Goal: Information Seeking & Learning: Learn about a topic

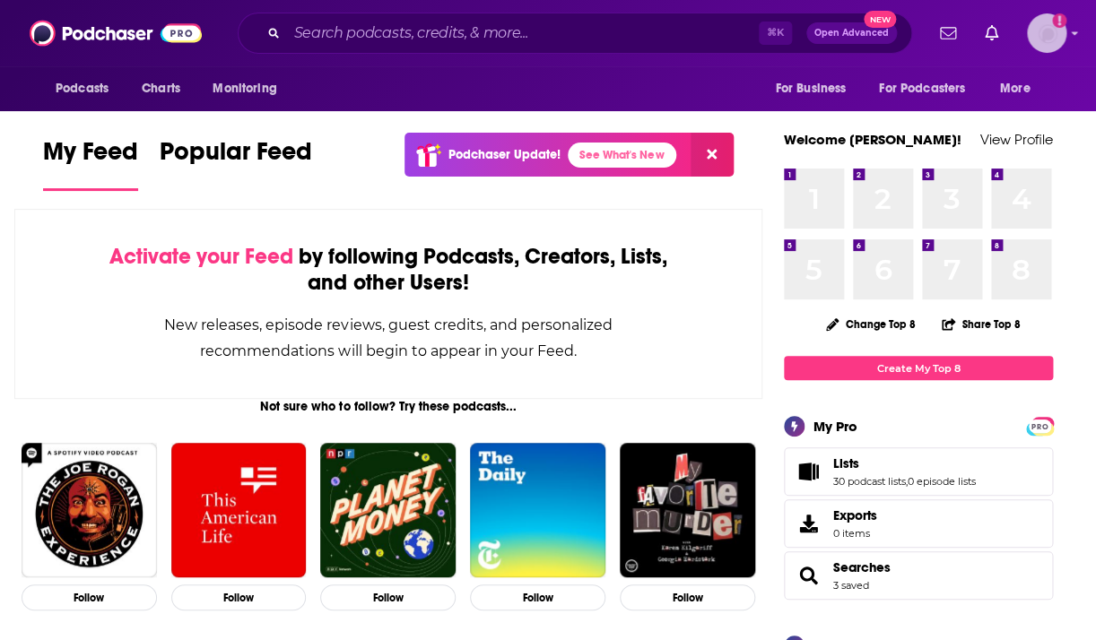
click at [1047, 33] on img "Logged in as KristinZanini" at bounding box center [1046, 32] width 39 height 39
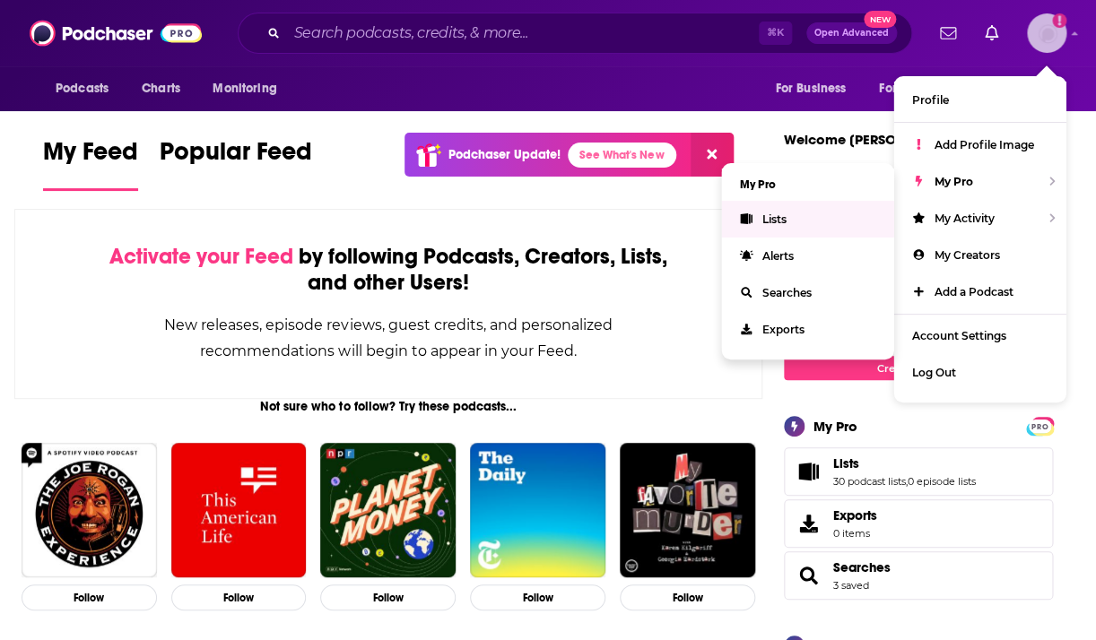
click at [785, 219] on span "Lists" at bounding box center [773, 219] width 24 height 13
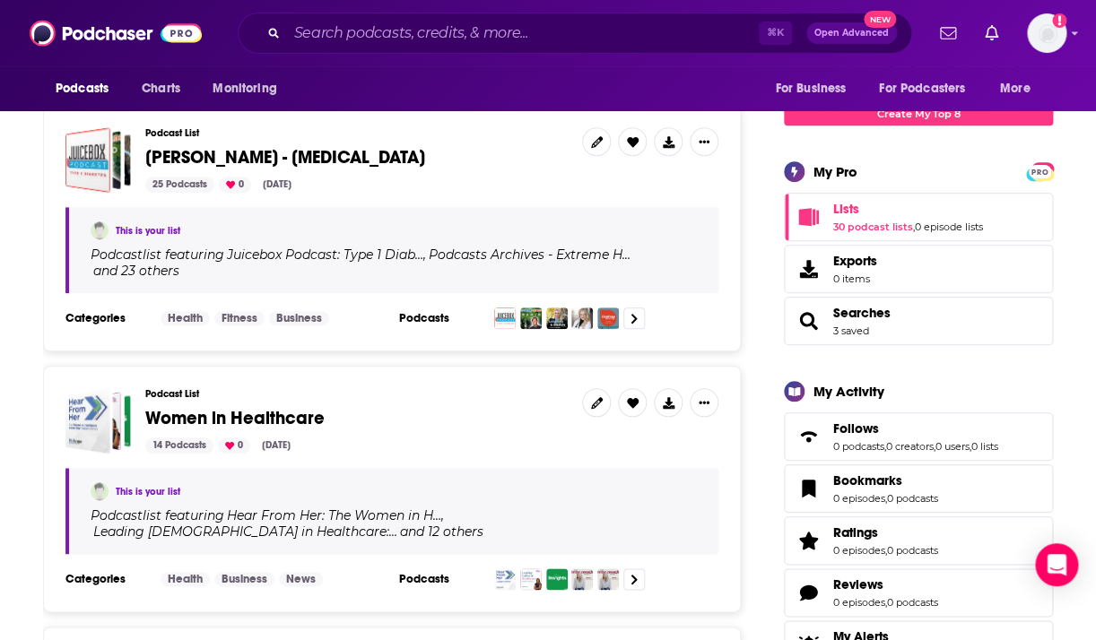
scroll to position [274, 0]
click at [251, 419] on span "Women in Healthcare" at bounding box center [234, 417] width 179 height 22
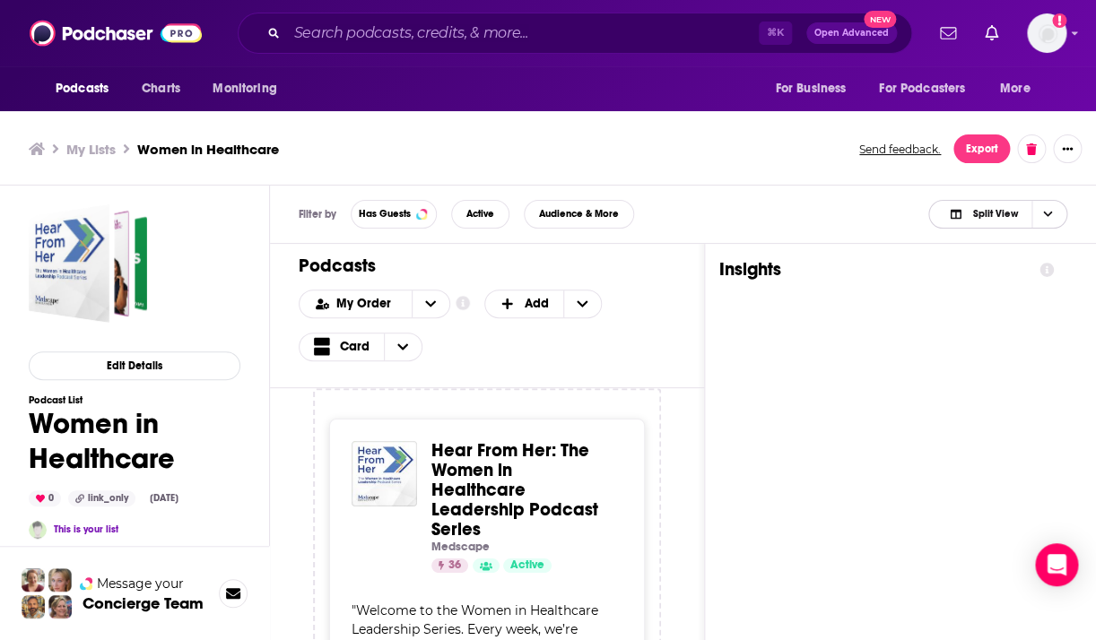
click at [1041, 213] on span "Choose View" at bounding box center [1046, 214] width 30 height 27
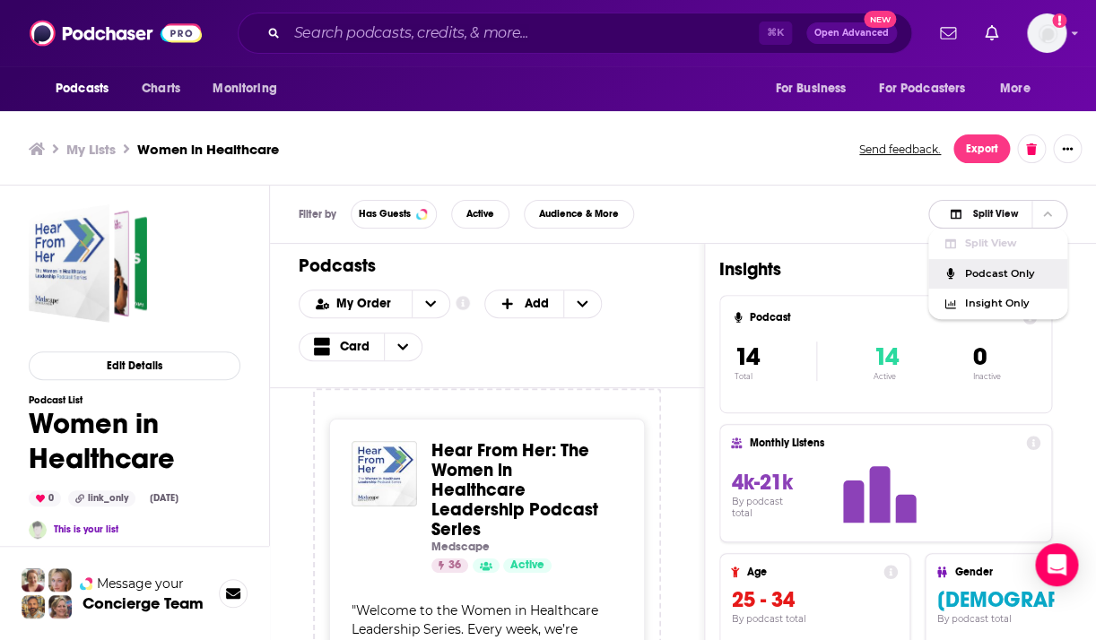
click at [1014, 274] on span "Podcast Only" at bounding box center [1008, 274] width 89 height 10
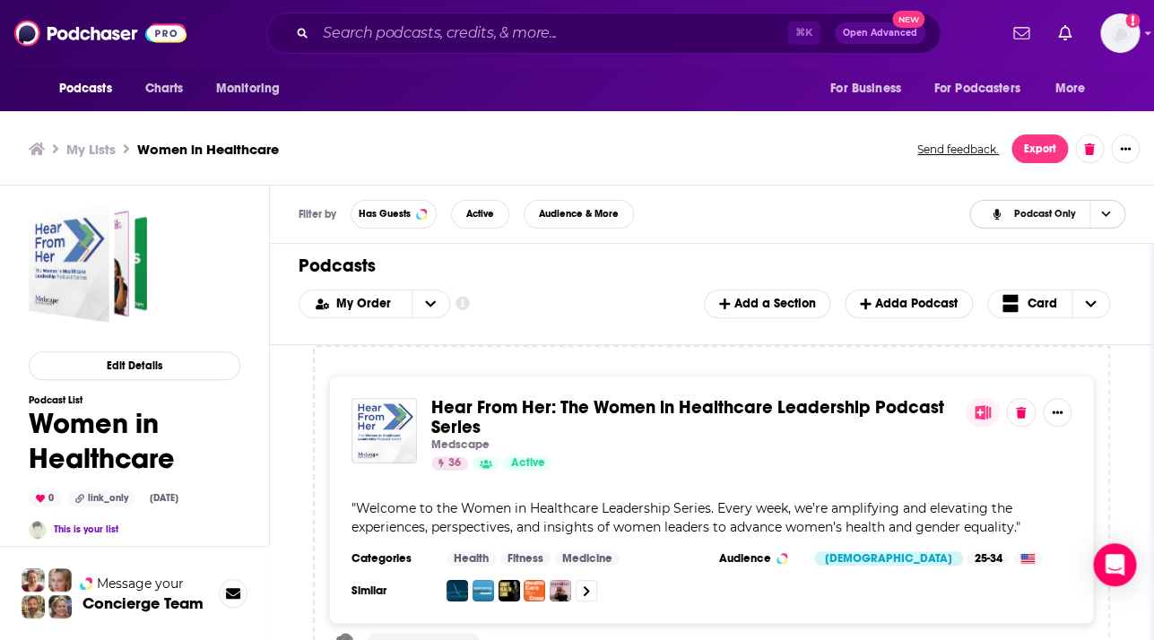
scroll to position [2, 0]
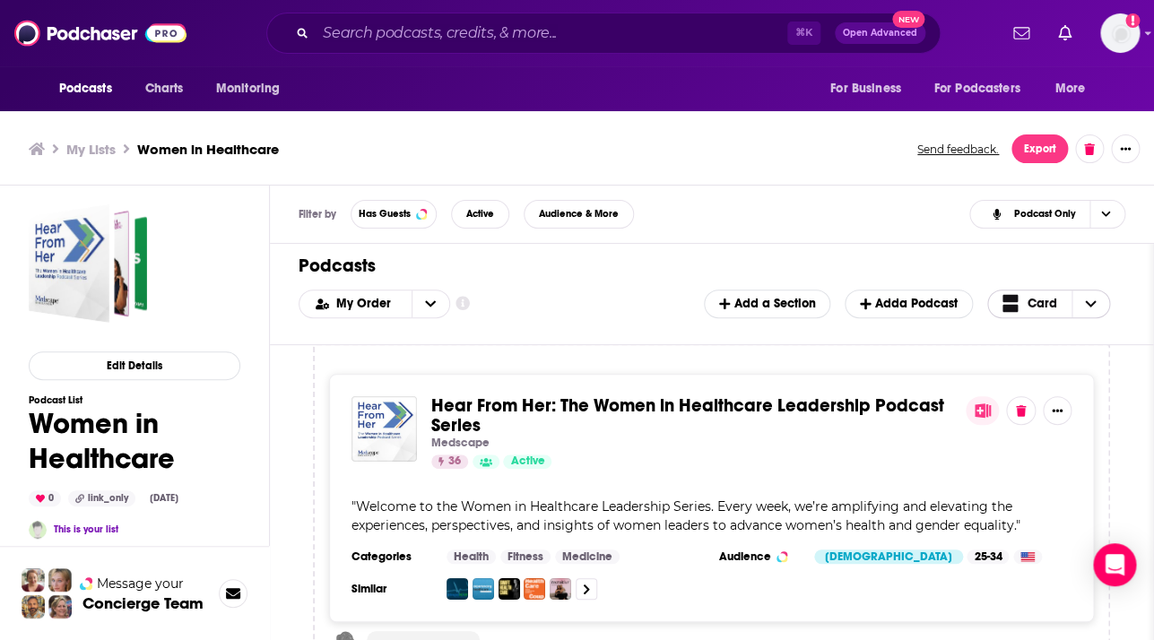
click at [1020, 304] on span "Choose View" at bounding box center [1014, 303] width 23 height 22
click at [1033, 368] on span "Table" at bounding box center [1060, 363] width 72 height 10
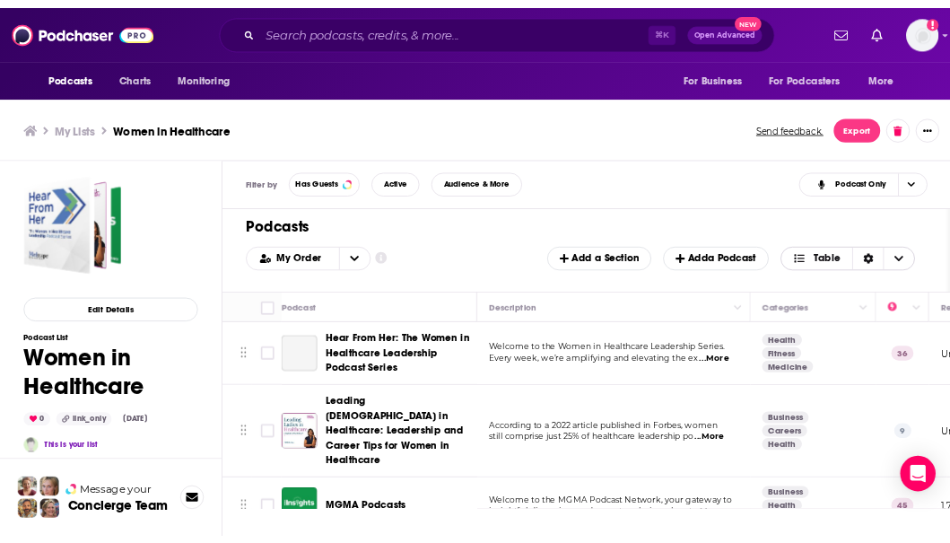
scroll to position [0, 0]
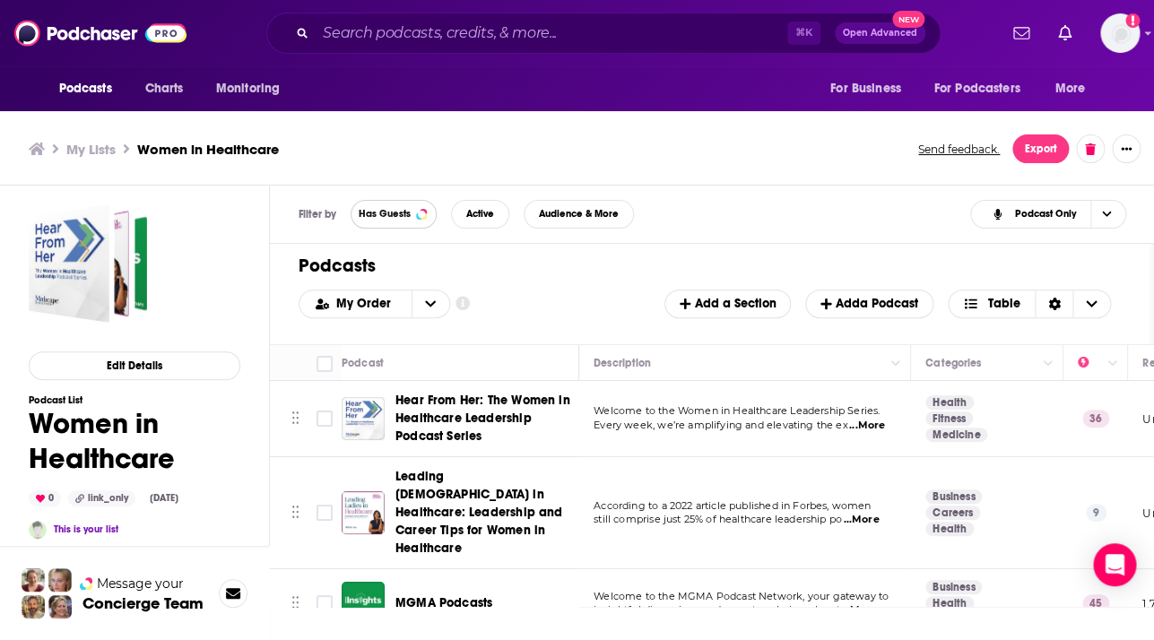
click at [394, 215] on span "Has Guests" at bounding box center [385, 214] width 52 height 10
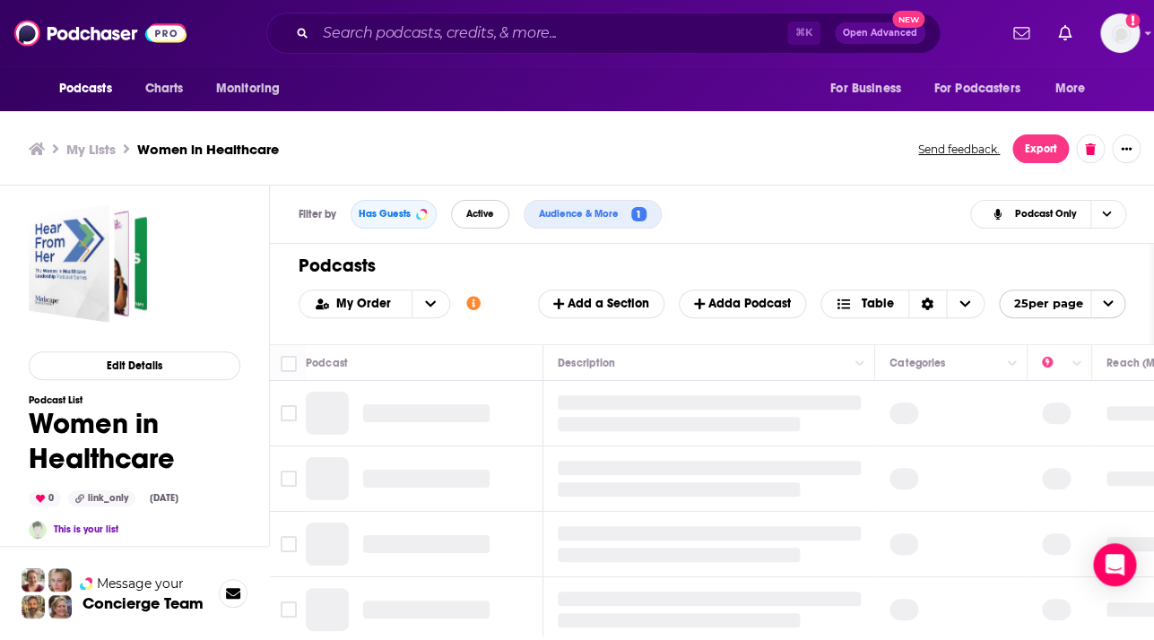
click at [479, 212] on span "Active" at bounding box center [480, 214] width 28 height 10
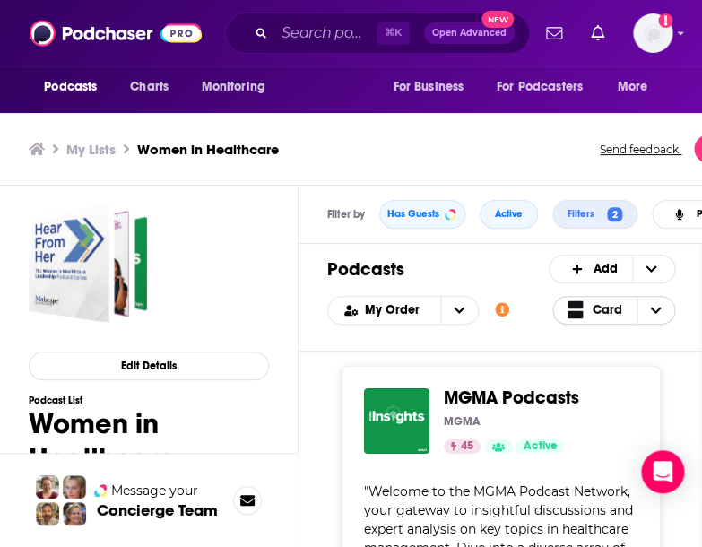
click at [591, 309] on span "Choose View" at bounding box center [579, 310] width 23 height 22
click at [616, 374] on span "Table" at bounding box center [625, 369] width 72 height 10
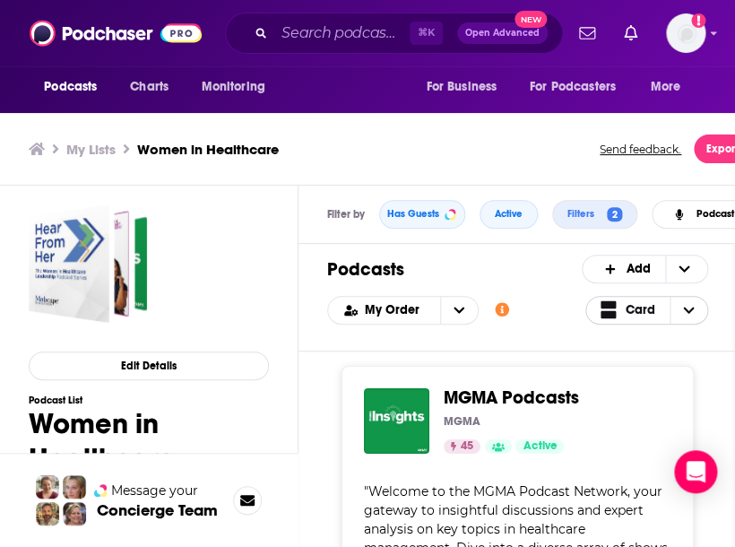
click at [647, 308] on span "Card" at bounding box center [641, 310] width 30 height 13
click at [648, 368] on span "Table" at bounding box center [658, 369] width 72 height 10
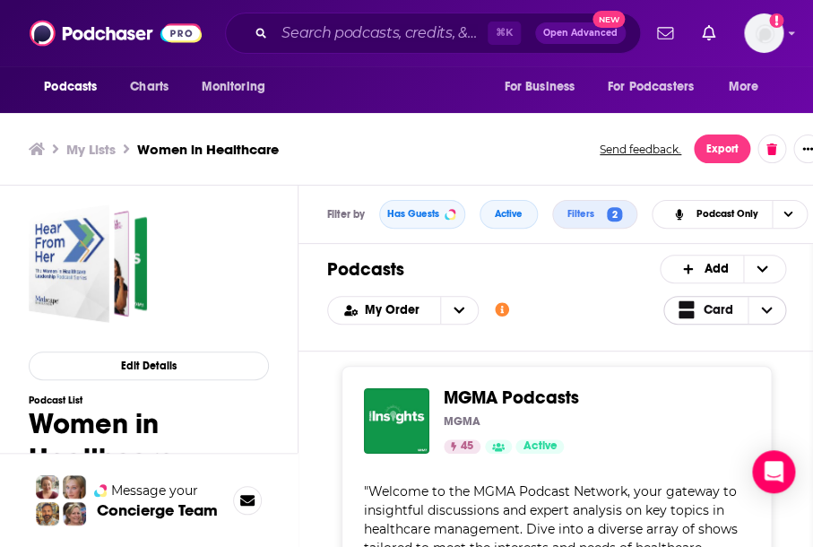
click at [722, 309] on span "Card" at bounding box center [719, 310] width 30 height 13
click at [725, 369] on span "Table" at bounding box center [736, 369] width 72 height 10
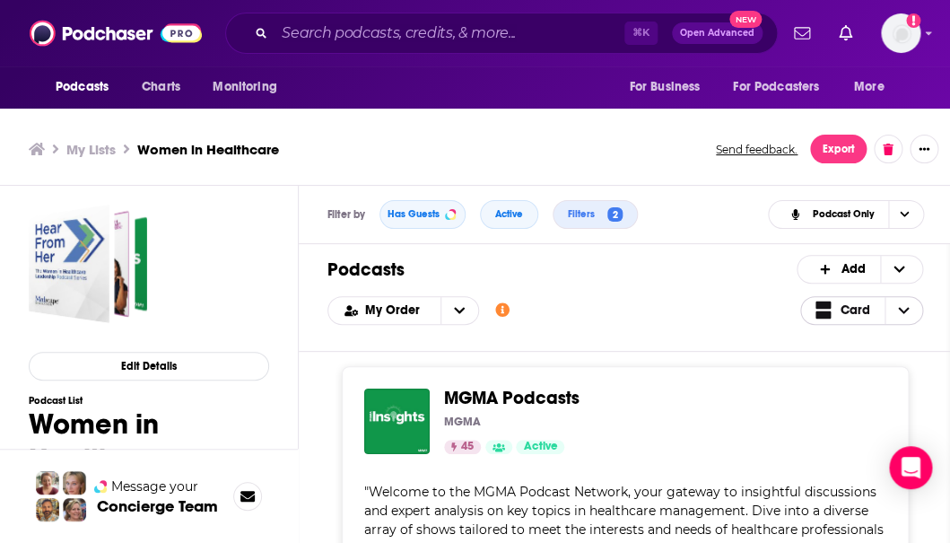
click at [857, 306] on span "Card" at bounding box center [855, 310] width 30 height 13
click at [869, 371] on span "Table" at bounding box center [873, 369] width 72 height 10
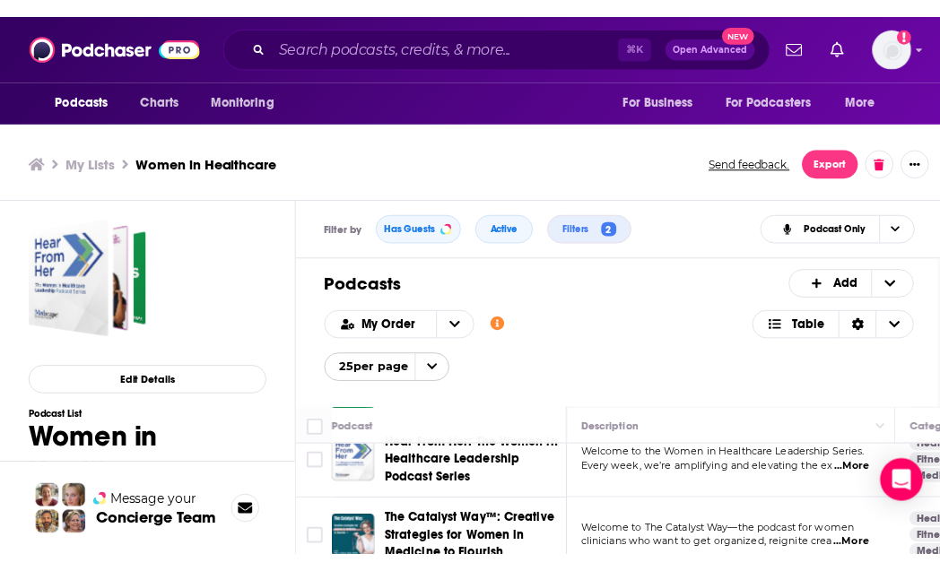
scroll to position [95, 0]
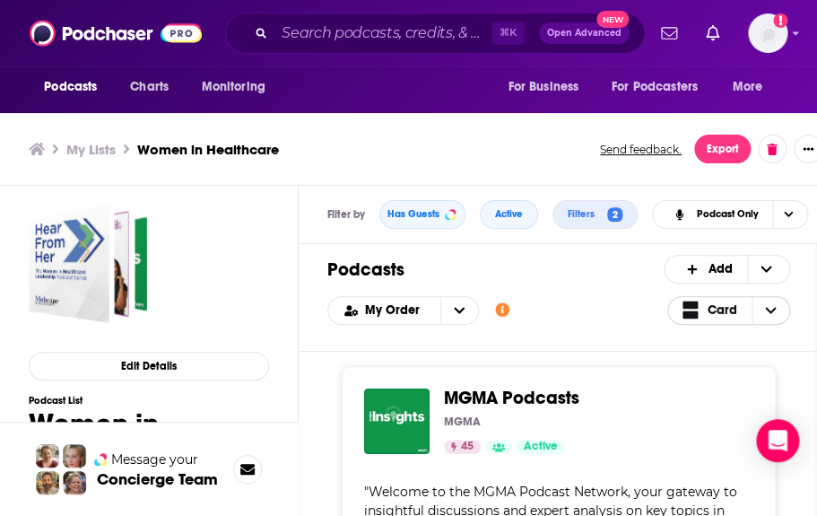
click at [737, 308] on span "Card" at bounding box center [723, 310] width 30 height 13
click at [734, 374] on span "Table" at bounding box center [740, 369] width 72 height 10
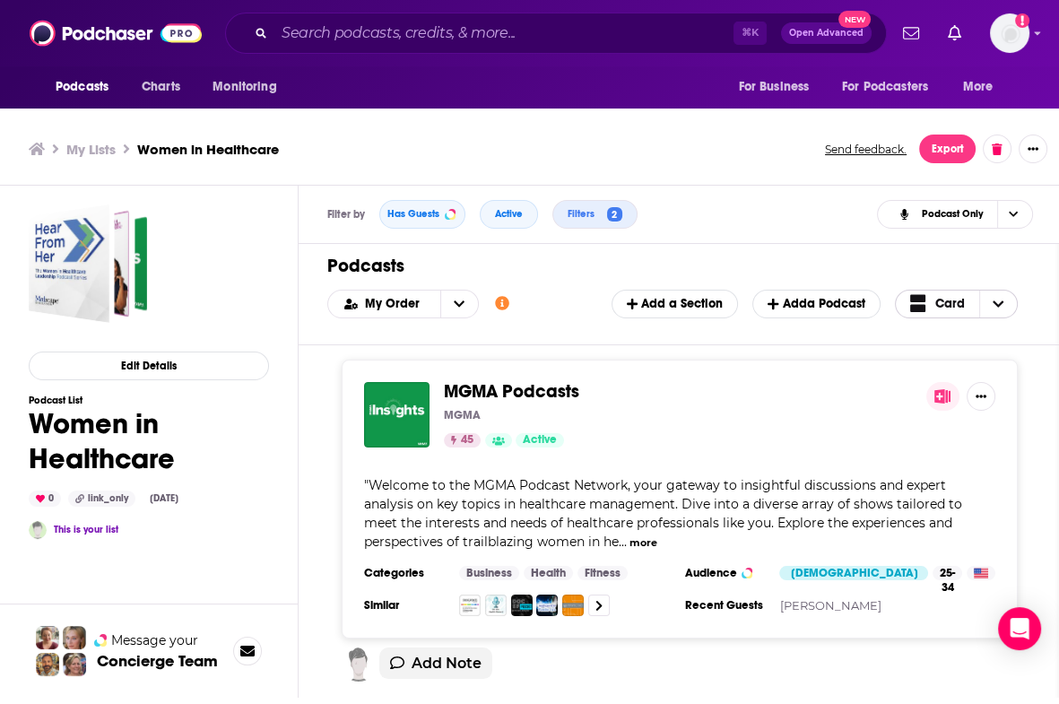
click at [943, 312] on span "Card" at bounding box center [938, 303] width 56 height 22
click at [943, 364] on span "Table" at bounding box center [968, 363] width 72 height 10
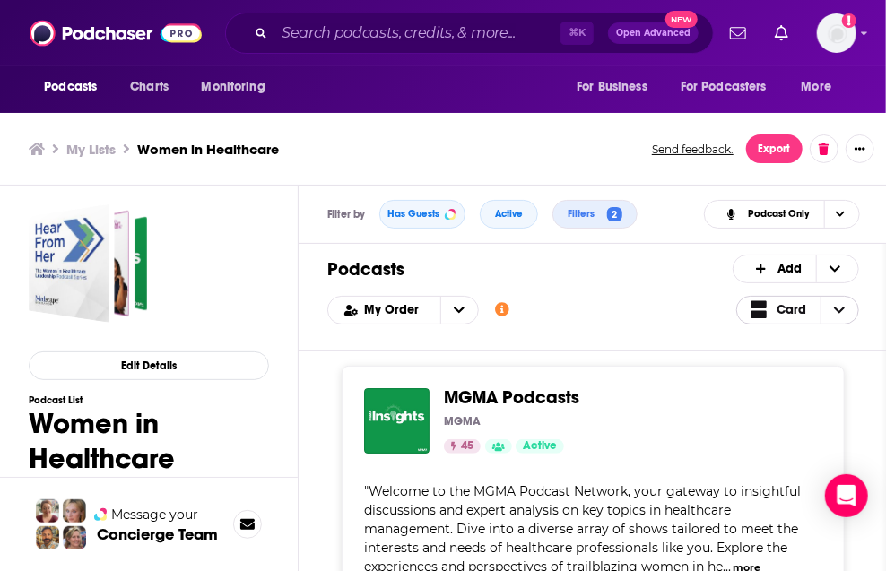
click at [804, 306] on span "Card" at bounding box center [792, 310] width 30 height 13
click at [803, 370] on span "Table" at bounding box center [809, 369] width 72 height 10
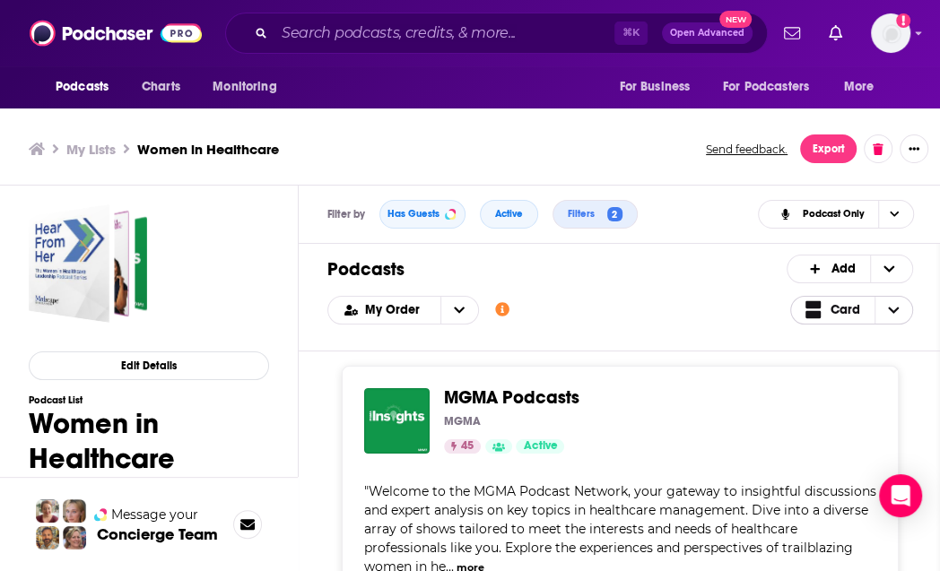
click at [860, 312] on span "Card" at bounding box center [845, 310] width 30 height 13
click at [860, 364] on span "Table" at bounding box center [863, 369] width 72 height 10
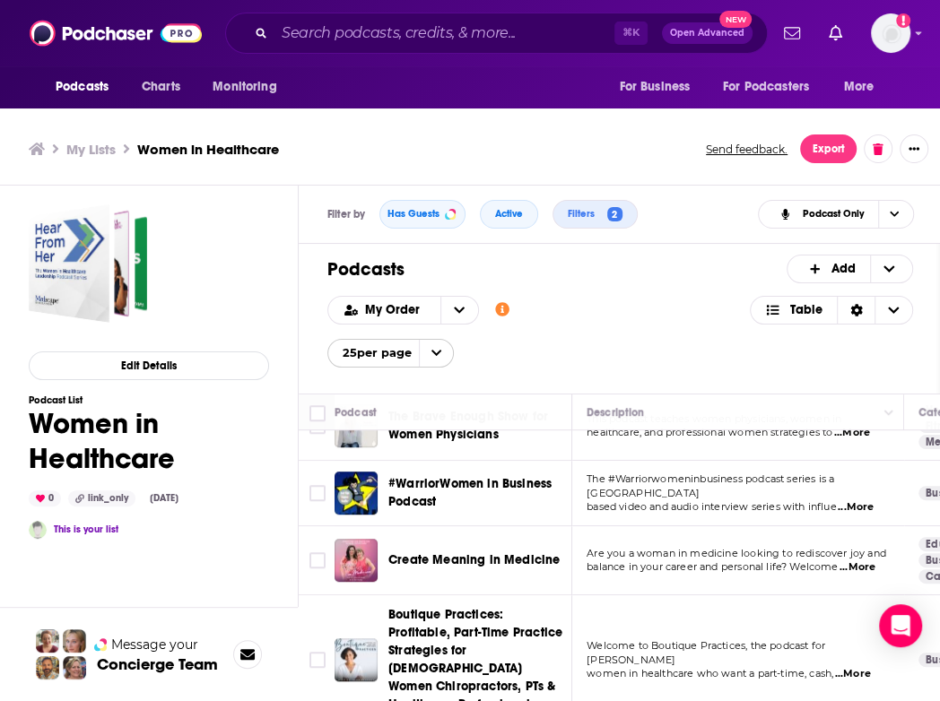
scroll to position [718, 0]
click at [859, 500] on span "...More" at bounding box center [856, 507] width 36 height 14
click at [309, 372] on div "Podcasts Add My Order Customize Your List Order Select the “My Order” sort and …" at bounding box center [620, 319] width 643 height 150
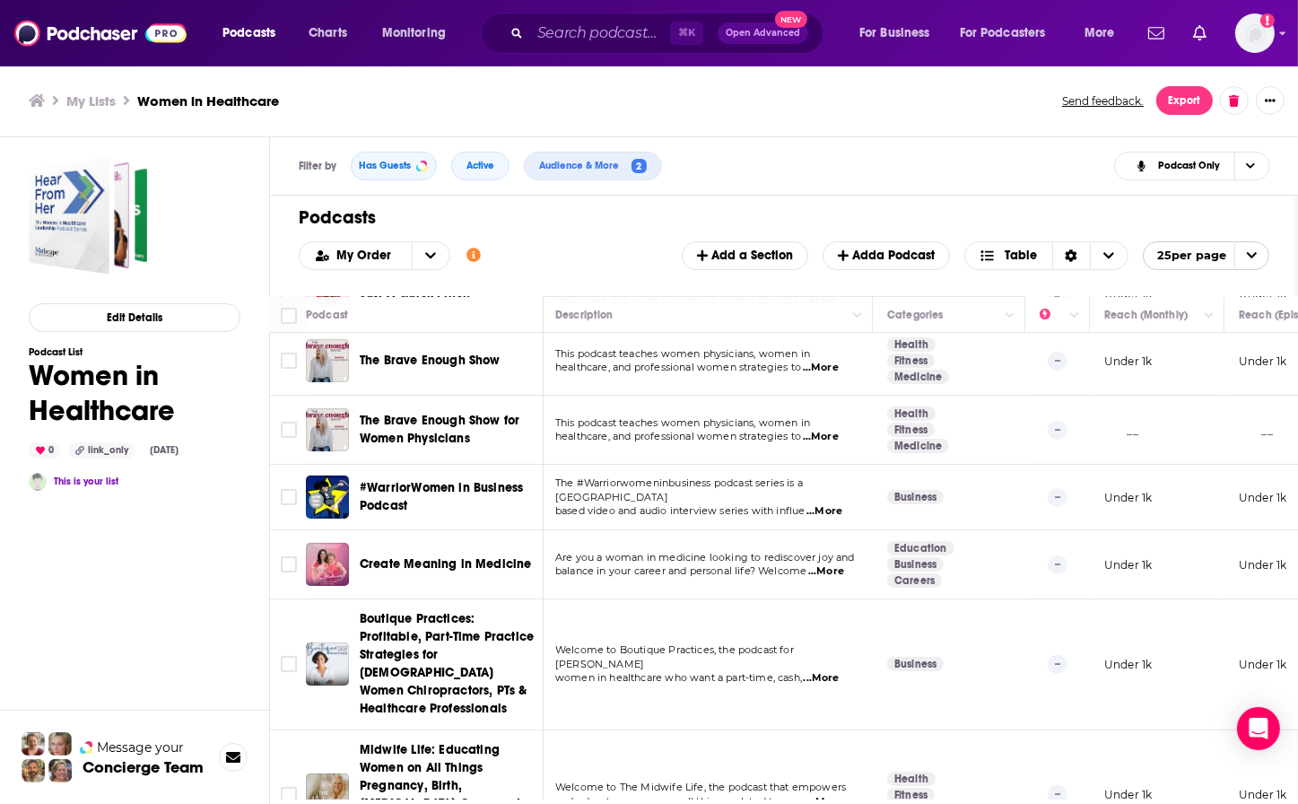
scroll to position [0, 3]
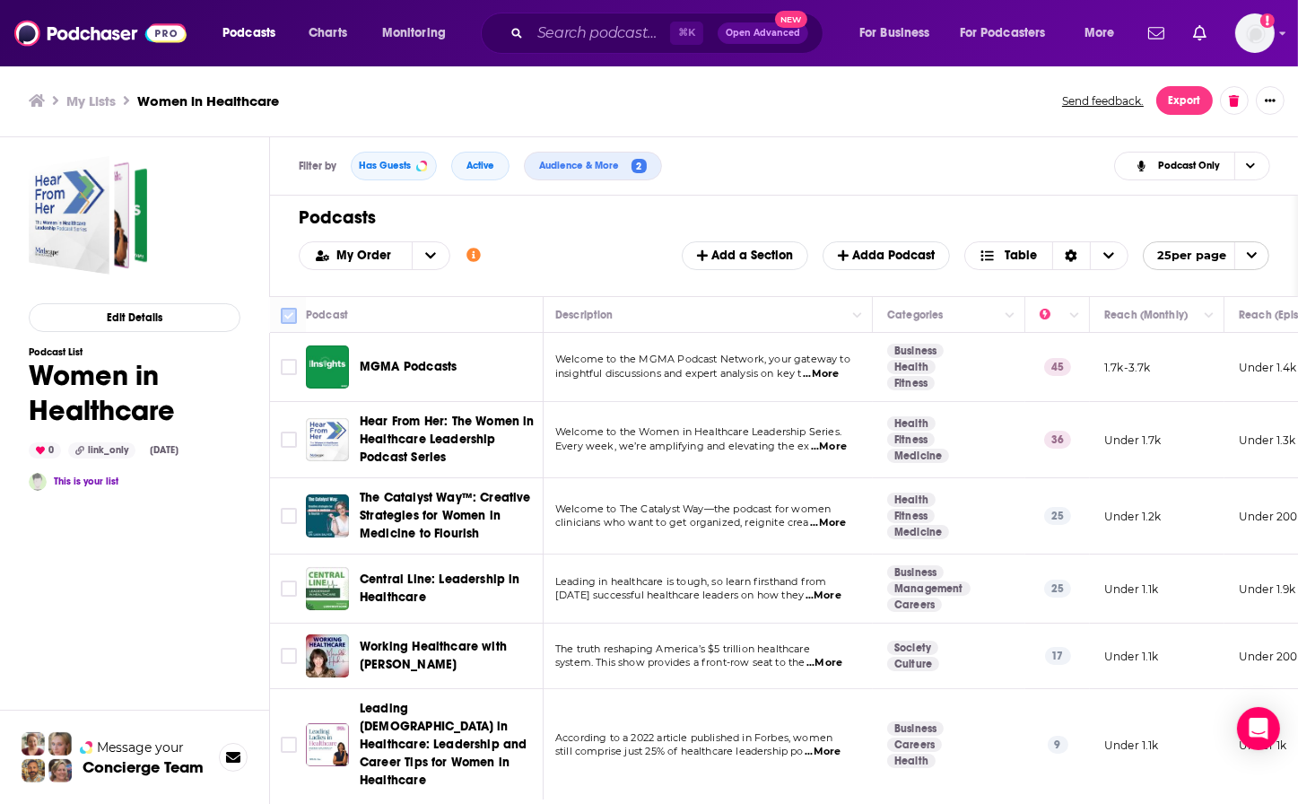
click at [291, 312] on input "Toggle select all" at bounding box center [289, 316] width 16 height 16
checkbox input "true"
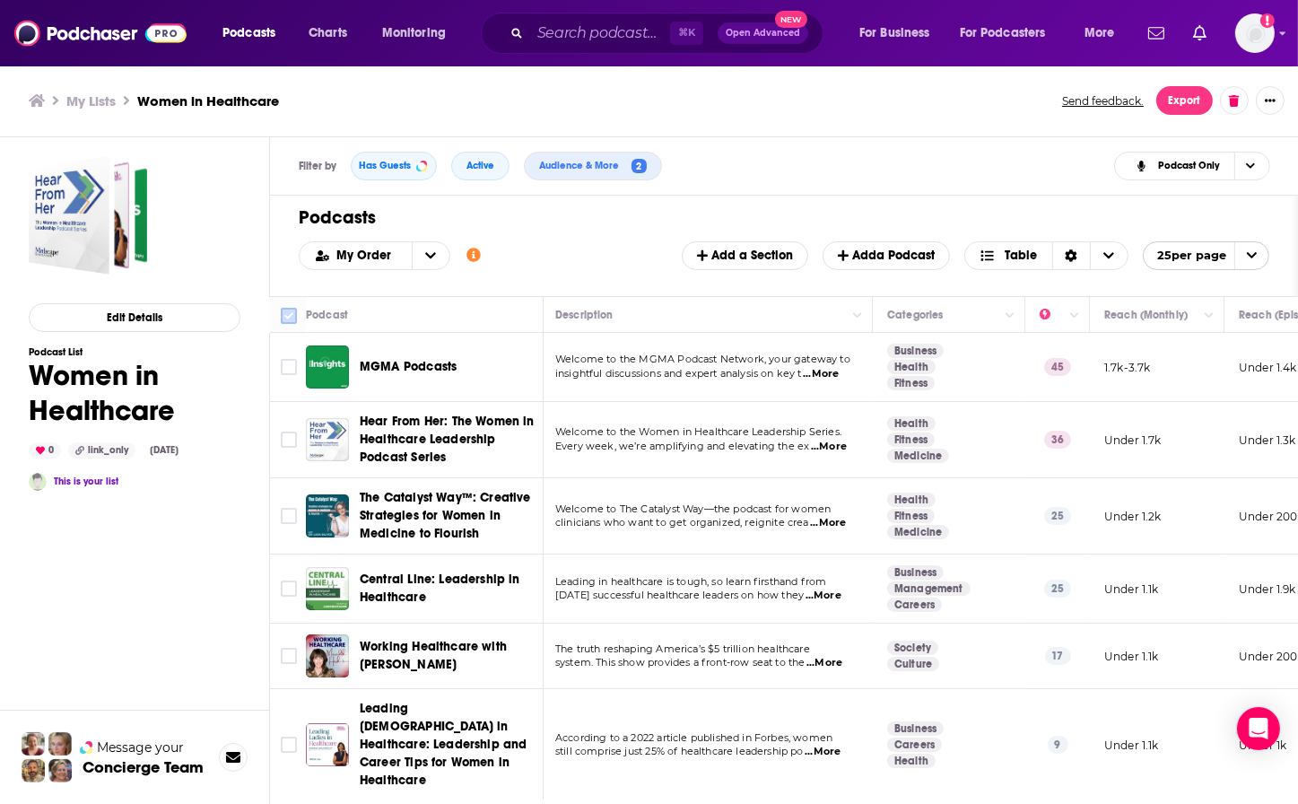
checkbox input "true"
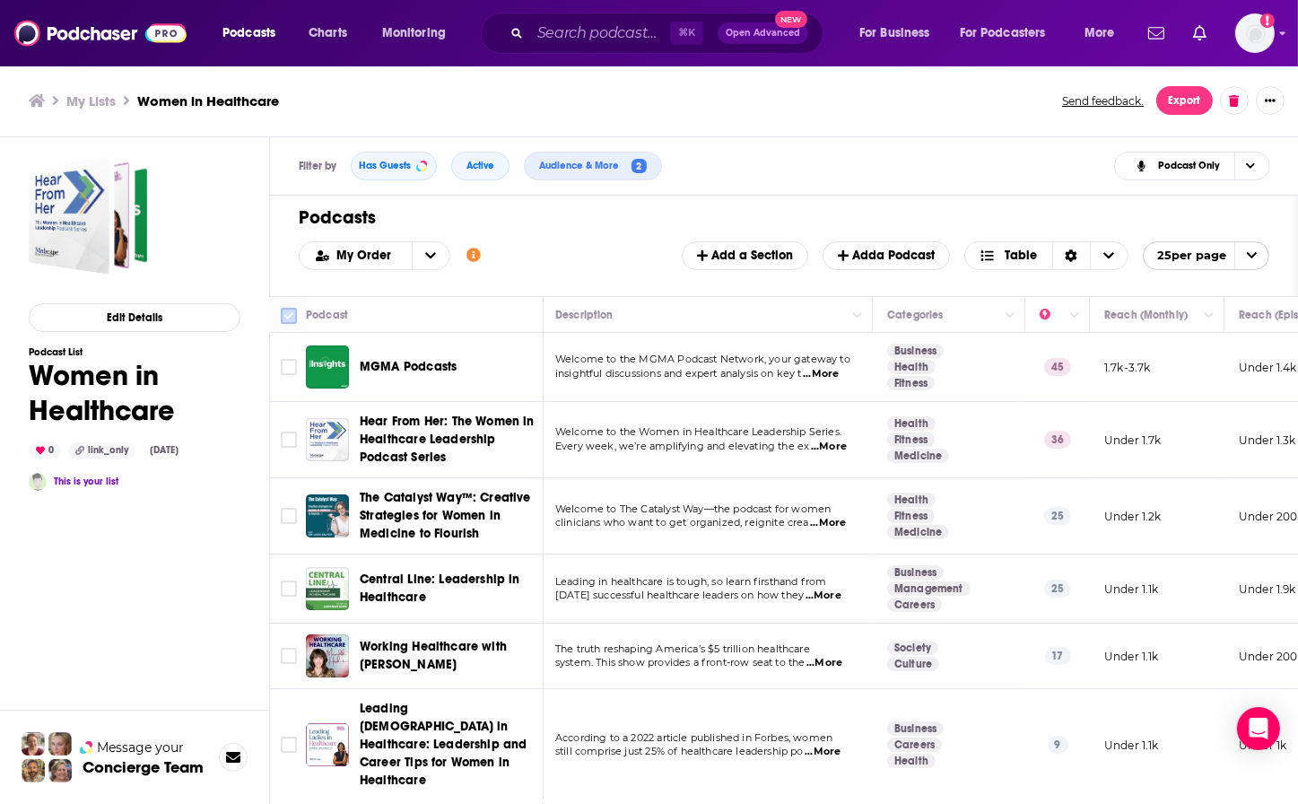
checkbox input "true"
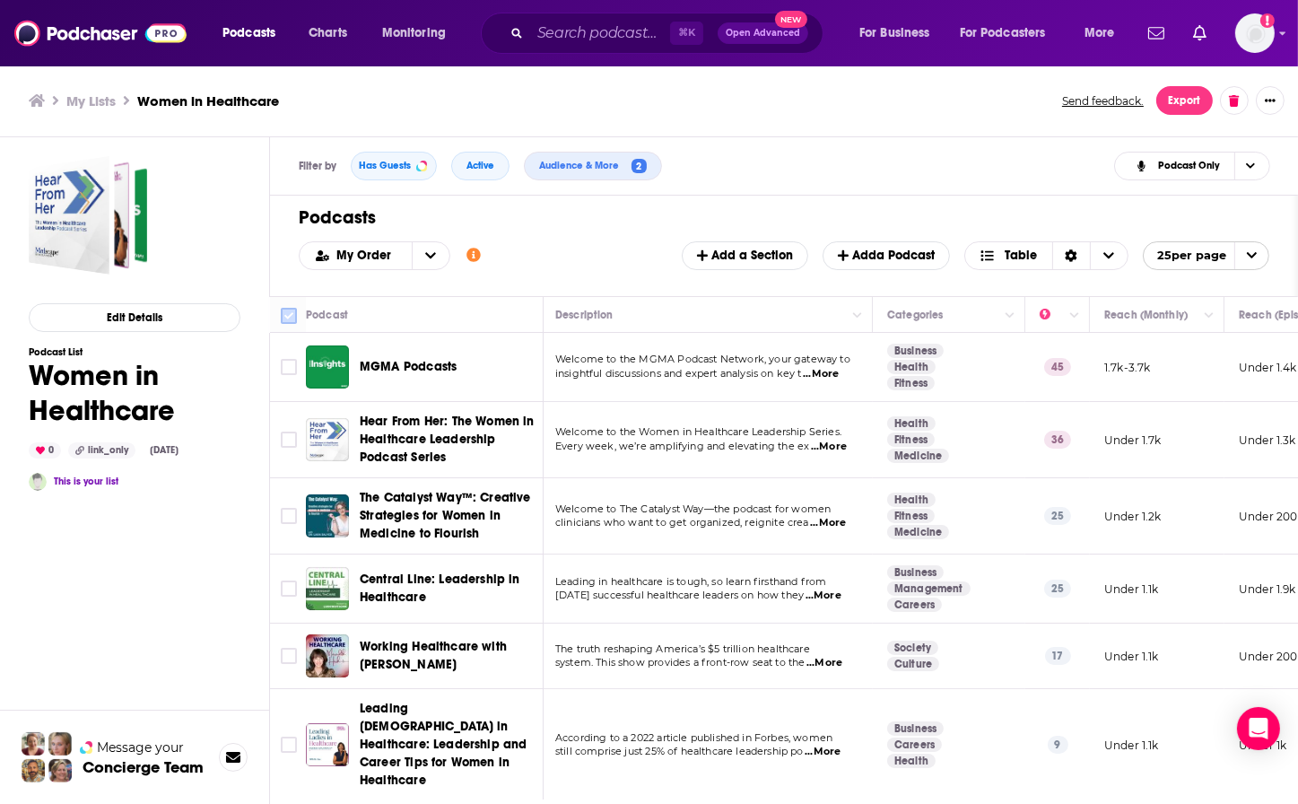
checkbox input "true"
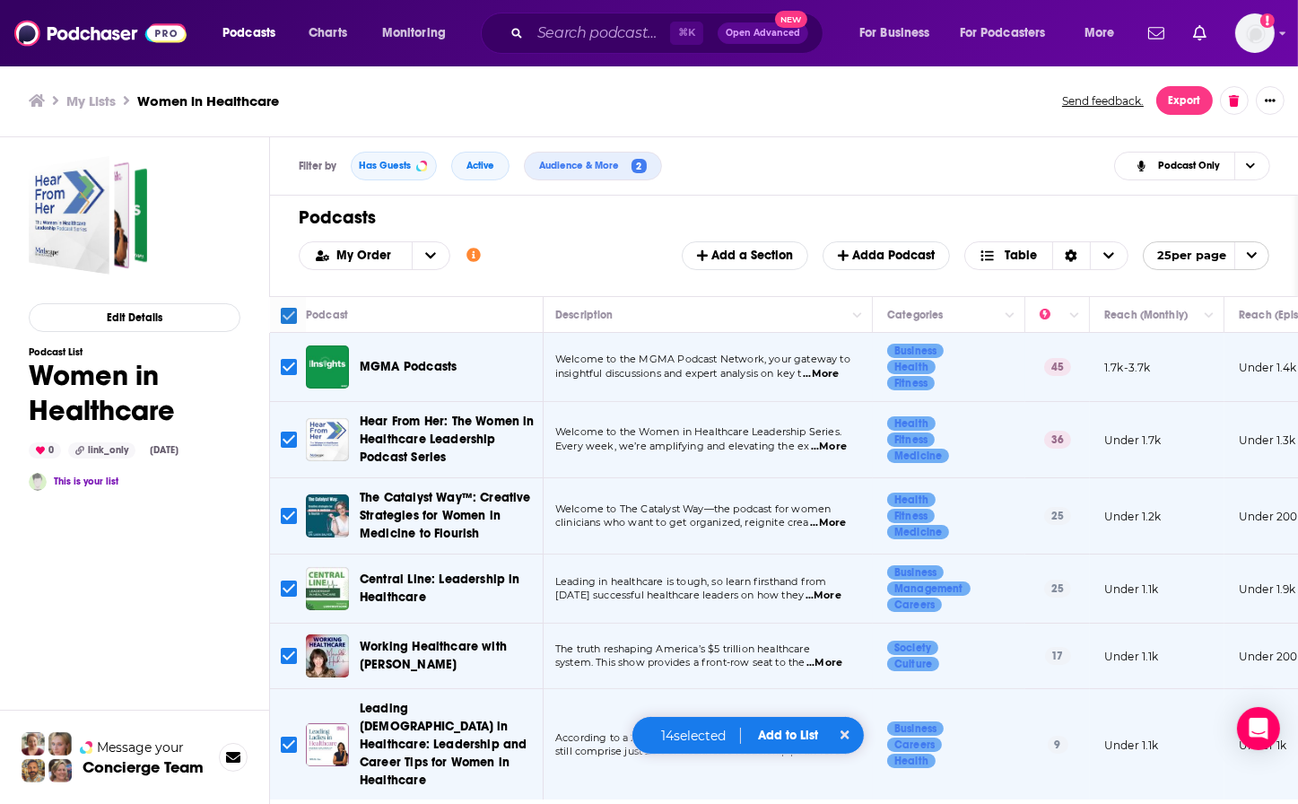
click at [291, 312] on input "Toggle select all" at bounding box center [289, 316] width 16 height 16
checkbox input "false"
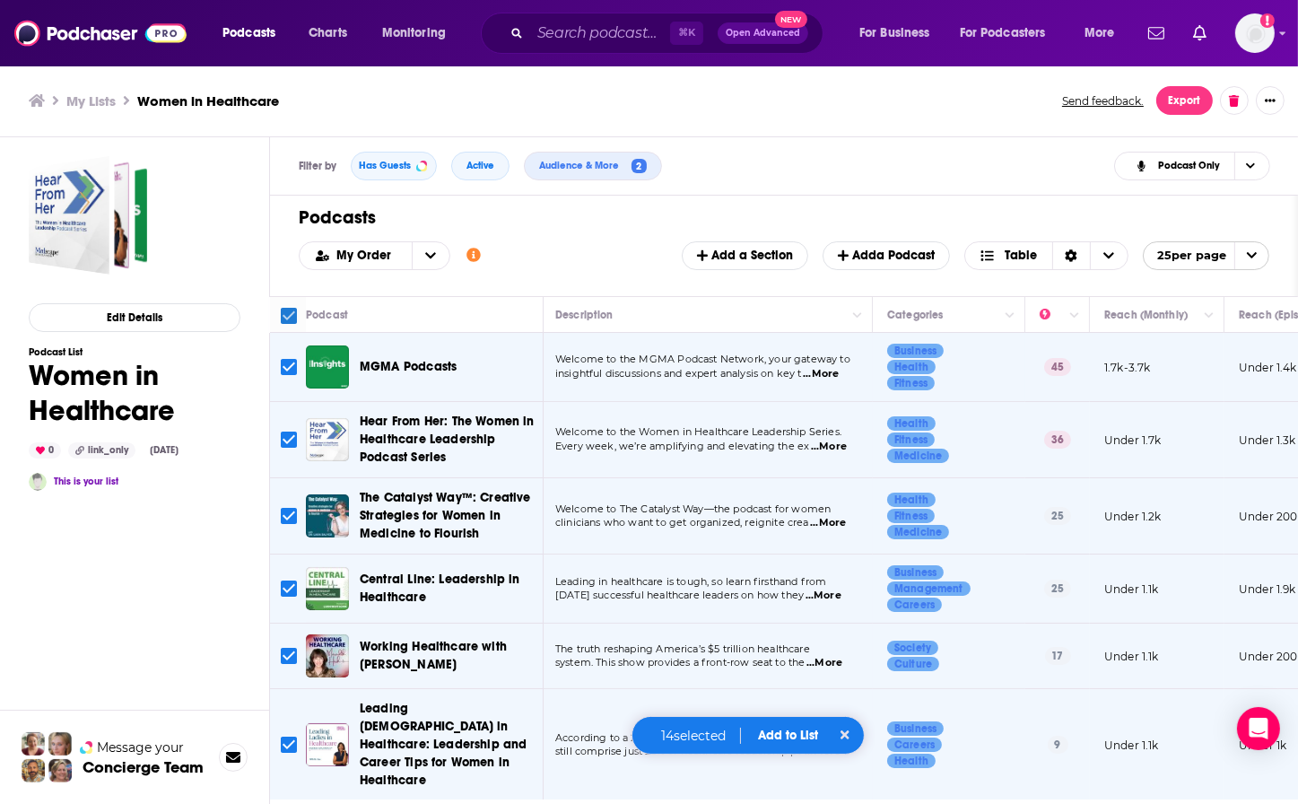
checkbox input "false"
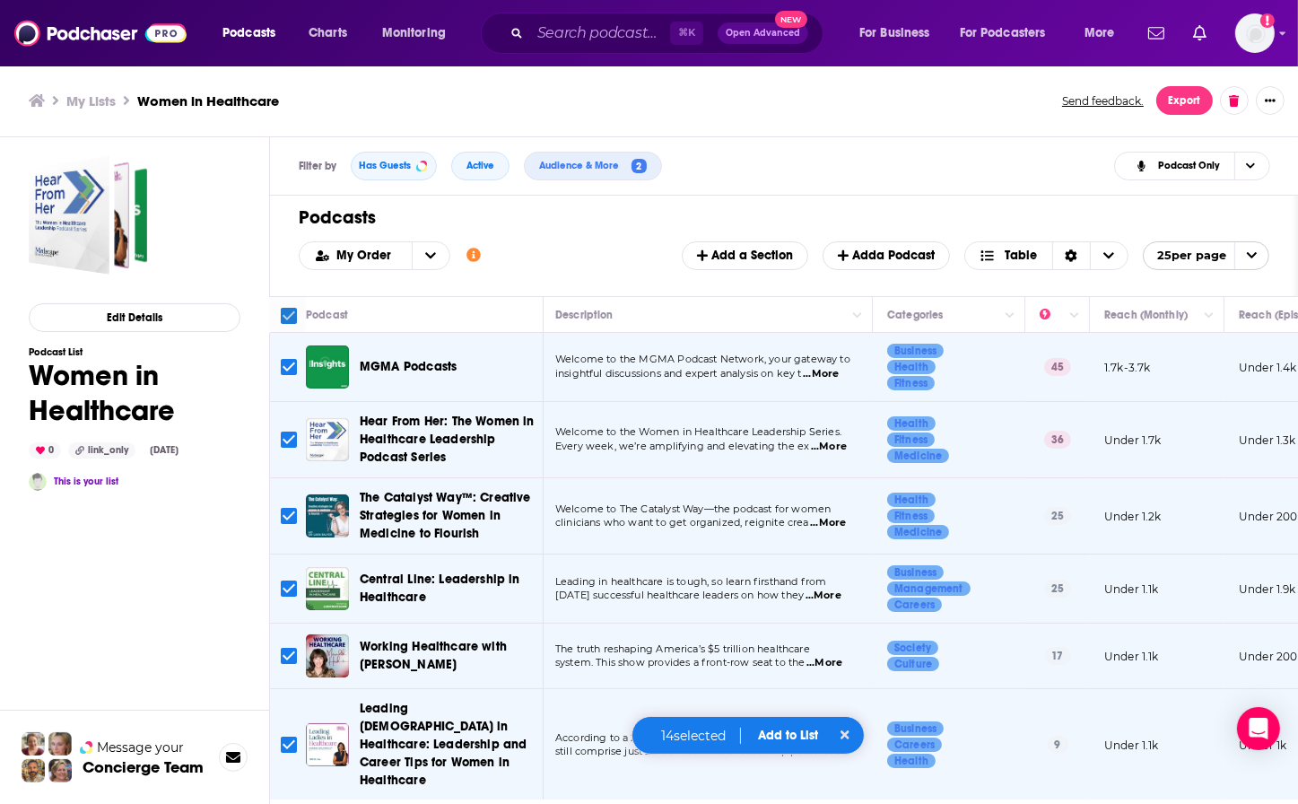
checkbox input "false"
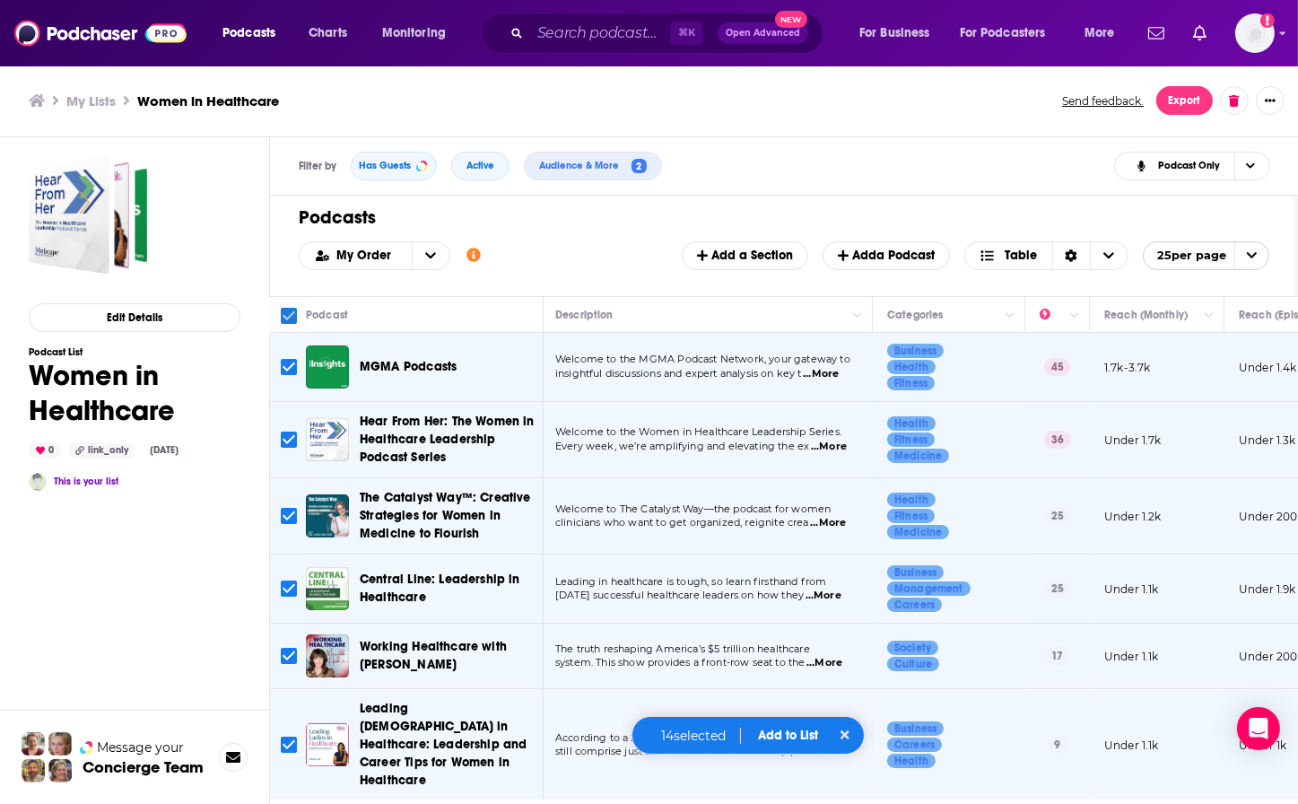
checkbox input "false"
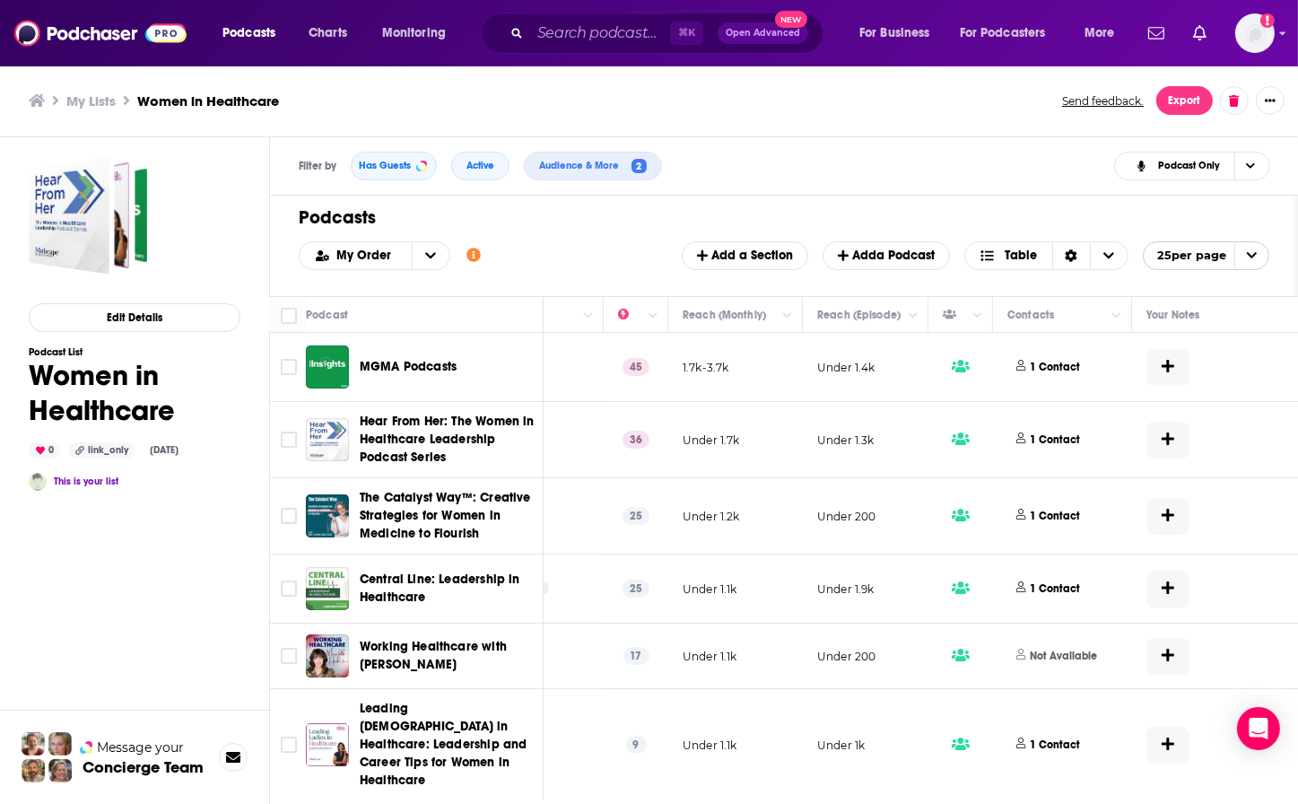
scroll to position [0, 647]
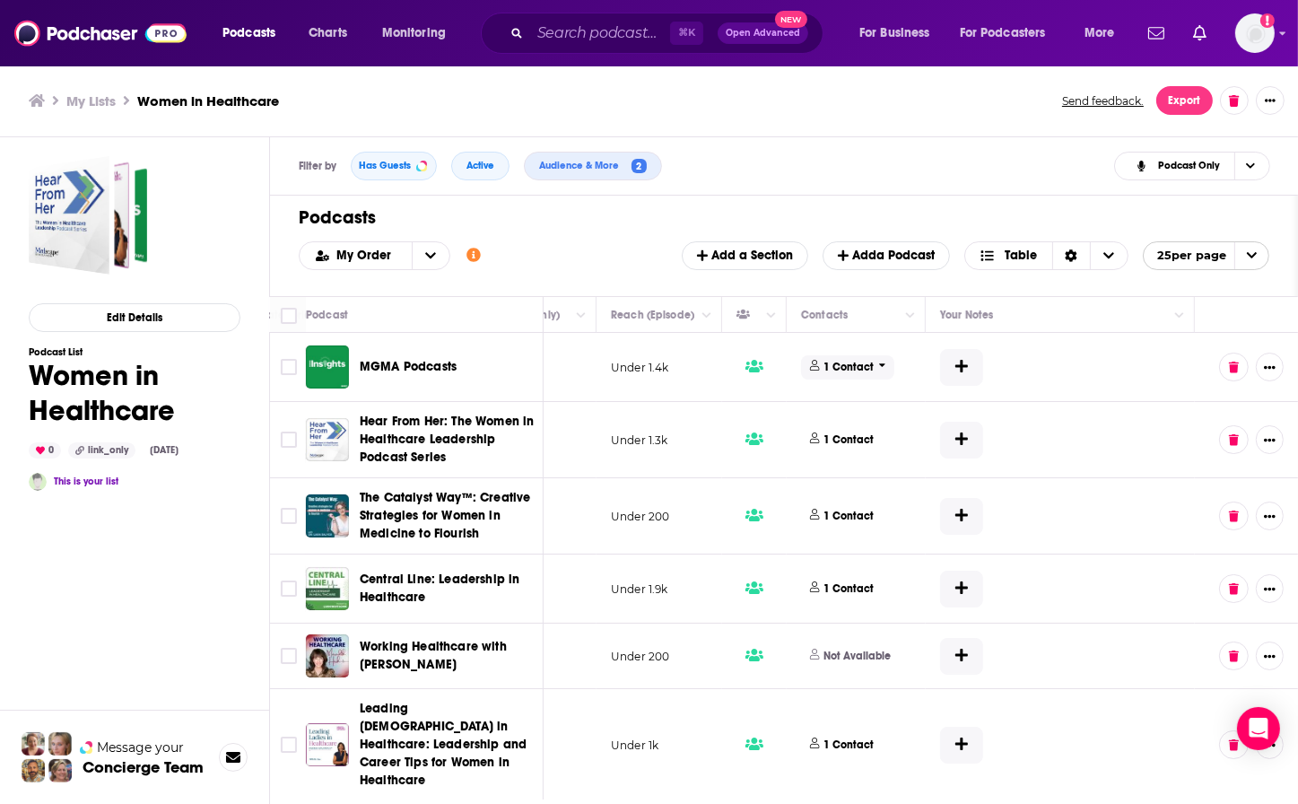
click at [826, 367] on p "1 Contact" at bounding box center [849, 367] width 50 height 15
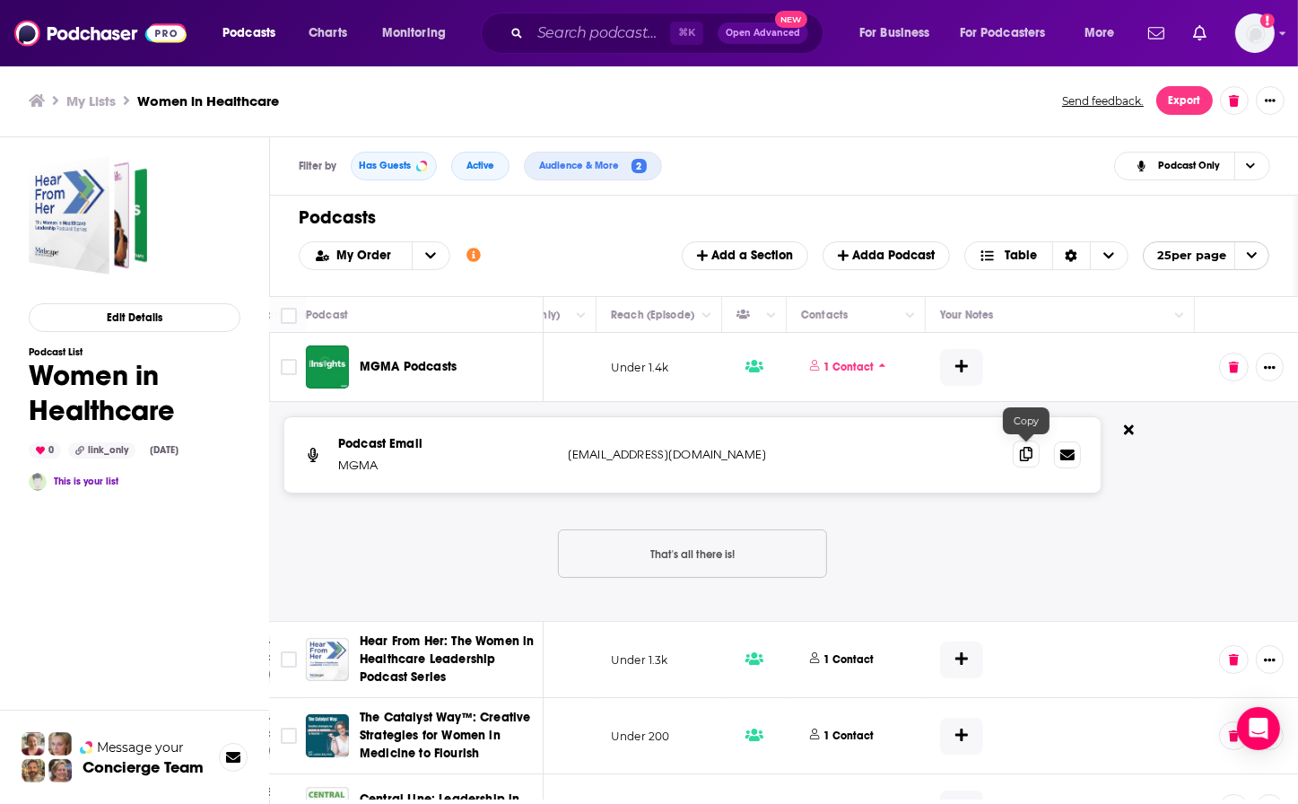
click at [1027, 455] on icon at bounding box center [1026, 454] width 13 height 14
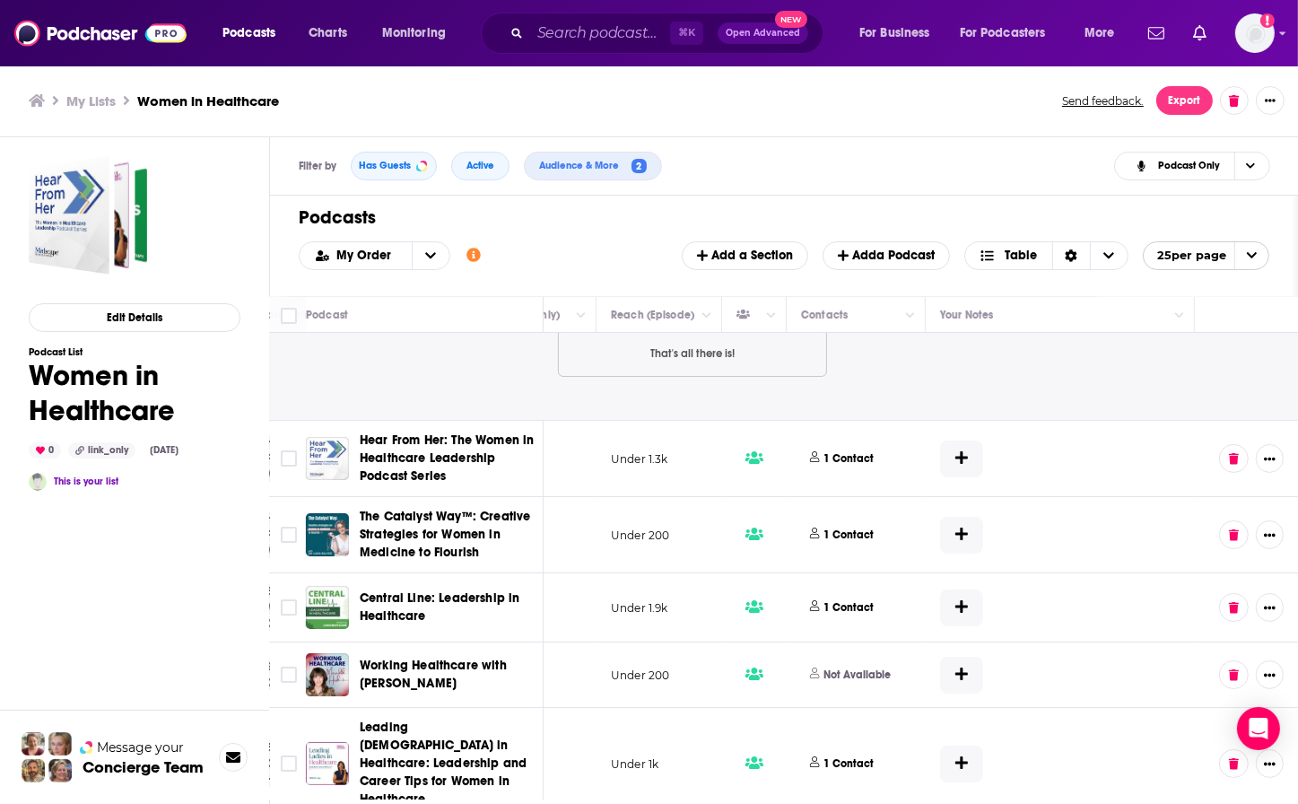
scroll to position [236, 647]
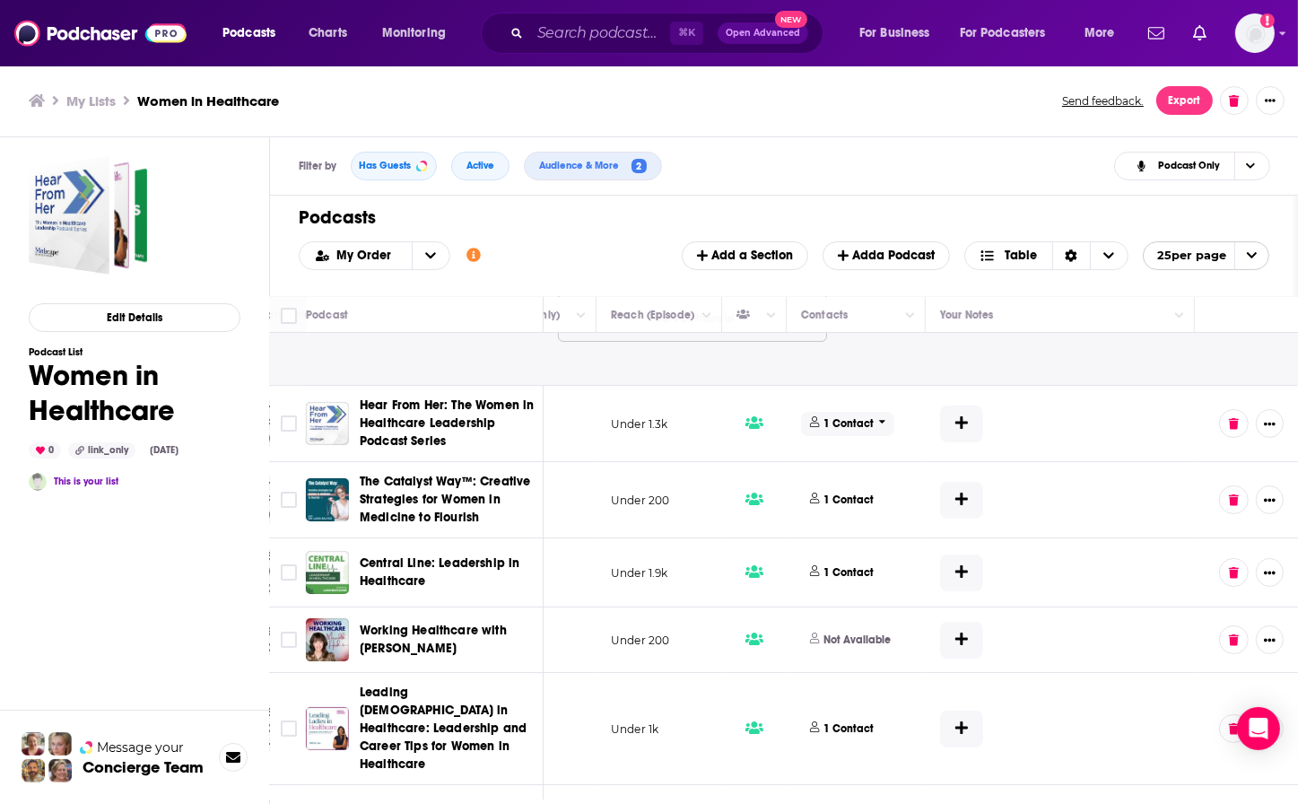
click at [825, 421] on p "1 Contact" at bounding box center [849, 423] width 50 height 15
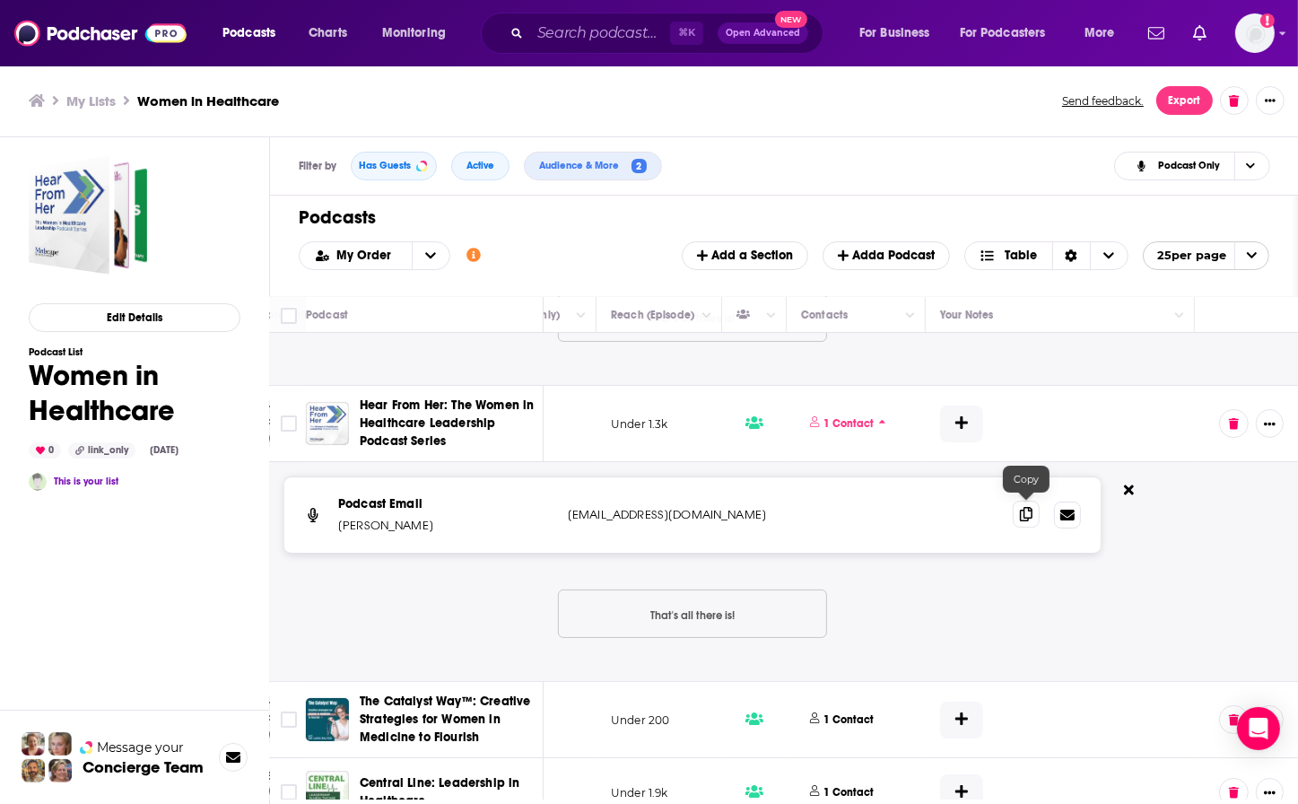
click at [1028, 510] on icon at bounding box center [1026, 514] width 13 height 14
click at [1025, 515] on icon at bounding box center [1026, 514] width 13 height 14
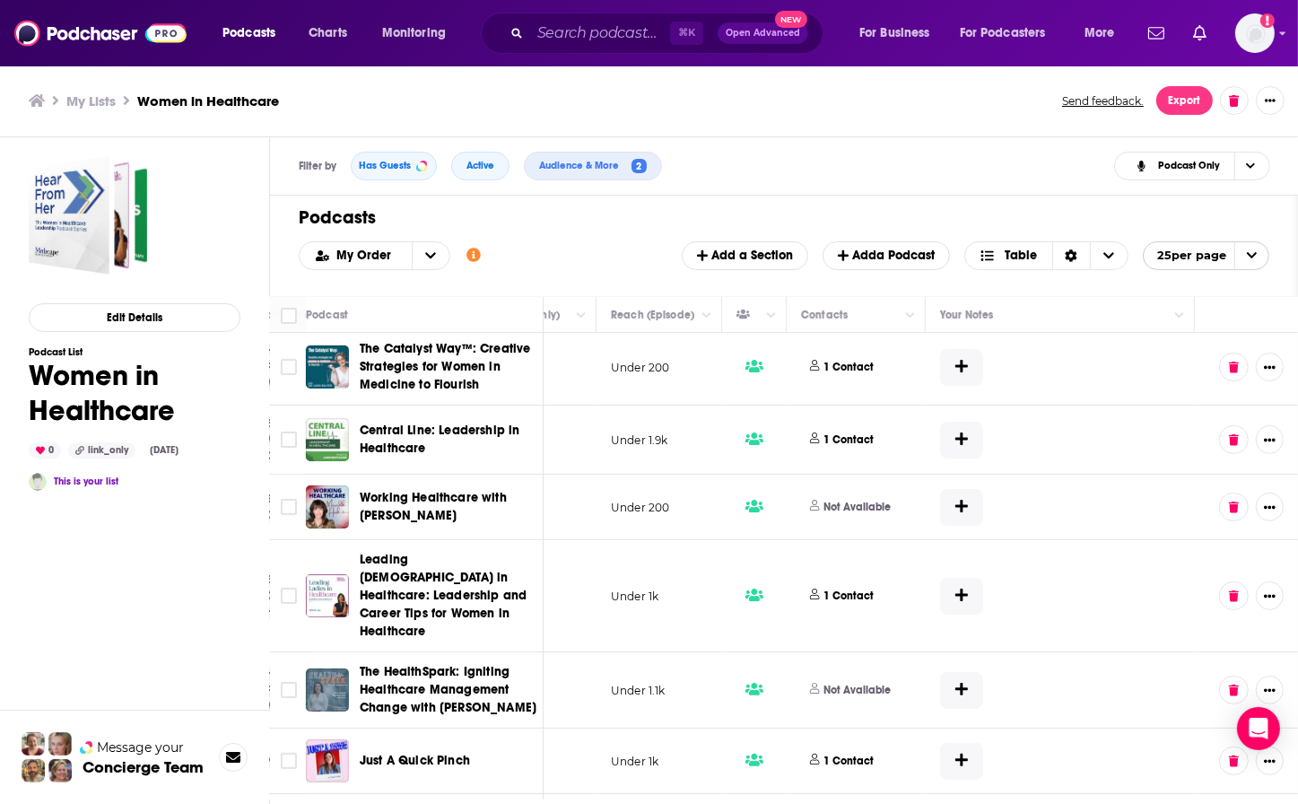
scroll to position [601, 647]
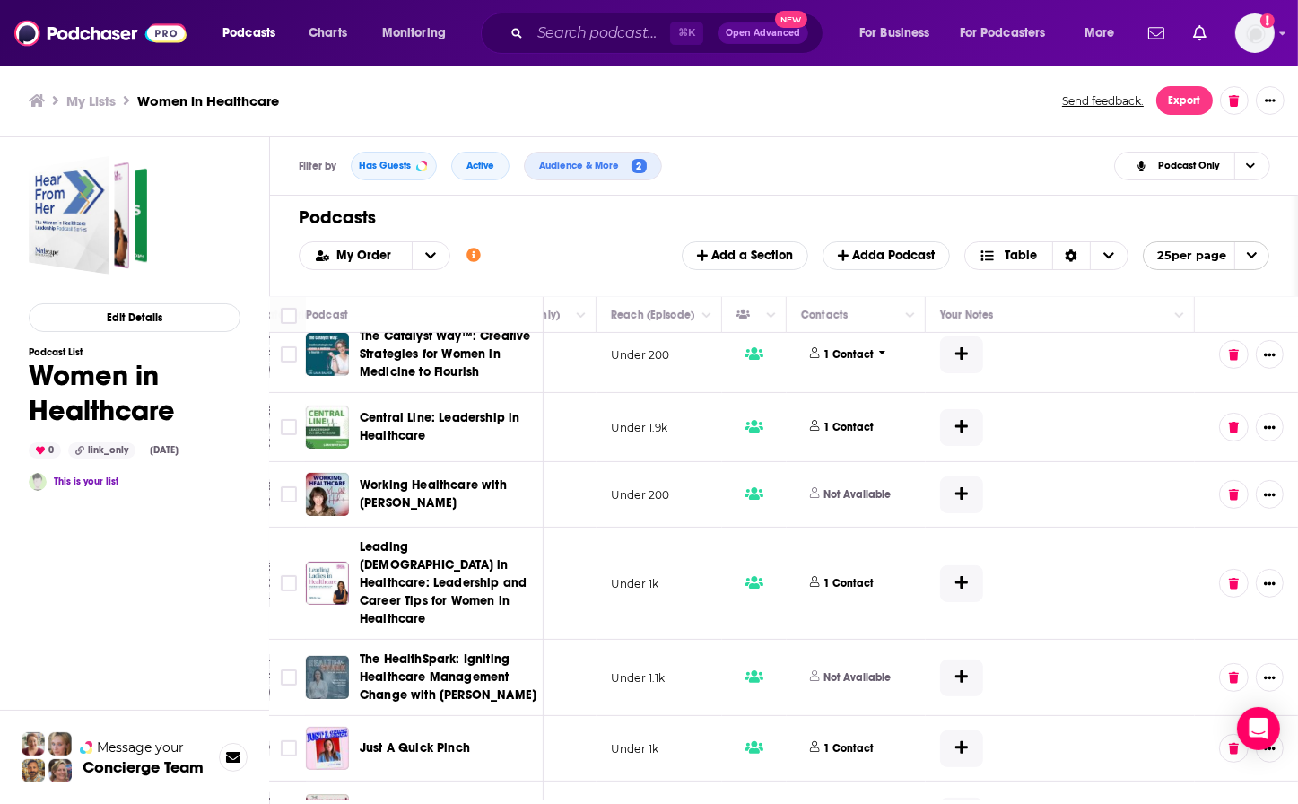
click at [824, 350] on p "1 Contact" at bounding box center [849, 354] width 50 height 15
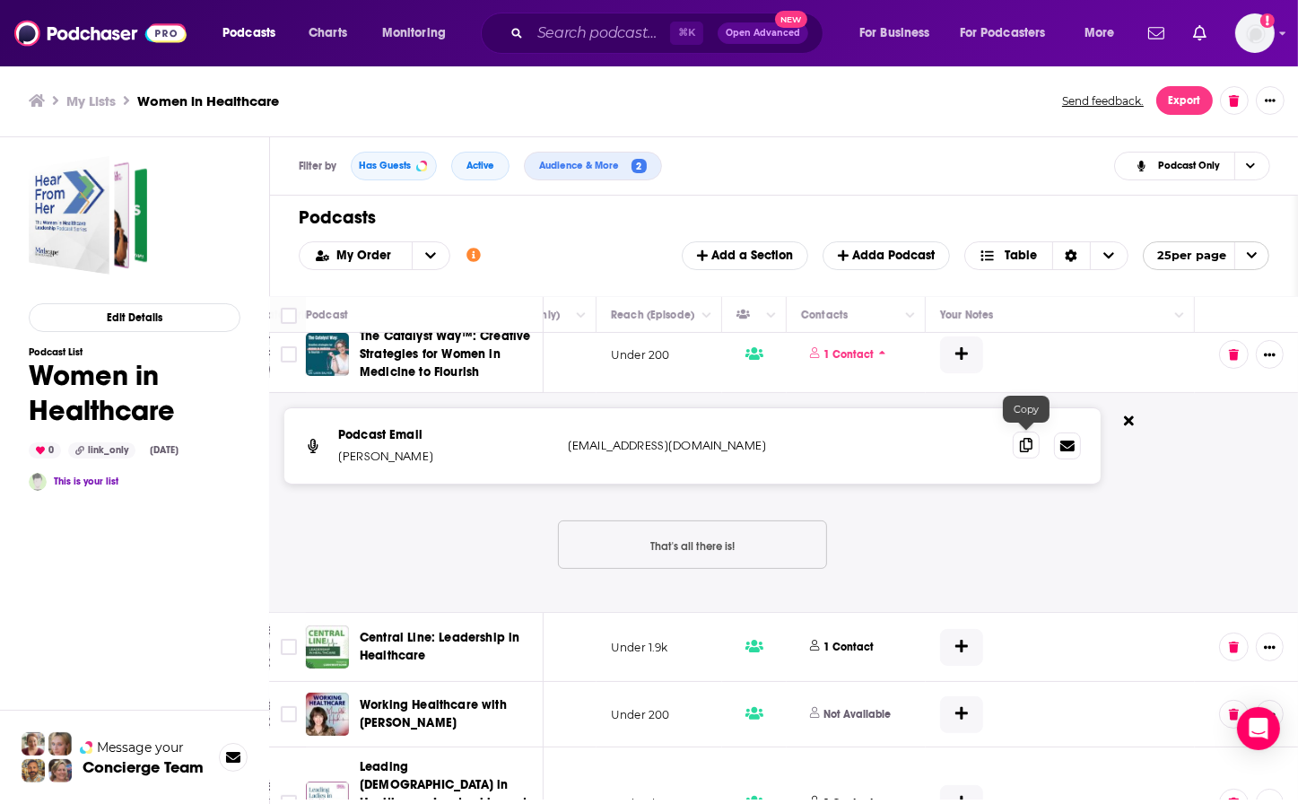
click at [1024, 438] on icon at bounding box center [1026, 445] width 13 height 14
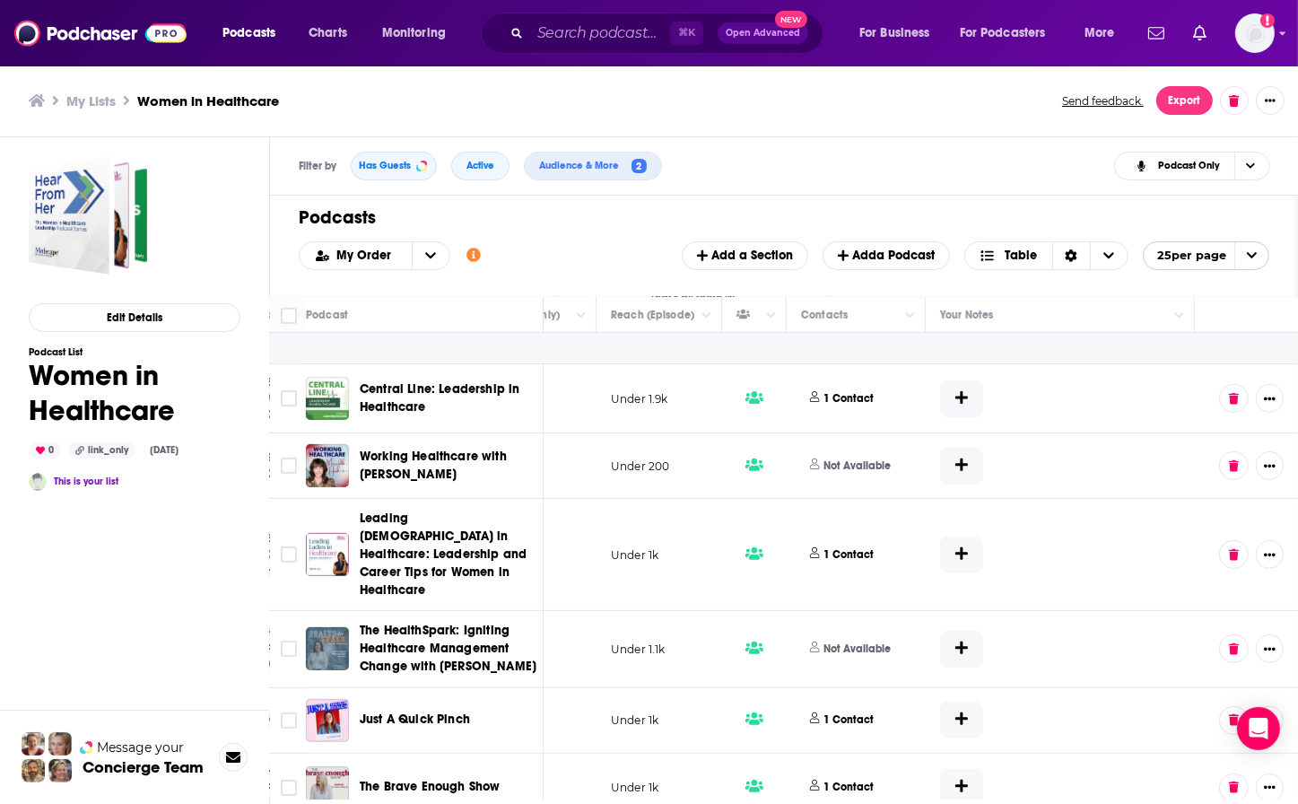
scroll to position [858, 647]
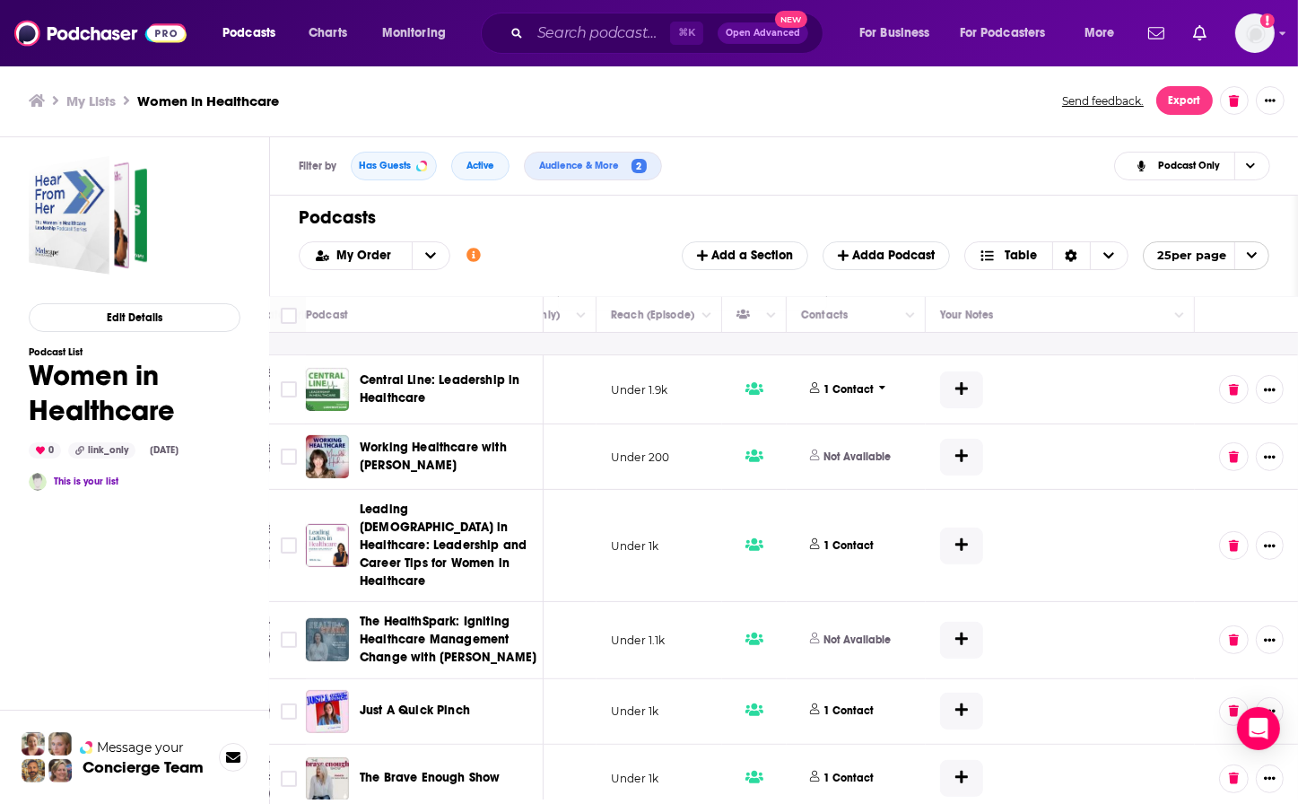
click at [824, 384] on p "1 Contact" at bounding box center [849, 389] width 50 height 15
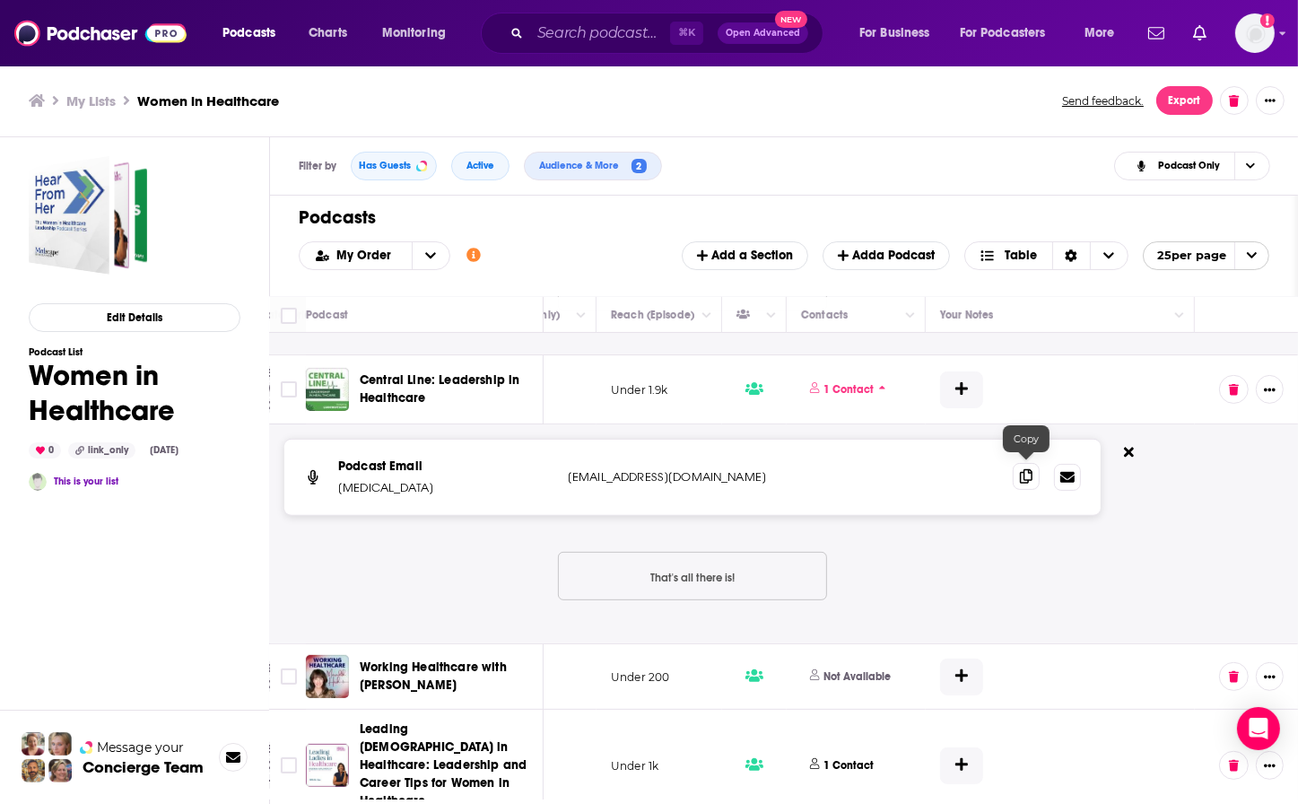
click at [1026, 471] on icon at bounding box center [1026, 476] width 13 height 14
click at [1026, 472] on icon at bounding box center [1026, 477] width 13 height 14
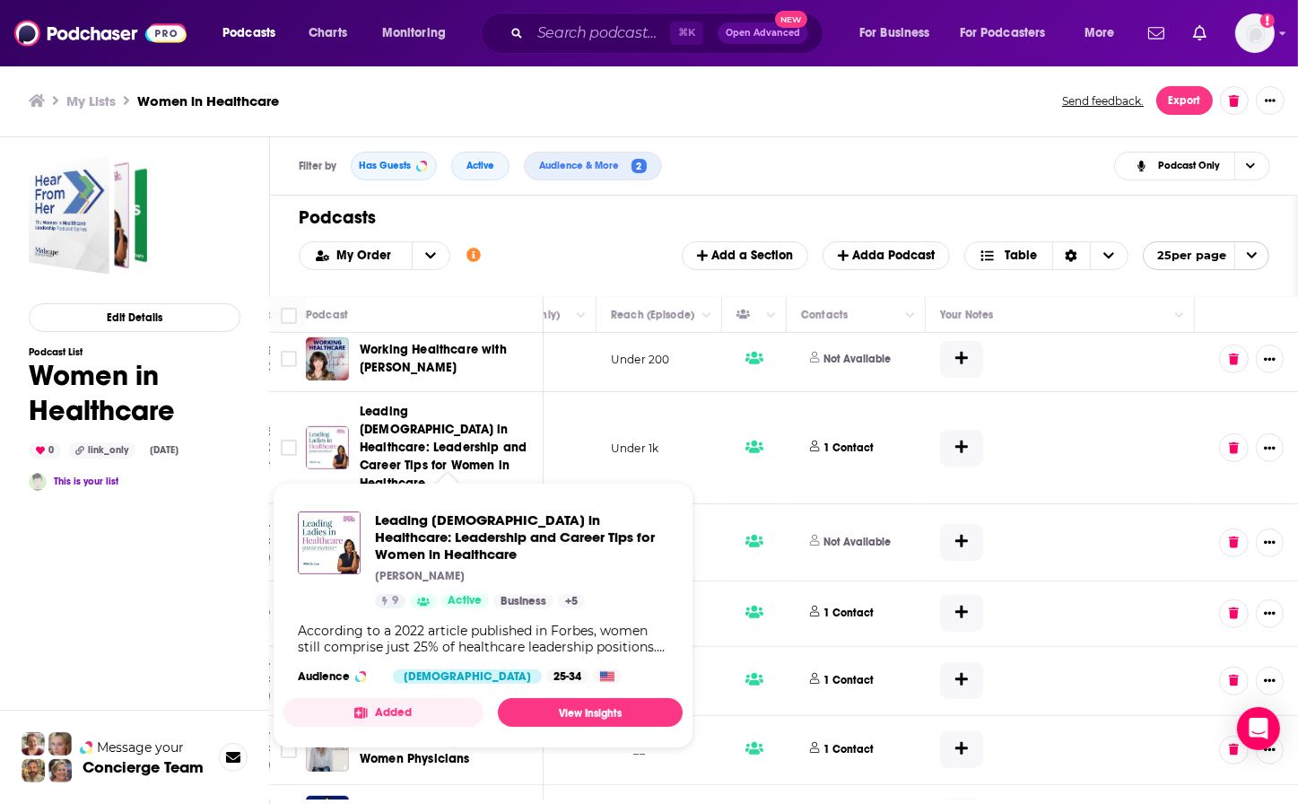
scroll to position [1177, 644]
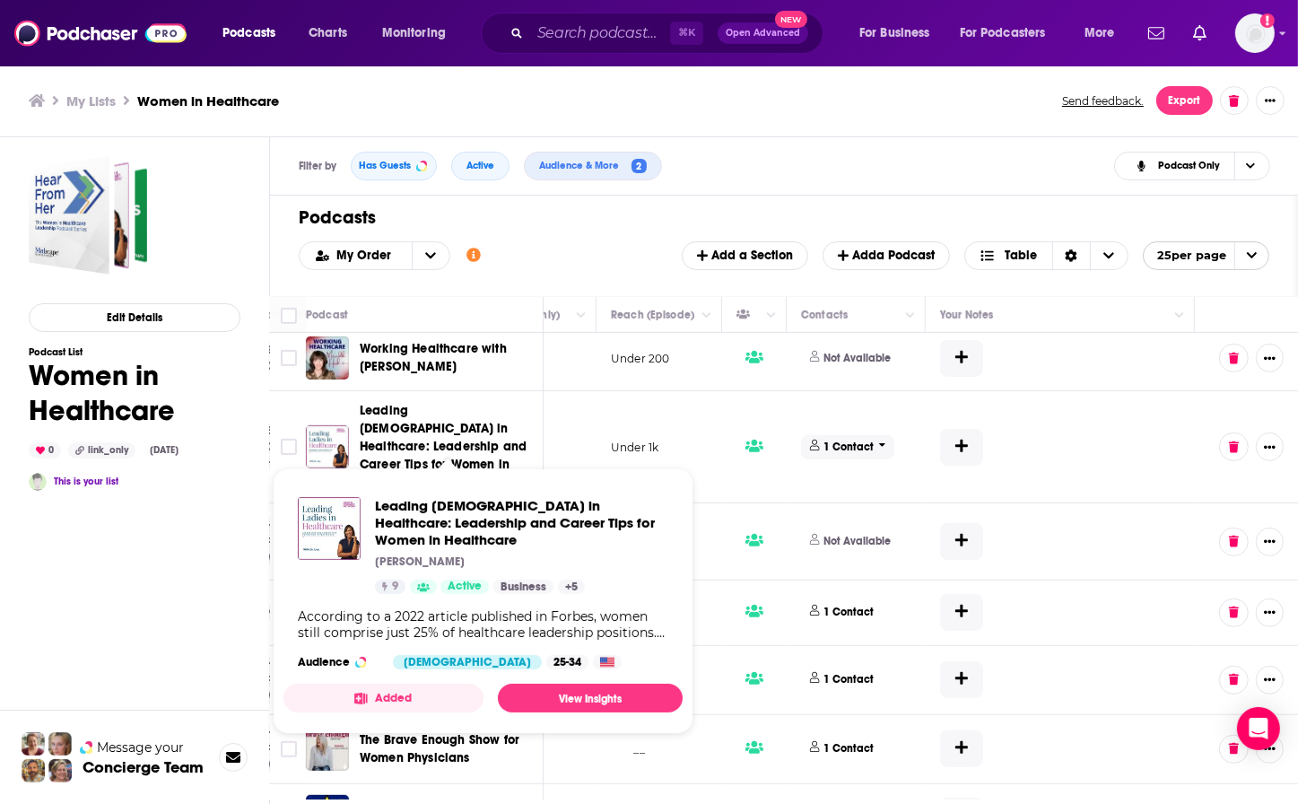
click at [824, 439] on p "1 Contact" at bounding box center [849, 446] width 50 height 15
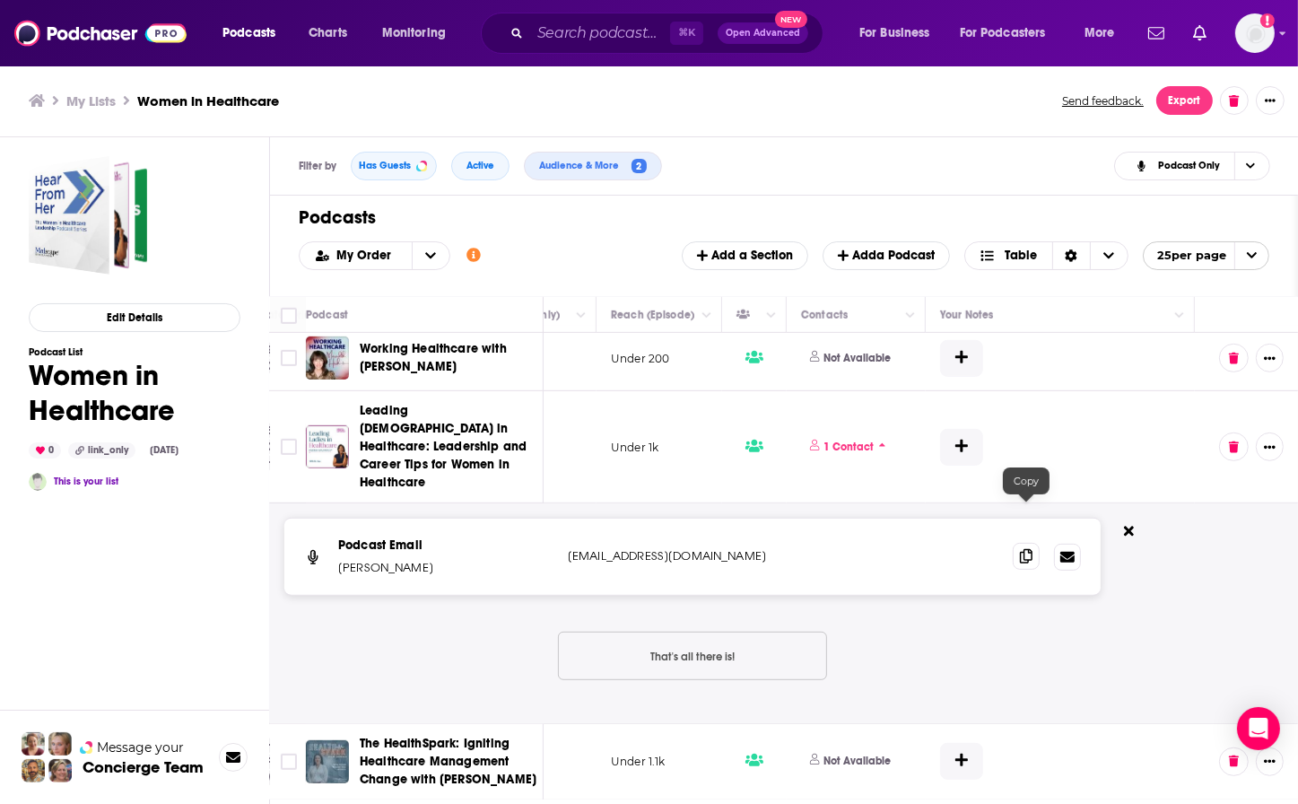
click at [1022, 549] on icon at bounding box center [1026, 556] width 13 height 14
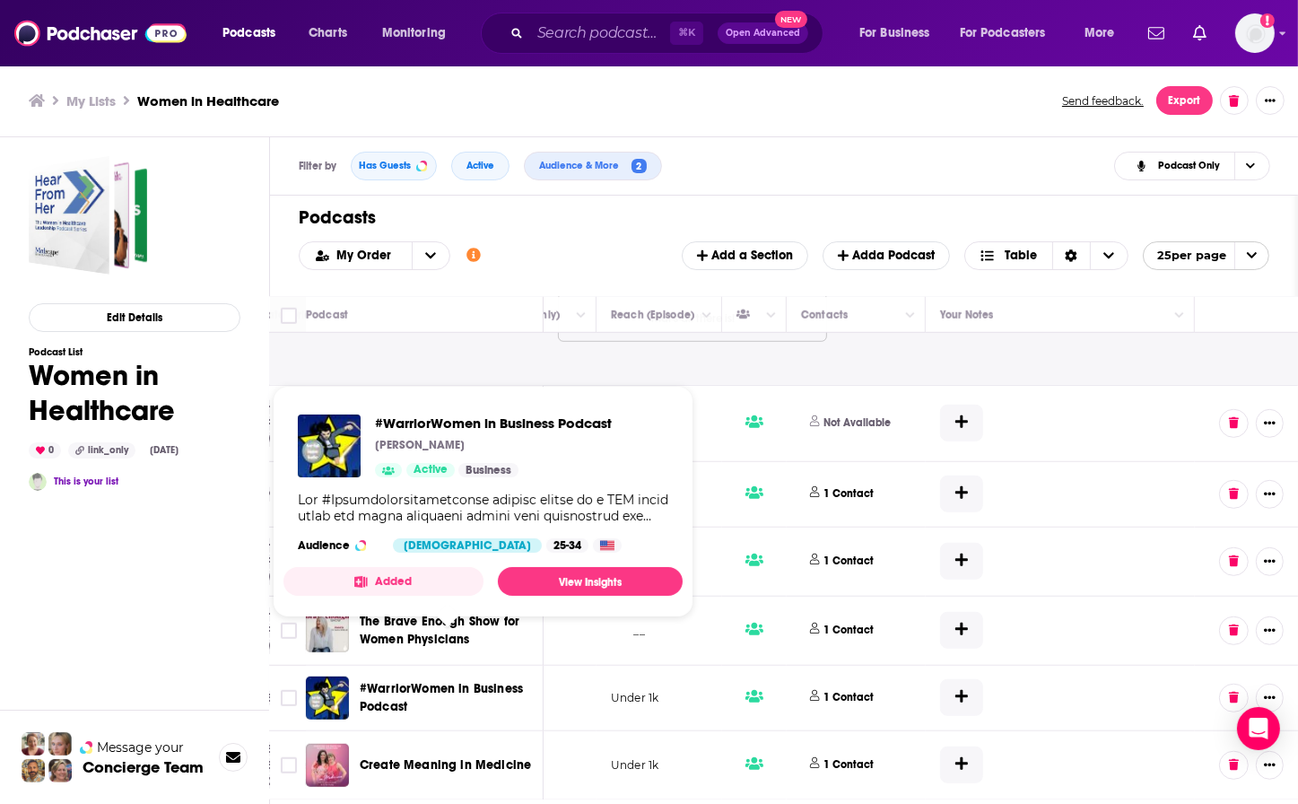
scroll to position [1509, 642]
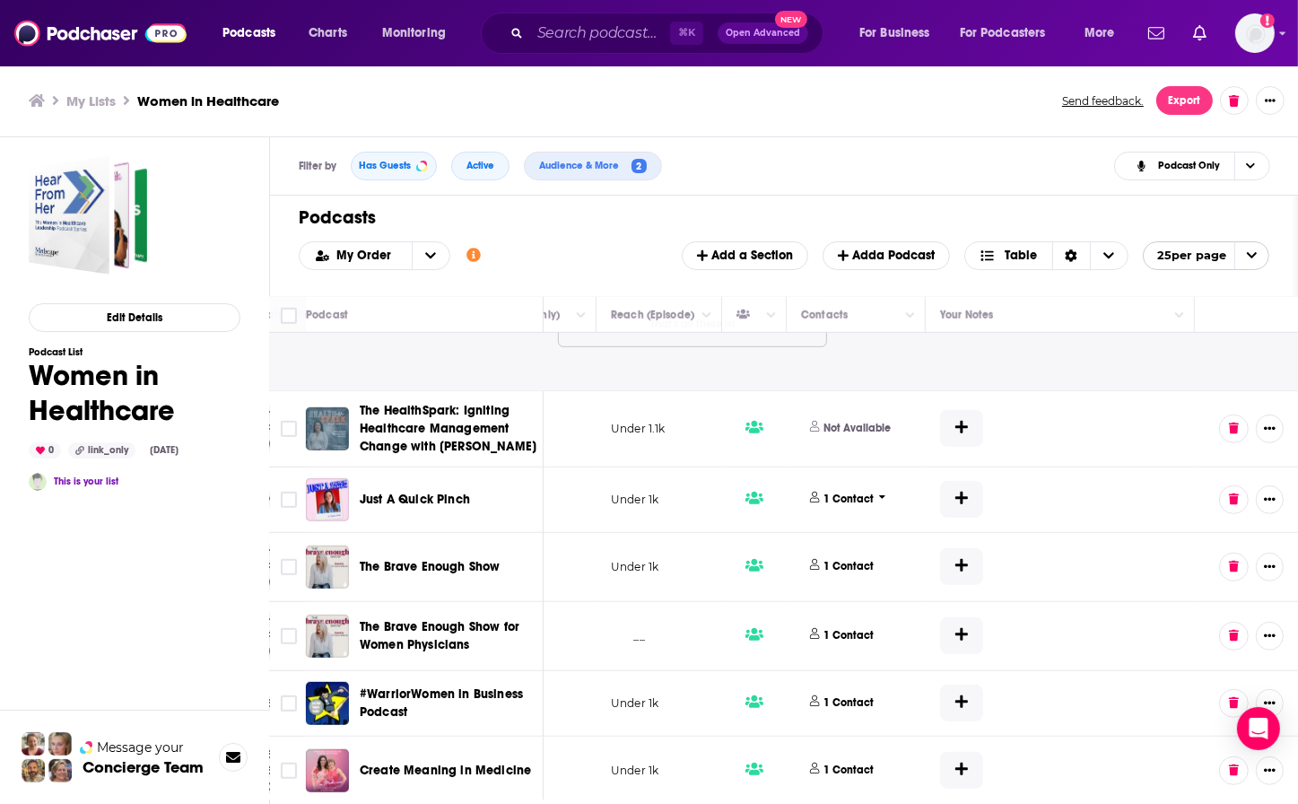
click at [827, 491] on p "1 Contact" at bounding box center [849, 498] width 50 height 15
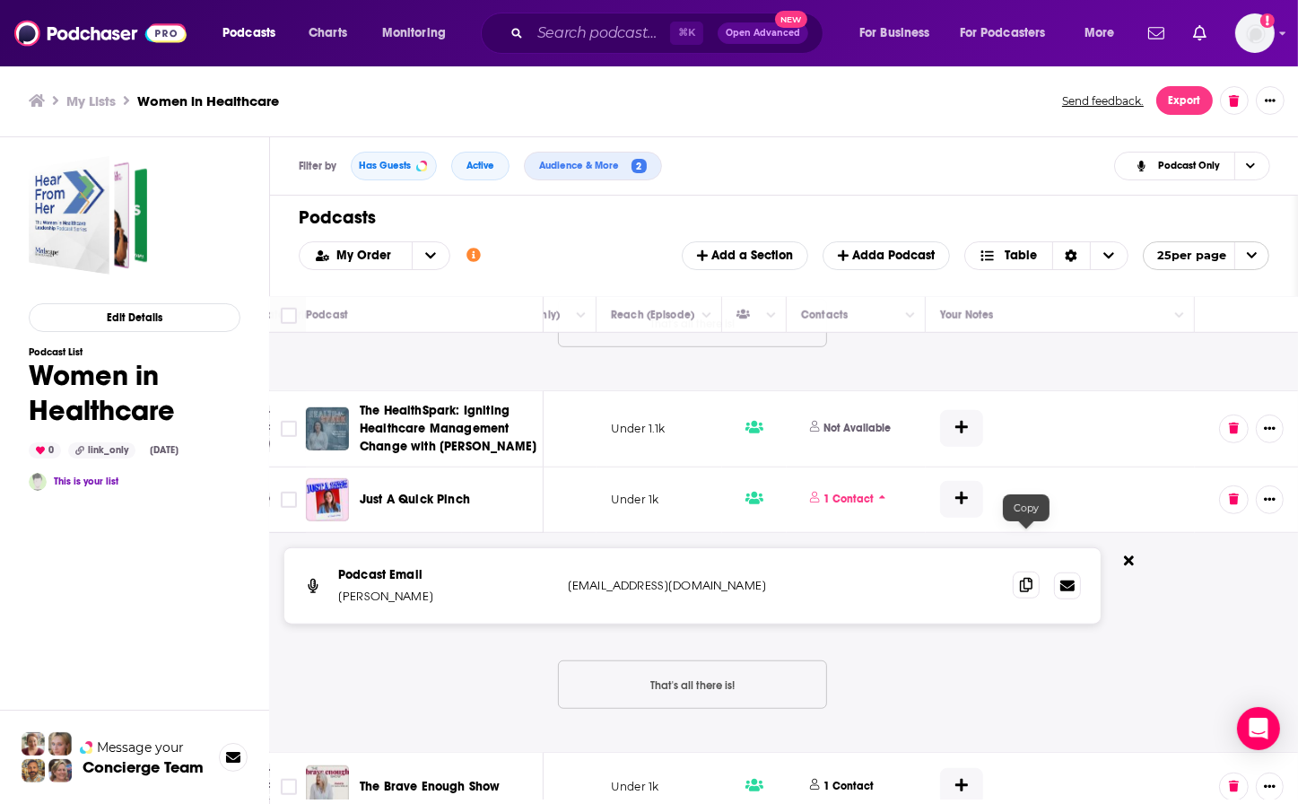
click at [1032, 571] on span at bounding box center [1025, 584] width 27 height 27
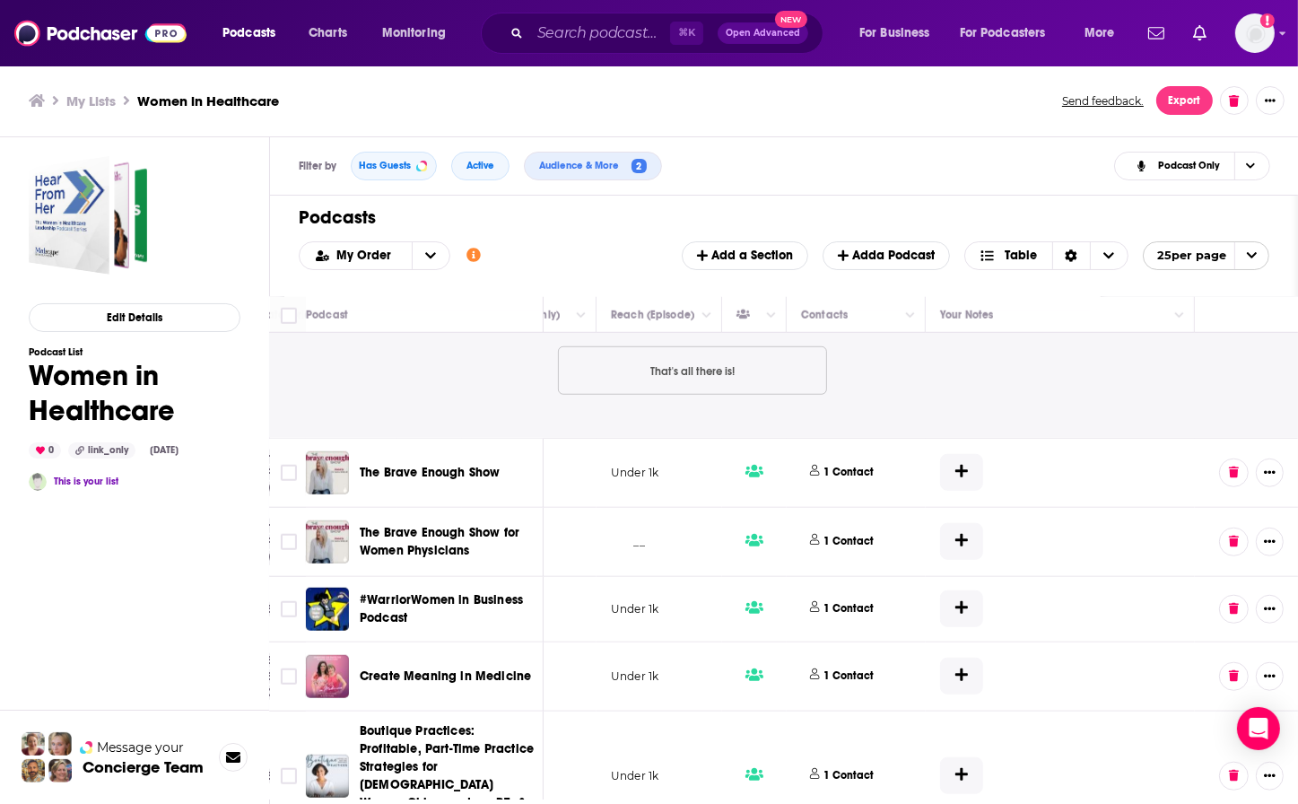
scroll to position [1846, 642]
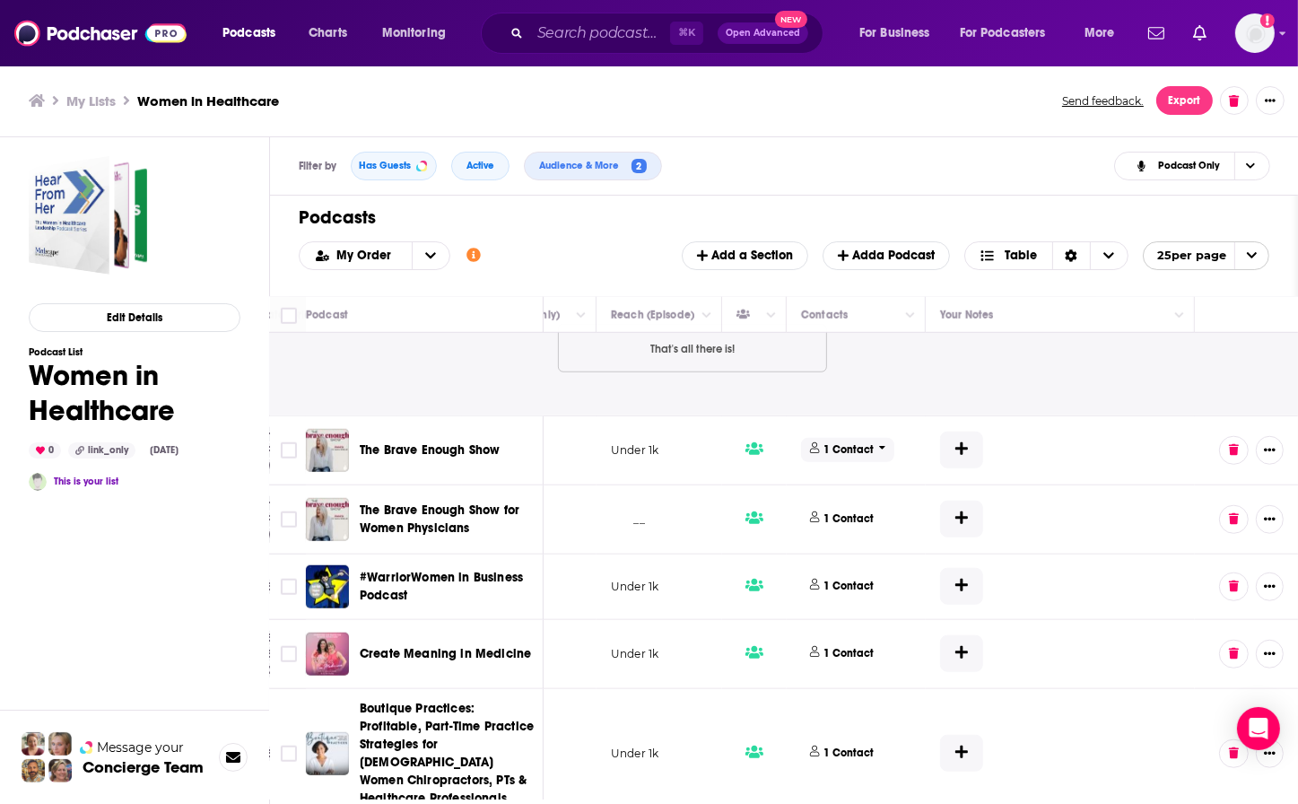
click at [830, 442] on p "1 Contact" at bounding box center [849, 449] width 50 height 15
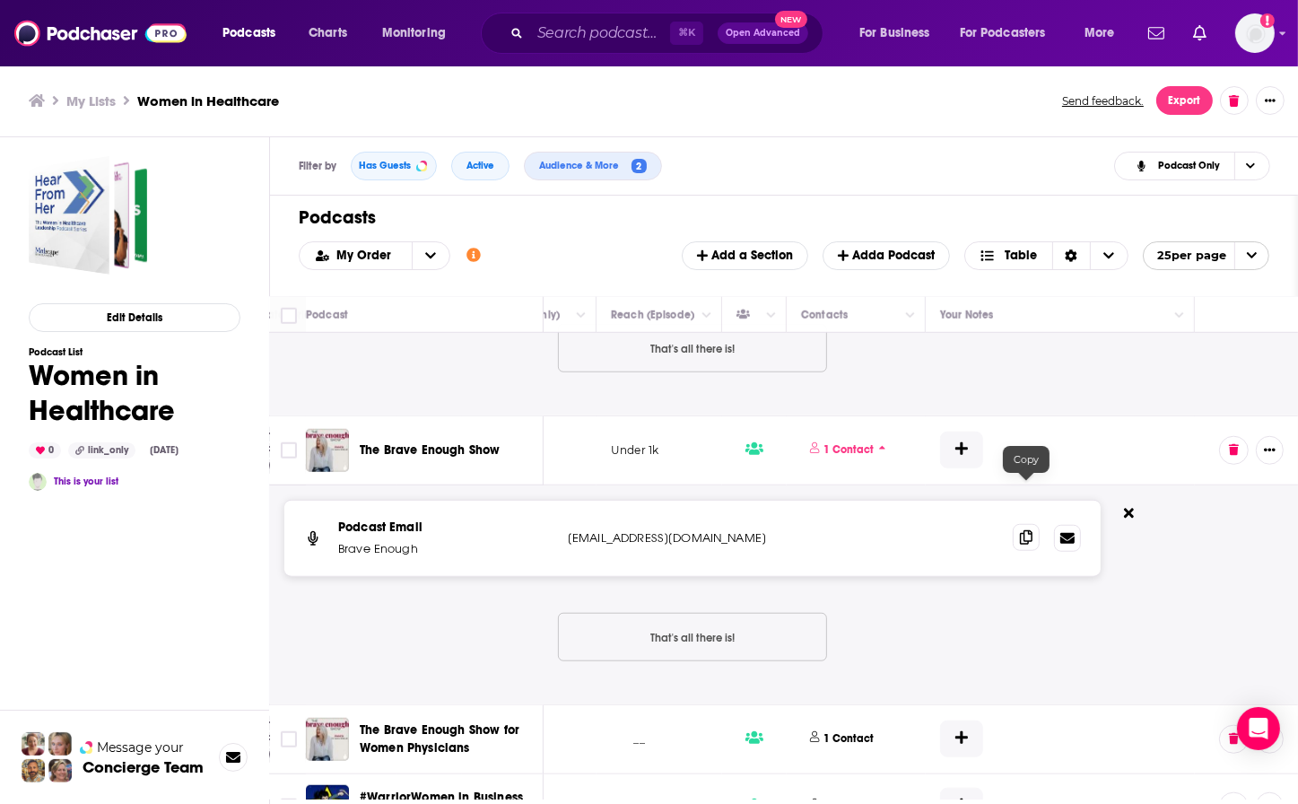
click at [1024, 530] on icon at bounding box center [1026, 537] width 13 height 14
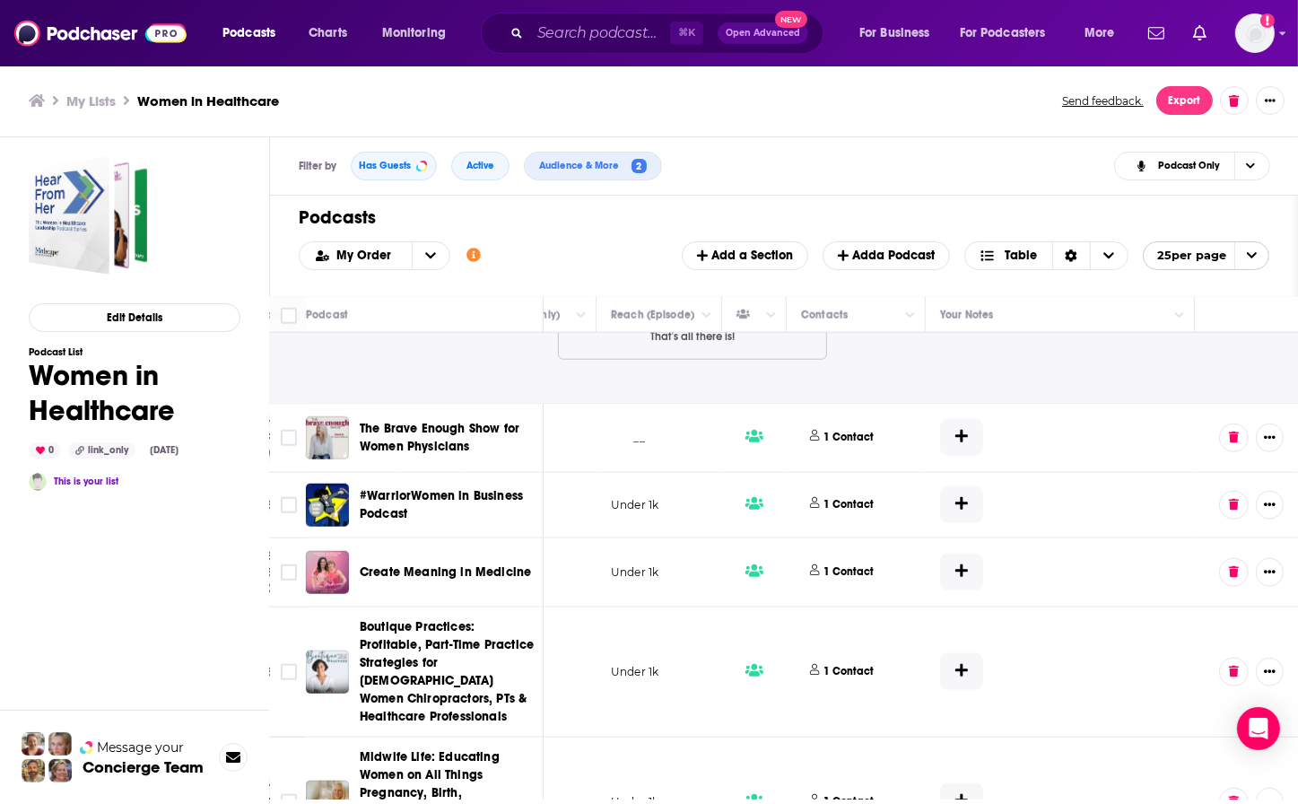
scroll to position [2147, 641]
click at [828, 564] on p "1 Contact" at bounding box center [849, 571] width 50 height 15
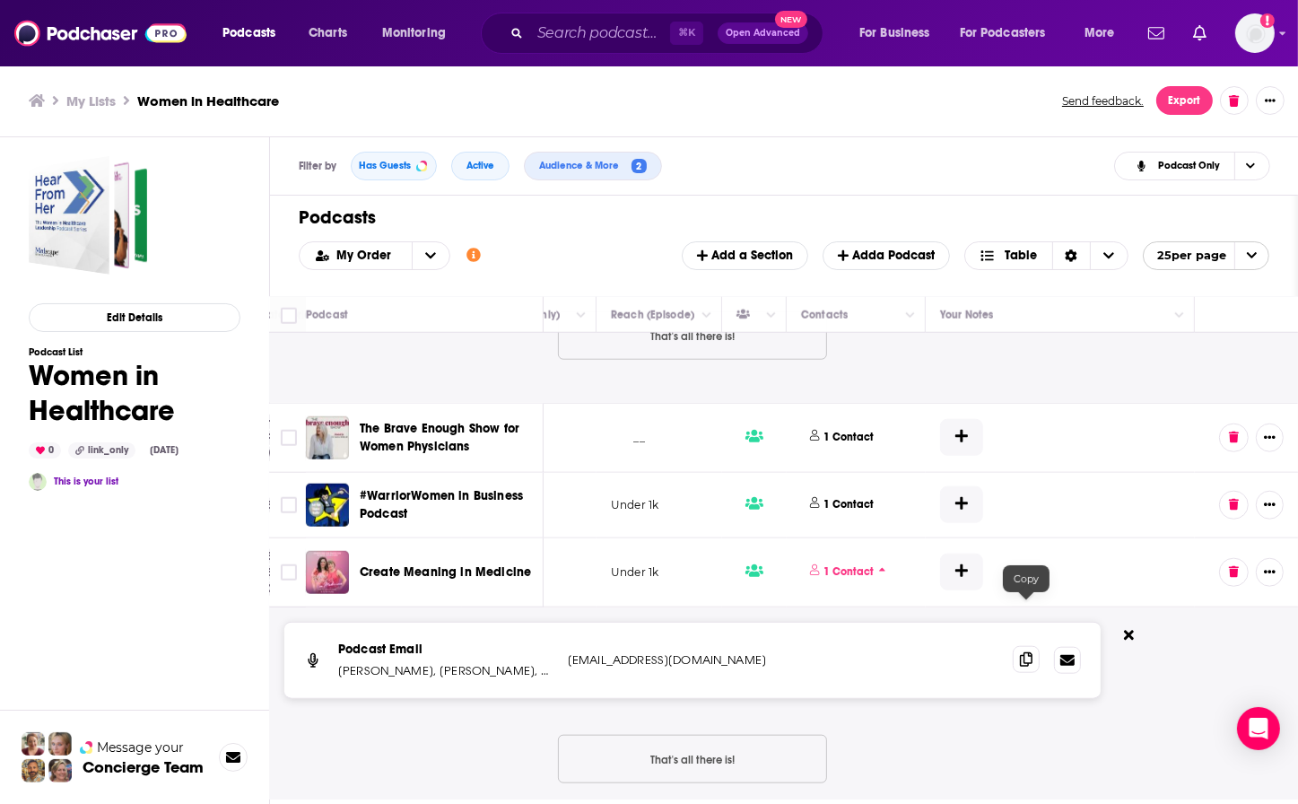
click at [1024, 639] on icon at bounding box center [1026, 659] width 13 height 14
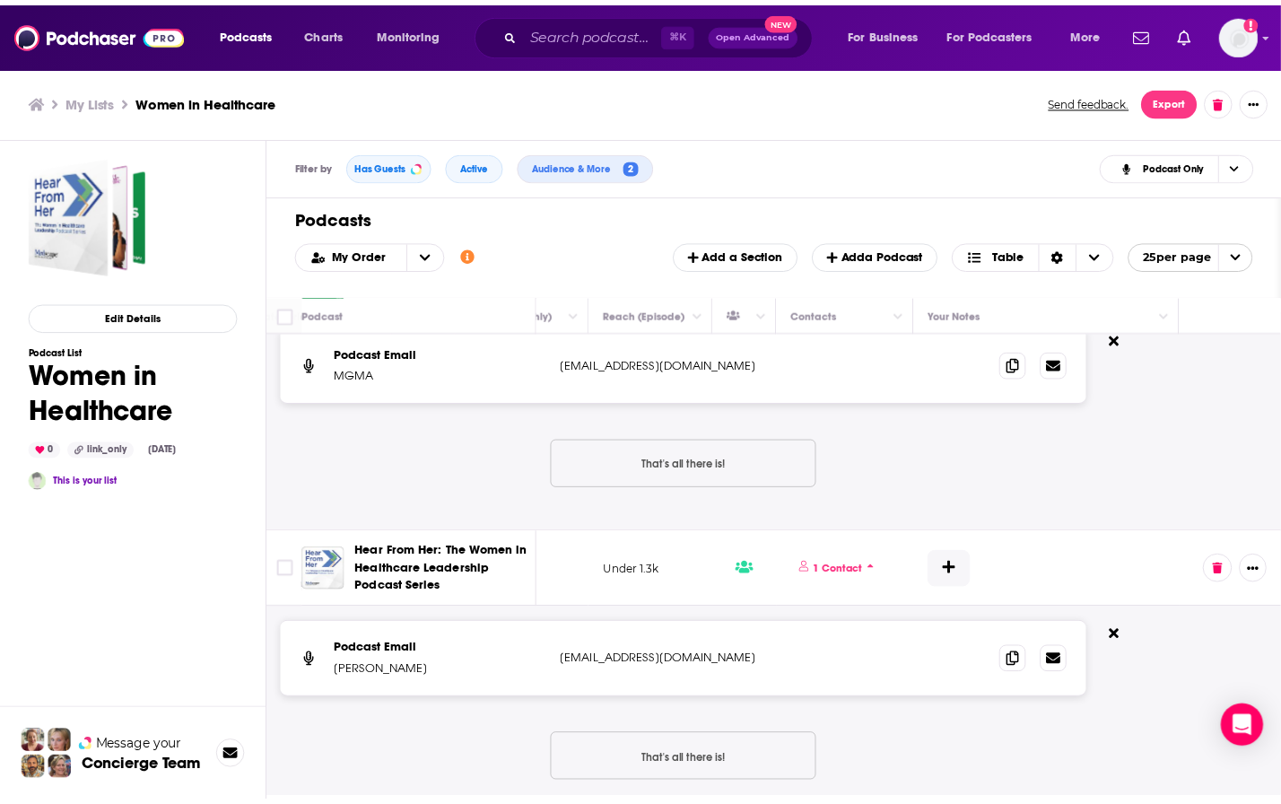
scroll to position [91, 639]
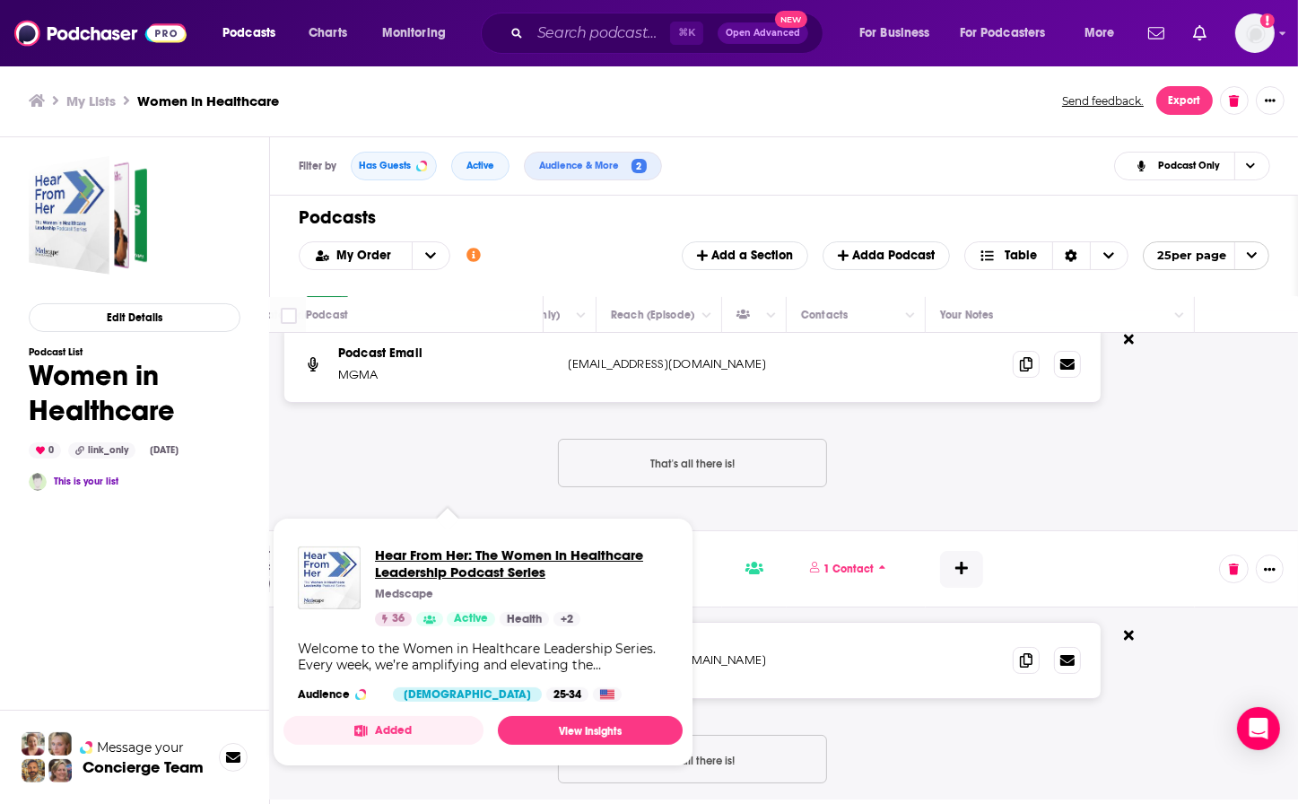
click at [452, 554] on span "Hear From Her: The Women in Healthcare Leadership Podcast Series" at bounding box center [521, 563] width 293 height 34
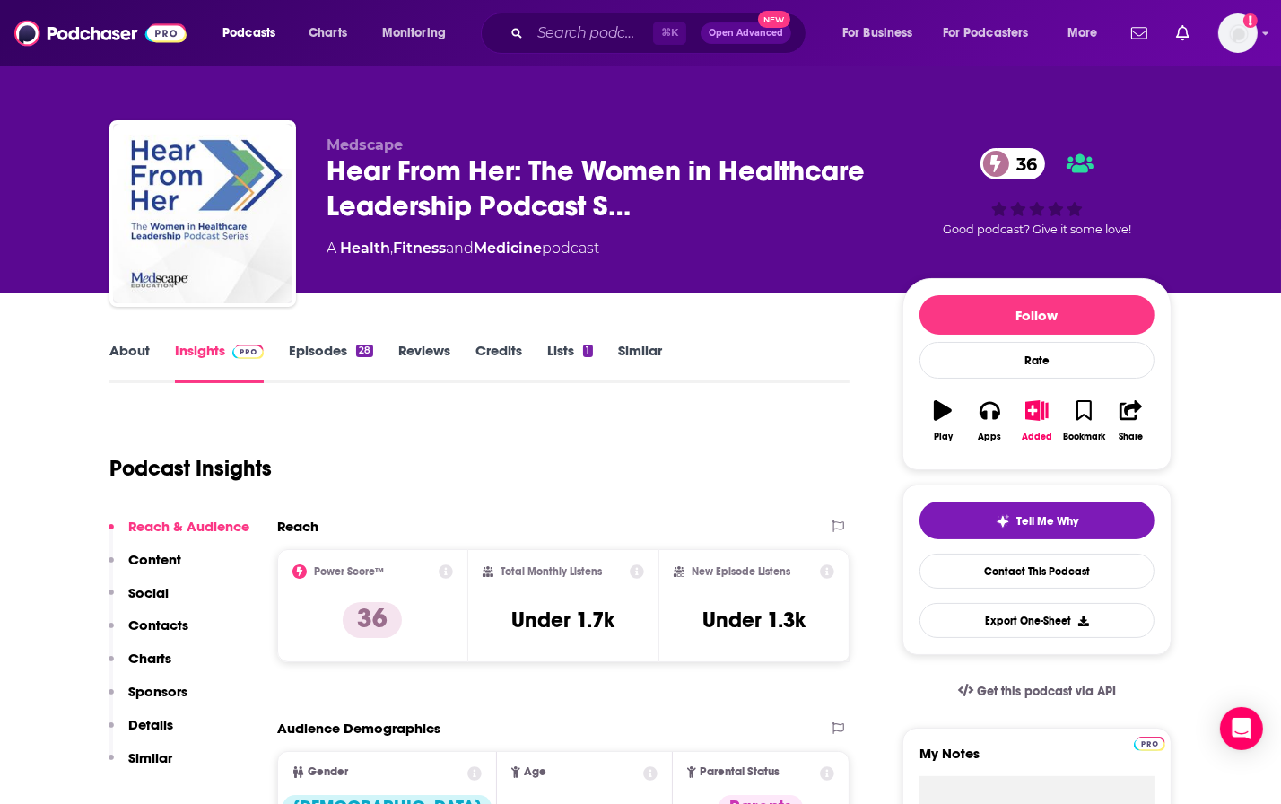
click at [635, 344] on link "Similar" at bounding box center [640, 362] width 44 height 41
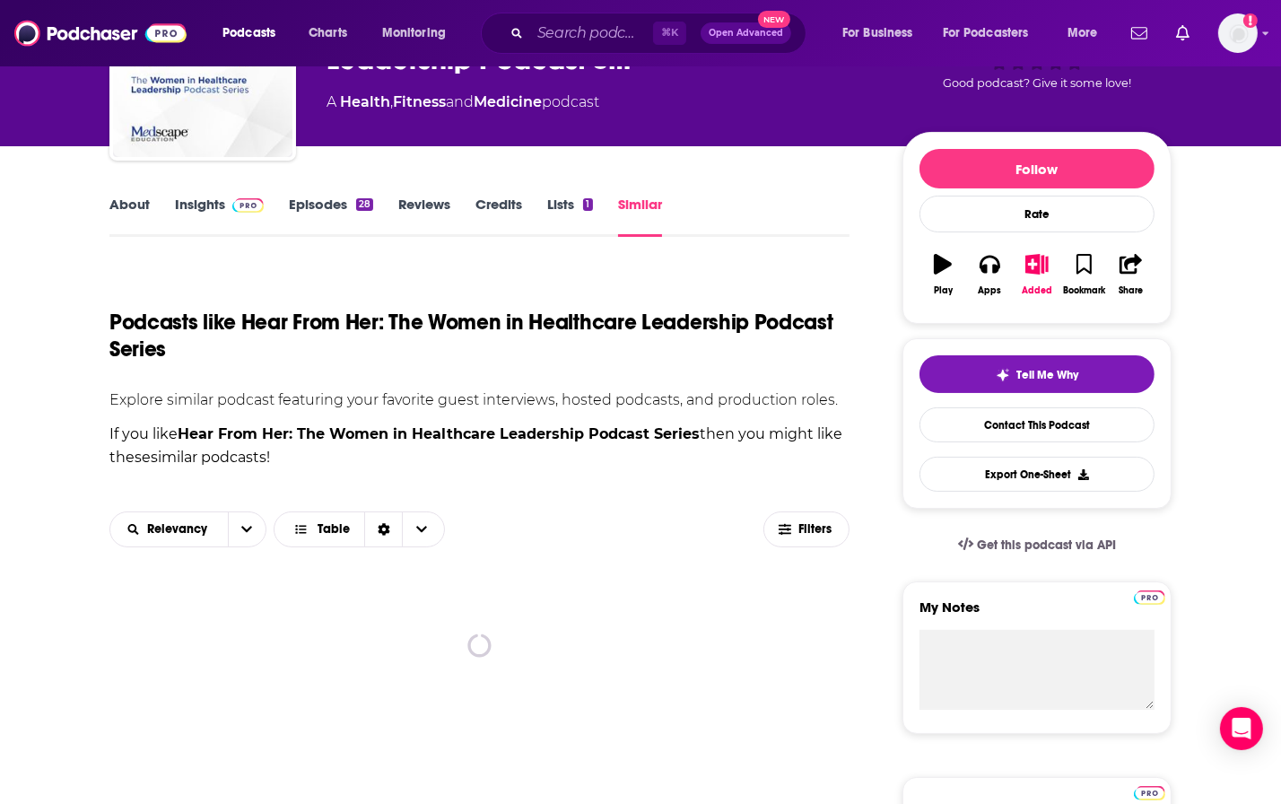
scroll to position [148, 0]
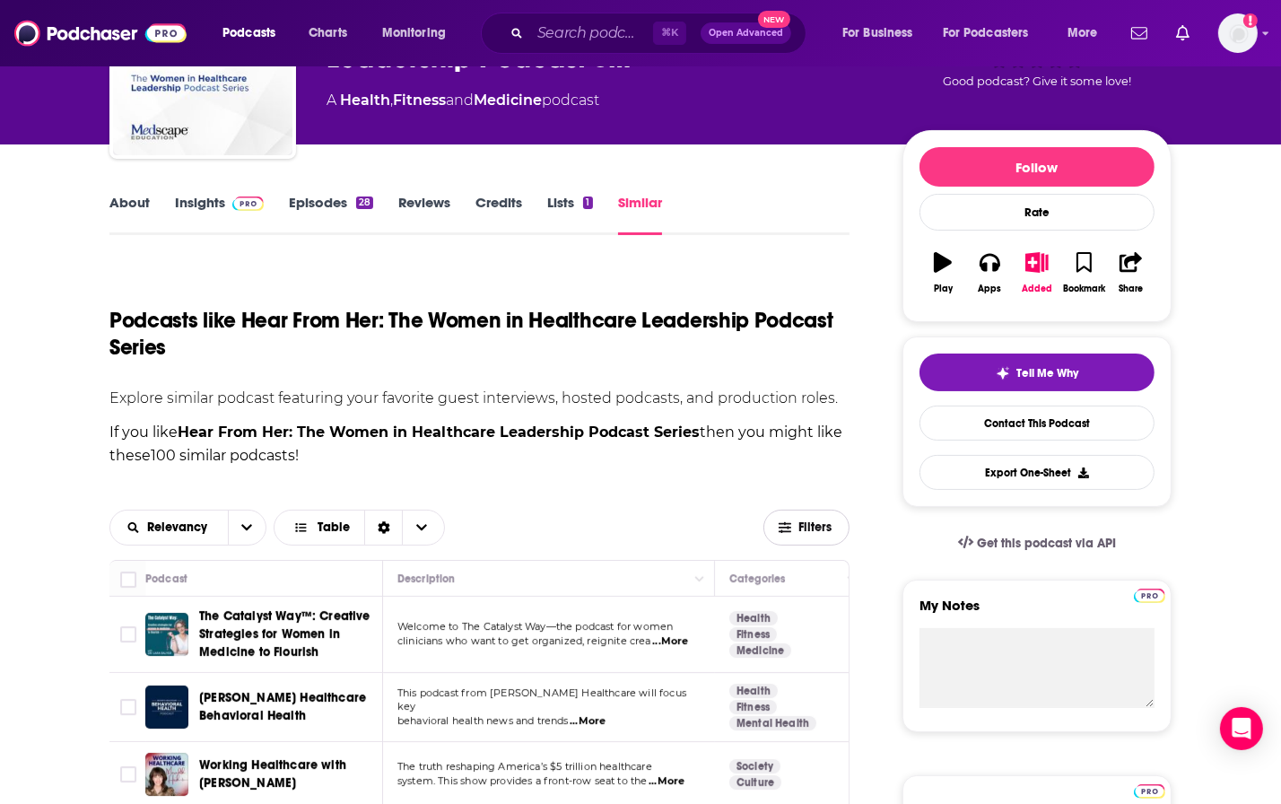
click at [802, 526] on span "Filters" at bounding box center [816, 527] width 36 height 13
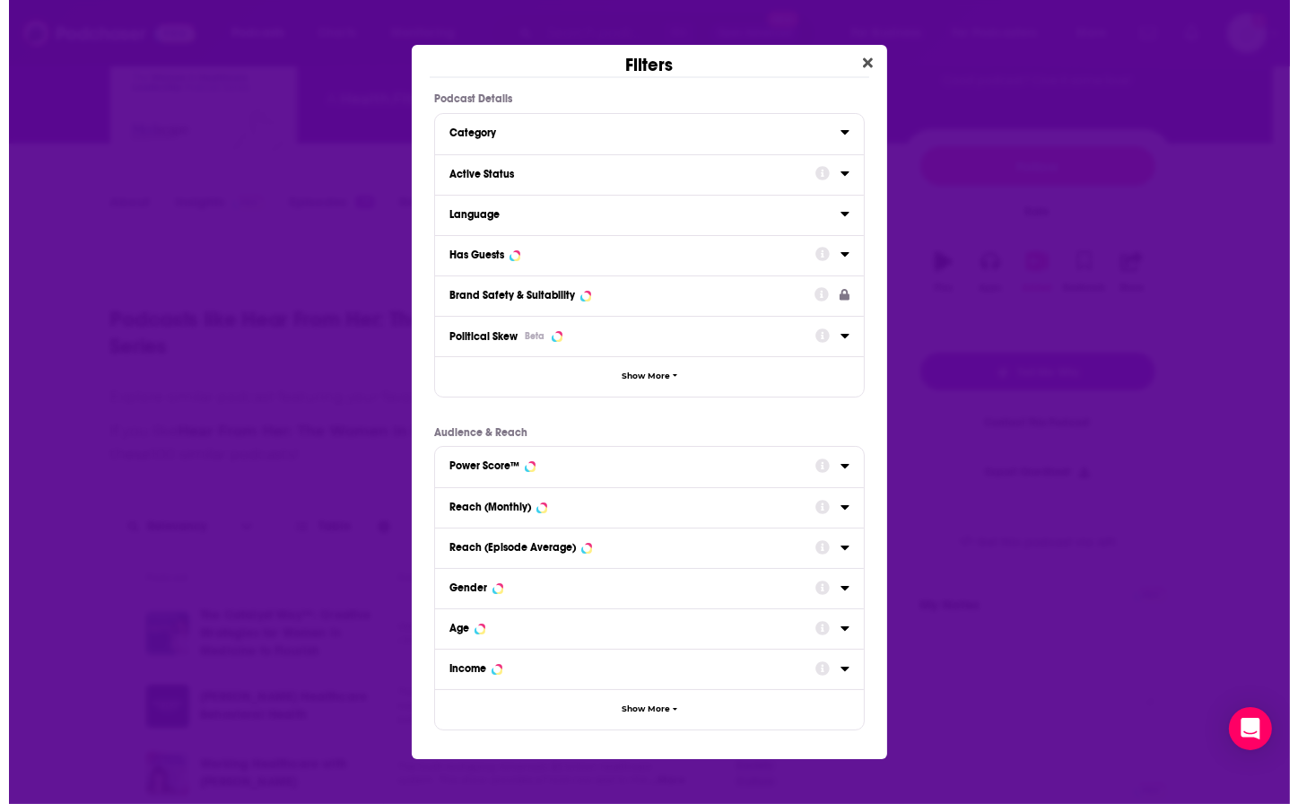
scroll to position [0, 0]
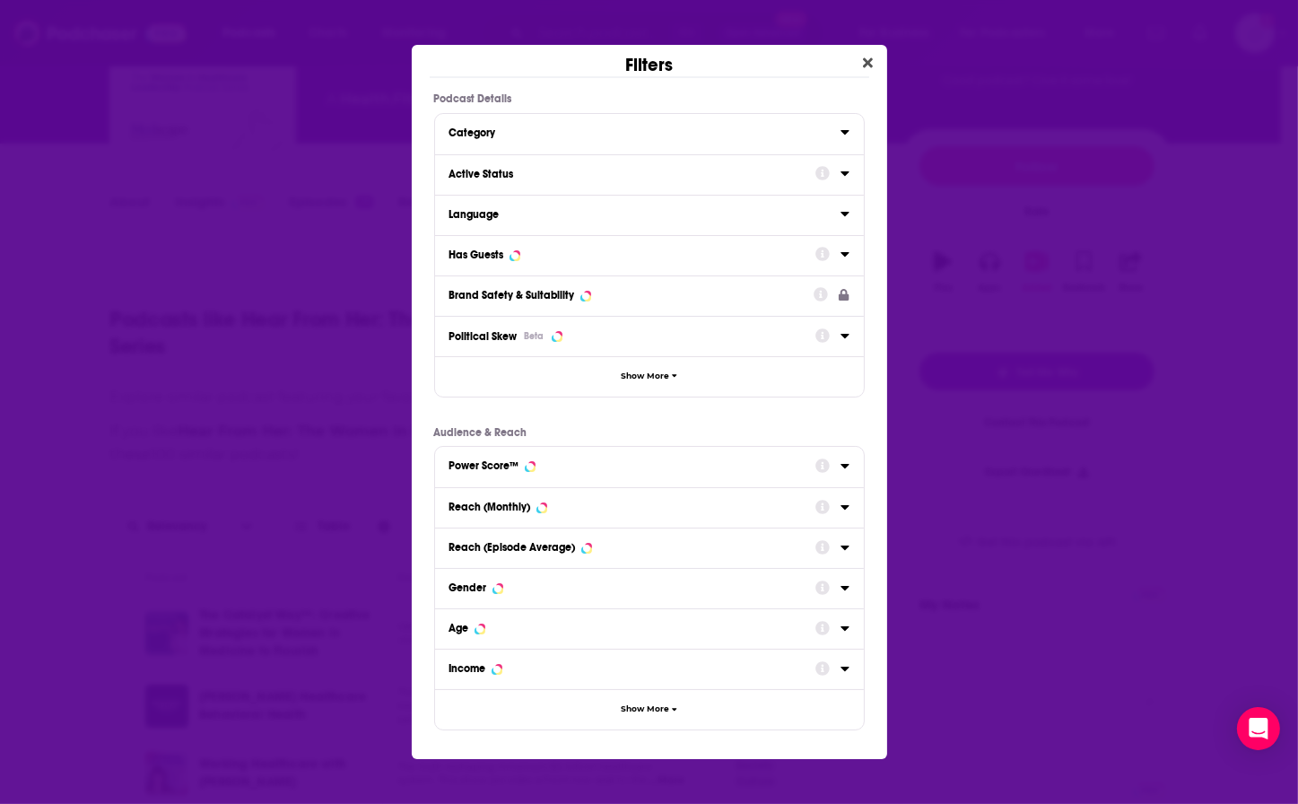
click at [536, 169] on div "Active Status" at bounding box center [626, 174] width 354 height 13
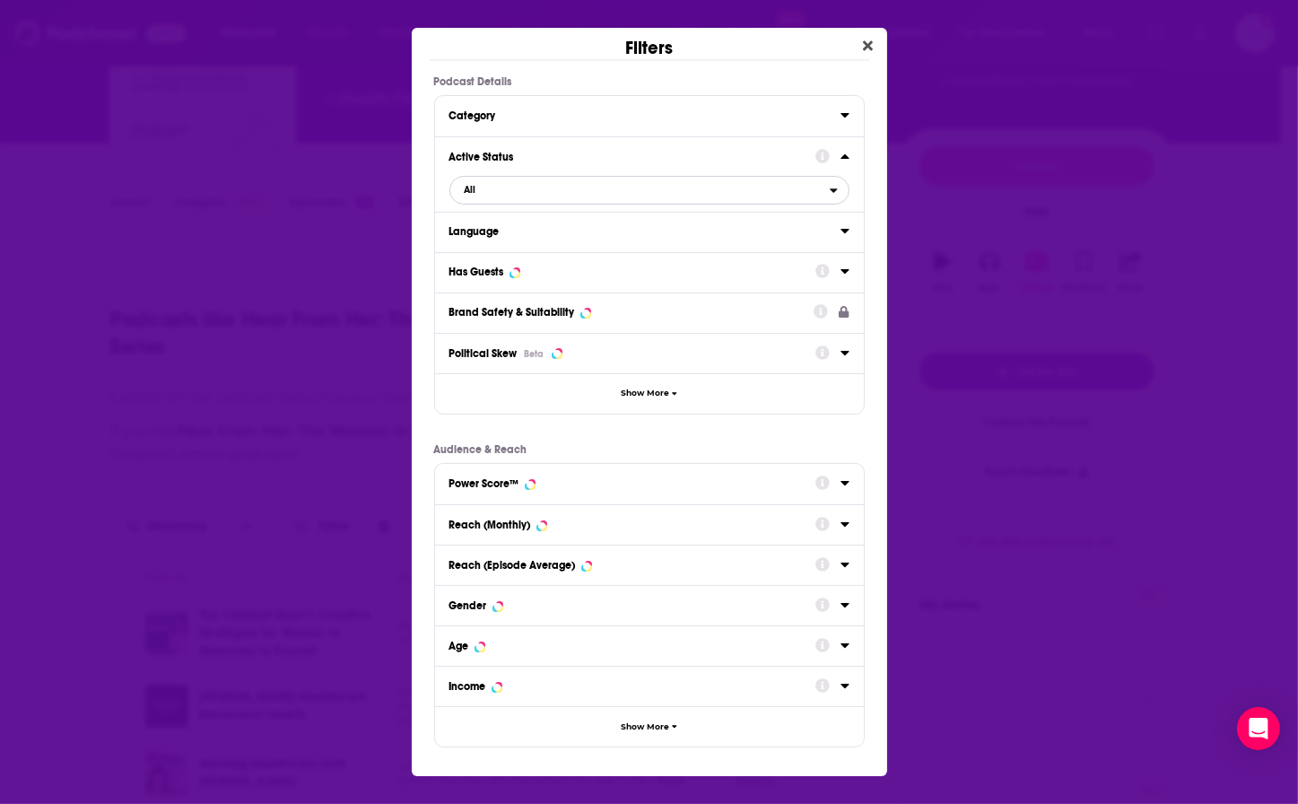
click at [565, 191] on span "All" at bounding box center [639, 189] width 379 height 23
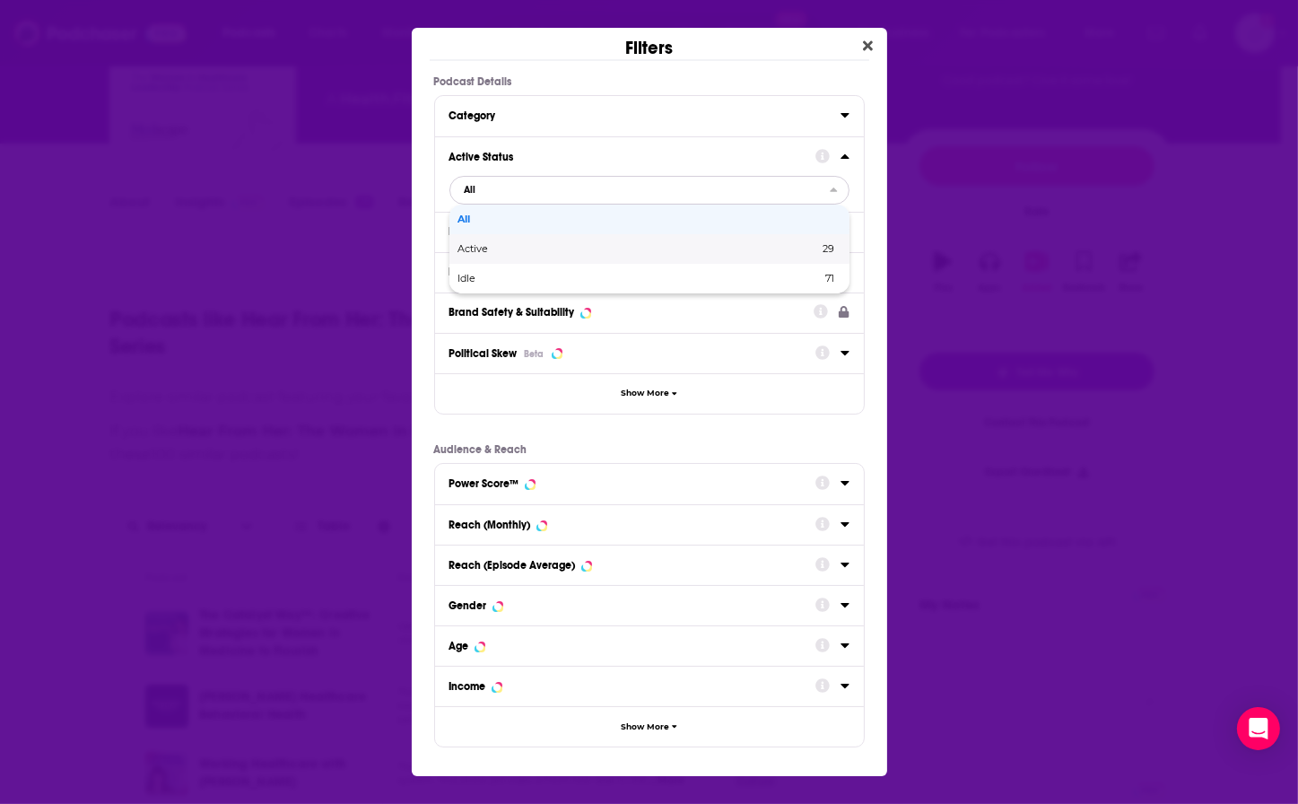
click at [508, 248] on span "Active" at bounding box center [556, 249] width 196 height 10
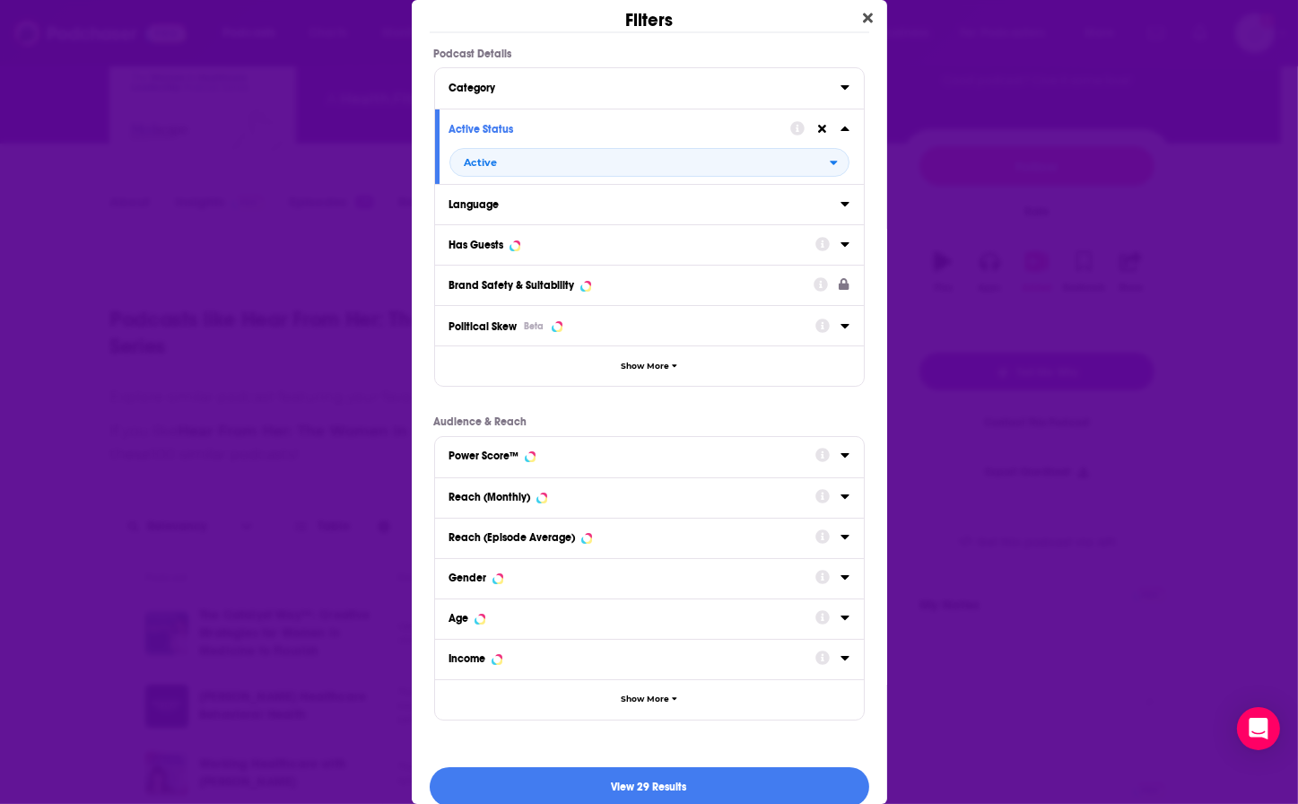
click at [840, 242] on icon "Dialog" at bounding box center [844, 244] width 9 height 14
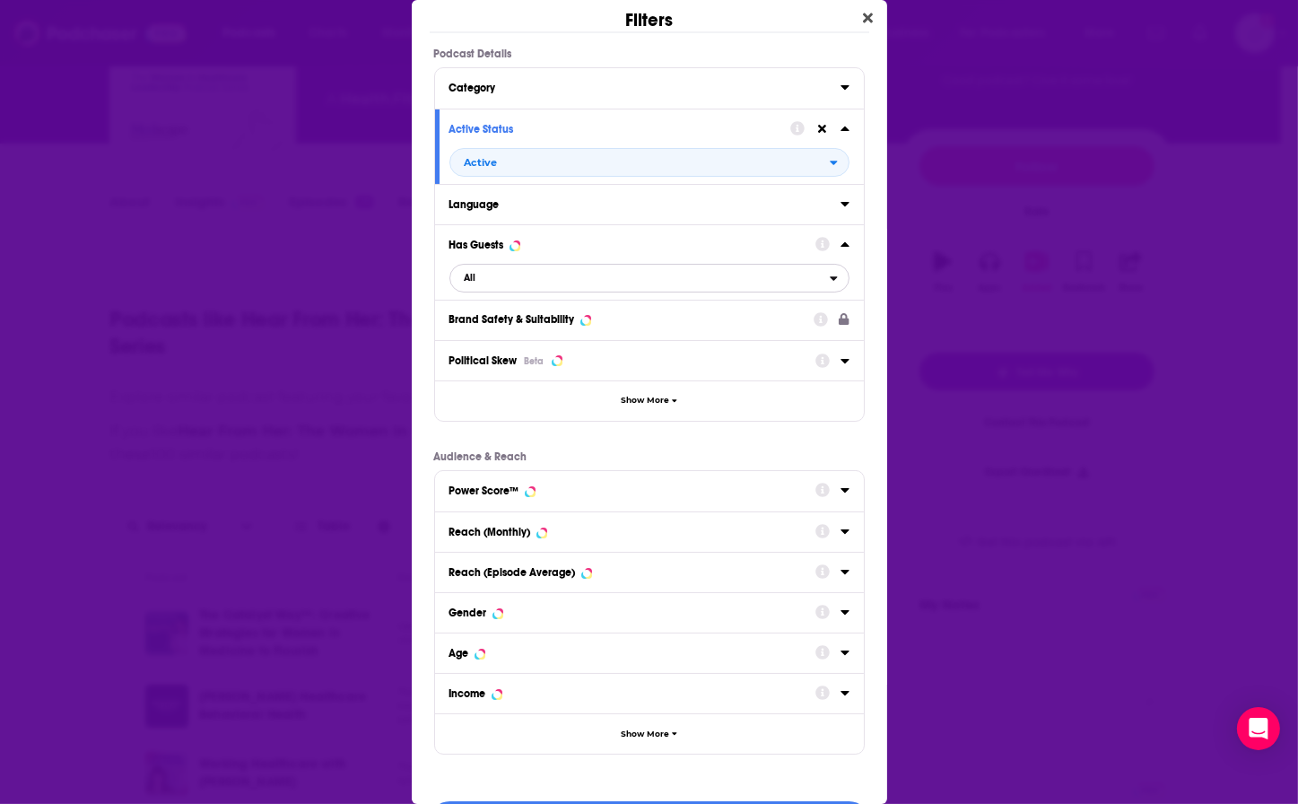
click at [532, 277] on span "All" at bounding box center [639, 277] width 379 height 23
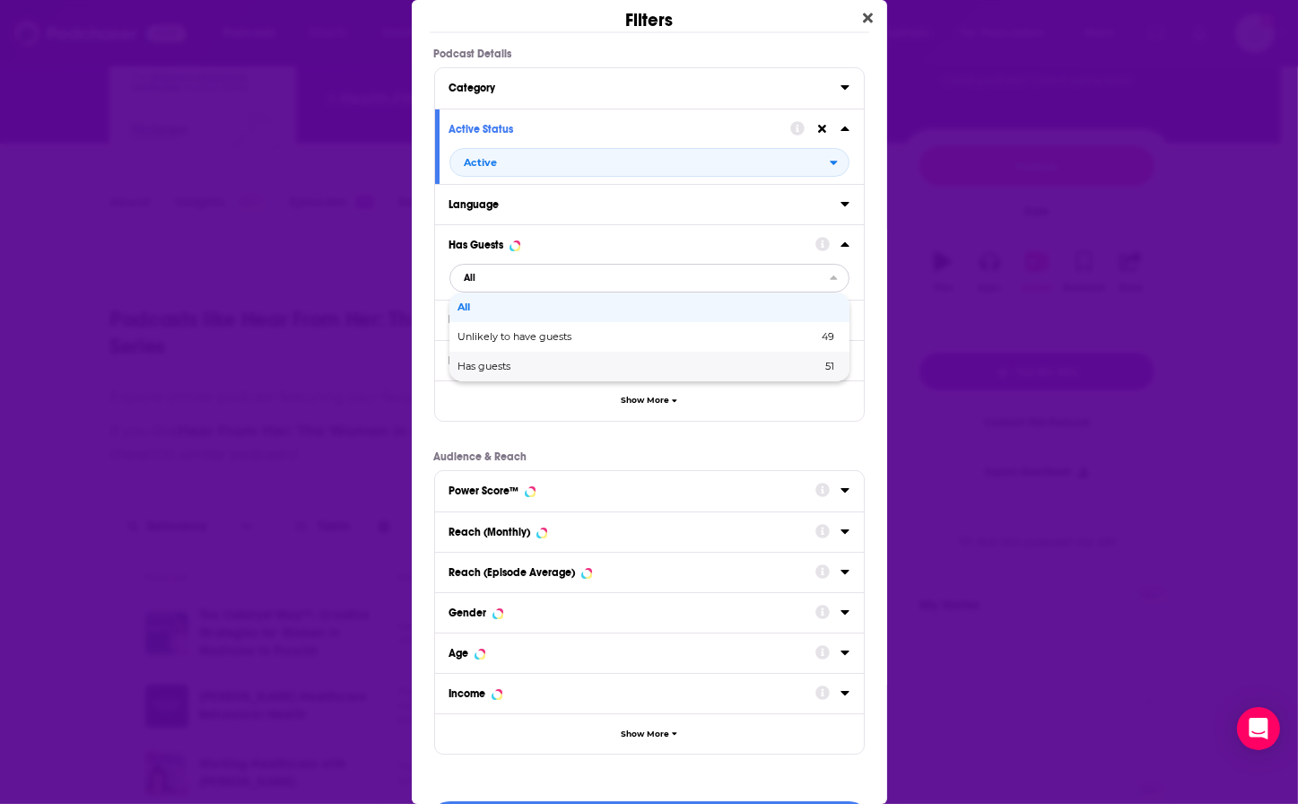
click at [521, 369] on span "Has guests" at bounding box center [562, 366] width 208 height 10
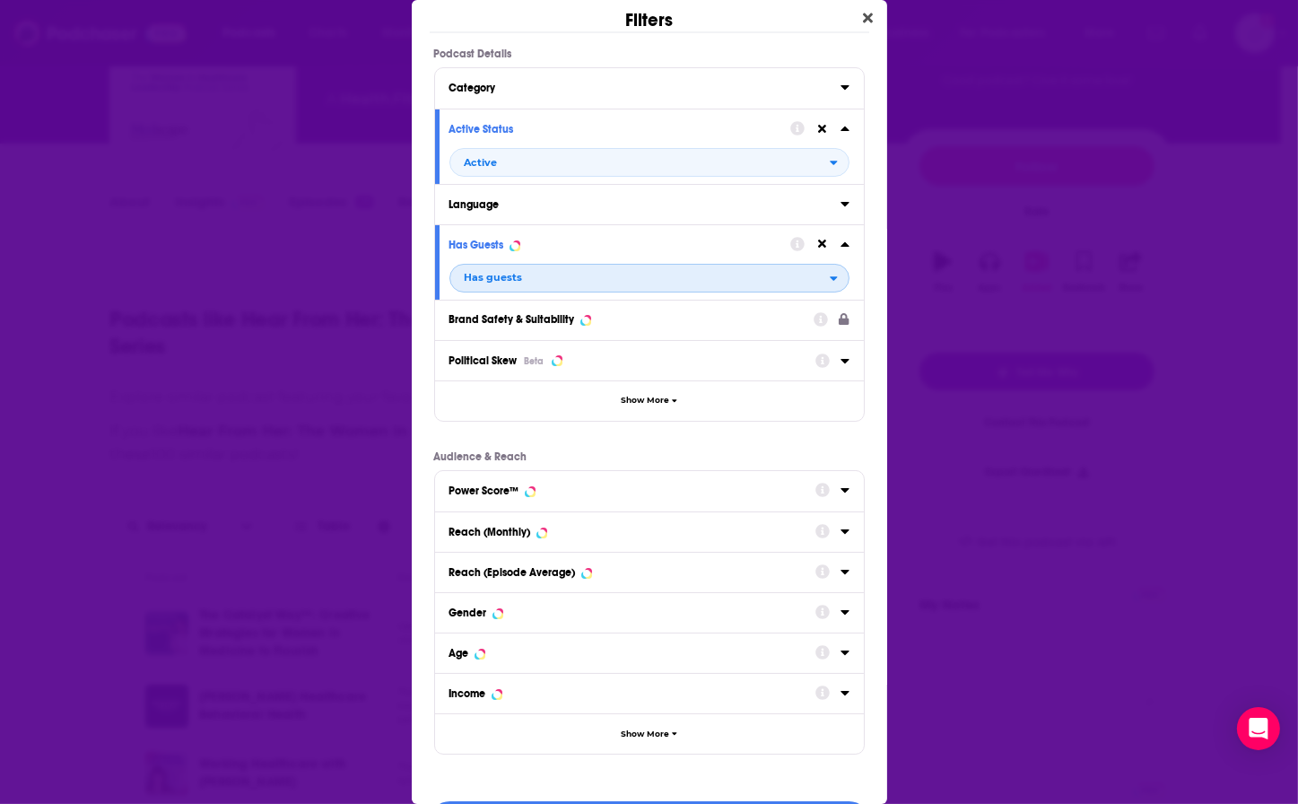
scroll to position [56, 0]
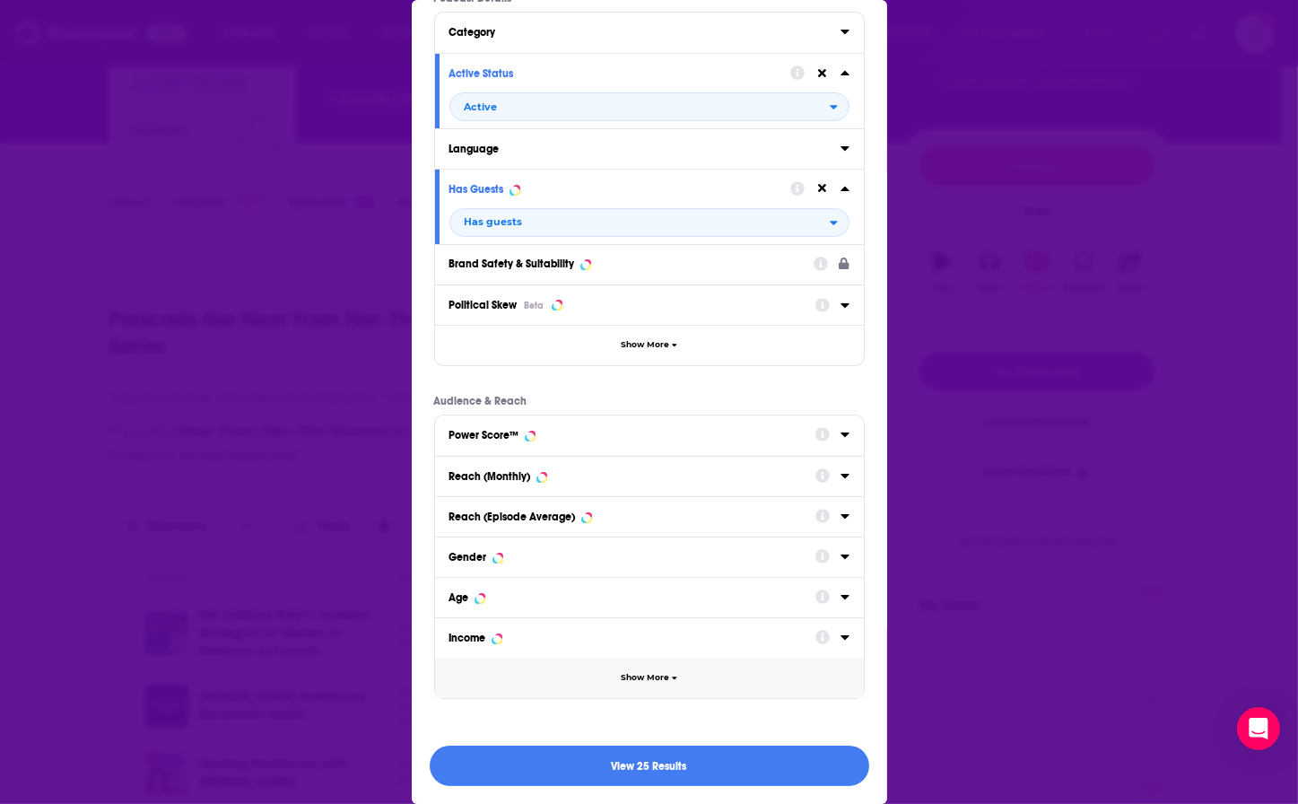
click at [655, 639] on span "Show More" at bounding box center [645, 678] width 48 height 10
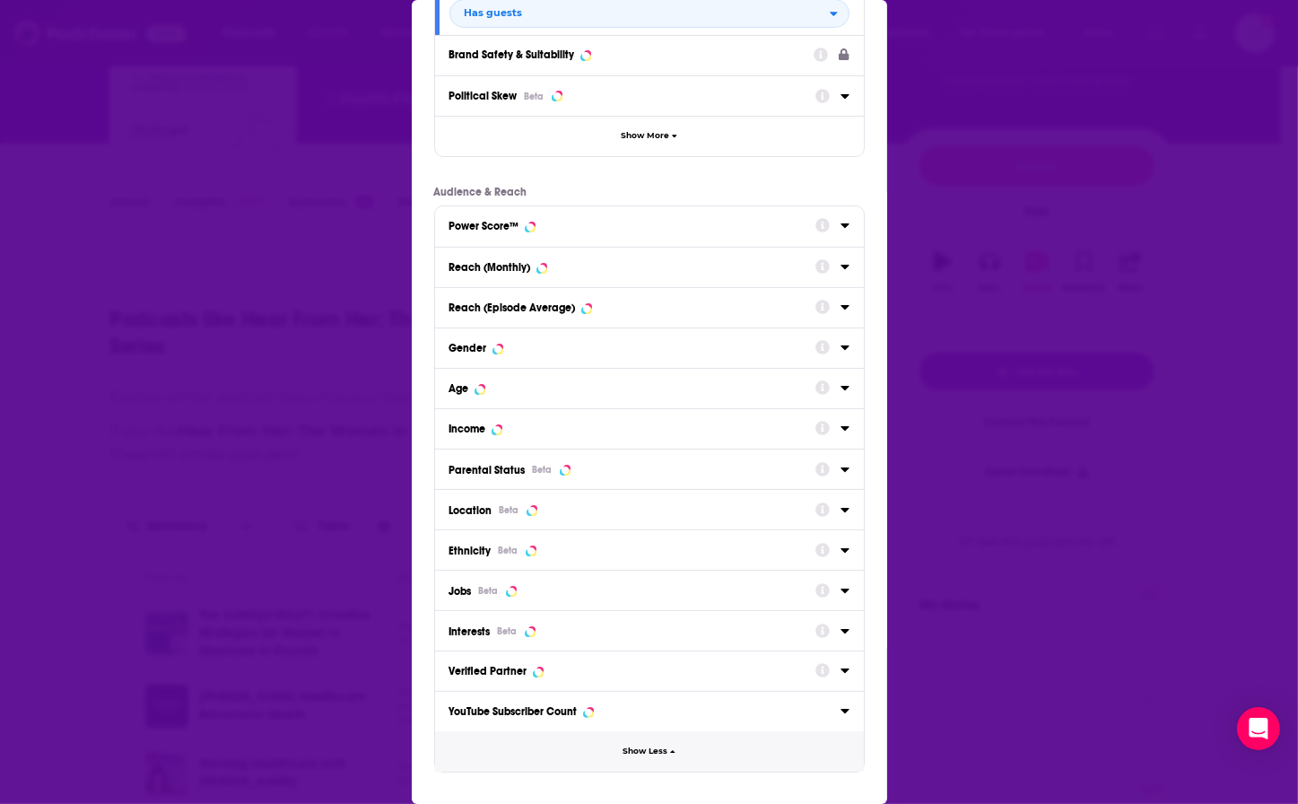
scroll to position [278, 0]
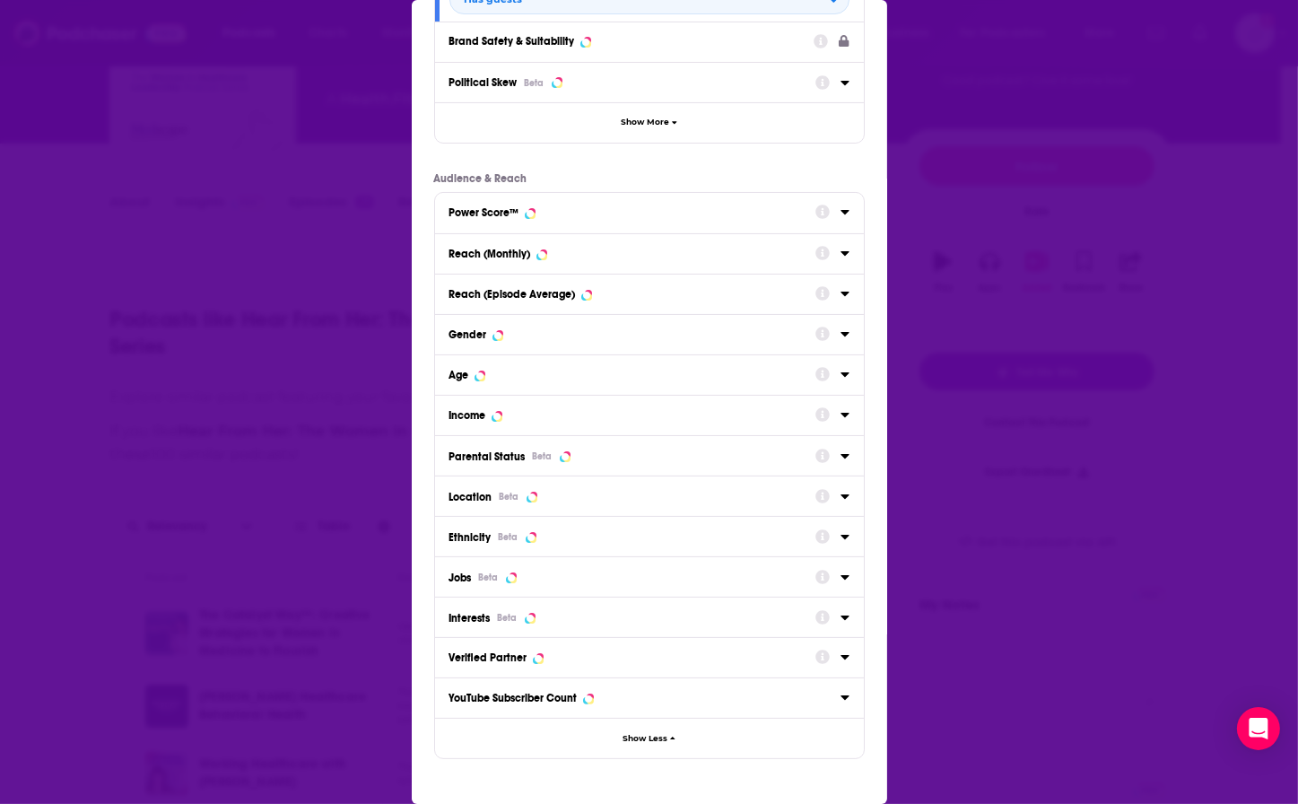
click at [819, 495] on div "Dialog" at bounding box center [832, 495] width 34 height 24
click at [840, 493] on icon "Dialog" at bounding box center [844, 496] width 9 height 14
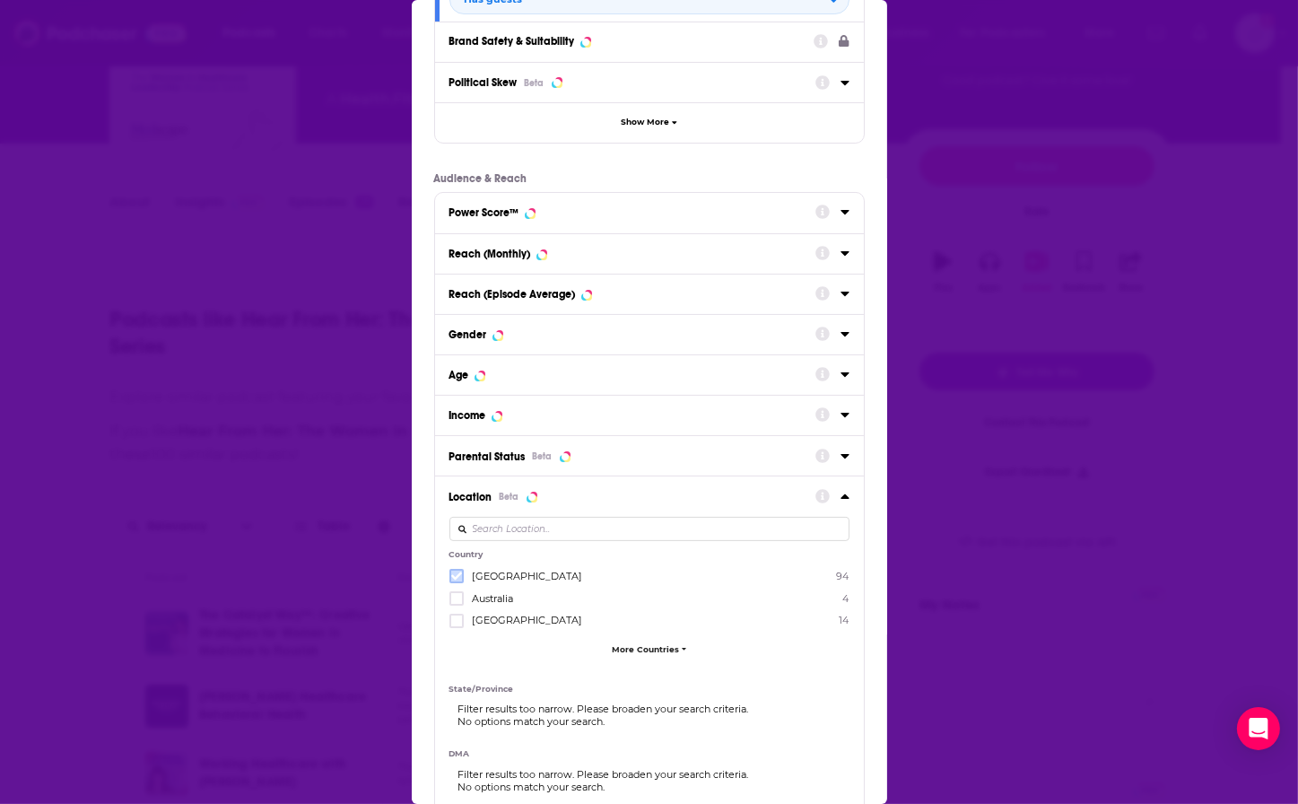
click at [456, 577] on icon "Dialog" at bounding box center [456, 576] width 11 height 8
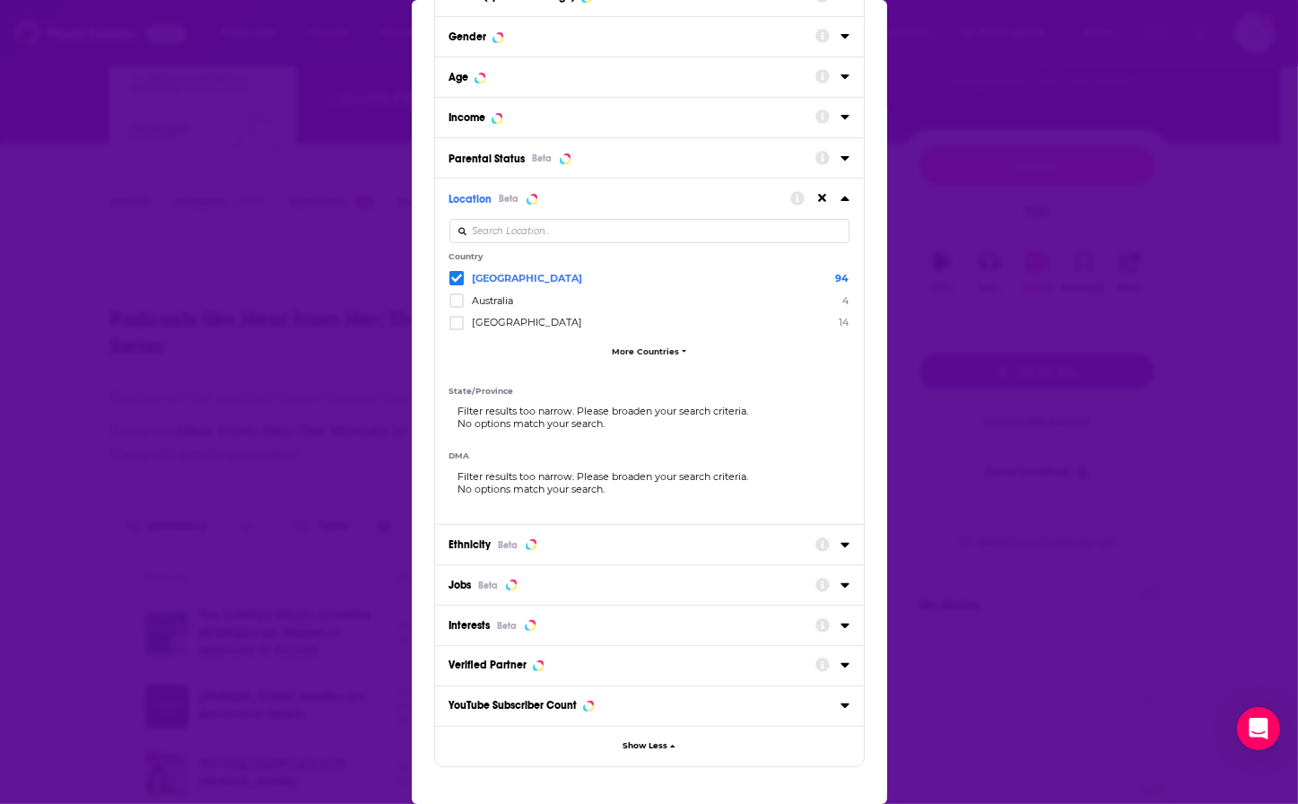
scroll to position [643, 0]
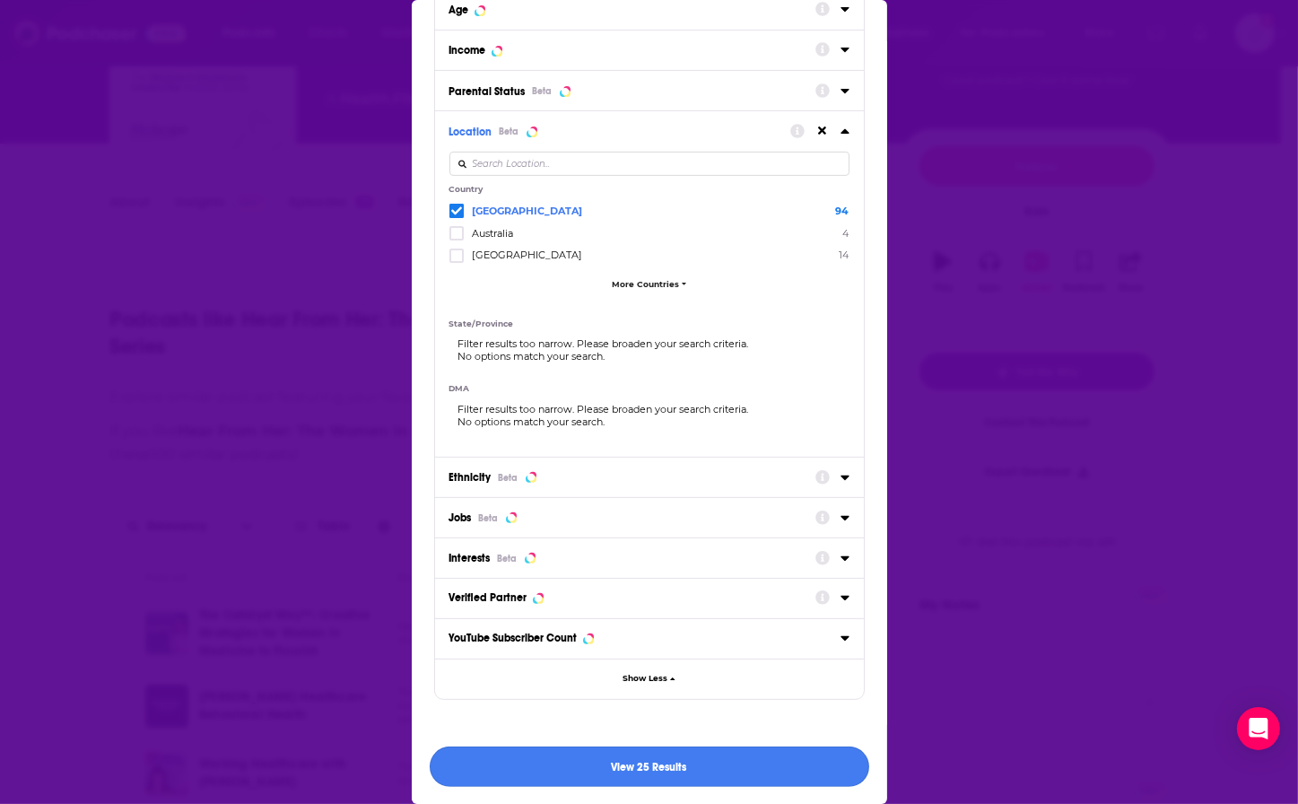
click at [632, 639] on button "View 25 Results" at bounding box center [649, 766] width 439 height 40
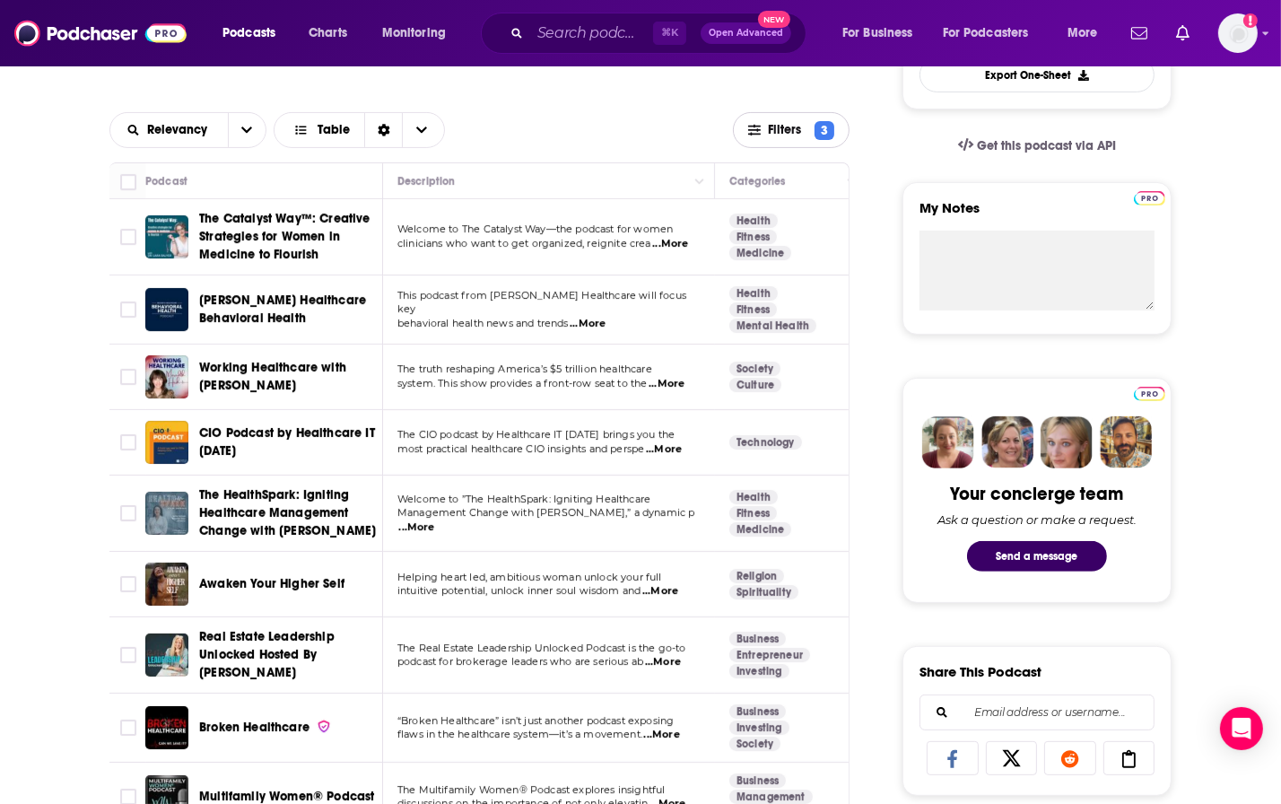
scroll to position [554, 0]
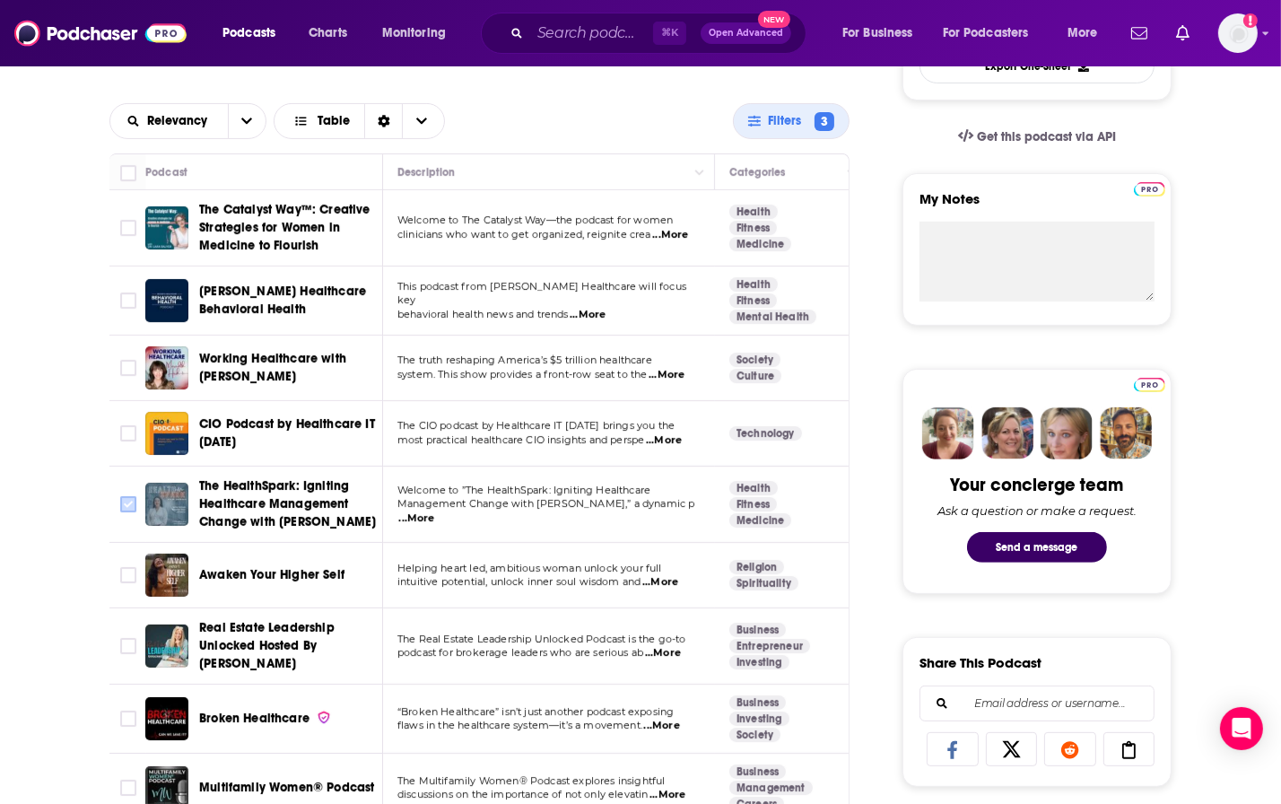
click at [131, 504] on input "Toggle select row" at bounding box center [128, 504] width 16 height 16
checkbox input "true"
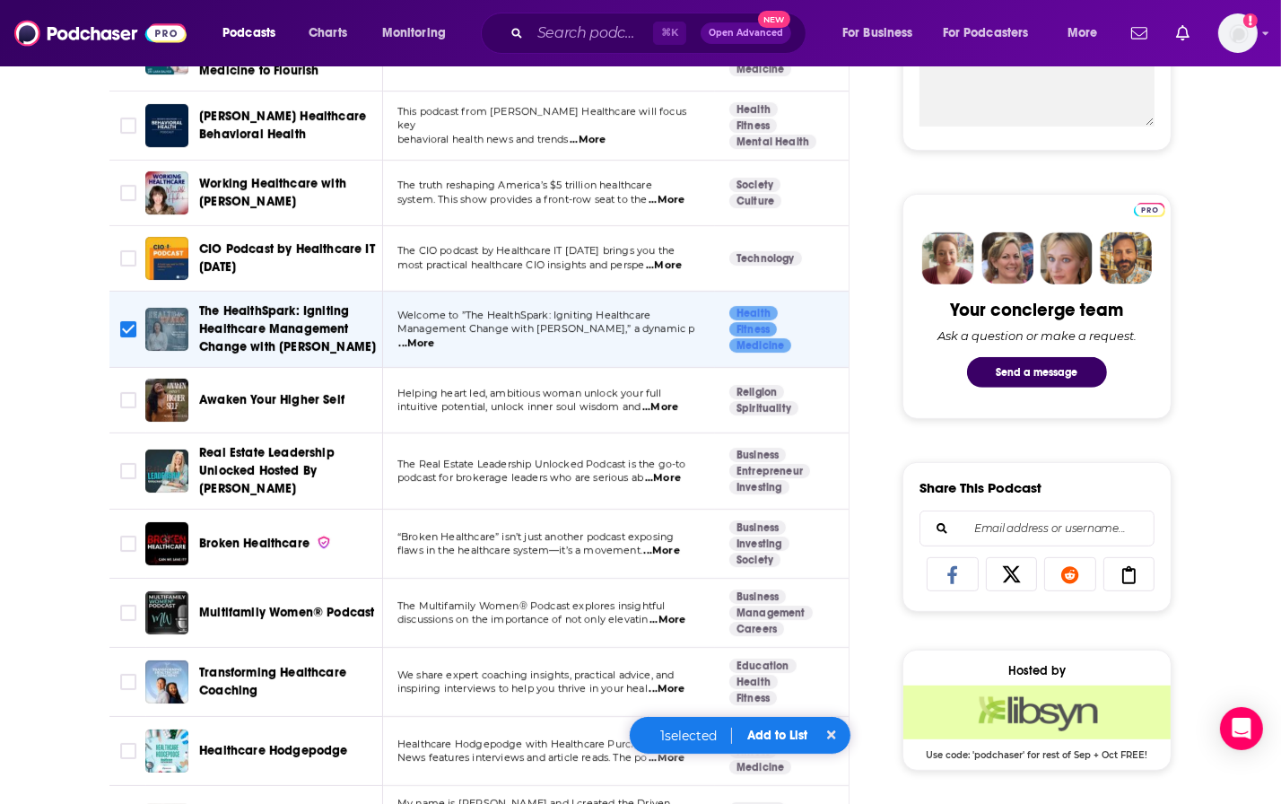
scroll to position [739, 0]
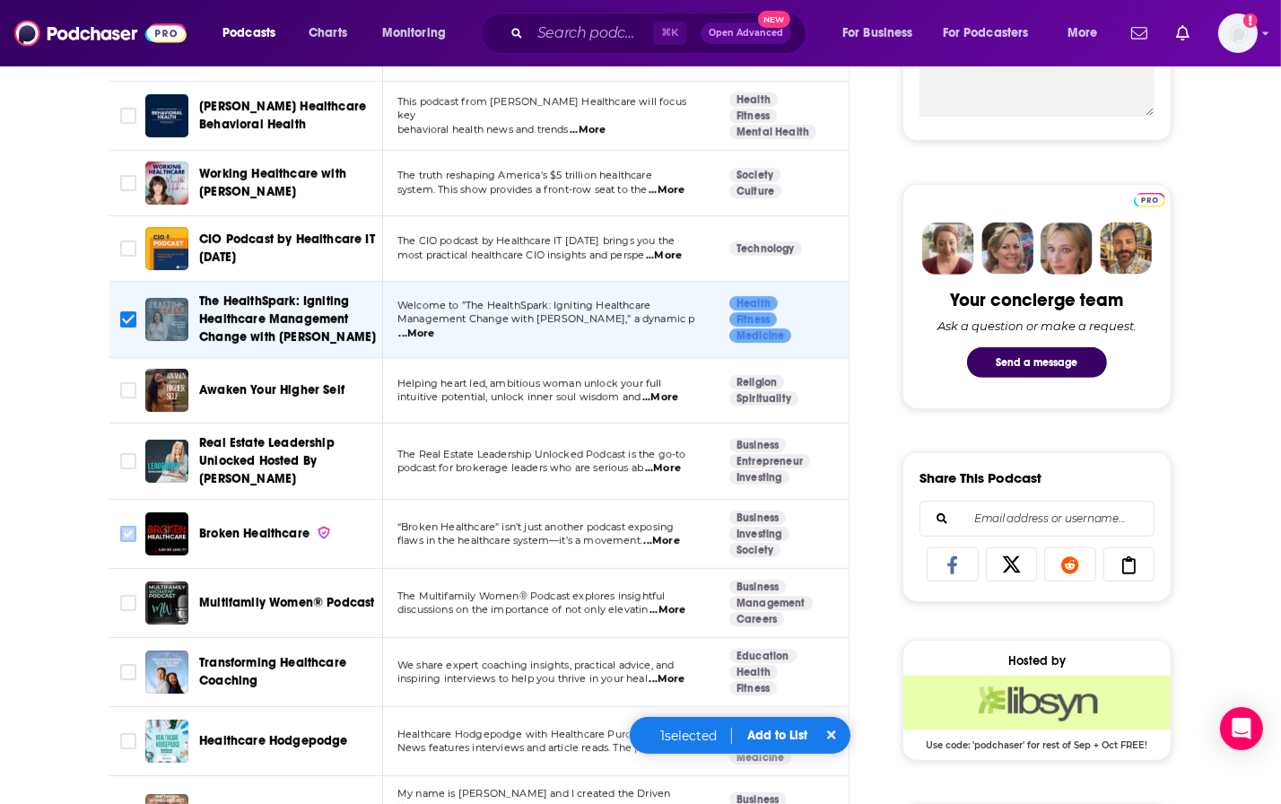
click at [133, 531] on input "Toggle select row" at bounding box center [128, 534] width 16 height 16
checkbox input "true"
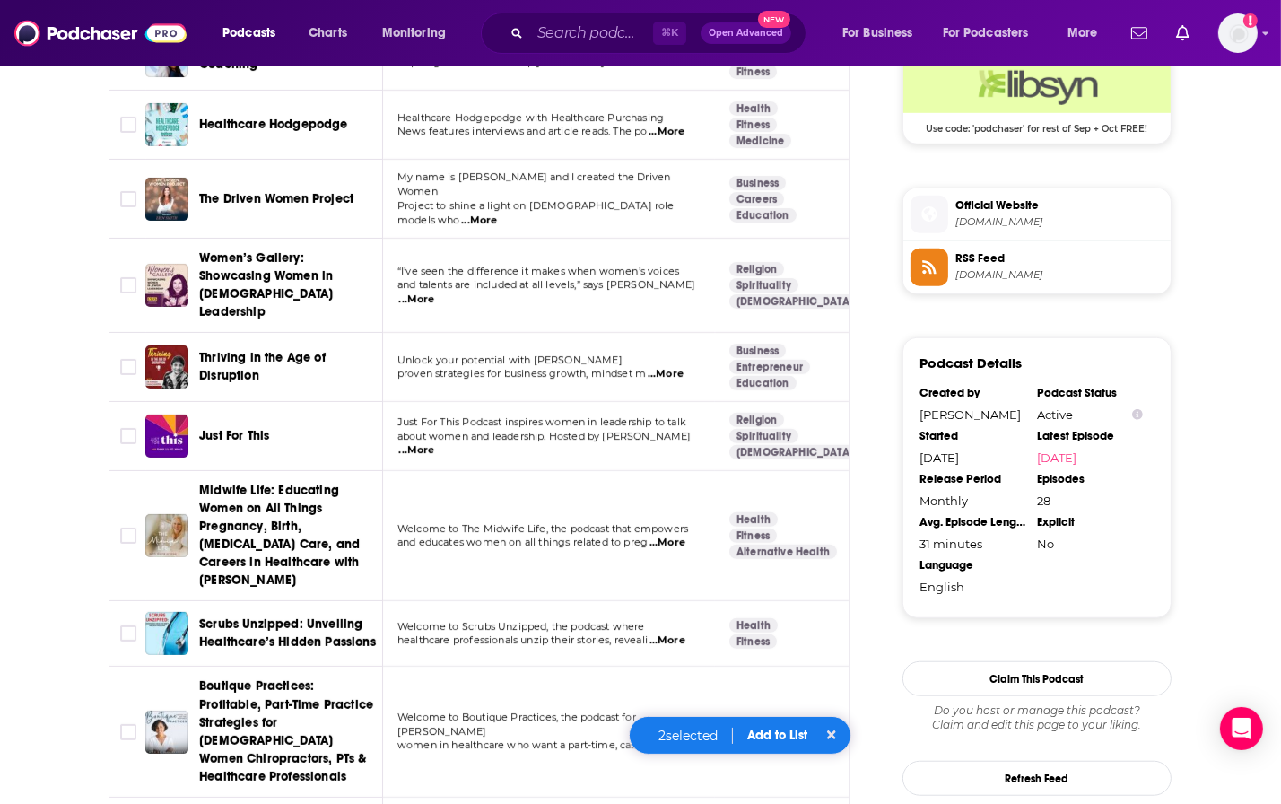
scroll to position [1361, 0]
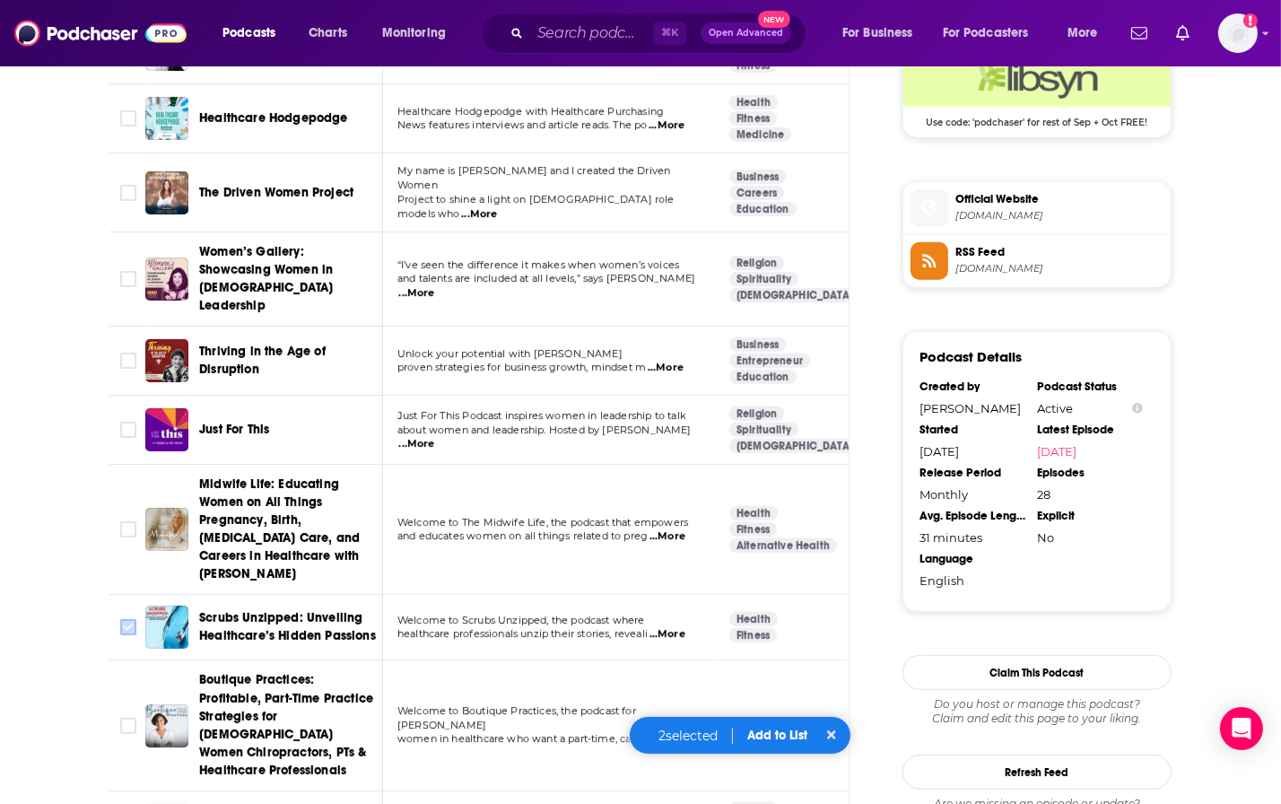
click at [131, 619] on input "Toggle select row" at bounding box center [128, 627] width 16 height 16
checkbox input "true"
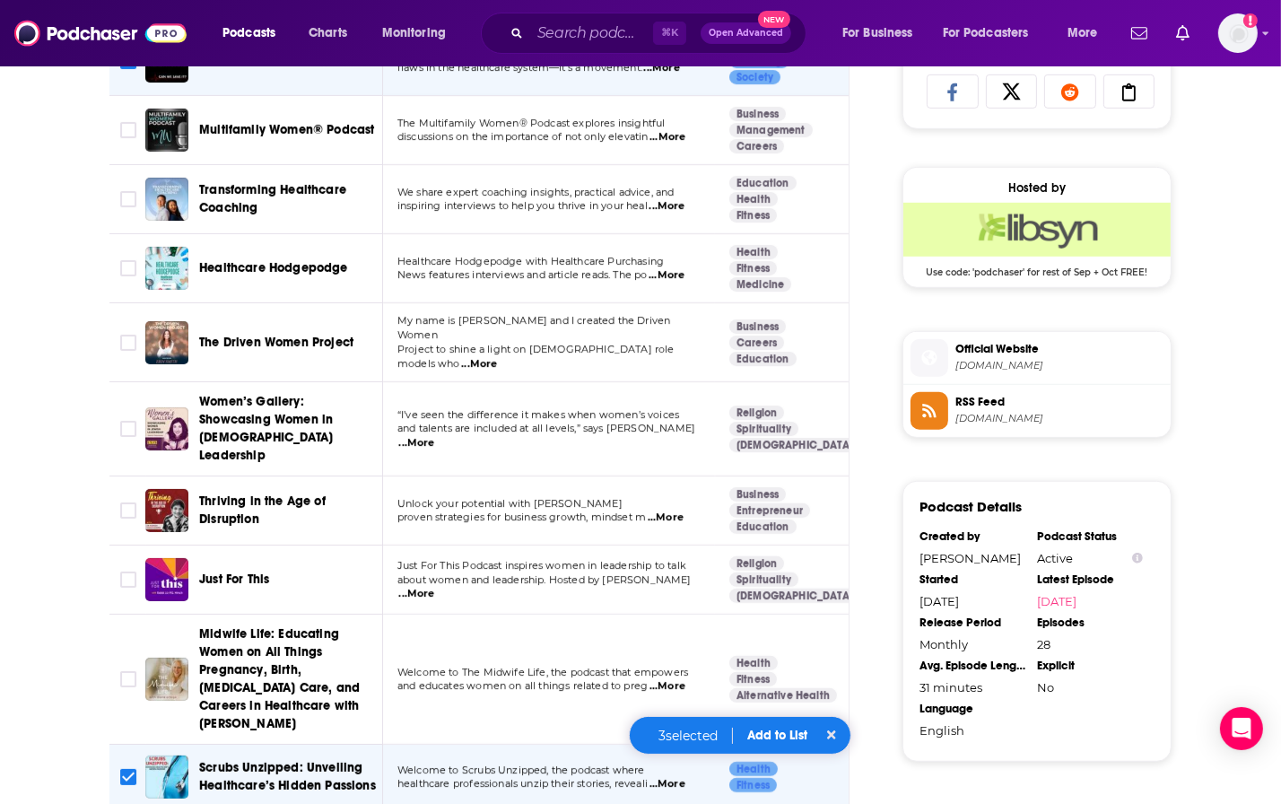
scroll to position [1207, 0]
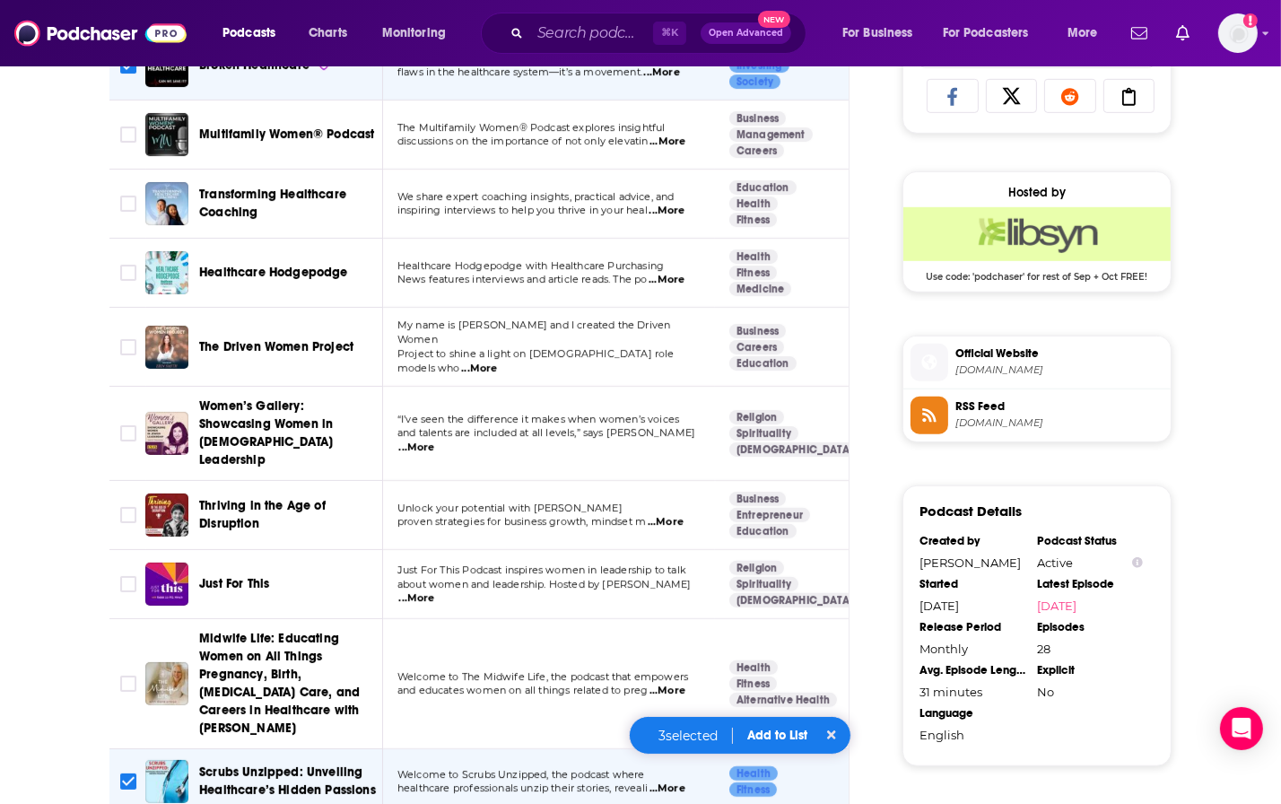
click at [877, 639] on div "About Insights Episodes 28 Reviews Credits Lists 1 Similar Podcasts like Hear F…" at bounding box center [491, 275] width 821 height 2286
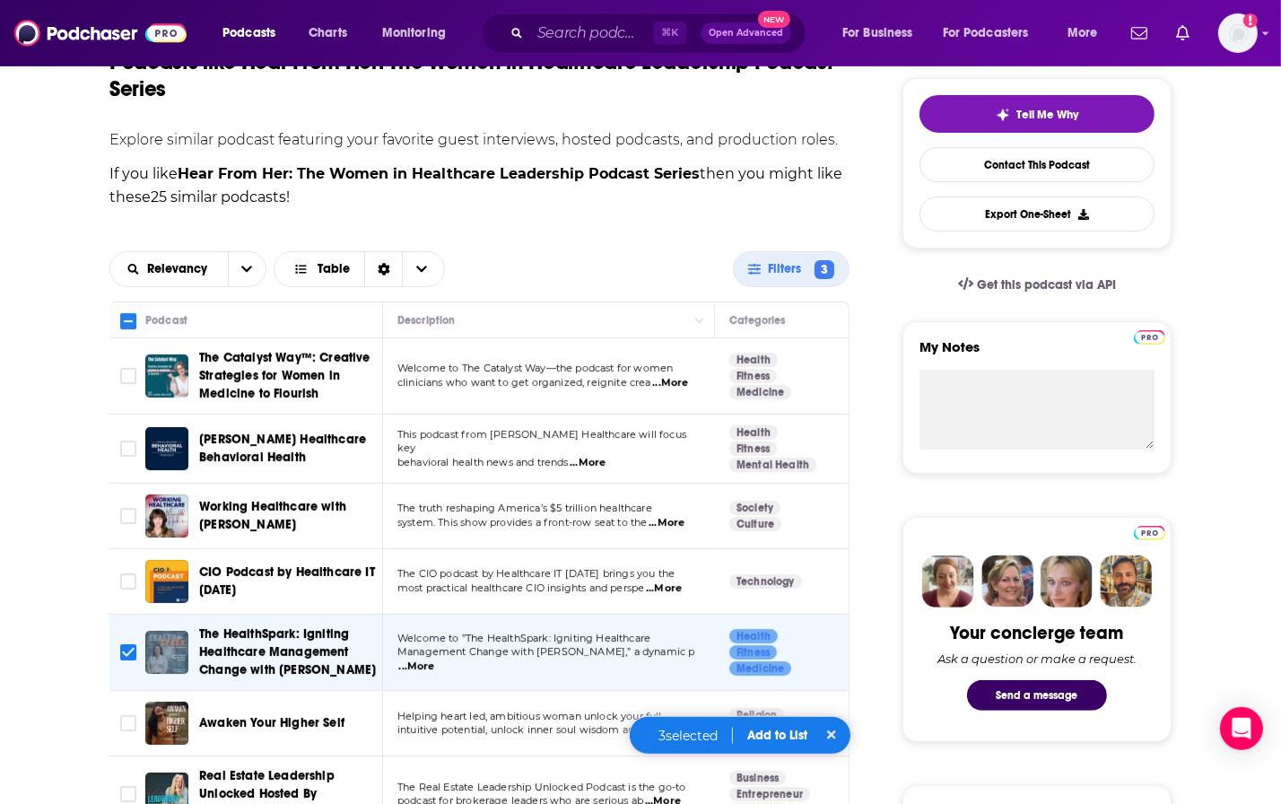
scroll to position [416, 0]
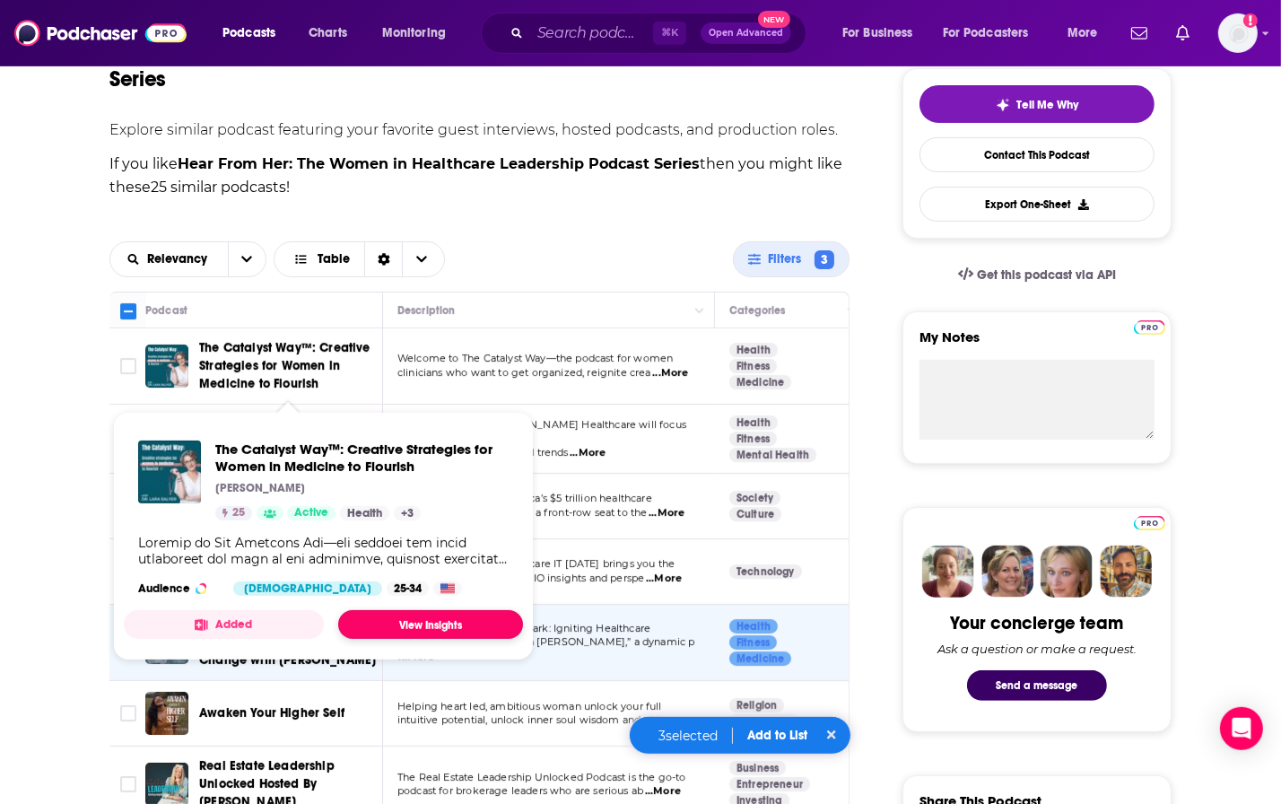
click at [410, 621] on link "View Insights" at bounding box center [430, 624] width 185 height 29
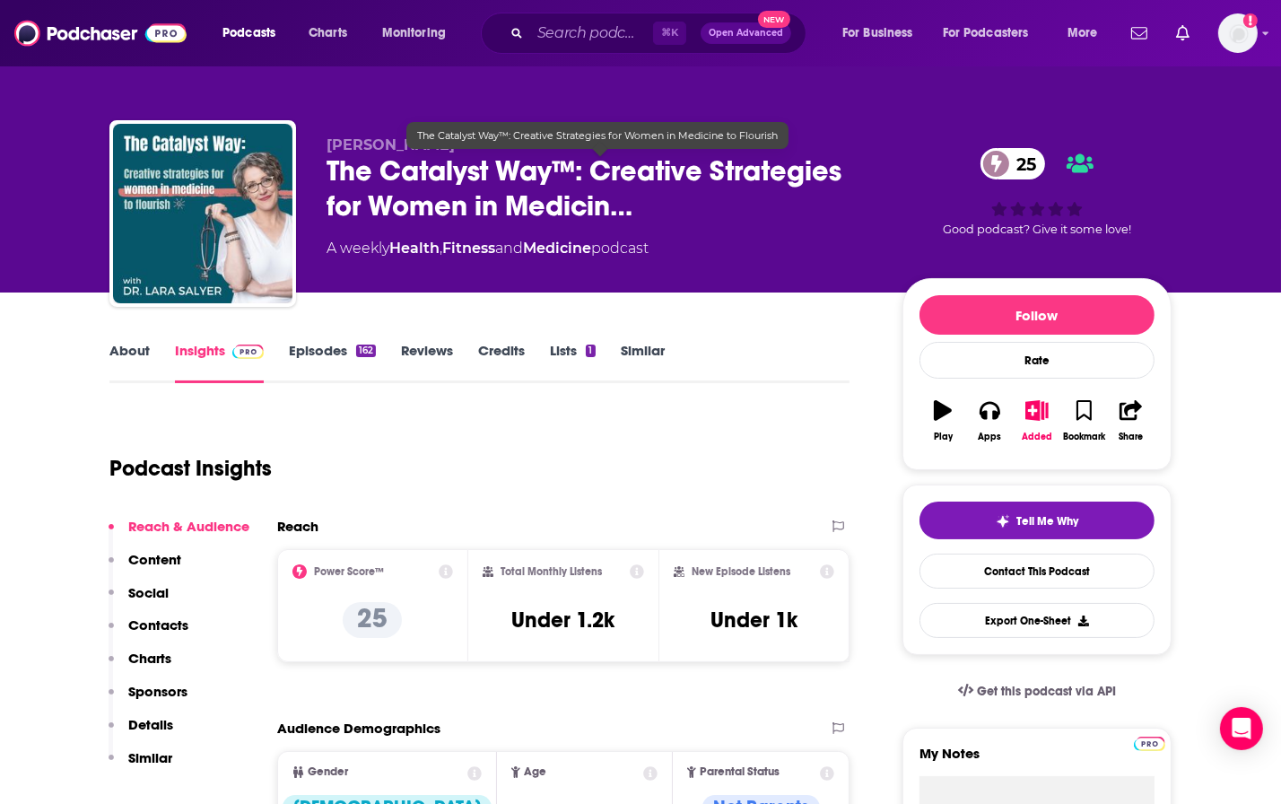
click at [531, 174] on span "The Catalyst Way™: Creative Strategies for Women in Medicin…" at bounding box center [599, 188] width 547 height 70
drag, startPoint x: 552, startPoint y: 178, endPoint x: 333, endPoint y: 176, distance: 219.7
click at [333, 176] on span "The Catalyst Way™: Creative Strategies for Women in Medicin…" at bounding box center [599, 188] width 547 height 70
copy h2 "The Catalyst Way"
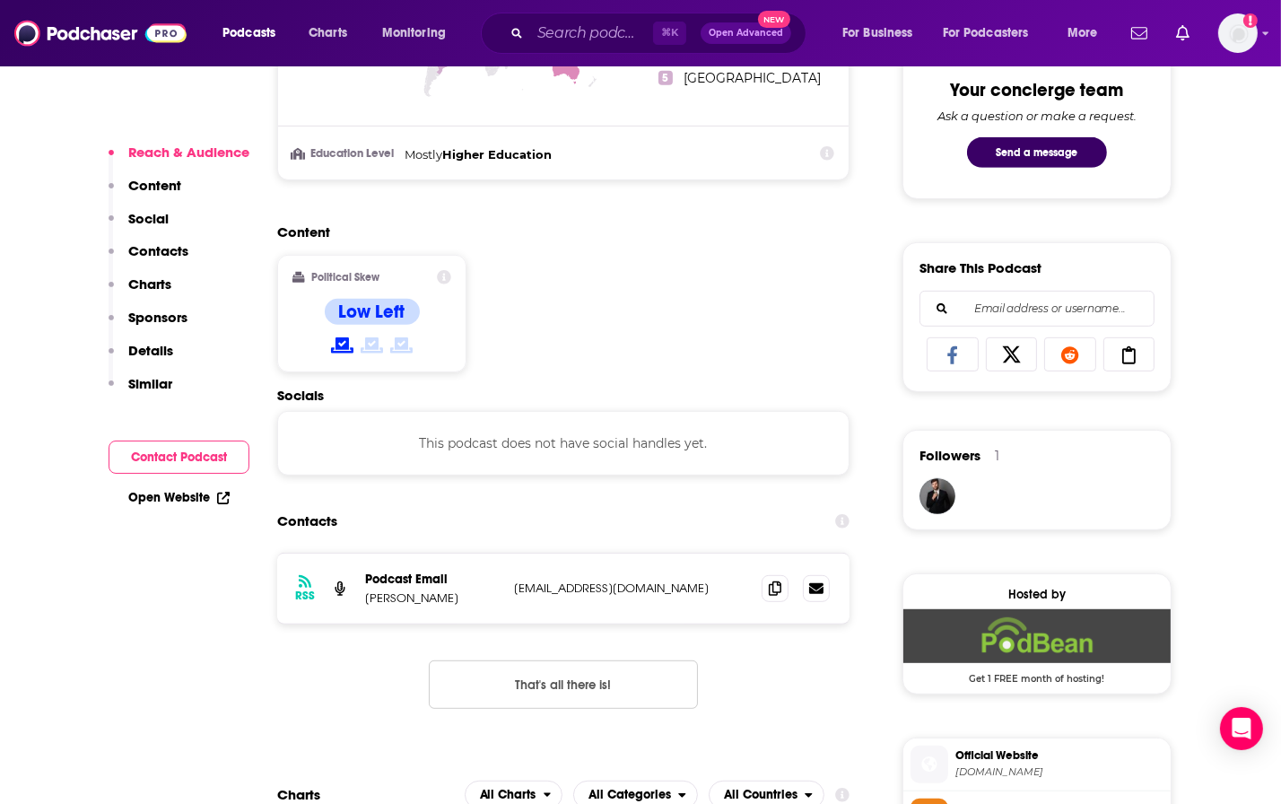
scroll to position [1046, 0]
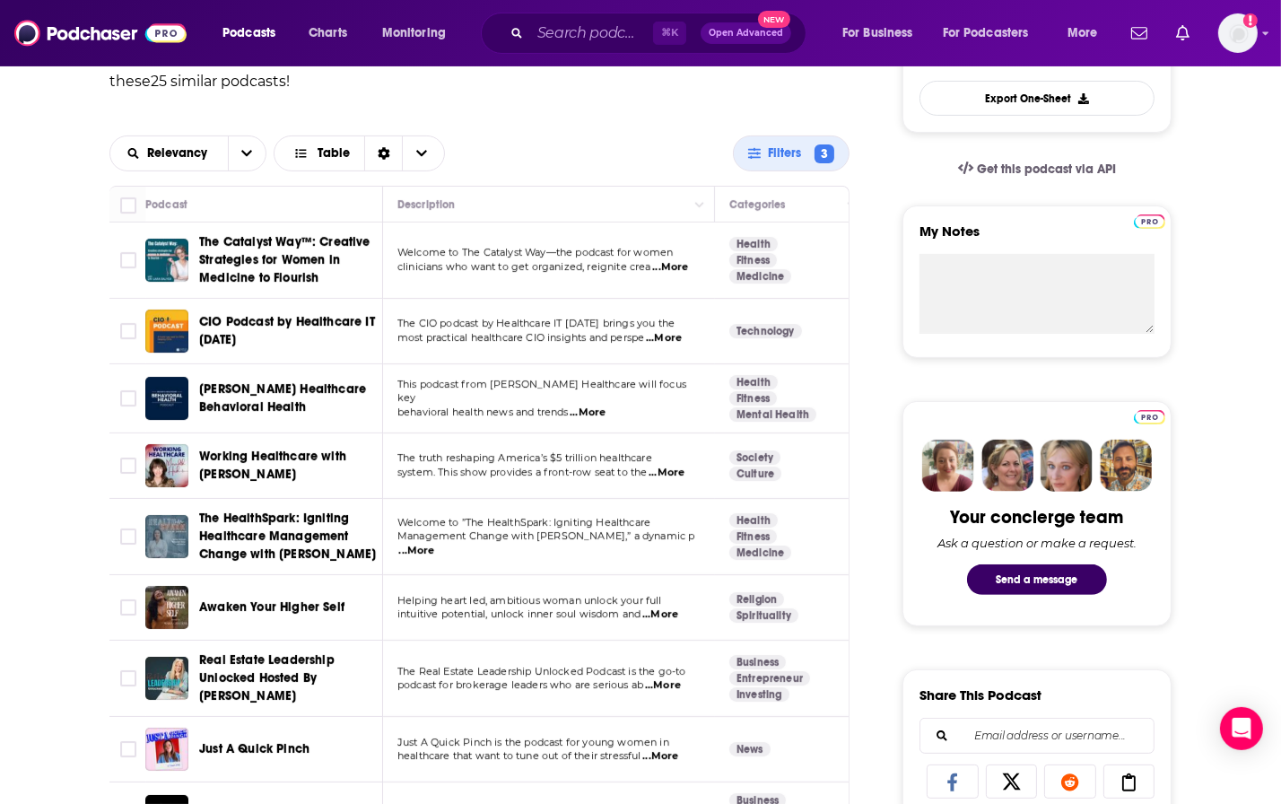
scroll to position [523, 0]
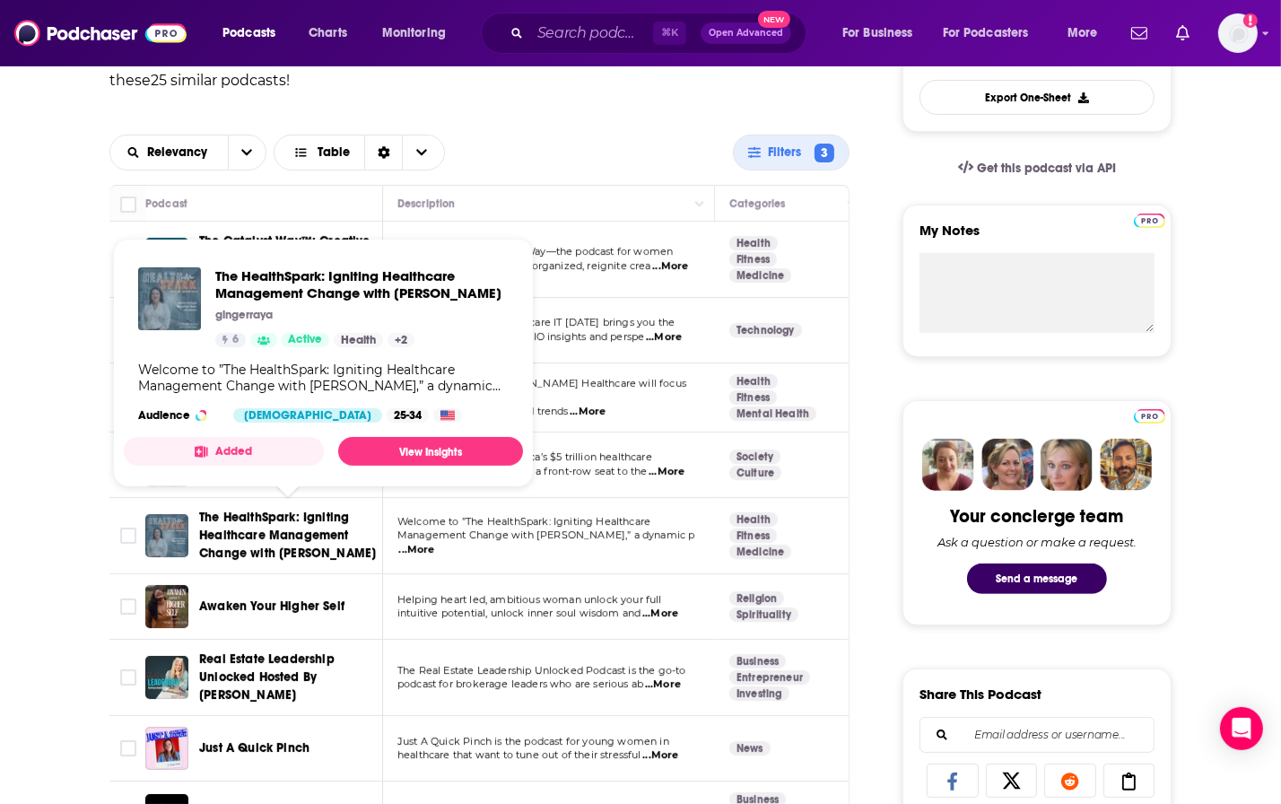
click at [288, 521] on span "The HealthSpark: Igniting Healthcare Management Change with [PERSON_NAME]" at bounding box center [287, 534] width 177 height 51
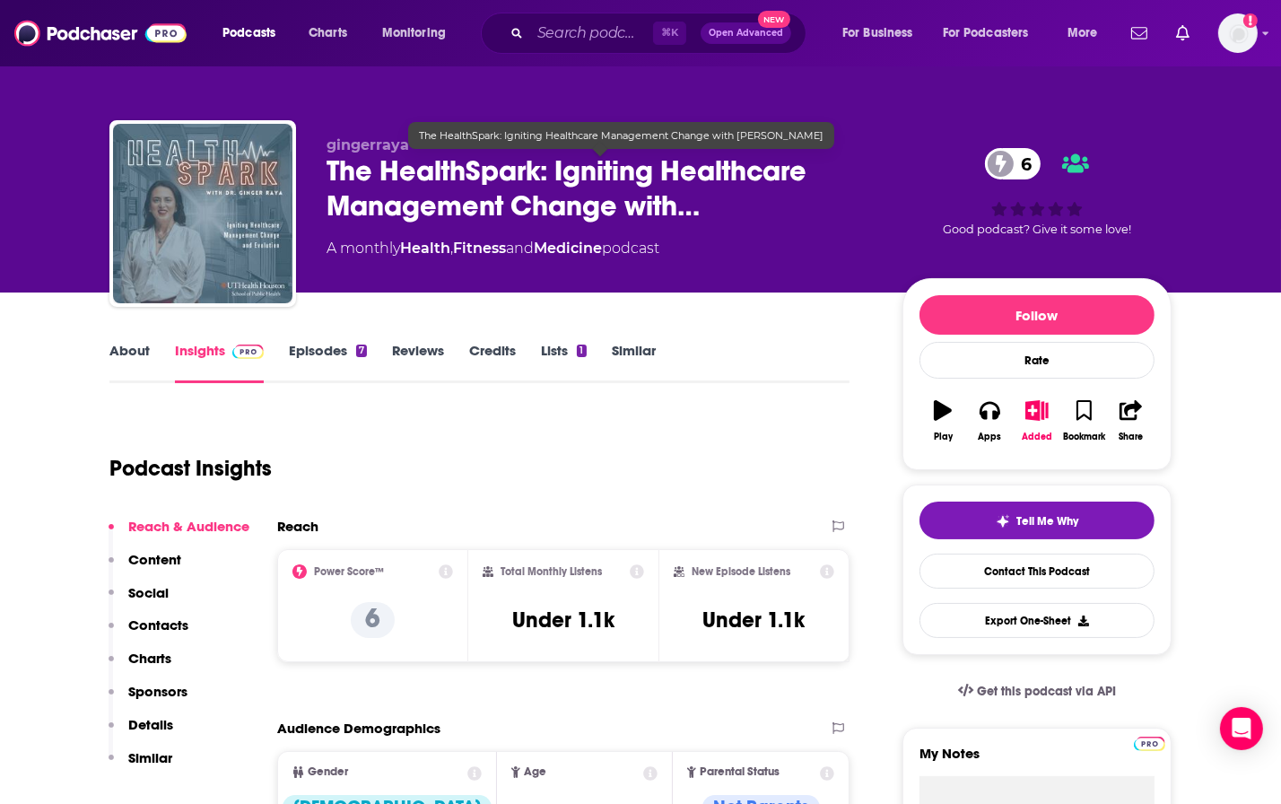
click at [538, 174] on span "The HealthSpark: Igniting Healthcare Management Change with…" at bounding box center [599, 188] width 547 height 70
drag, startPoint x: 543, startPoint y: 179, endPoint x: 329, endPoint y: 176, distance: 213.5
click at [329, 176] on span "The HealthSpark: Igniting Healthcare Management Change with…" at bounding box center [599, 188] width 547 height 70
copy h2 "The HealthSpark"
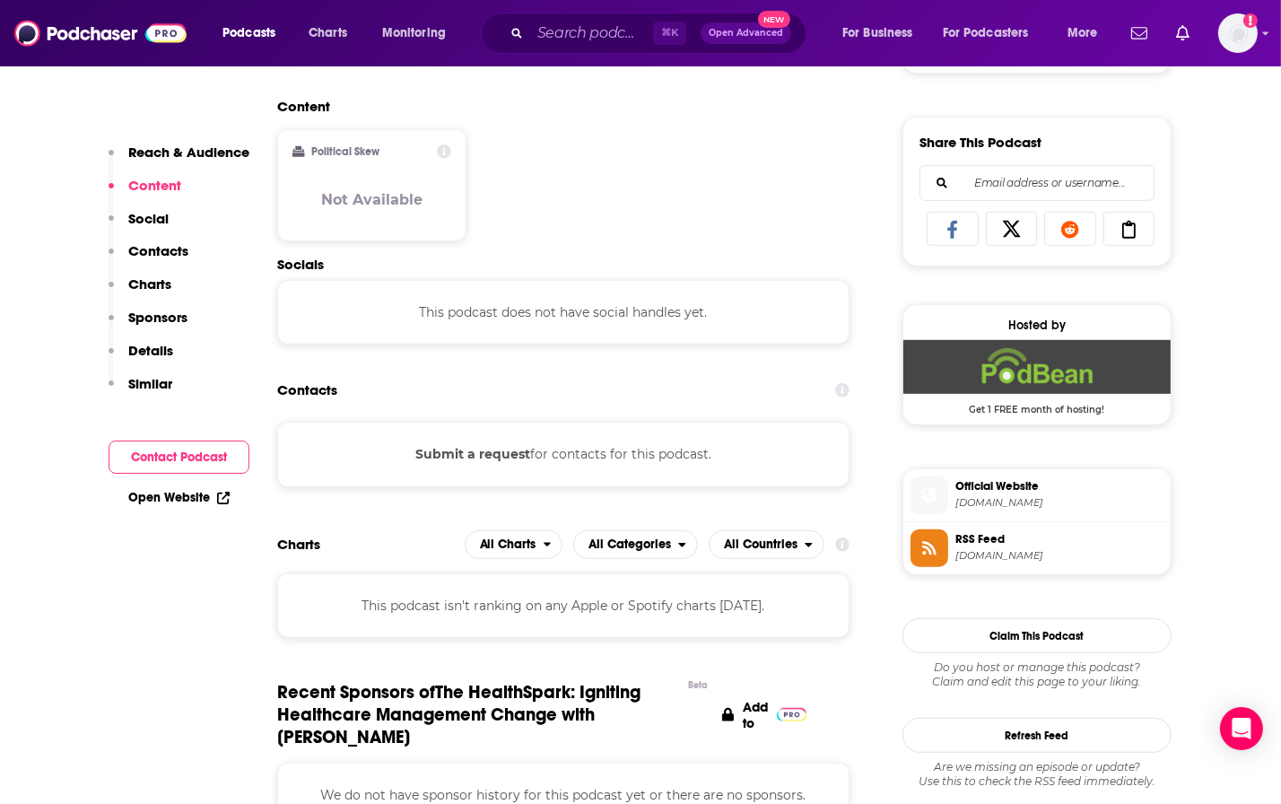
scroll to position [1075, 0]
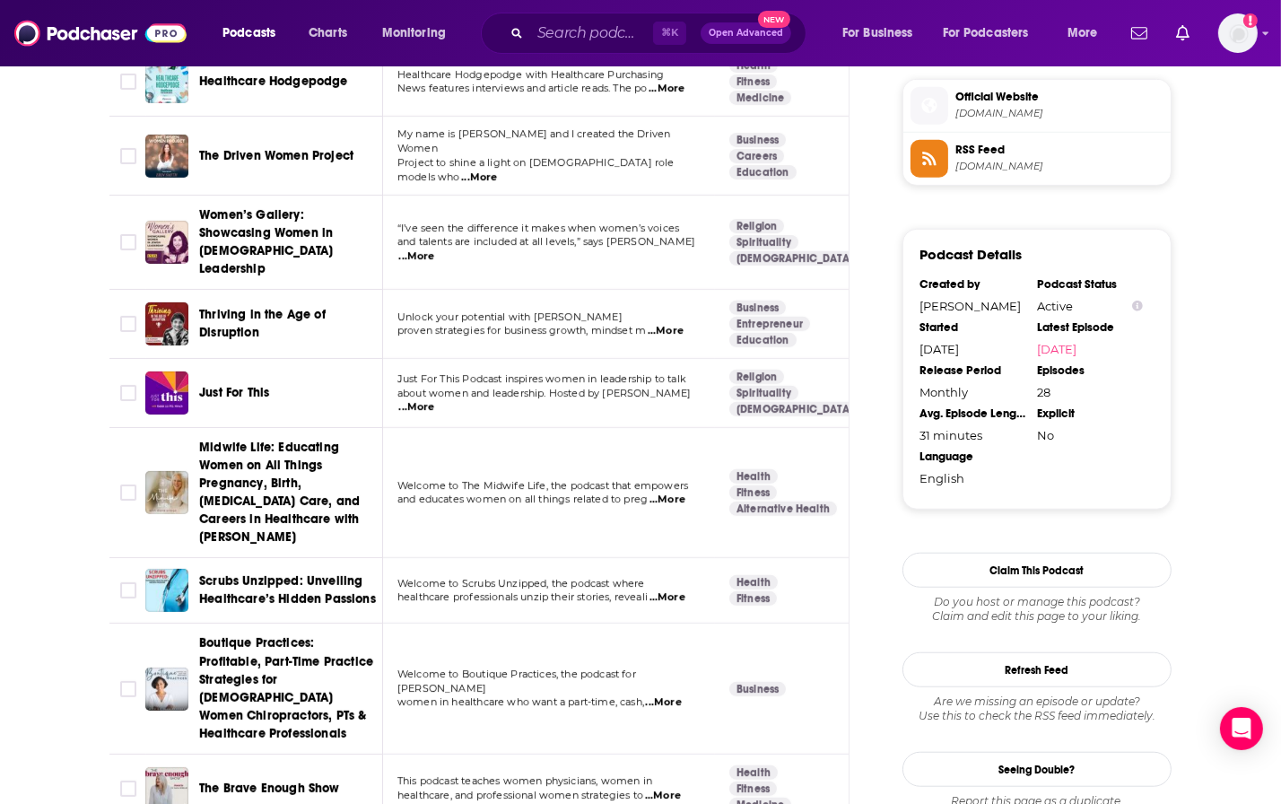
scroll to position [1470, 0]
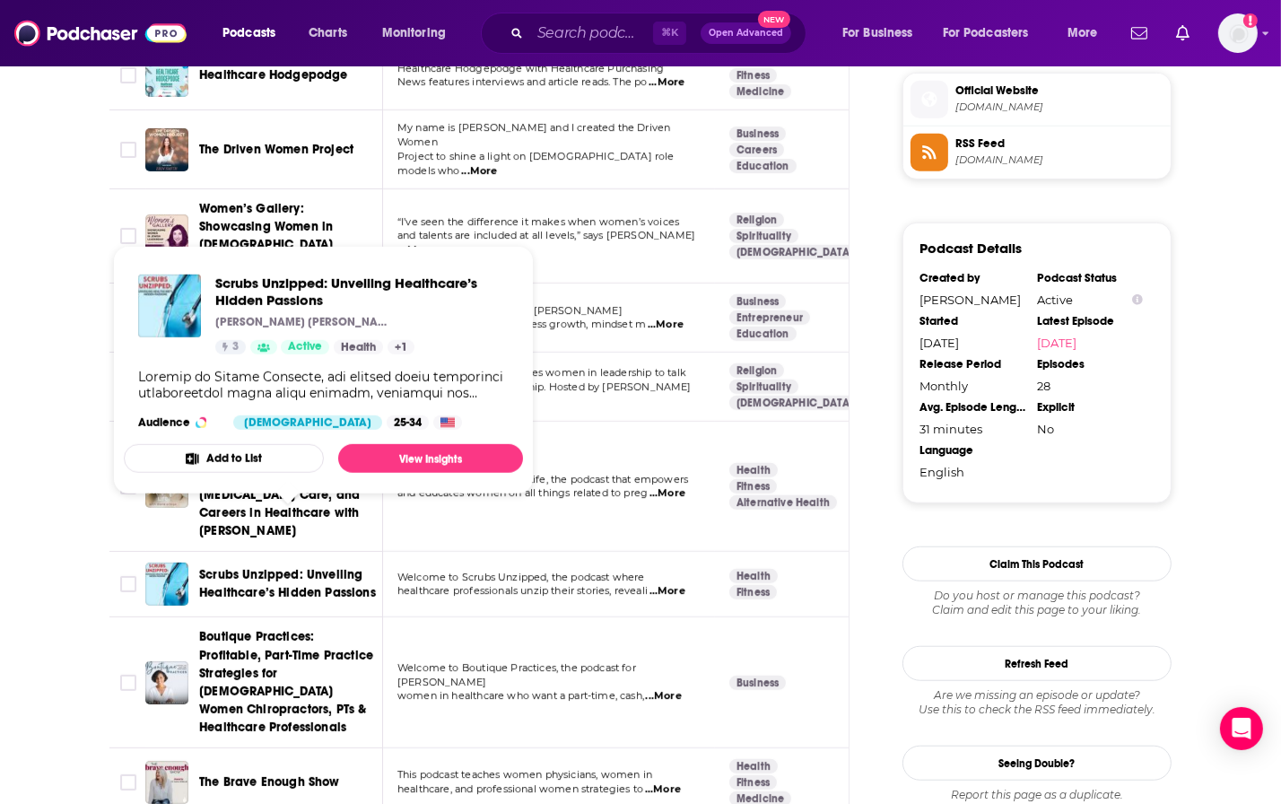
click at [301, 567] on span "Scrubs Unzipped: Unveiling Healthcare’s Hidden Passions" at bounding box center [287, 583] width 177 height 33
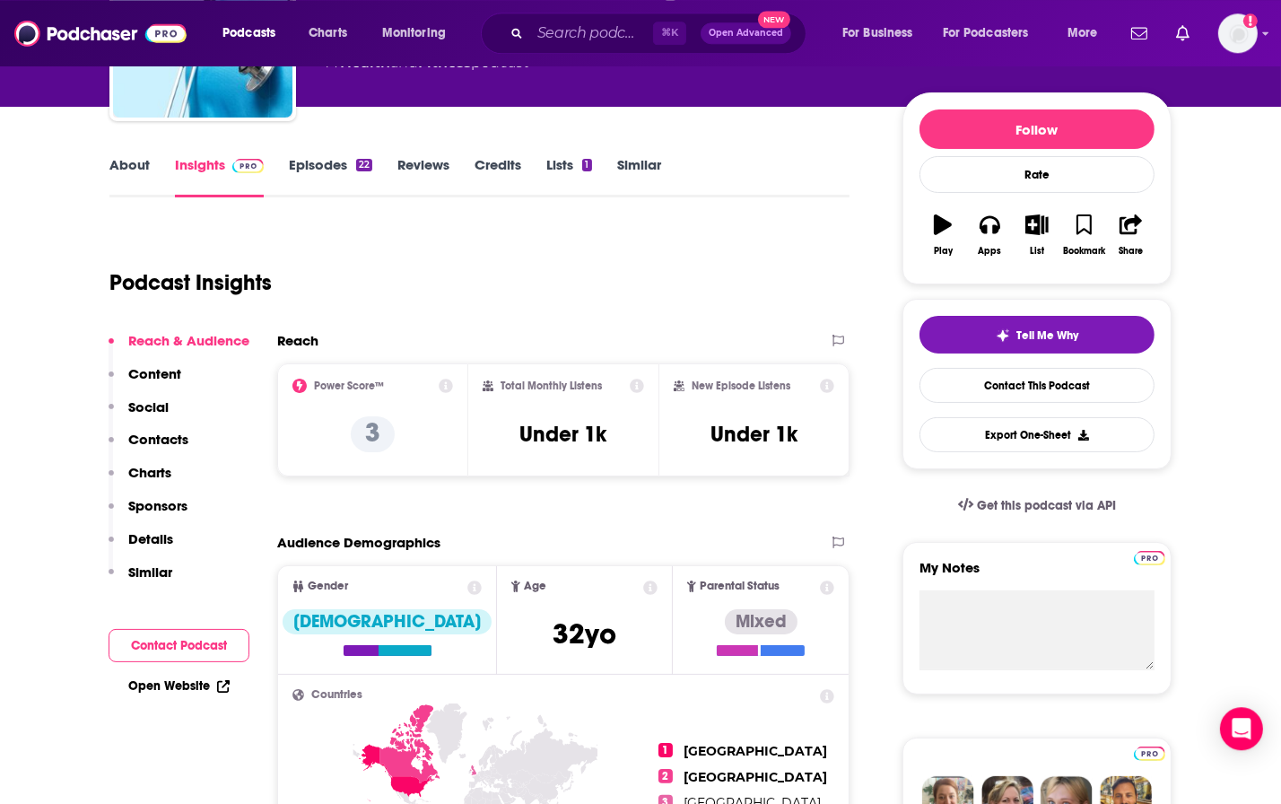
scroll to position [193, 0]
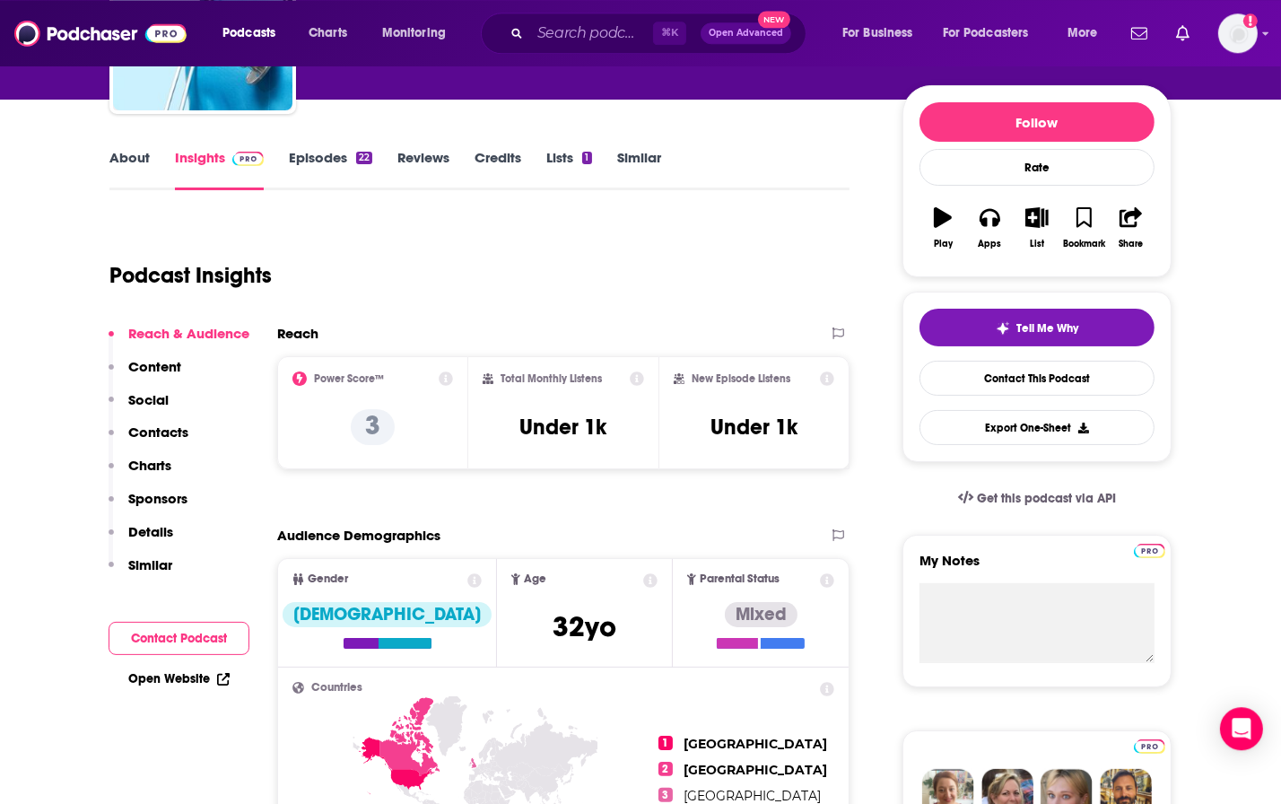
click at [130, 157] on link "About" at bounding box center [129, 169] width 40 height 41
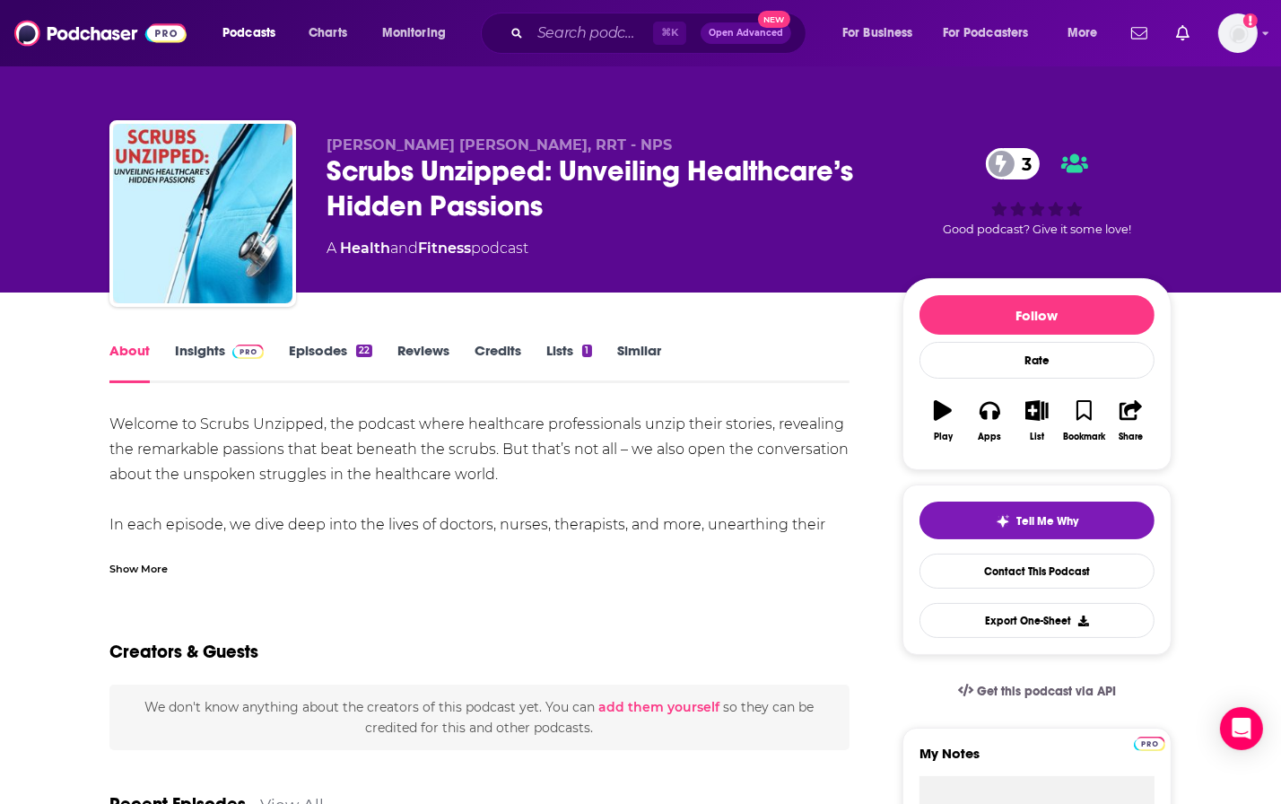
click at [200, 354] on link "Insights" at bounding box center [219, 362] width 89 height 41
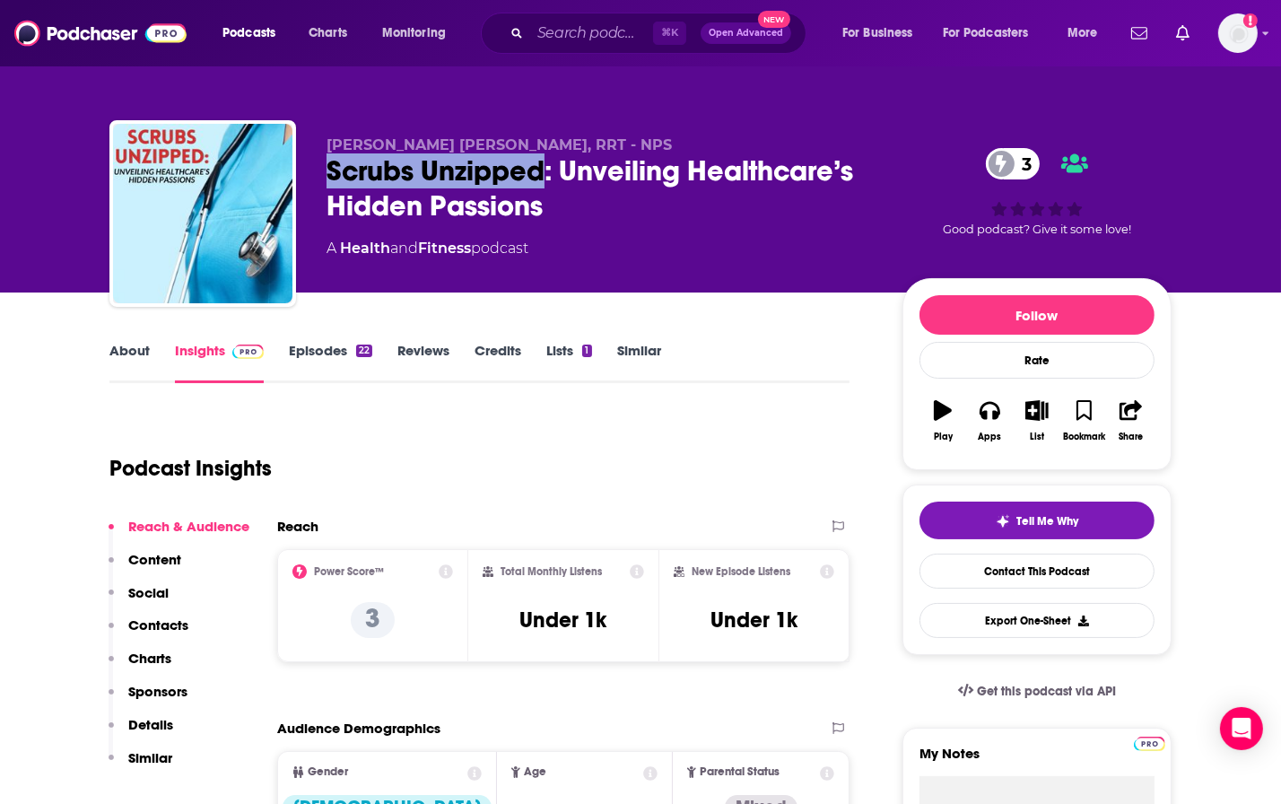
drag, startPoint x: 544, startPoint y: 175, endPoint x: 323, endPoint y: 171, distance: 221.5
click at [323, 171] on div "[PERSON_NAME] [PERSON_NAME], RRT - NPS Scrubs Unzipped: Unveiling Healthcare’s …" at bounding box center [640, 217] width 1062 height 194
copy h2 "Scrubs Unzipped"
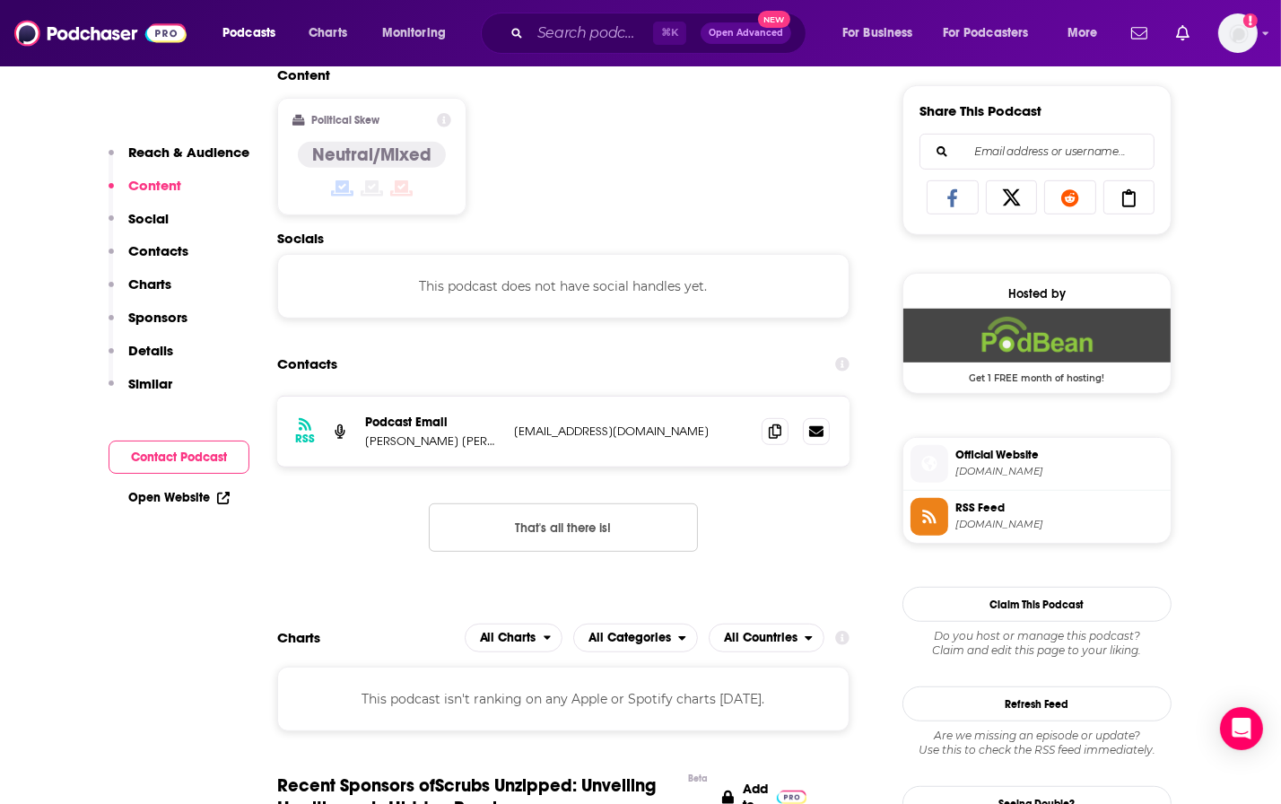
scroll to position [1108, 0]
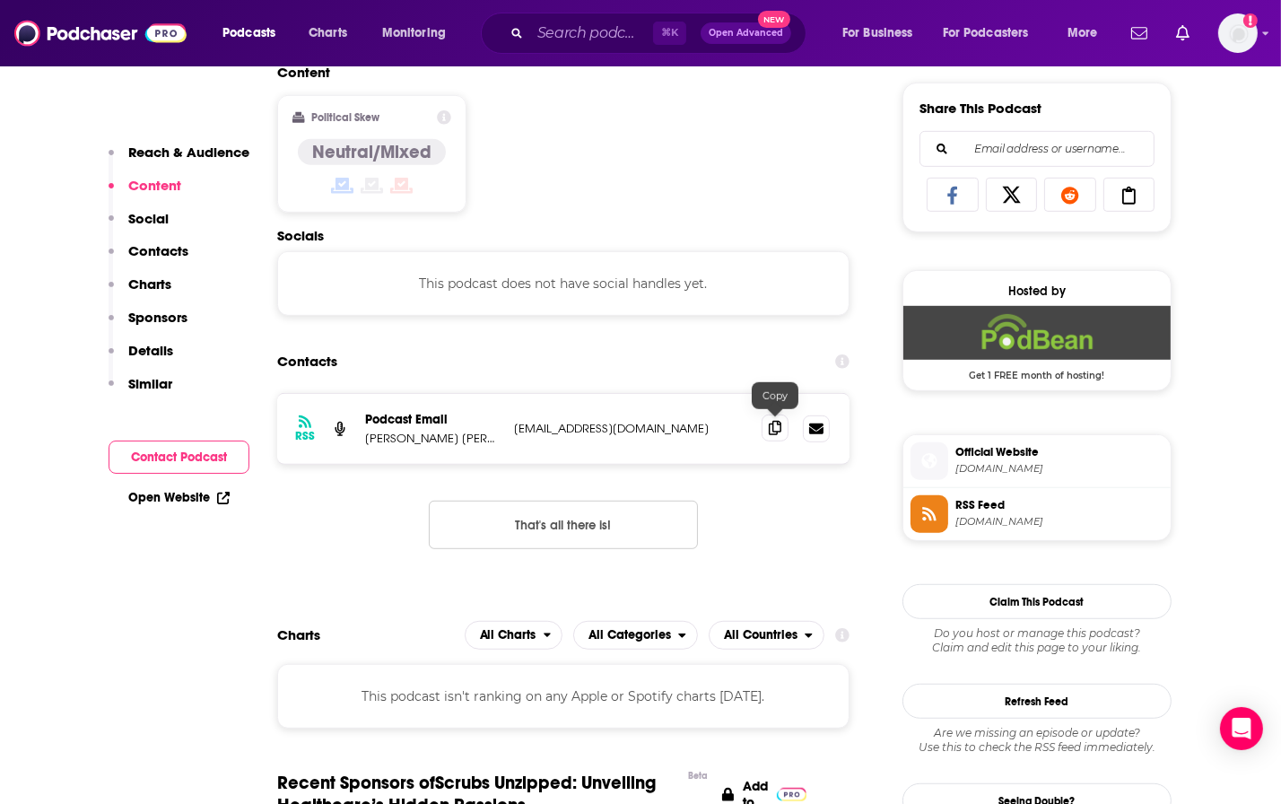
click at [774, 430] on icon at bounding box center [775, 428] width 13 height 14
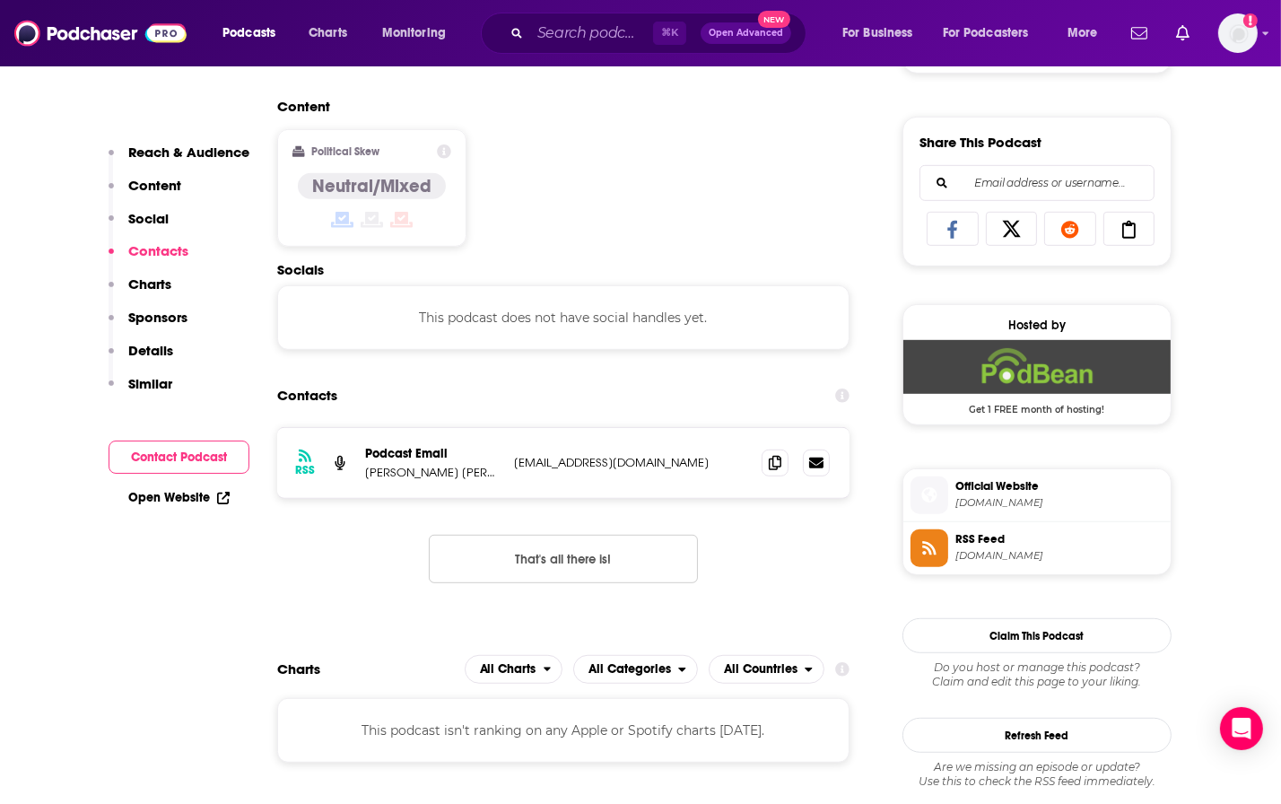
scroll to position [1070, 0]
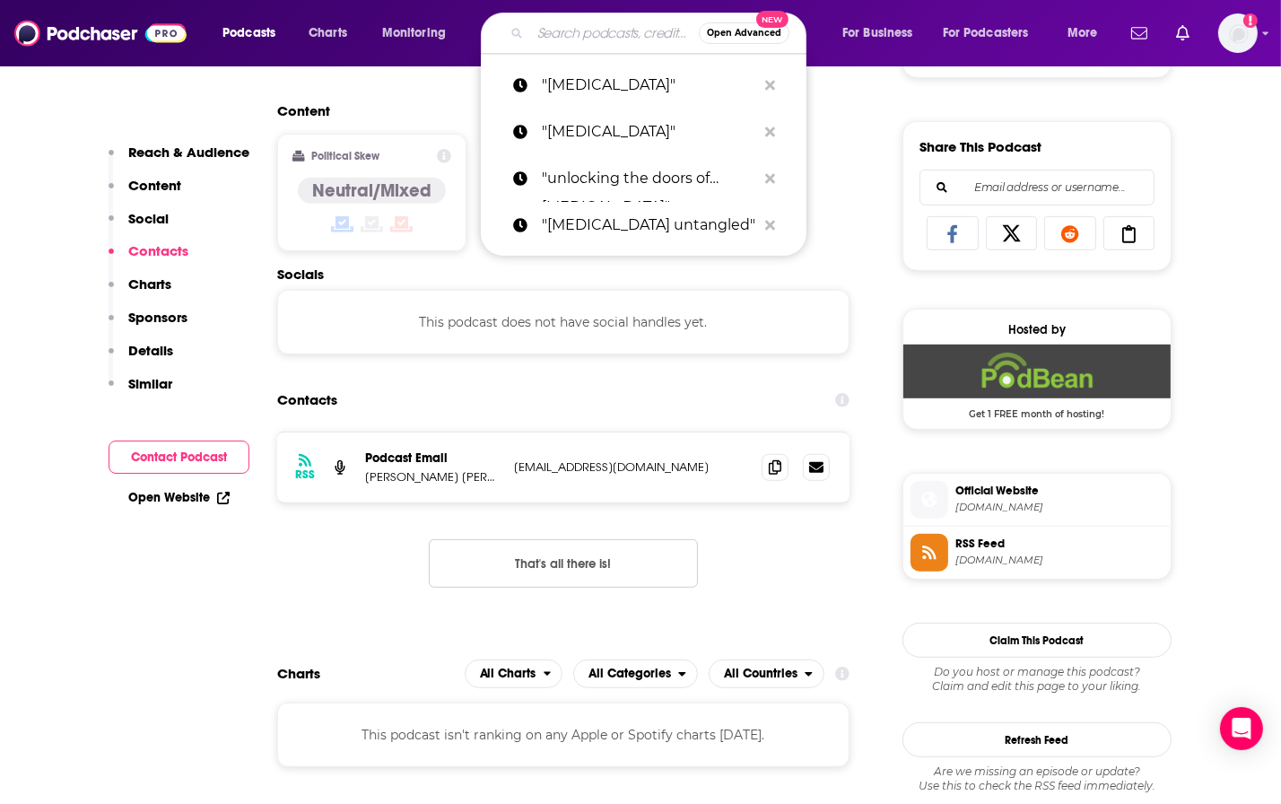
click at [589, 31] on input "Search podcasts, credits, & more..." at bounding box center [614, 33] width 169 height 29
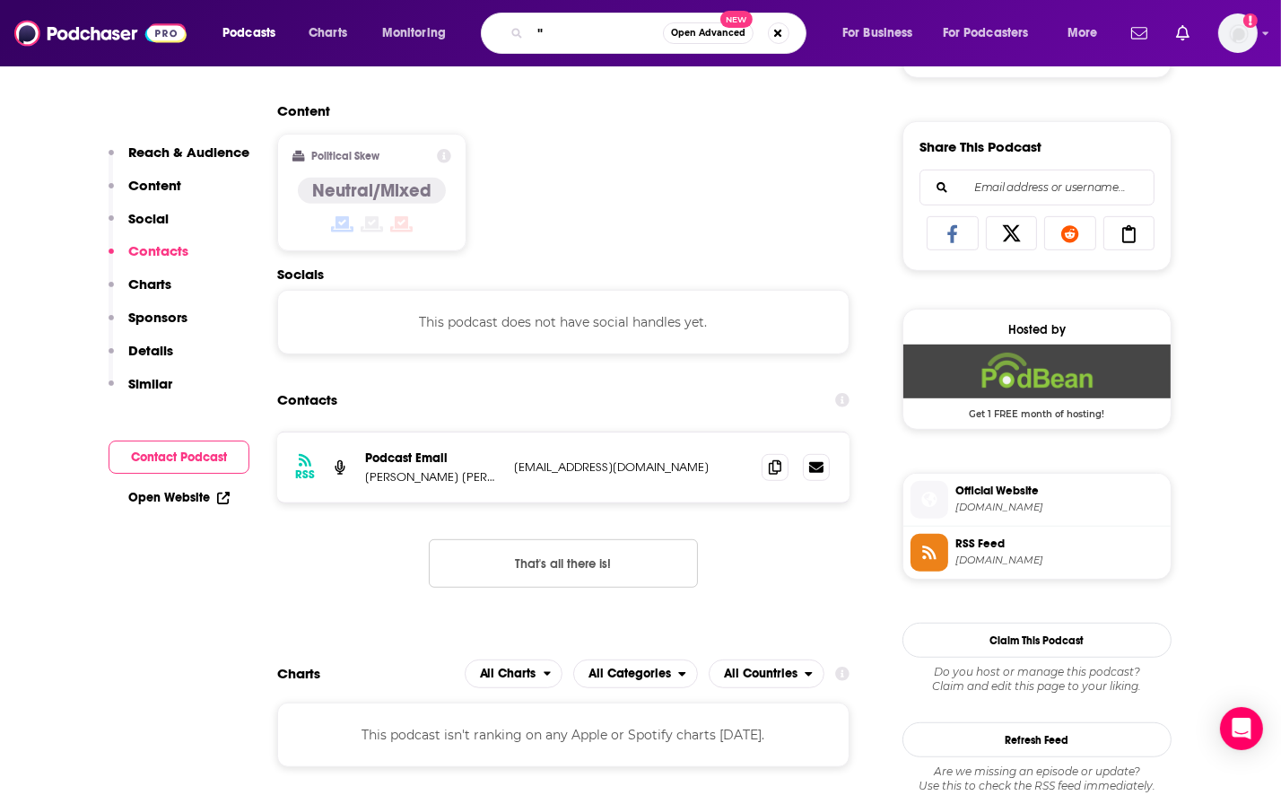
paste input "The Game-Changing Women of Healthcare"
type input ""The Game-Changing Women of Healthcare""
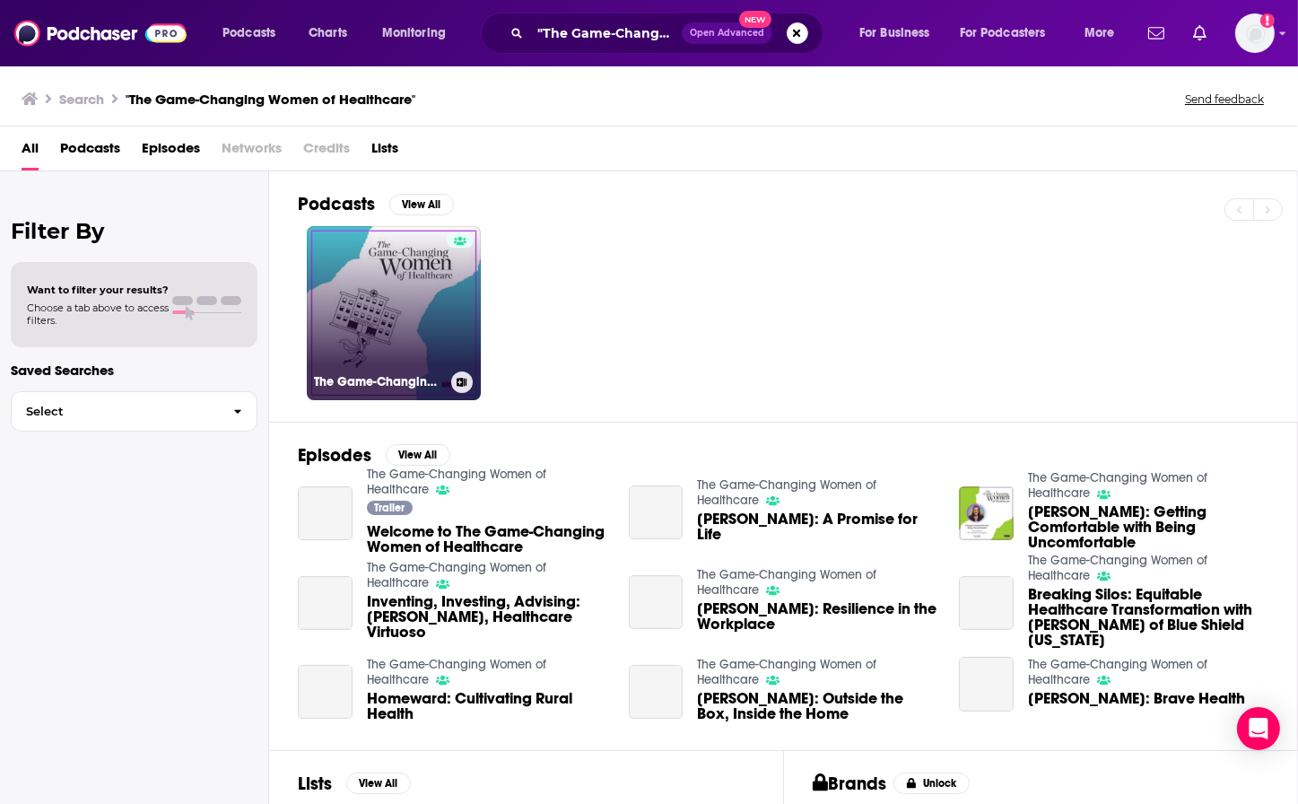
click at [398, 292] on link "The Game-Changing Women of Healthcare" at bounding box center [394, 313] width 174 height 174
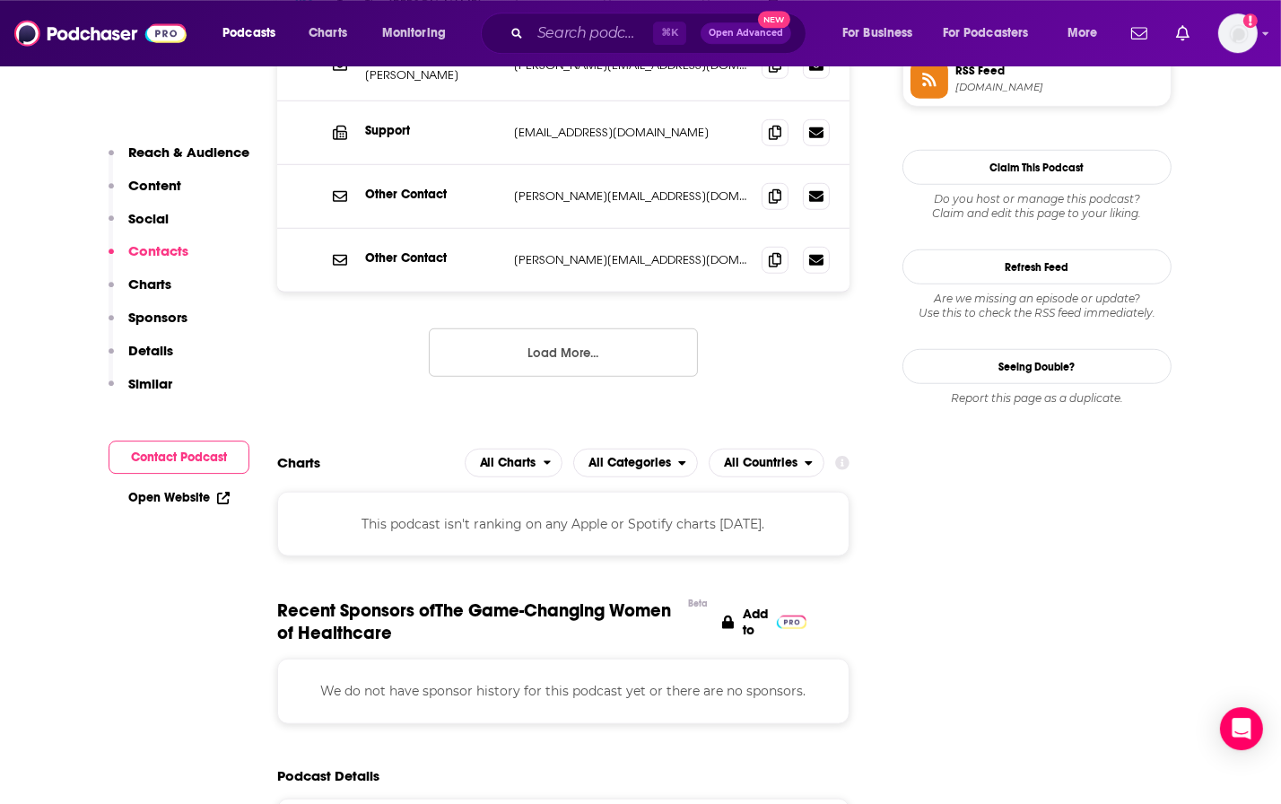
scroll to position [1547, 0]
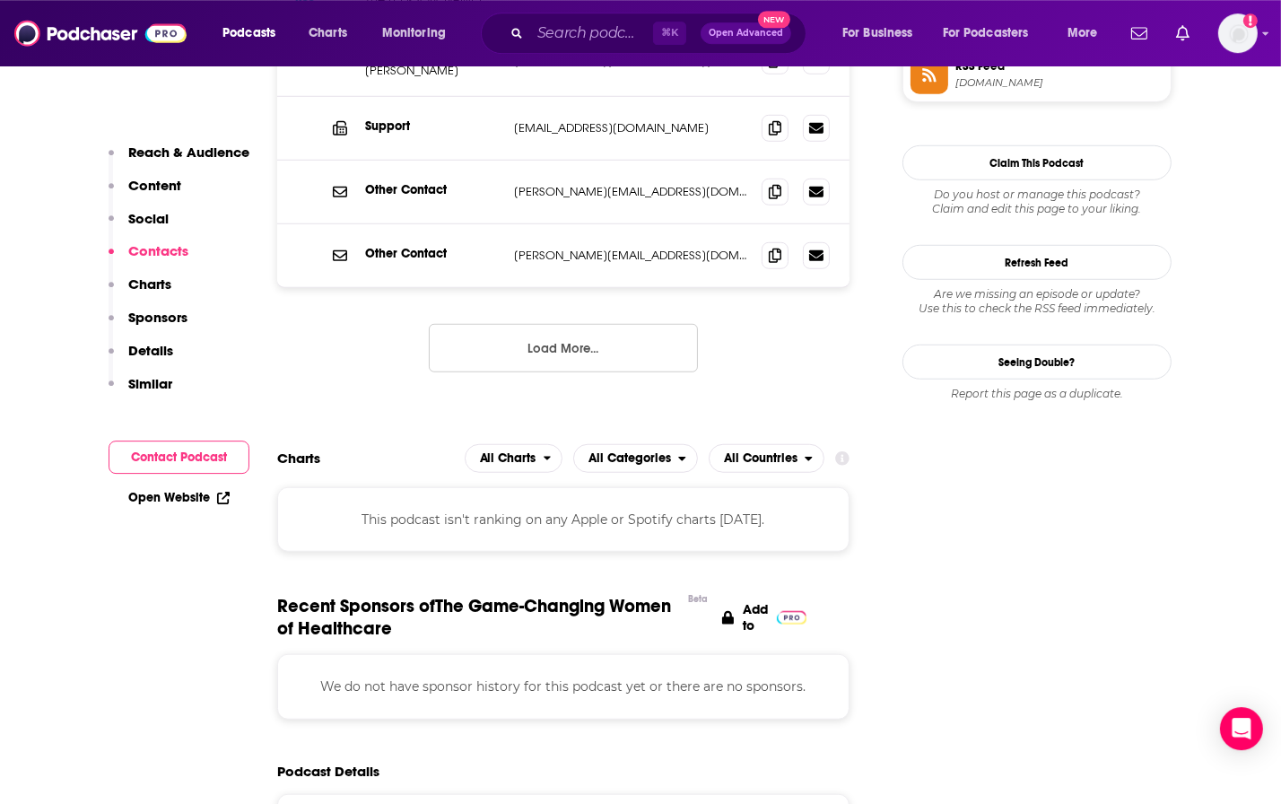
click at [561, 343] on button "Load More..." at bounding box center [563, 348] width 269 height 48
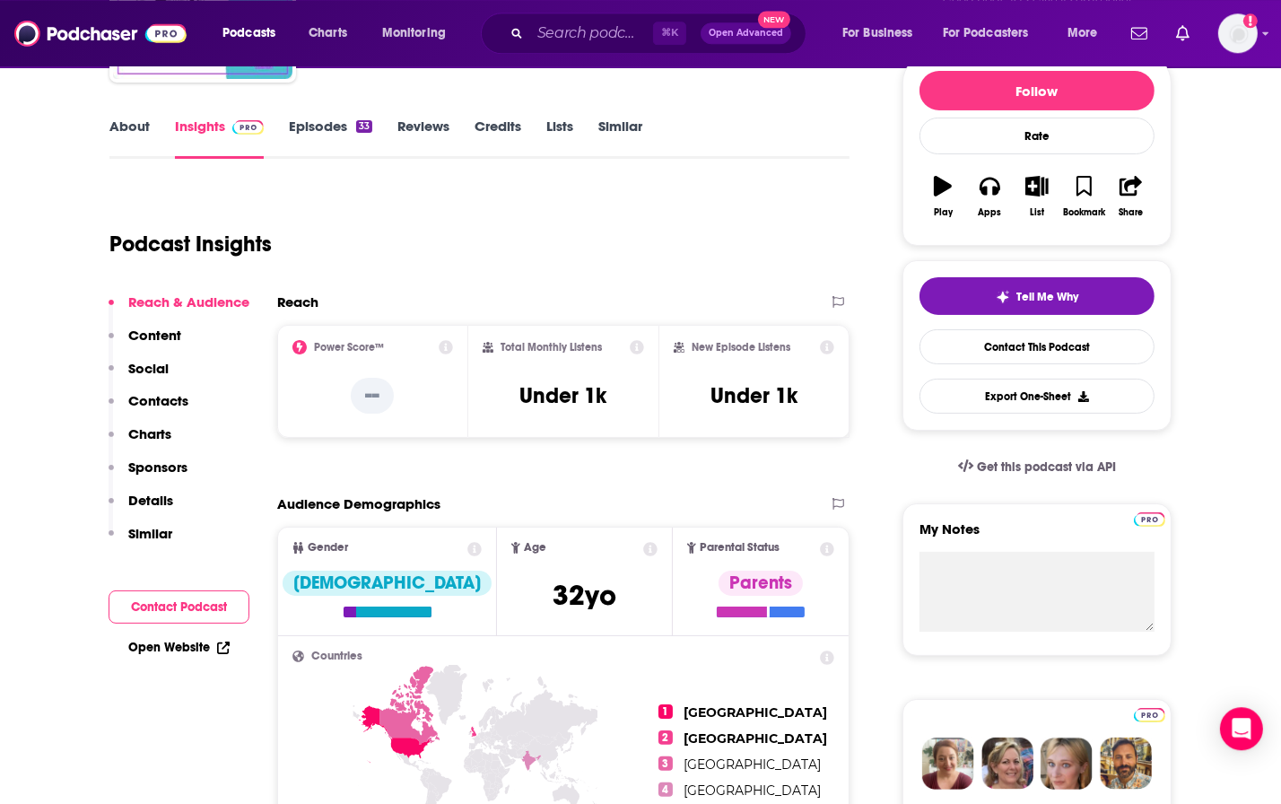
scroll to position [228, 0]
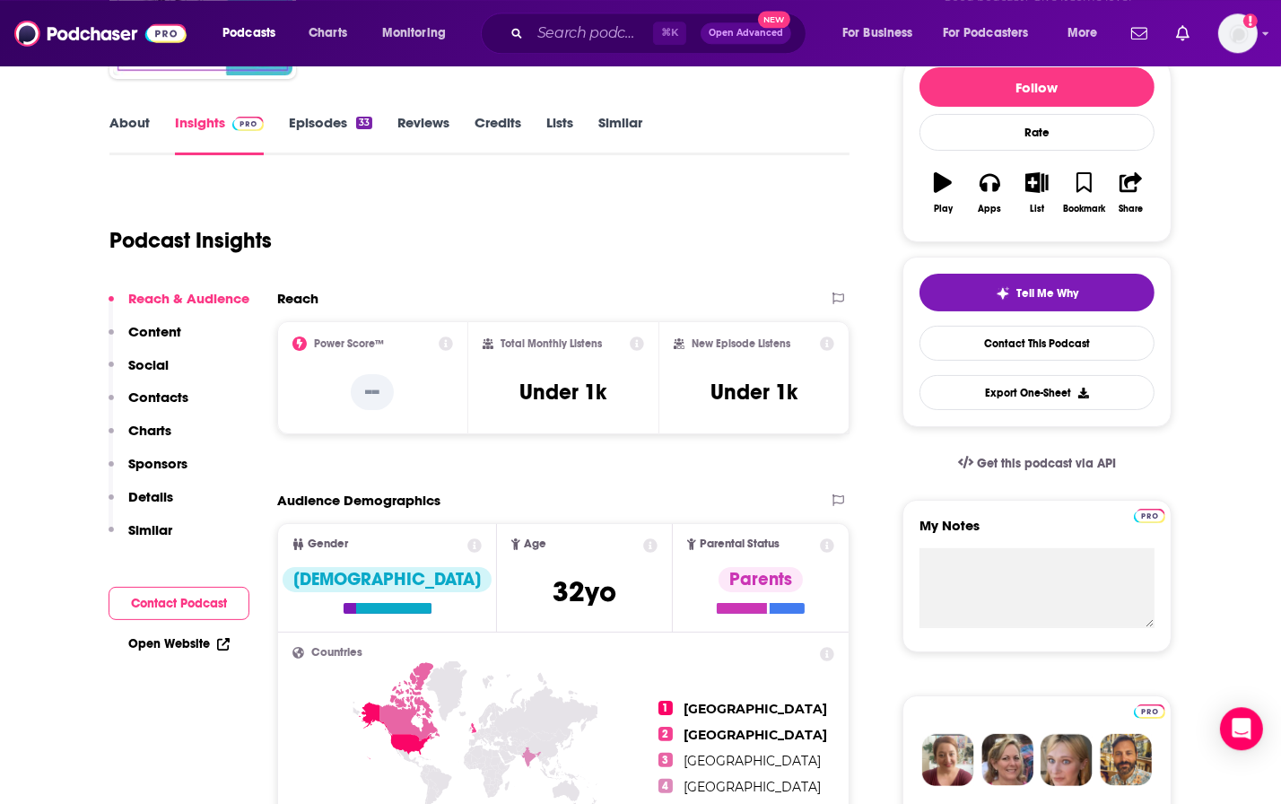
click at [326, 119] on link "Episodes 33" at bounding box center [330, 134] width 83 height 41
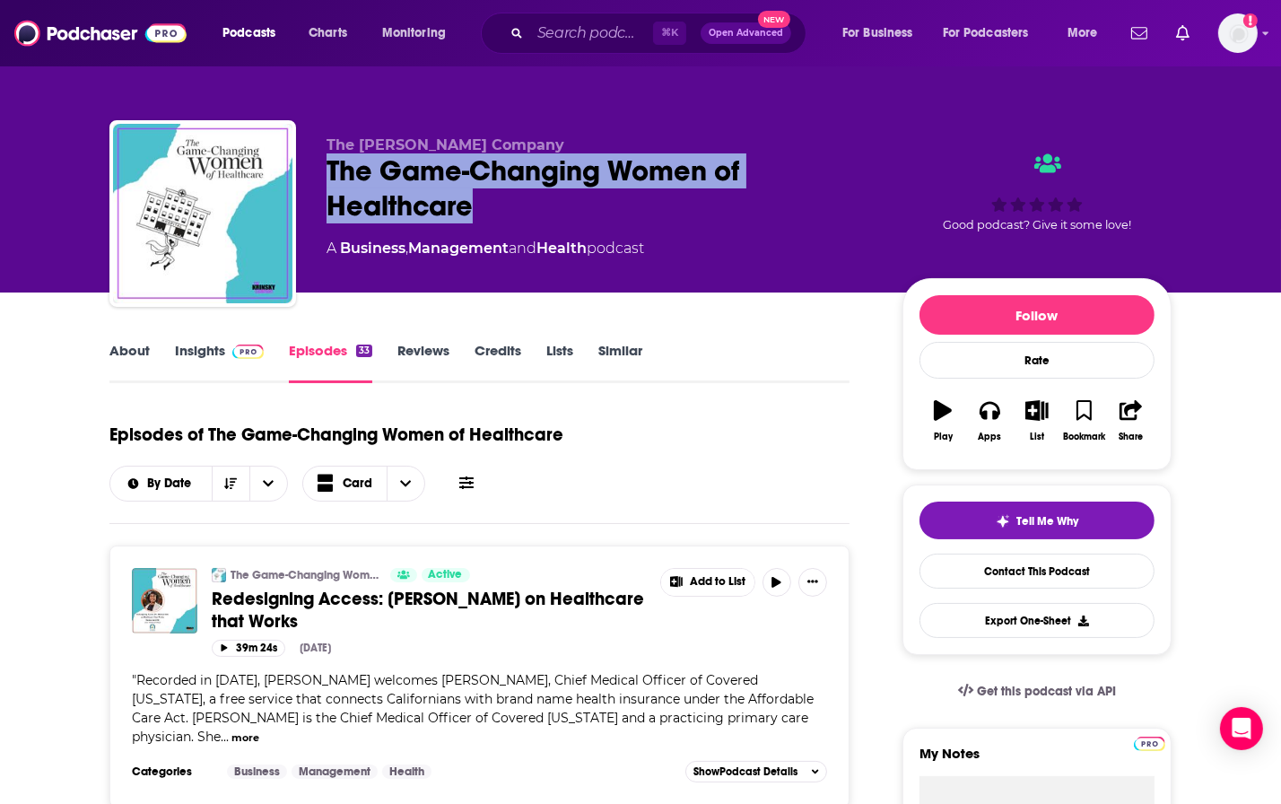
drag, startPoint x: 325, startPoint y: 168, endPoint x: 517, endPoint y: 215, distance: 197.7
click at [517, 215] on div "The [PERSON_NAME] Company The Game-Changing Women of Healthcare A Business , Ma…" at bounding box center [640, 217] width 1062 height 194
copy h2 "The Game-Changing Women of Healthcare"
click at [200, 351] on link "Insights" at bounding box center [219, 362] width 89 height 41
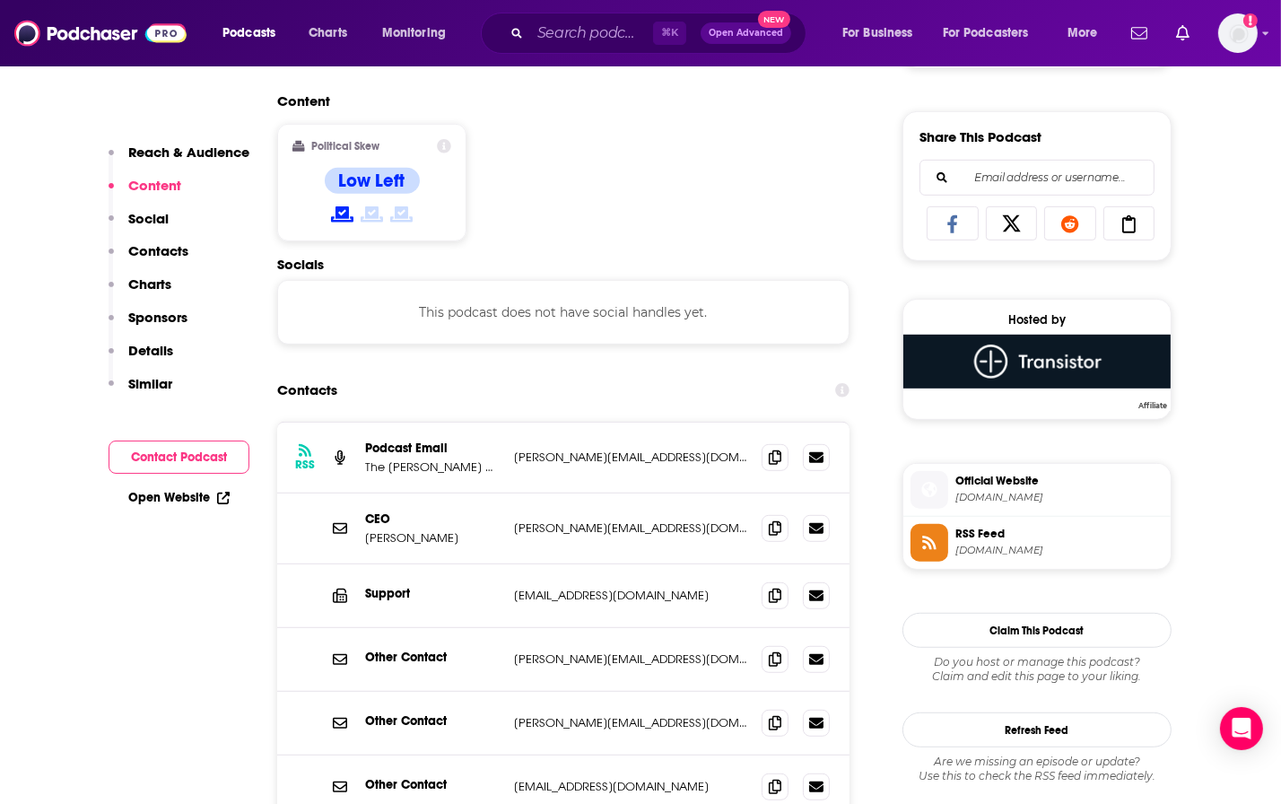
scroll to position [1084, 0]
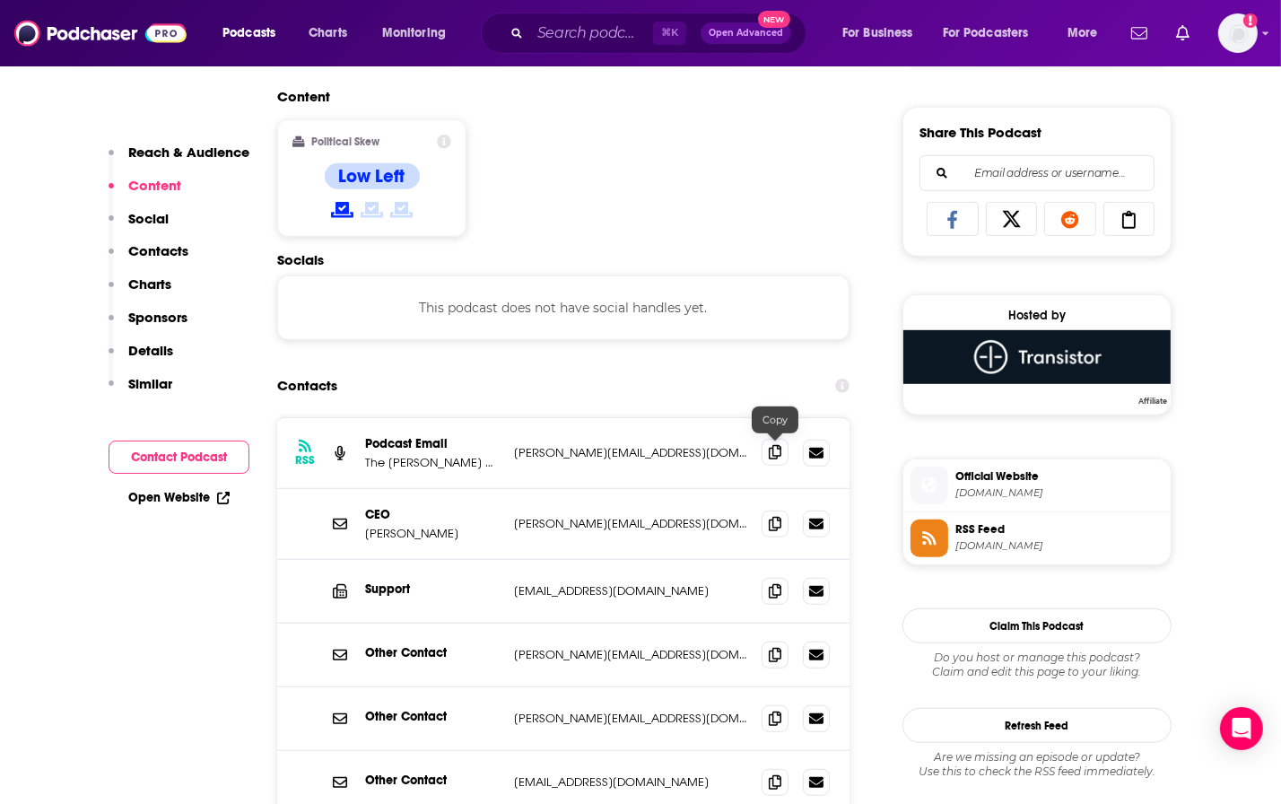
click at [779, 453] on icon at bounding box center [775, 452] width 13 height 14
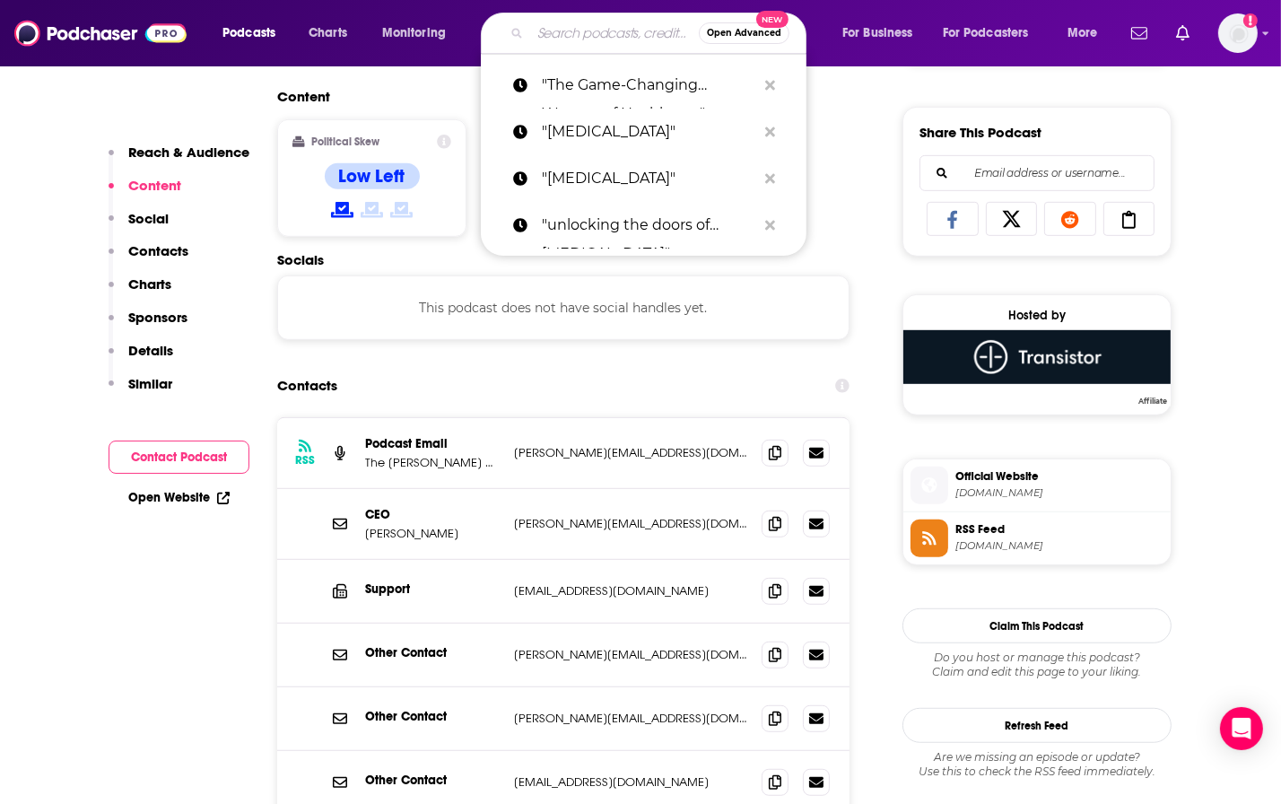
click at [560, 38] on input "Search podcasts, credits, & more..." at bounding box center [614, 33] width 169 height 29
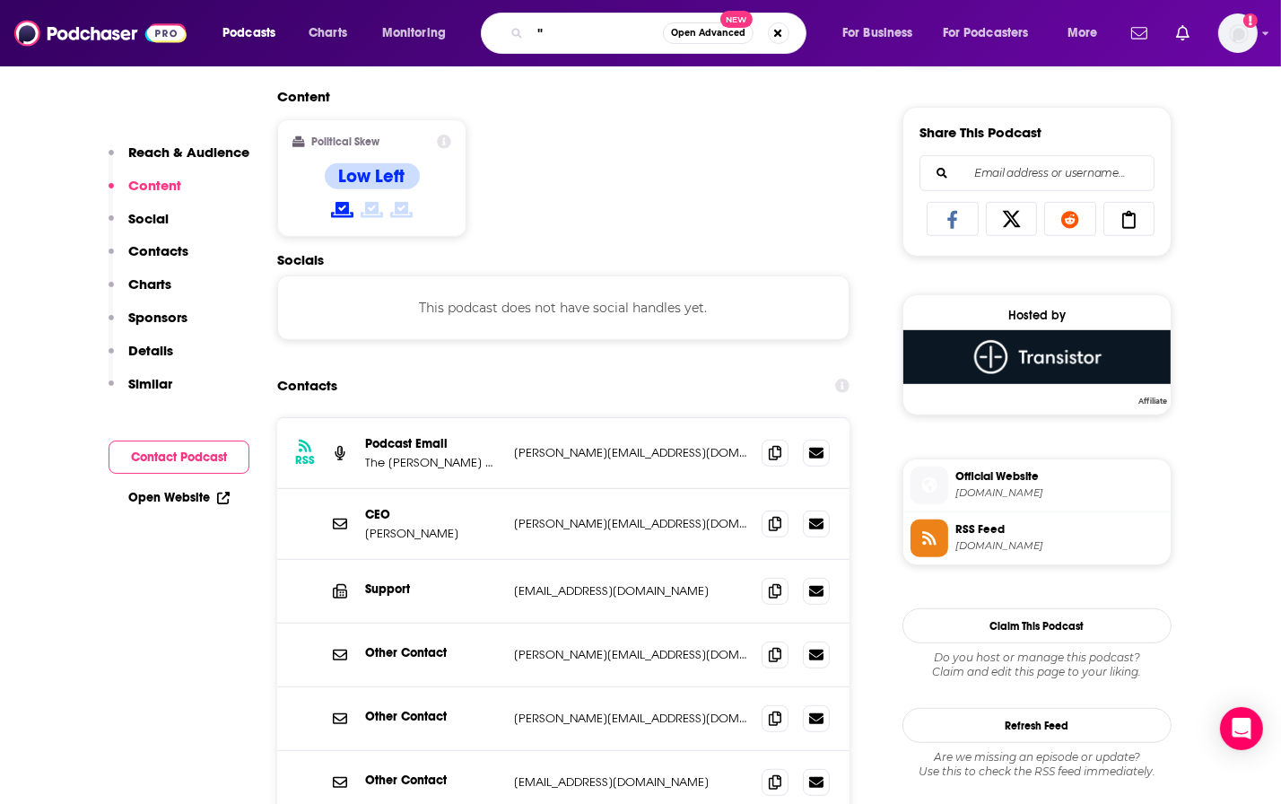
paste input "HealthLeaders Women"
type input ""HealthLeaders Women""
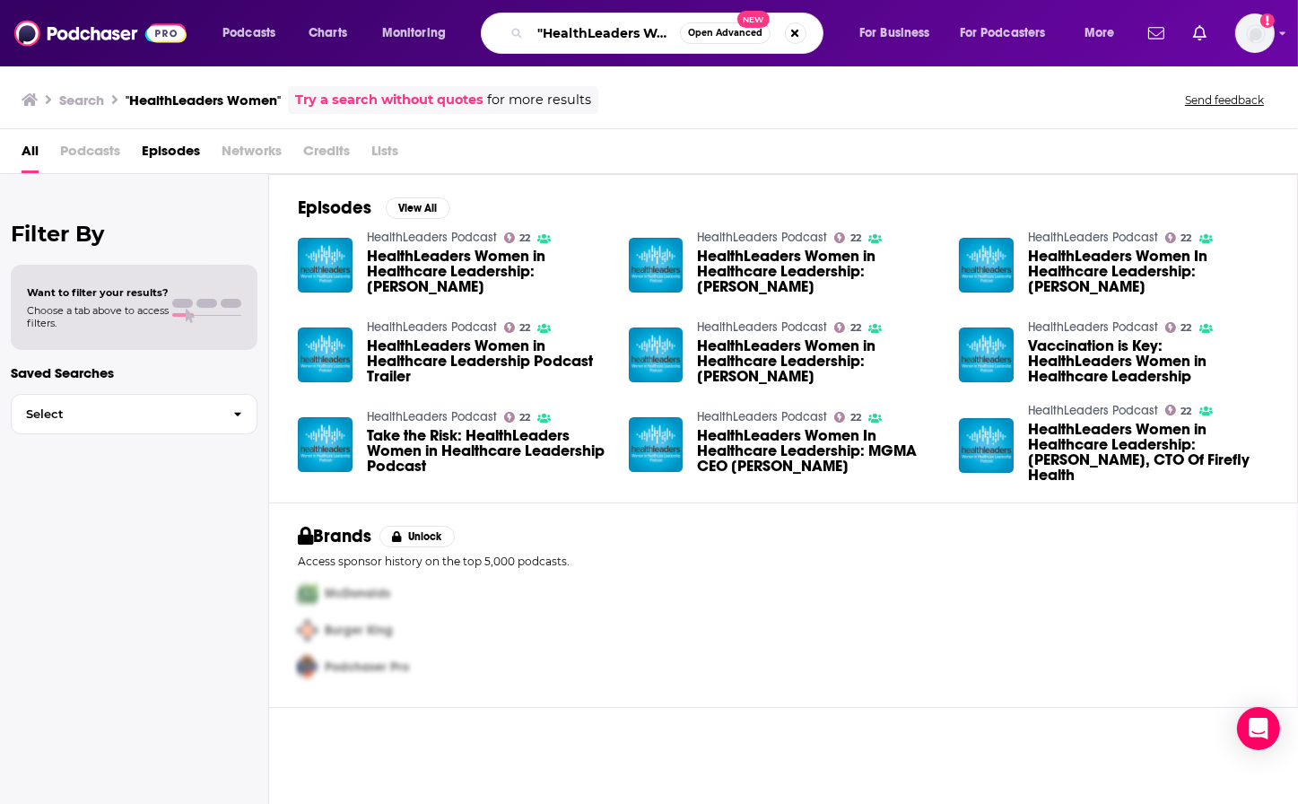
click at [600, 32] on input ""HealthLeaders Women"" at bounding box center [605, 33] width 150 height 29
paste input "IT Like a Girl"
click at [653, 33] on input ""HIT Like a Girl Women"" at bounding box center [605, 33] width 150 height 29
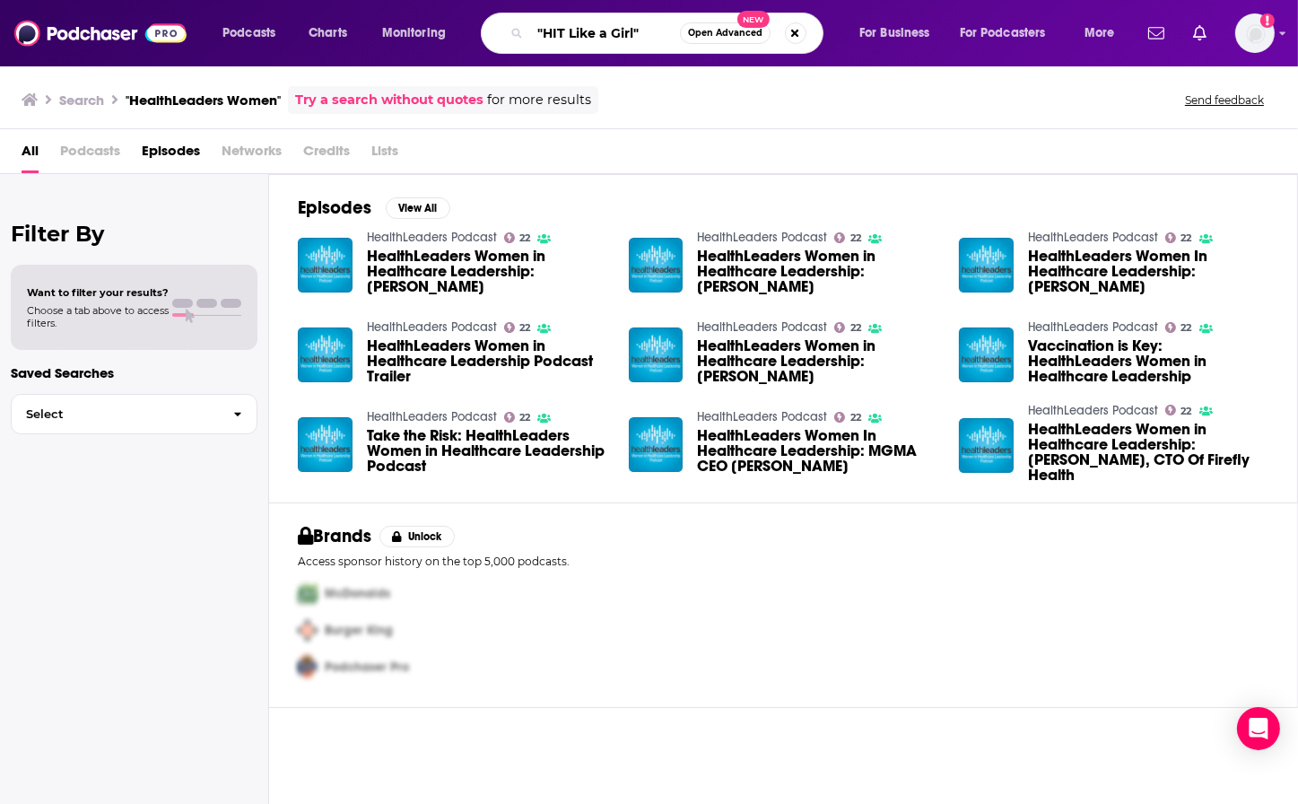
click at [655, 33] on input ""HIT Like a Girl"" at bounding box center [605, 33] width 150 height 29
type input ""HIT Like a Girl""
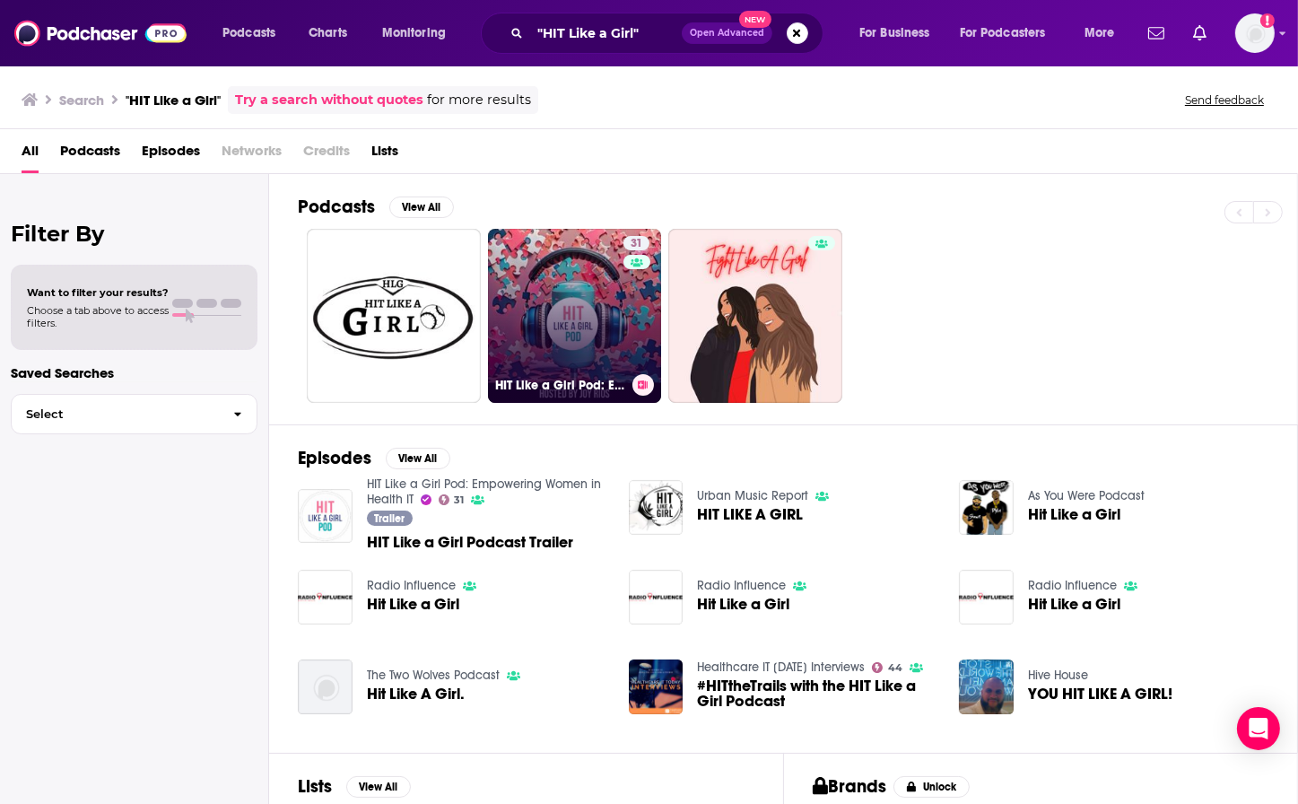
click at [561, 315] on link "31 HIT Like a Girl Pod: Empowering Women in Health IT" at bounding box center [575, 316] width 174 height 174
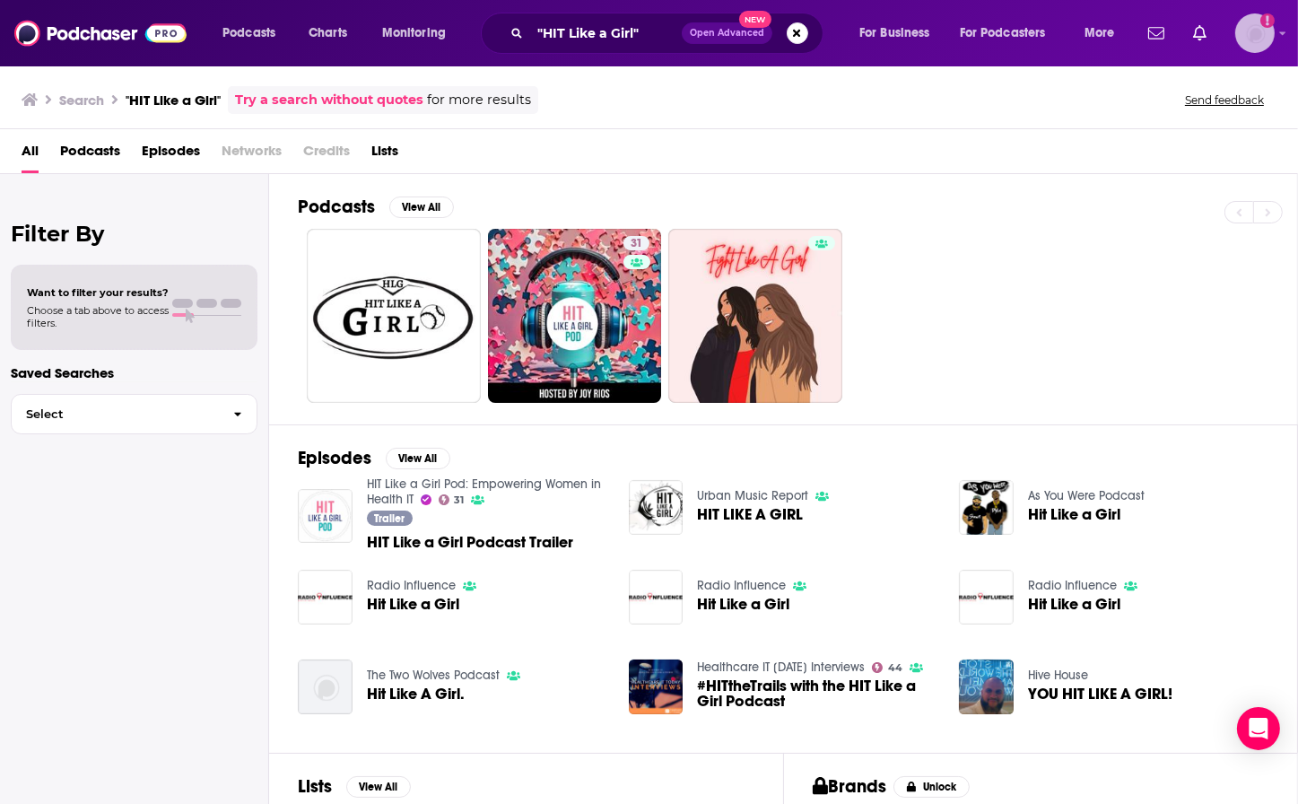
click at [1095, 30] on img "Logged in as KristinZanini" at bounding box center [1254, 32] width 39 height 39
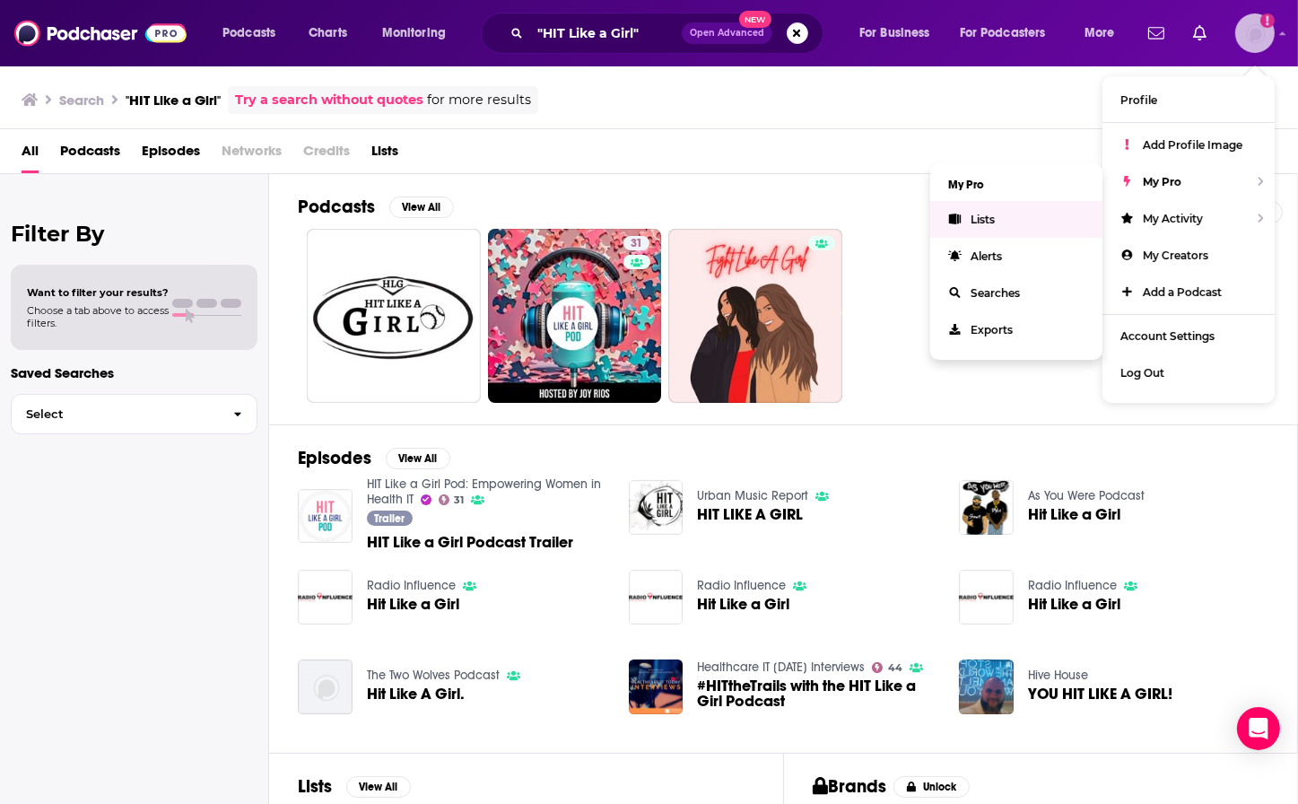
click at [1008, 215] on link "Lists" at bounding box center [1016, 219] width 172 height 37
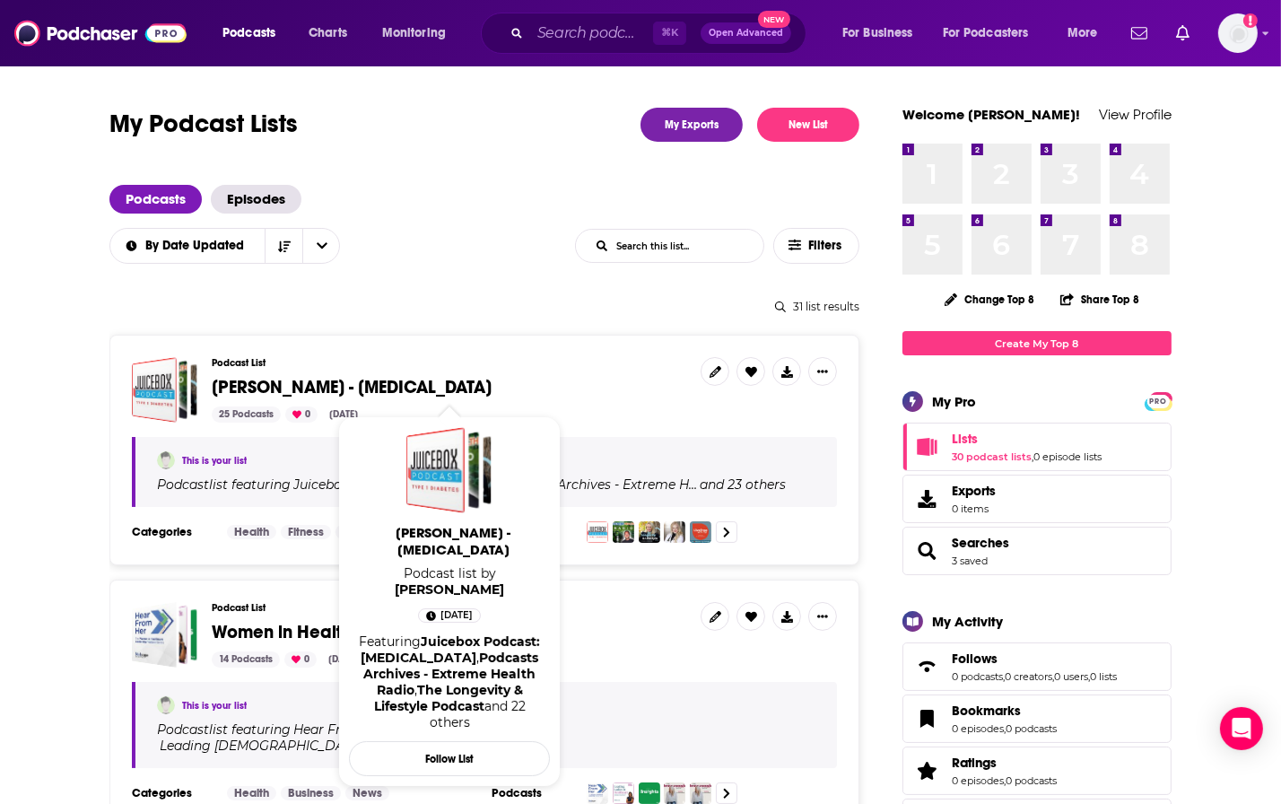
click at [310, 387] on span "[PERSON_NAME] - [MEDICAL_DATA]" at bounding box center [352, 387] width 280 height 22
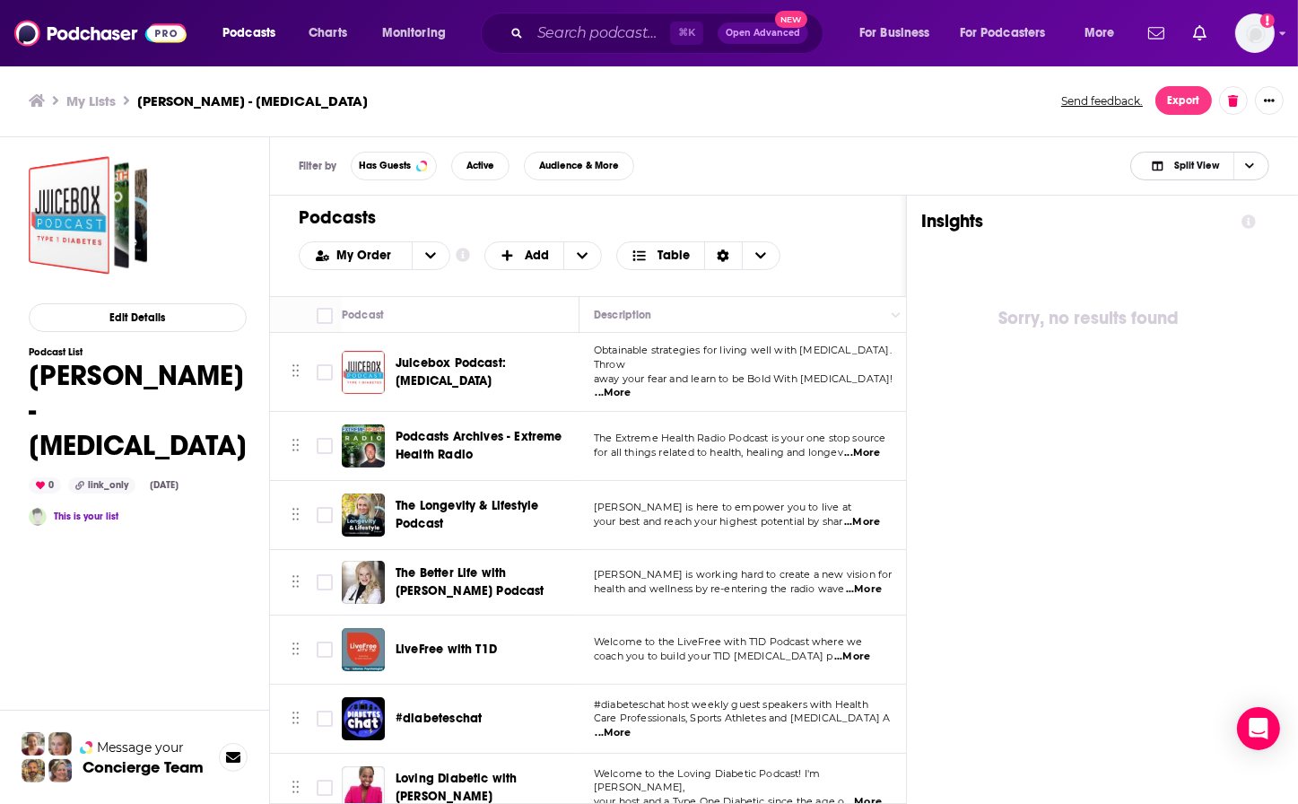
click at [1095, 165] on span "Split View" at bounding box center [1196, 166] width 45 height 10
click at [1095, 223] on span "Podcast Only" at bounding box center [1210, 226] width 89 height 10
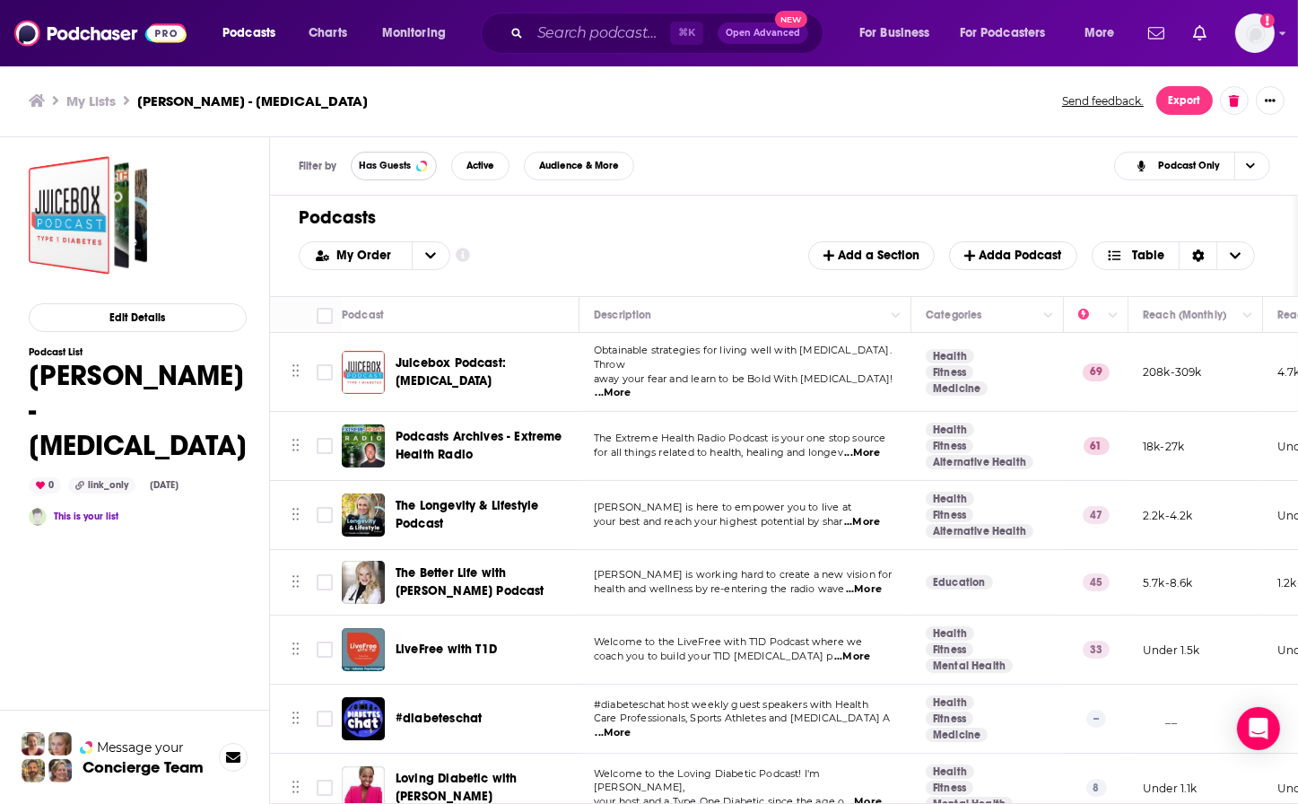
click at [382, 170] on span "Has Guests" at bounding box center [385, 166] width 52 height 10
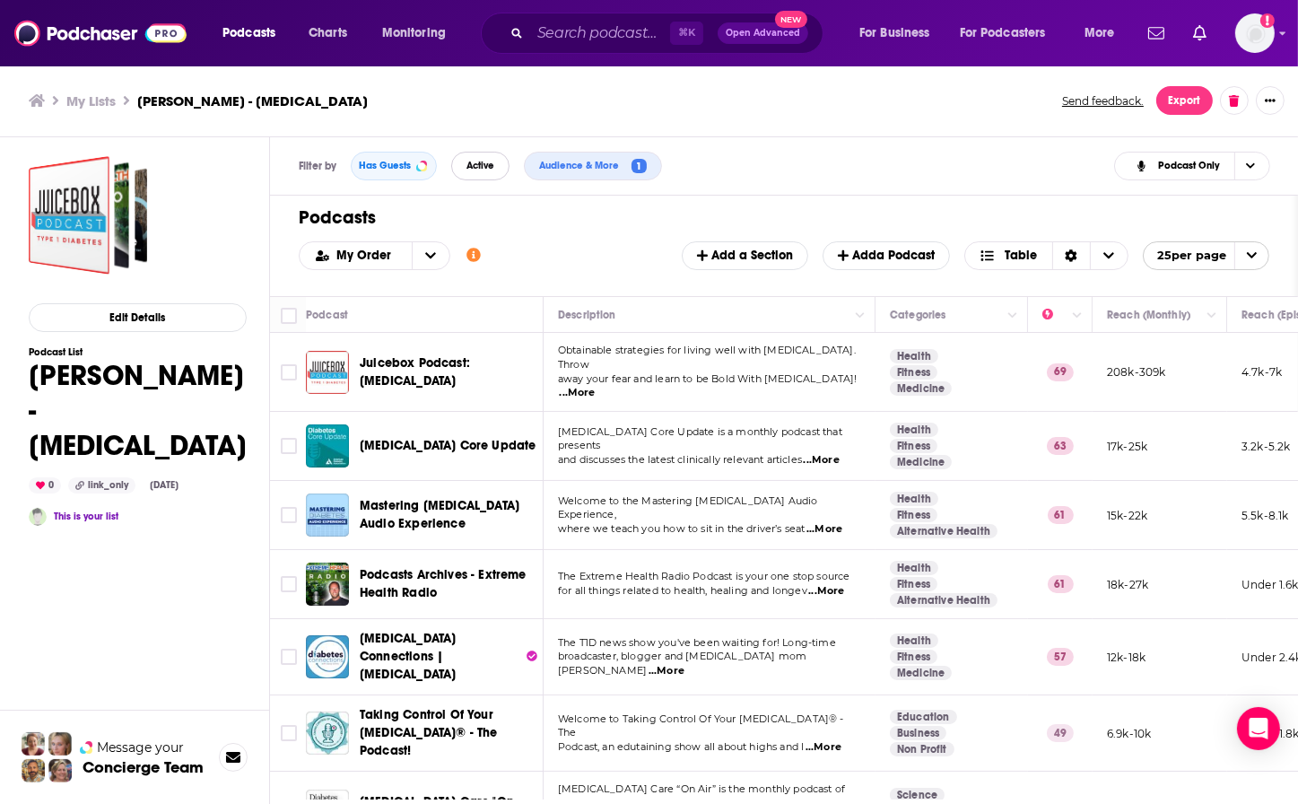
click at [484, 167] on span "Active" at bounding box center [480, 166] width 28 height 10
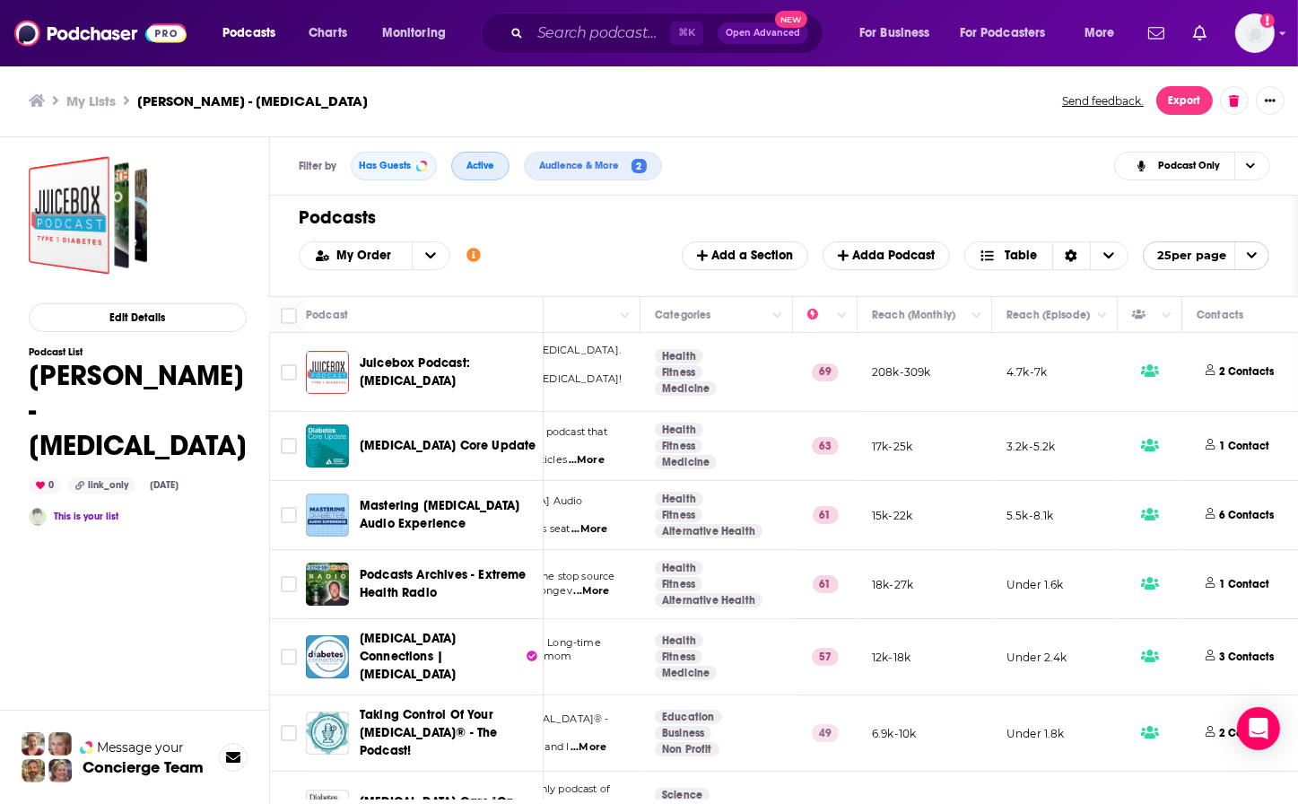
scroll to position [0, 647]
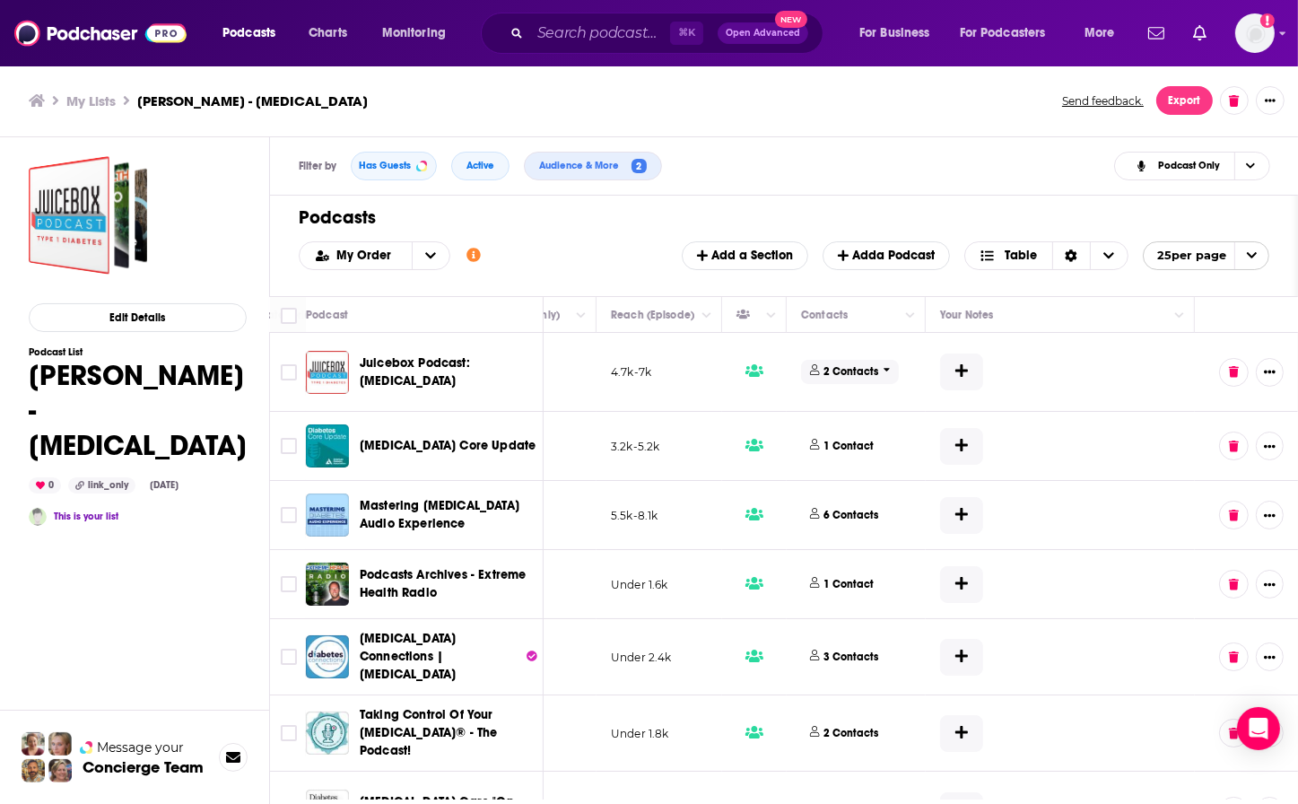
click at [839, 364] on p "2 Contacts" at bounding box center [851, 371] width 55 height 15
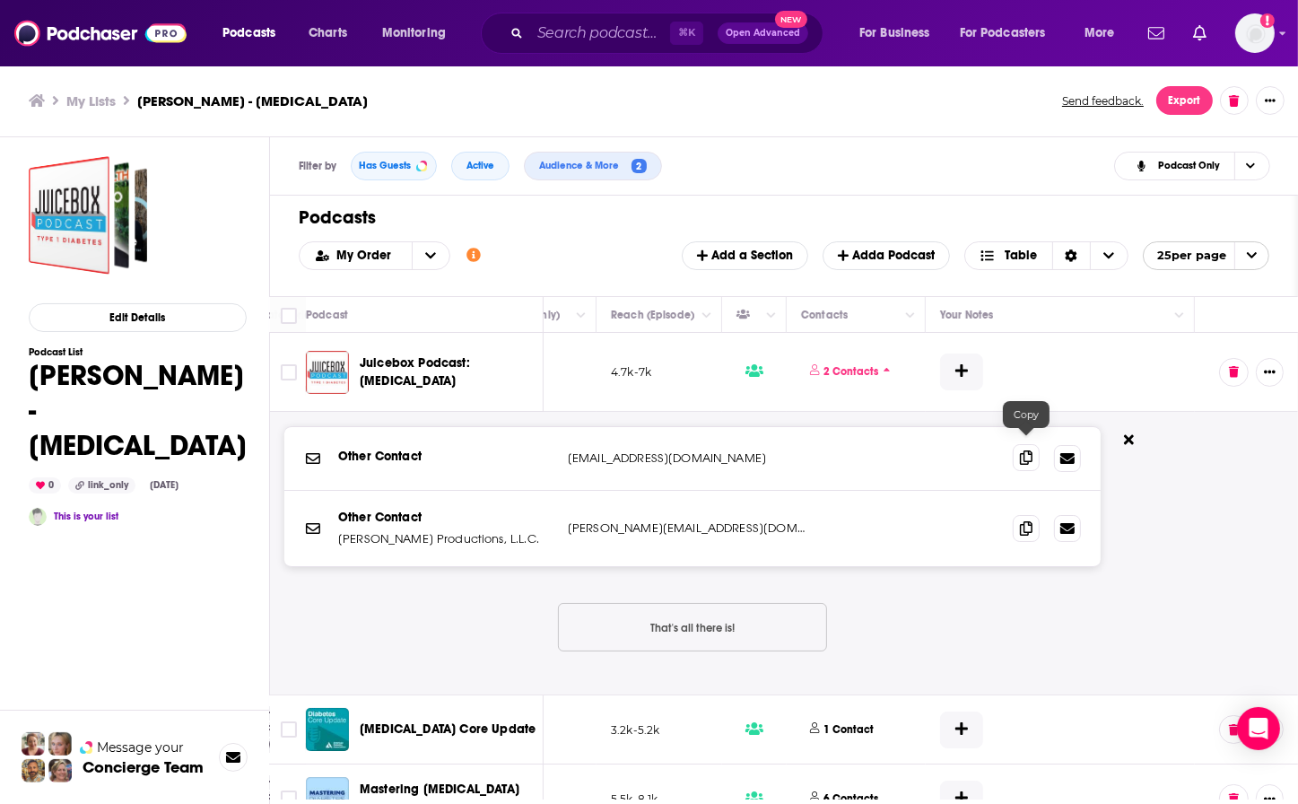
click at [1028, 450] on icon at bounding box center [1026, 457] width 13 height 14
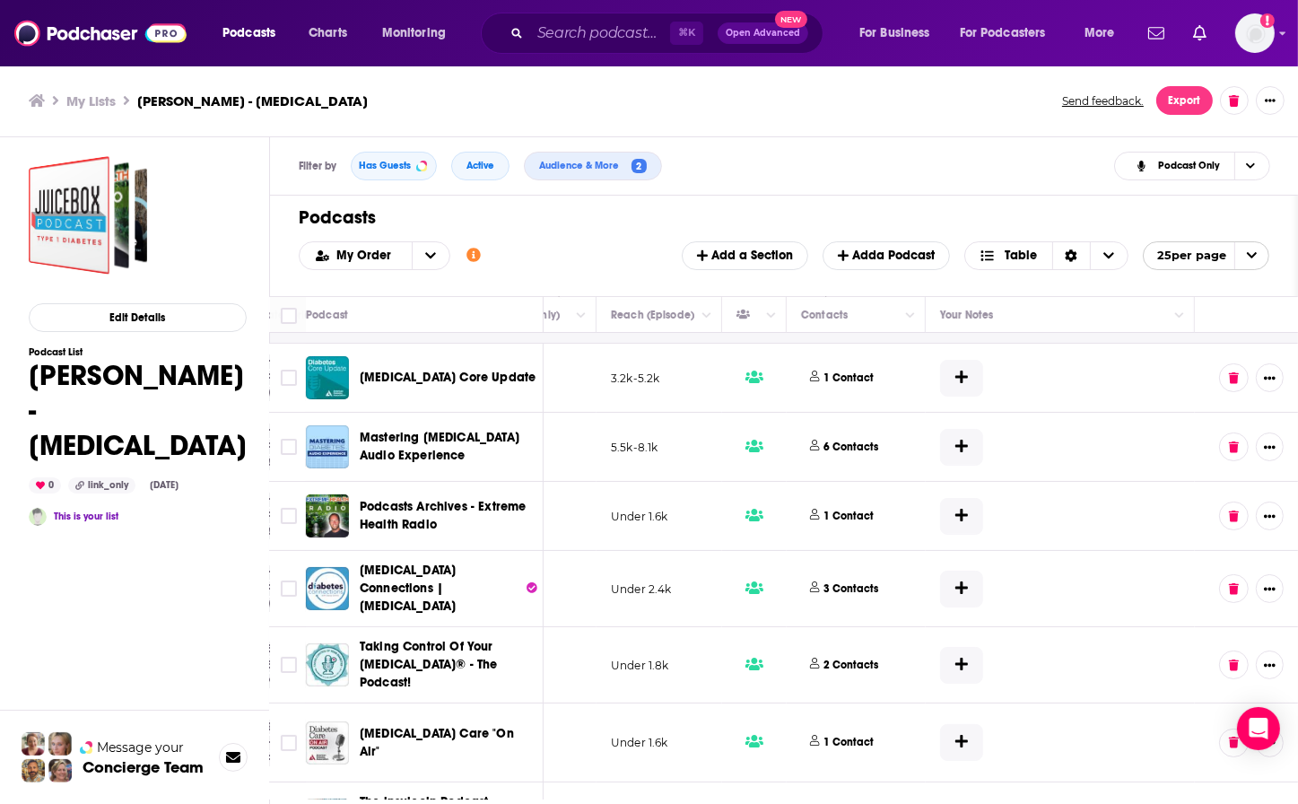
scroll to position [356, 646]
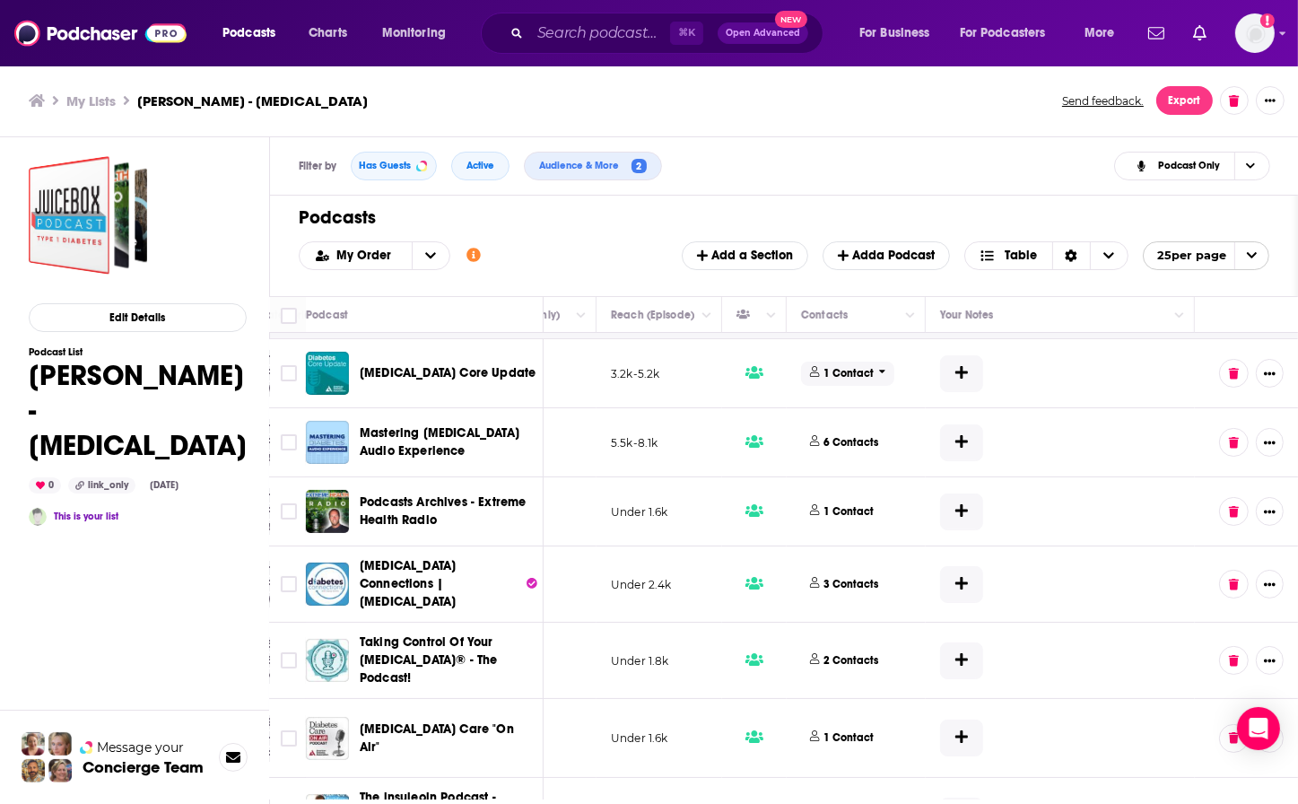
click at [831, 366] on p "1 Contact" at bounding box center [849, 373] width 50 height 15
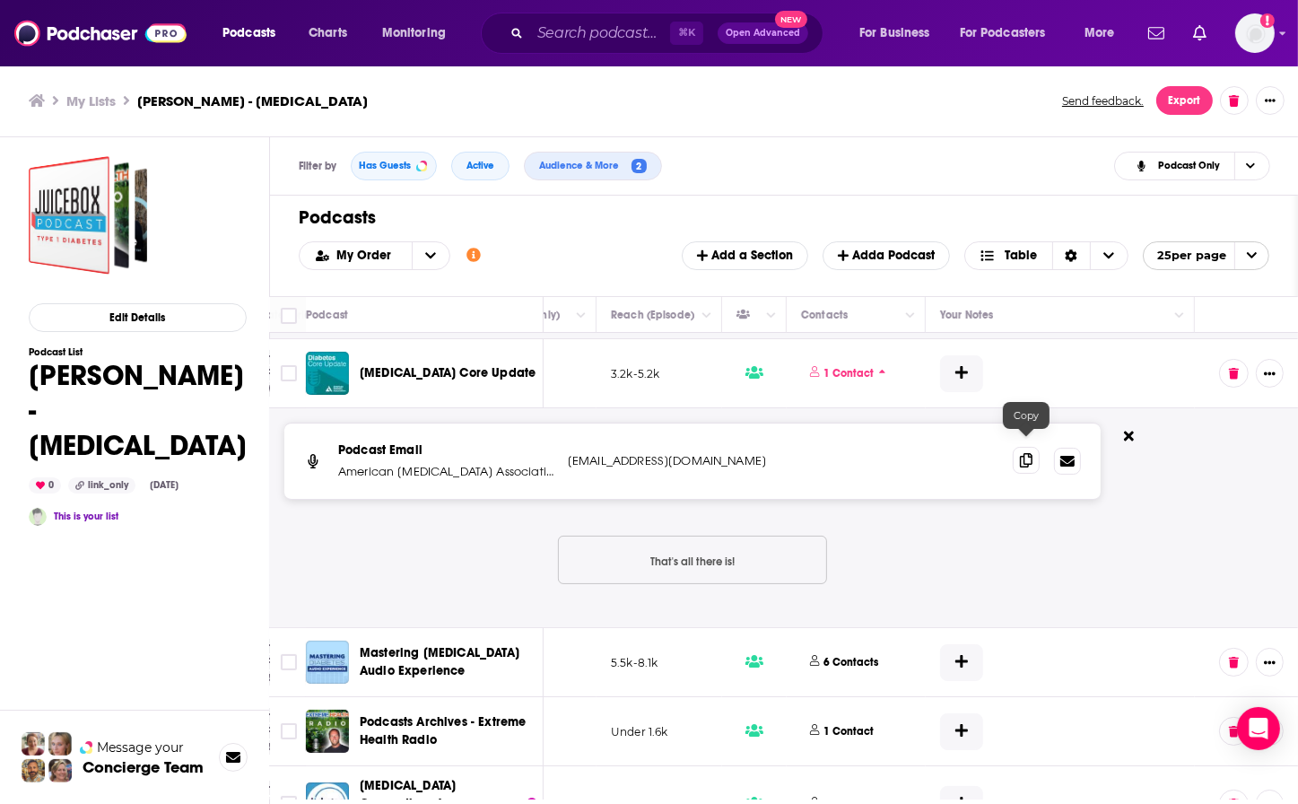
click at [1025, 453] on icon at bounding box center [1026, 460] width 13 height 14
click at [1025, 454] on icon at bounding box center [1026, 461] width 13 height 14
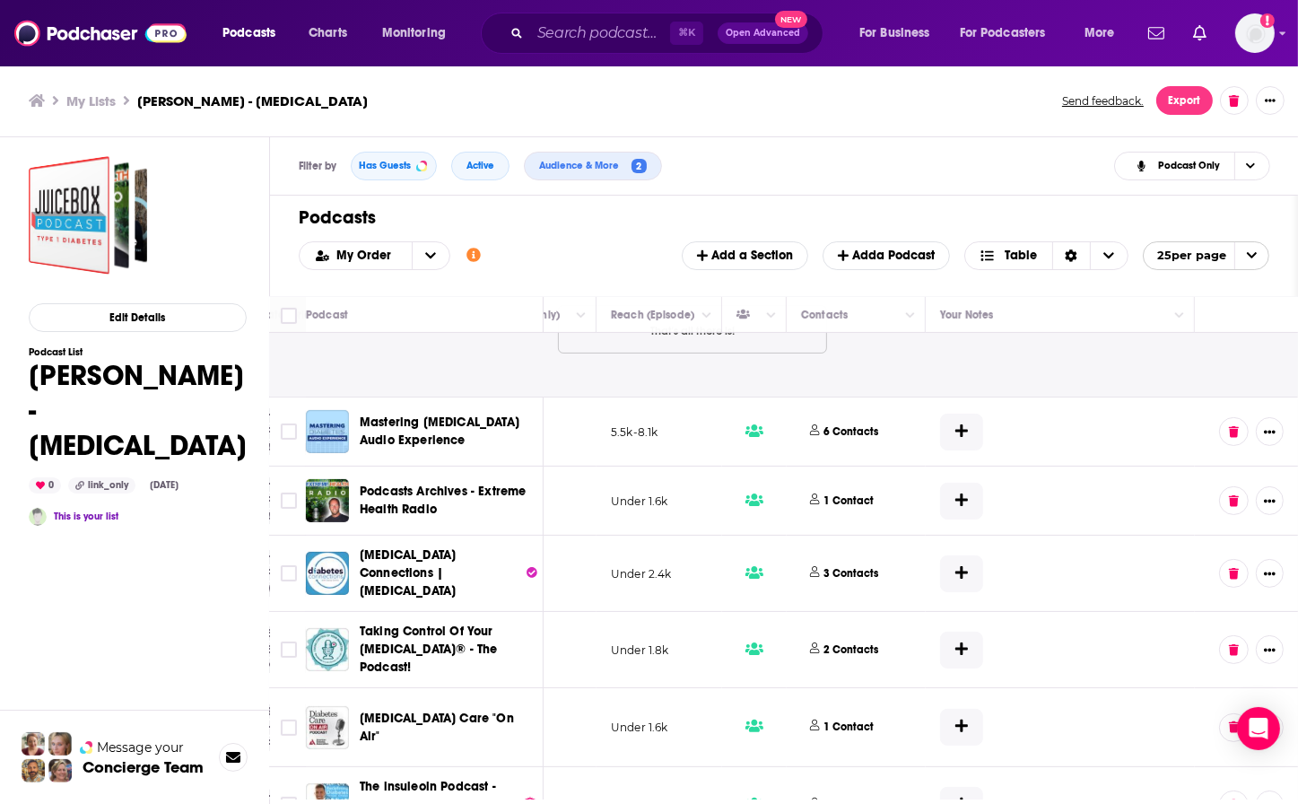
scroll to position [632, 646]
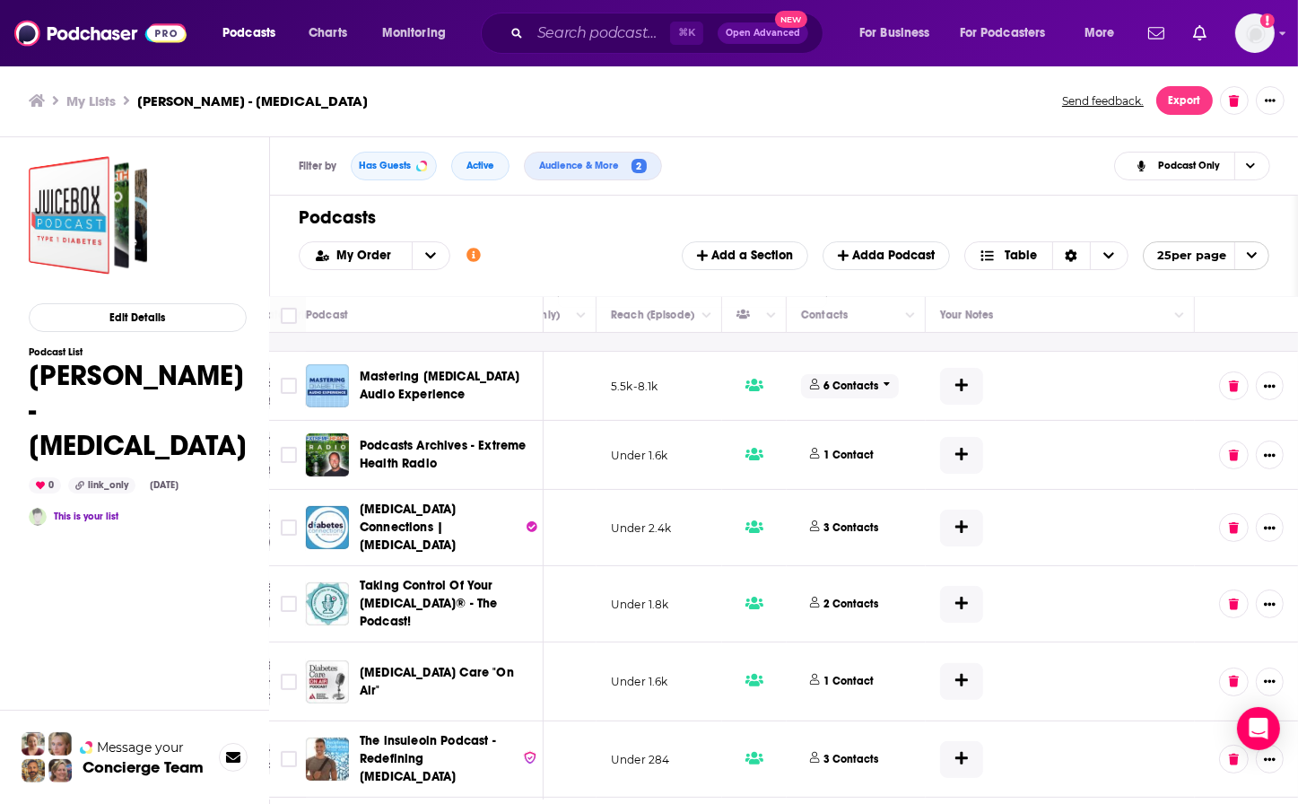
click at [830, 378] on p "6 Contacts" at bounding box center [851, 385] width 55 height 15
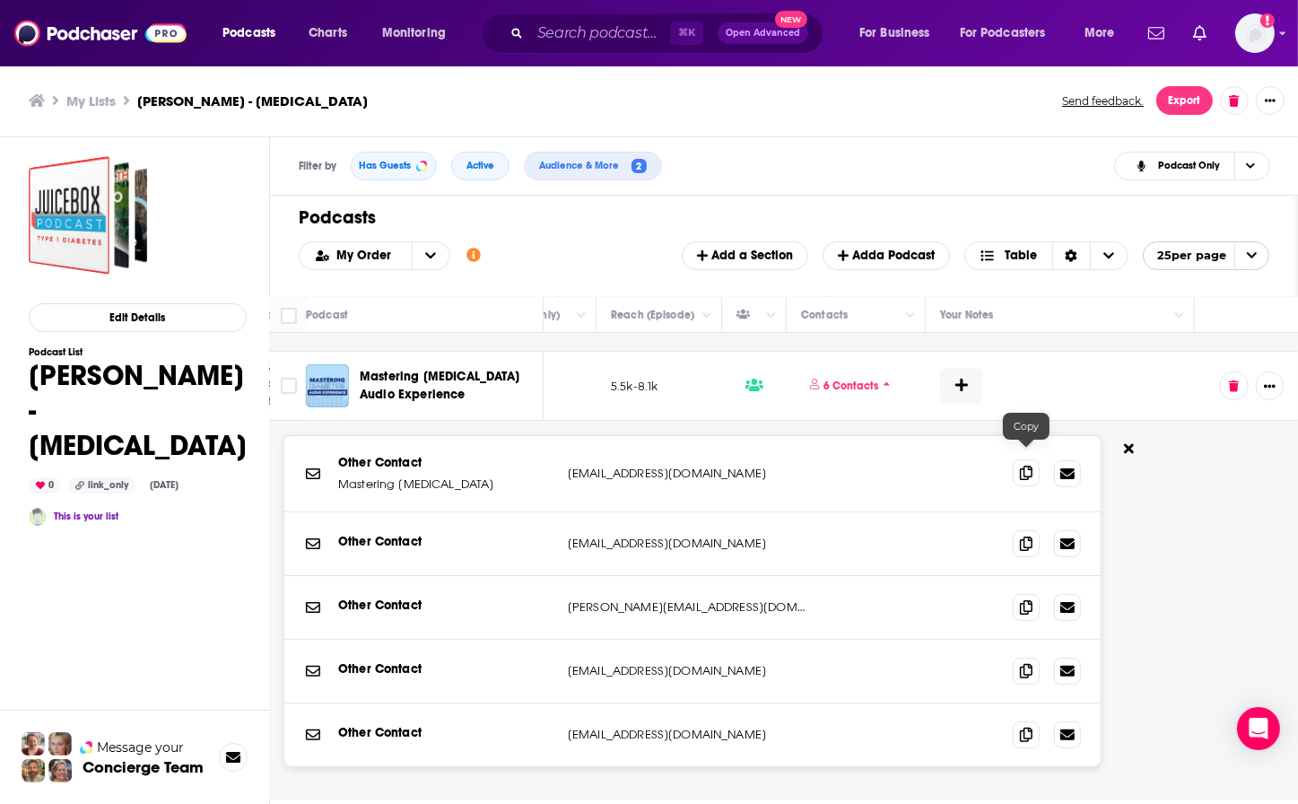
click at [1027, 465] on icon at bounding box center [1026, 472] width 13 height 14
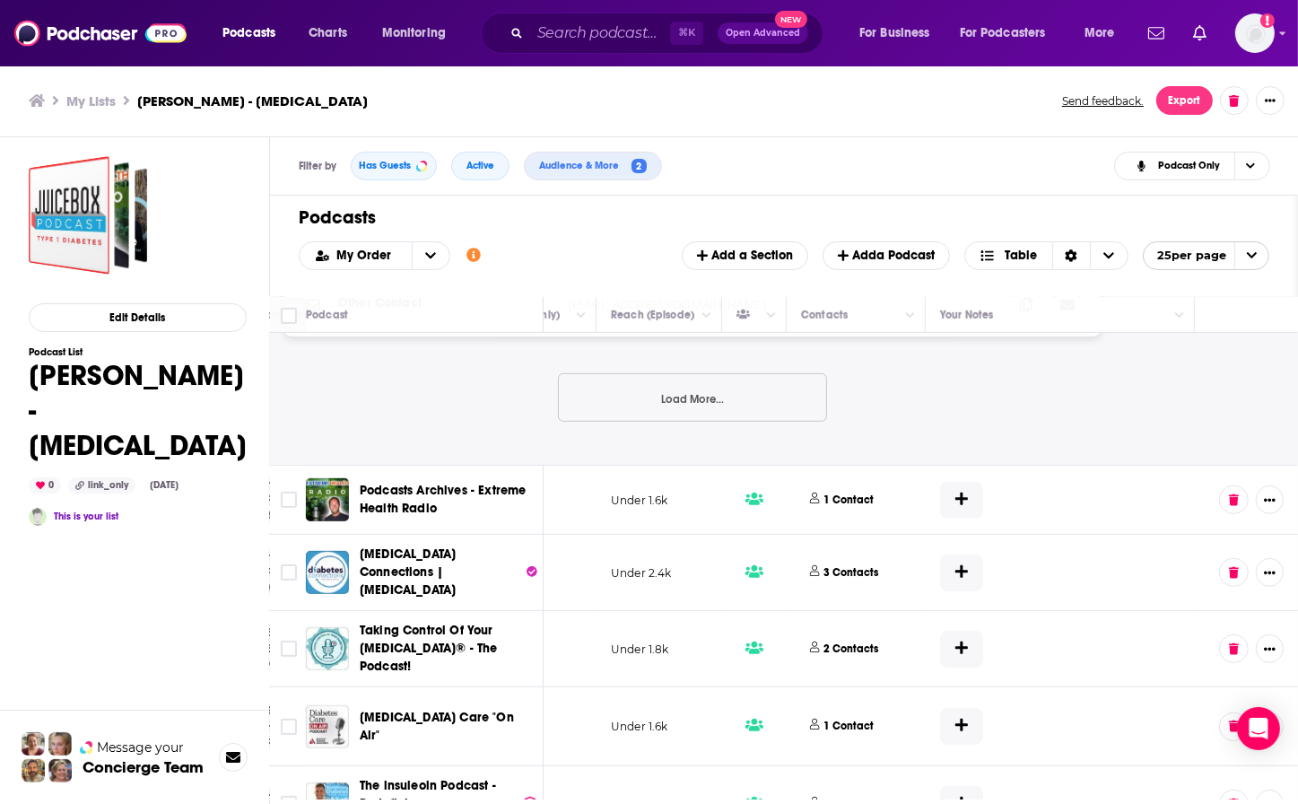
scroll to position [1063, 644]
click at [825, 491] on p "1 Contact" at bounding box center [849, 498] width 50 height 15
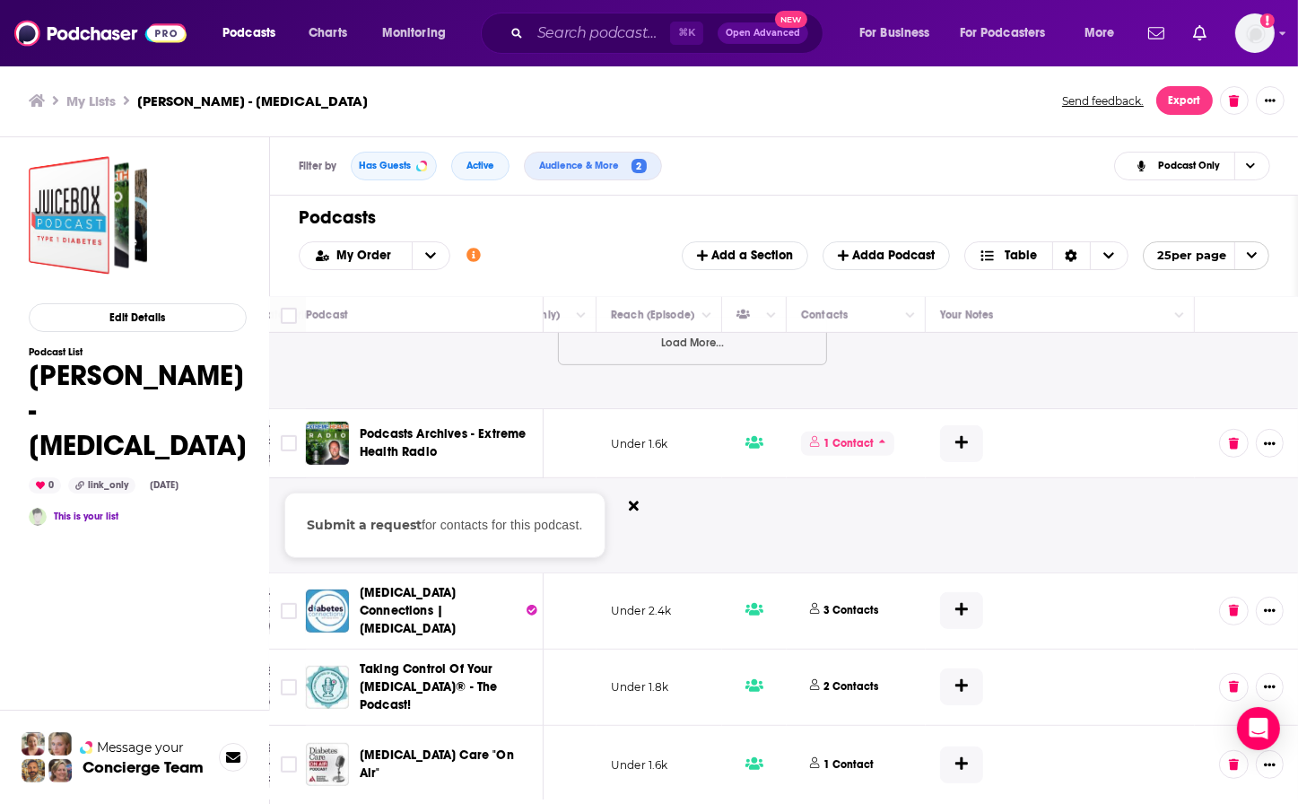
scroll to position [1118, 639]
click at [848, 603] on p "3 Contacts" at bounding box center [851, 610] width 55 height 15
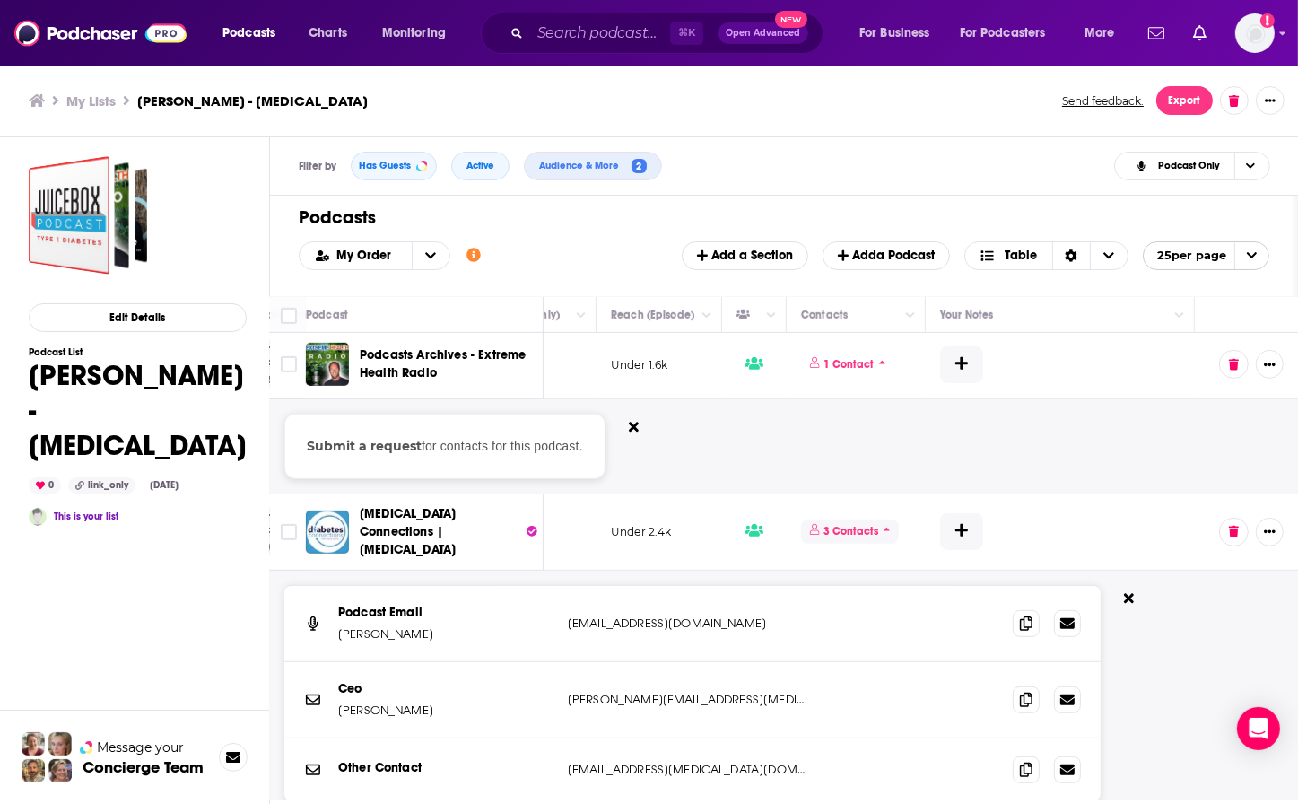
scroll to position [1230, 639]
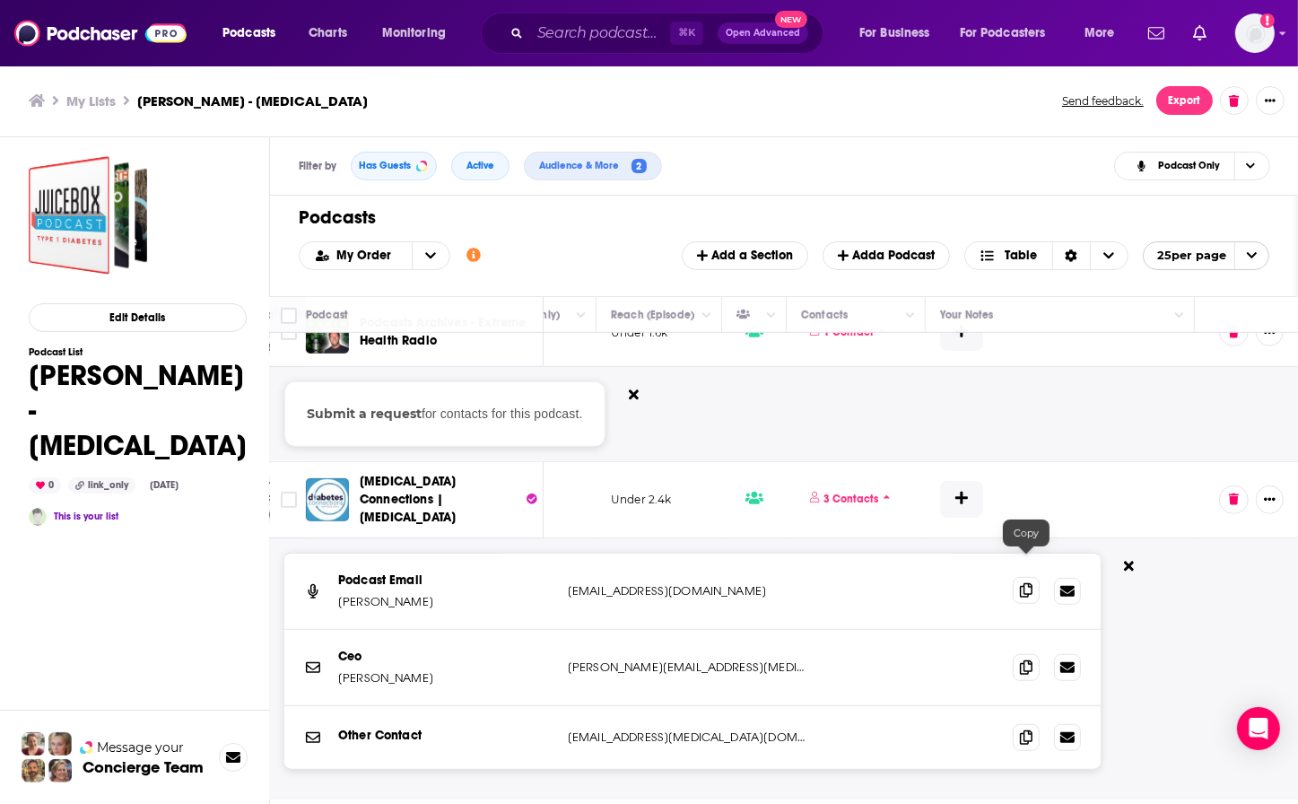
click at [1025, 583] on icon at bounding box center [1026, 590] width 13 height 14
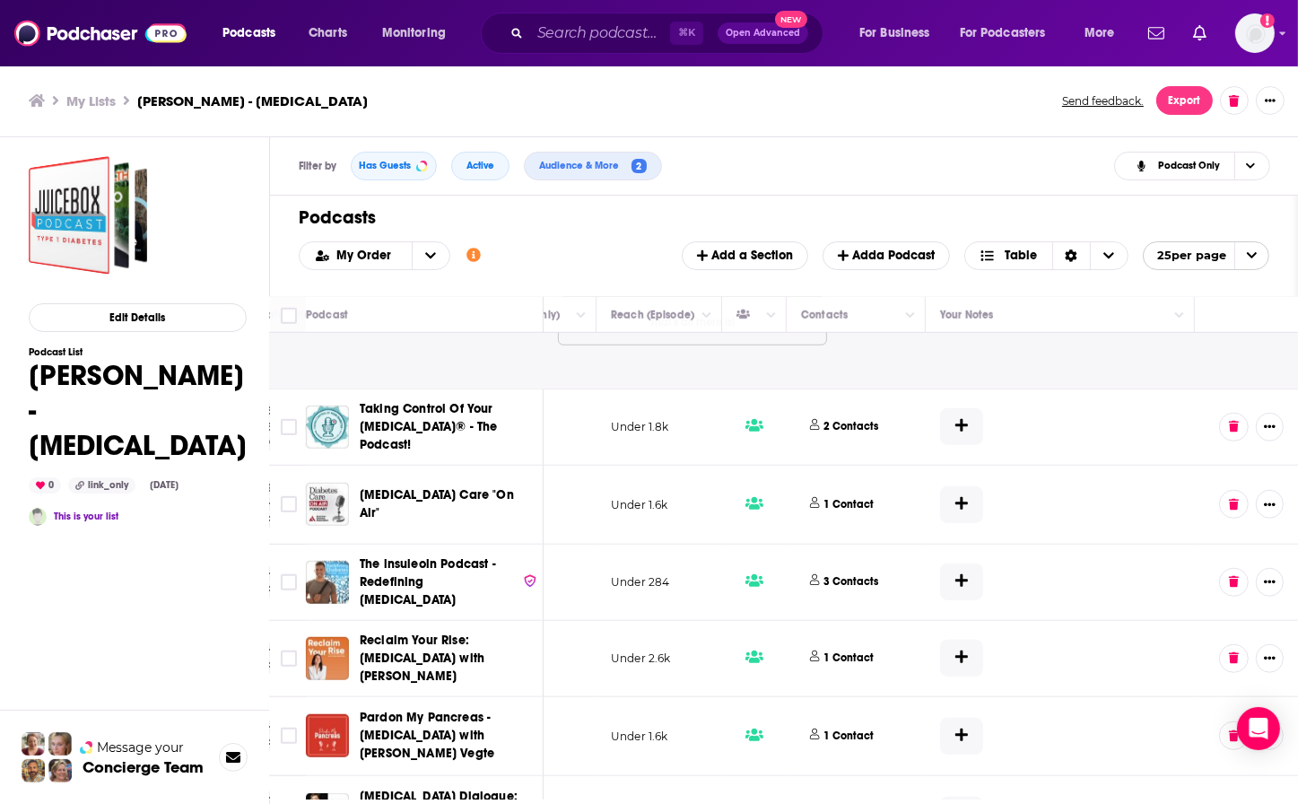
scroll to position [1743, 639]
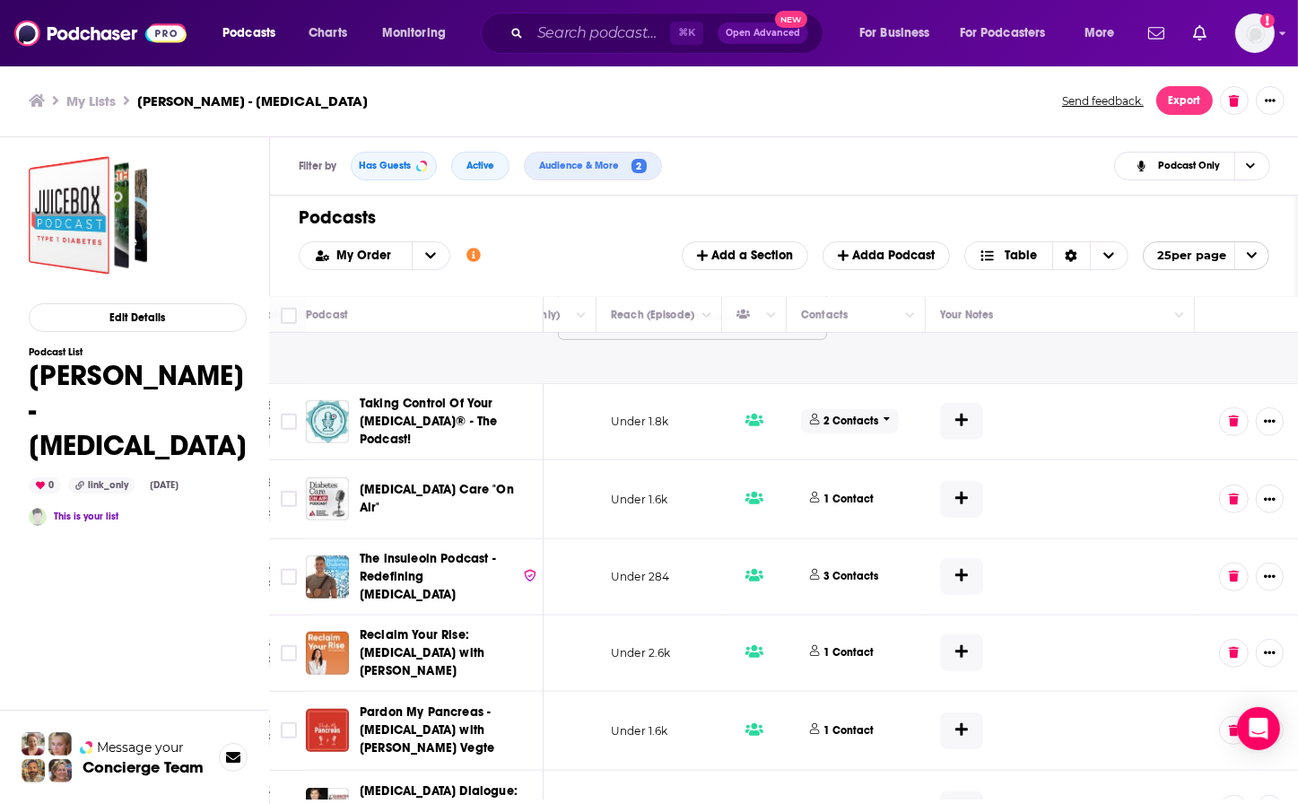
click at [841, 413] on p "2 Contacts" at bounding box center [851, 420] width 55 height 15
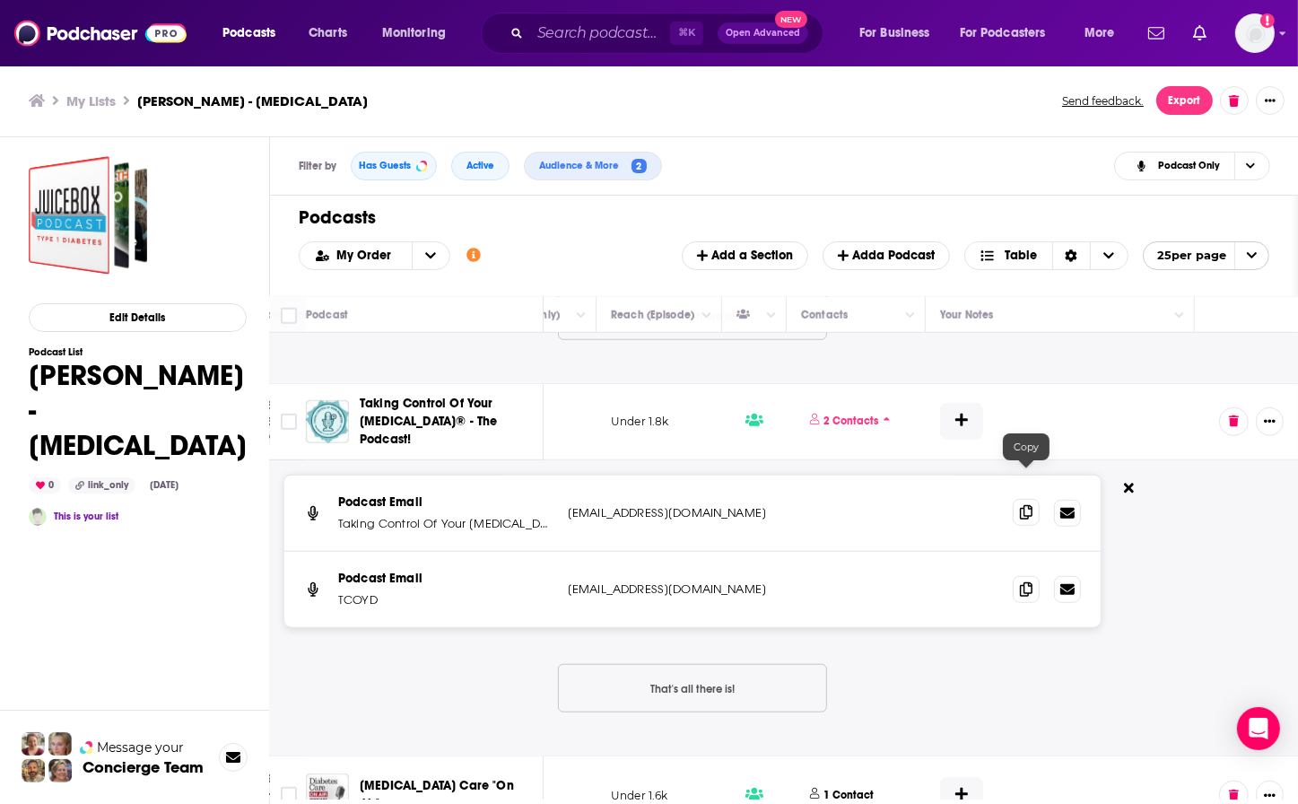
click at [1027, 505] on icon at bounding box center [1026, 512] width 13 height 14
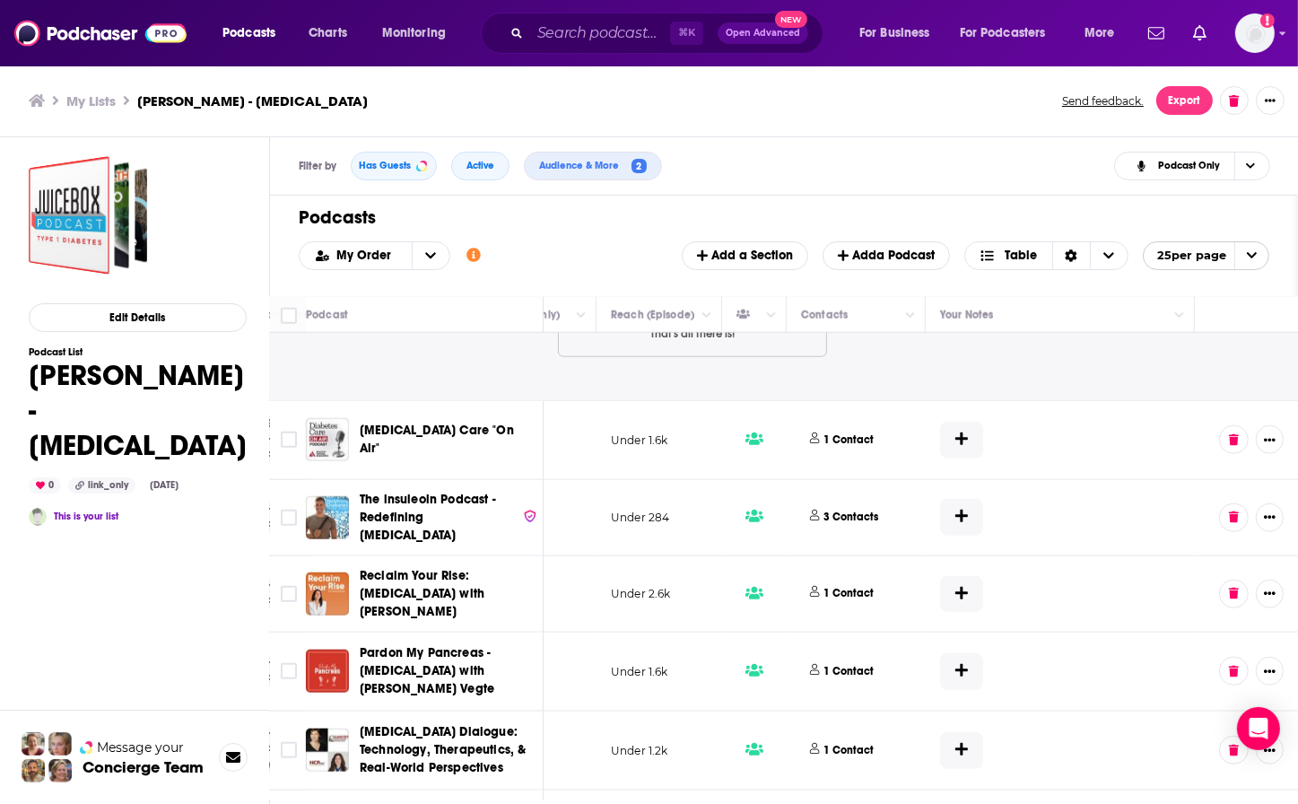
scroll to position [2103, 639]
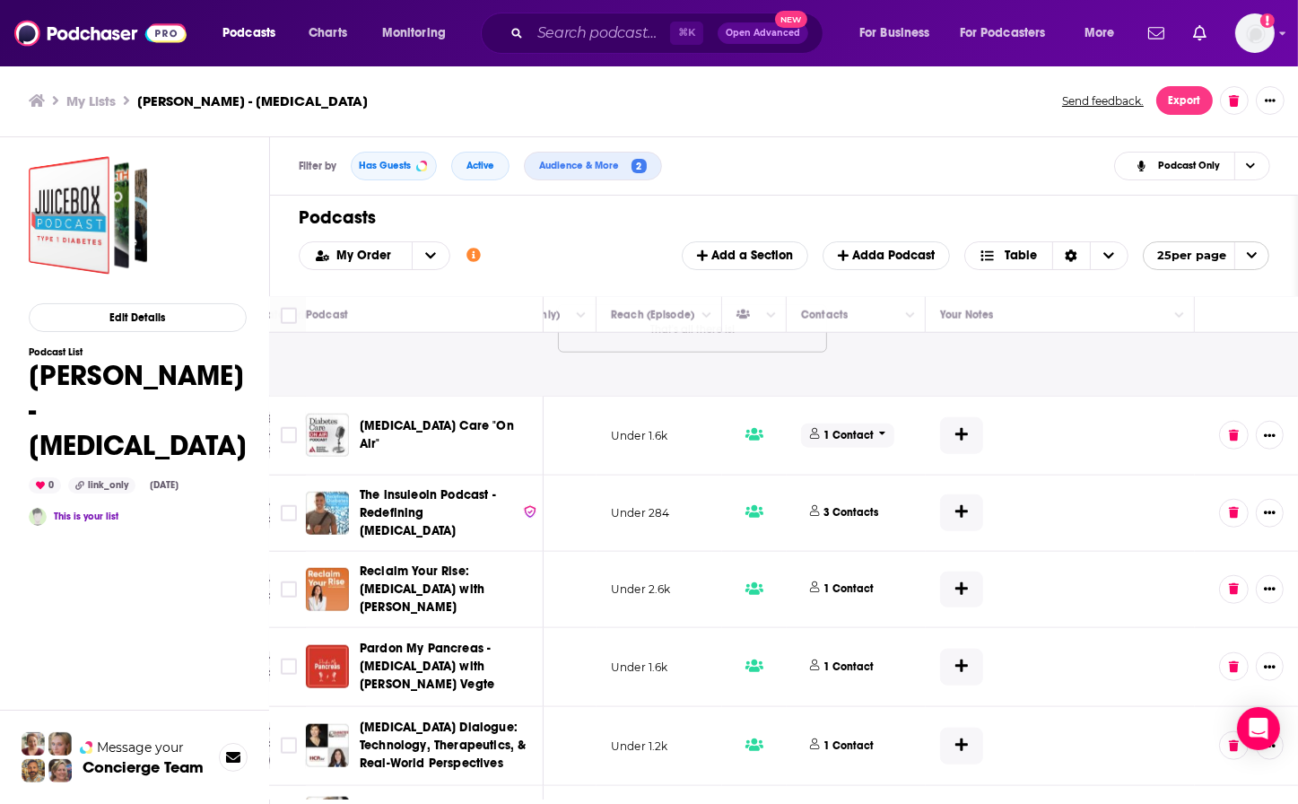
click at [833, 428] on p "1 Contact" at bounding box center [849, 435] width 50 height 15
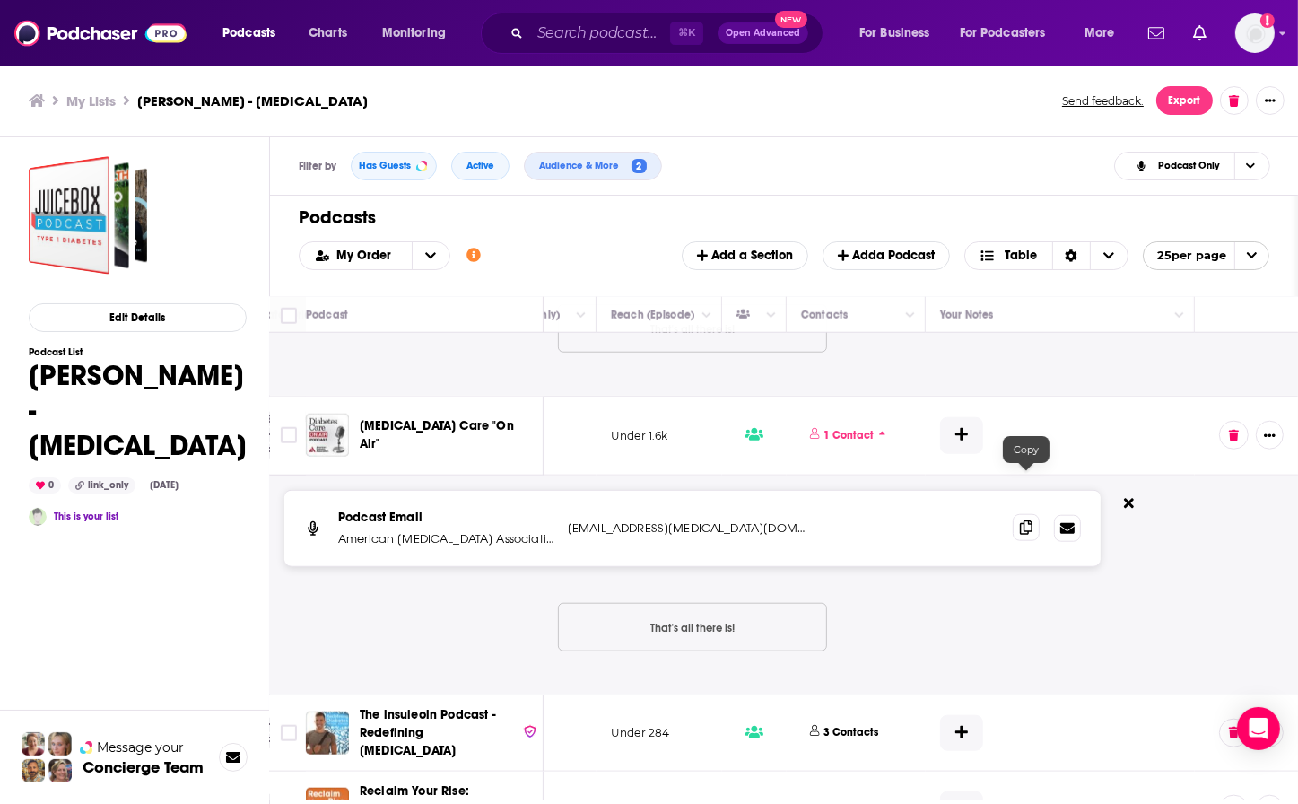
click at [1026, 520] on icon at bounding box center [1026, 527] width 13 height 14
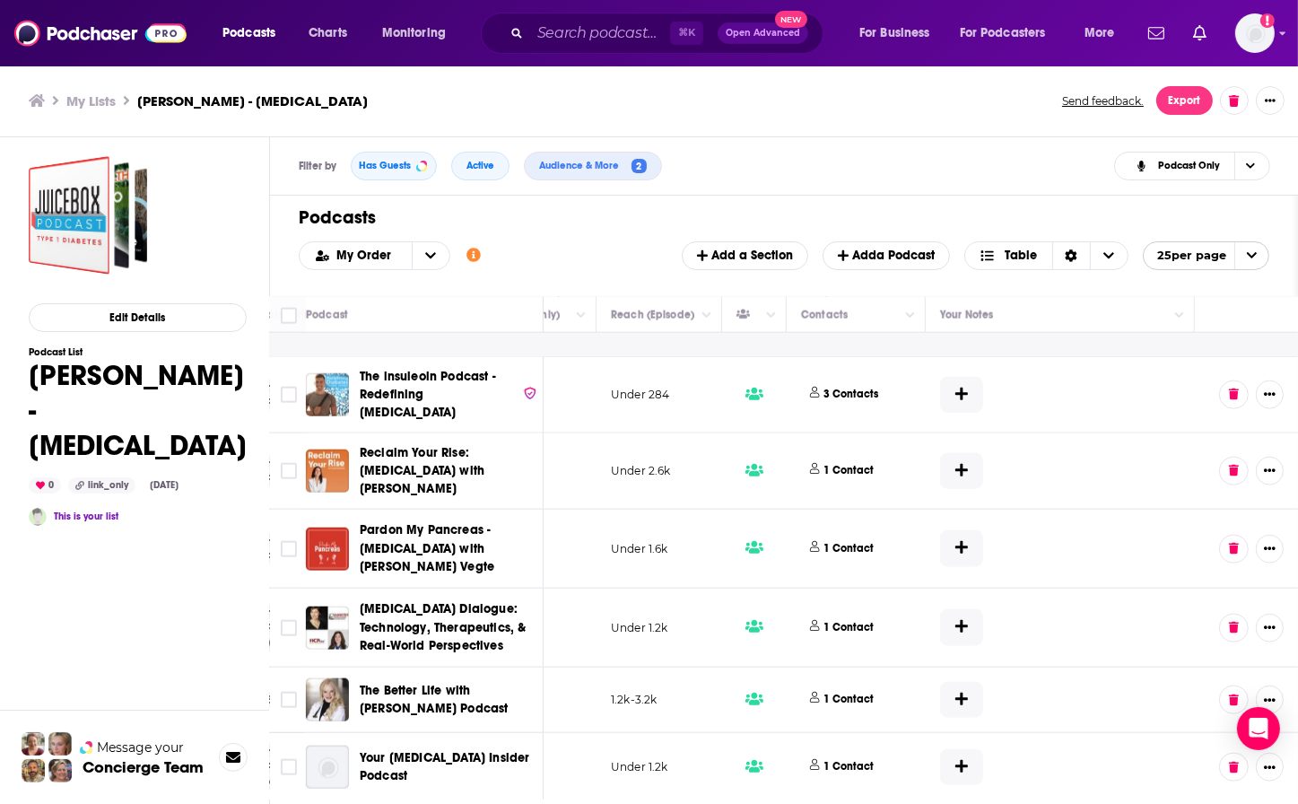
scroll to position [2442, 636]
click at [839, 386] on p "3 Contacts" at bounding box center [851, 393] width 55 height 15
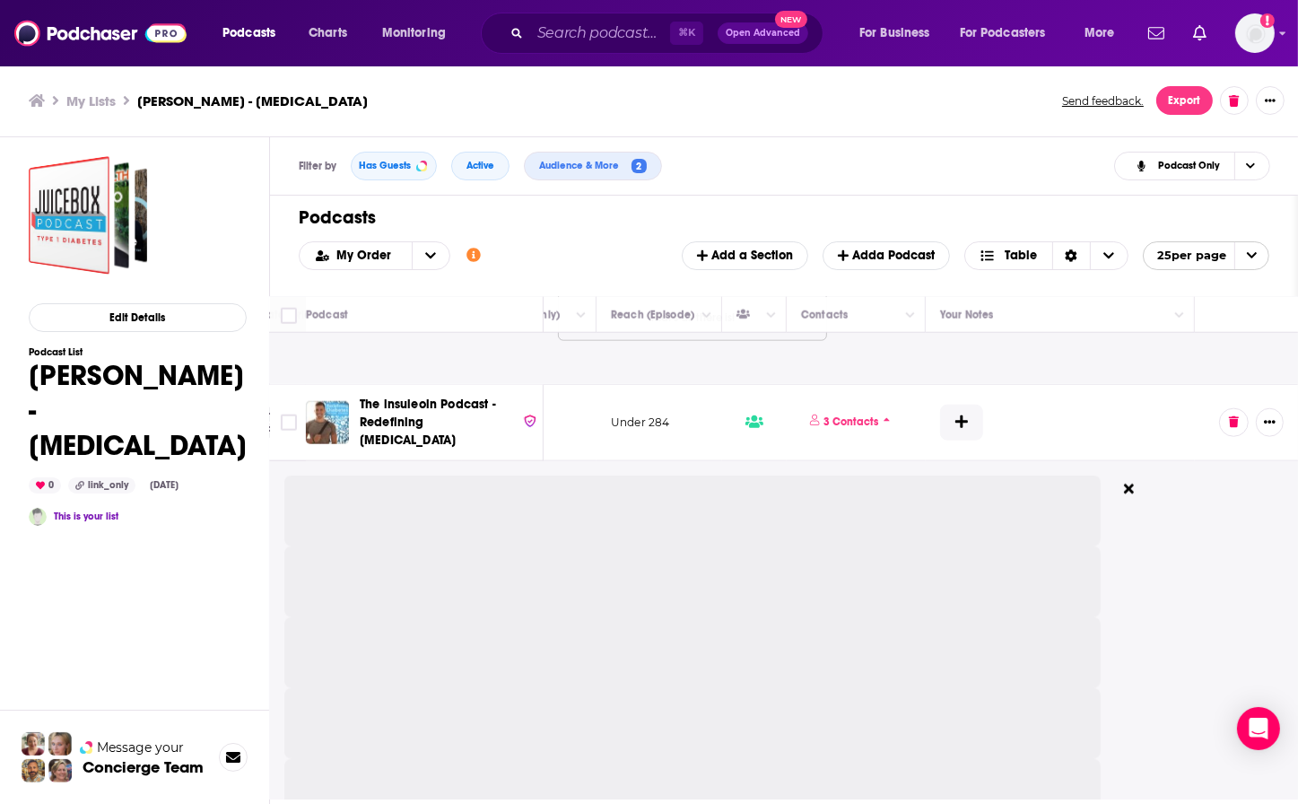
scroll to position [2412, 636]
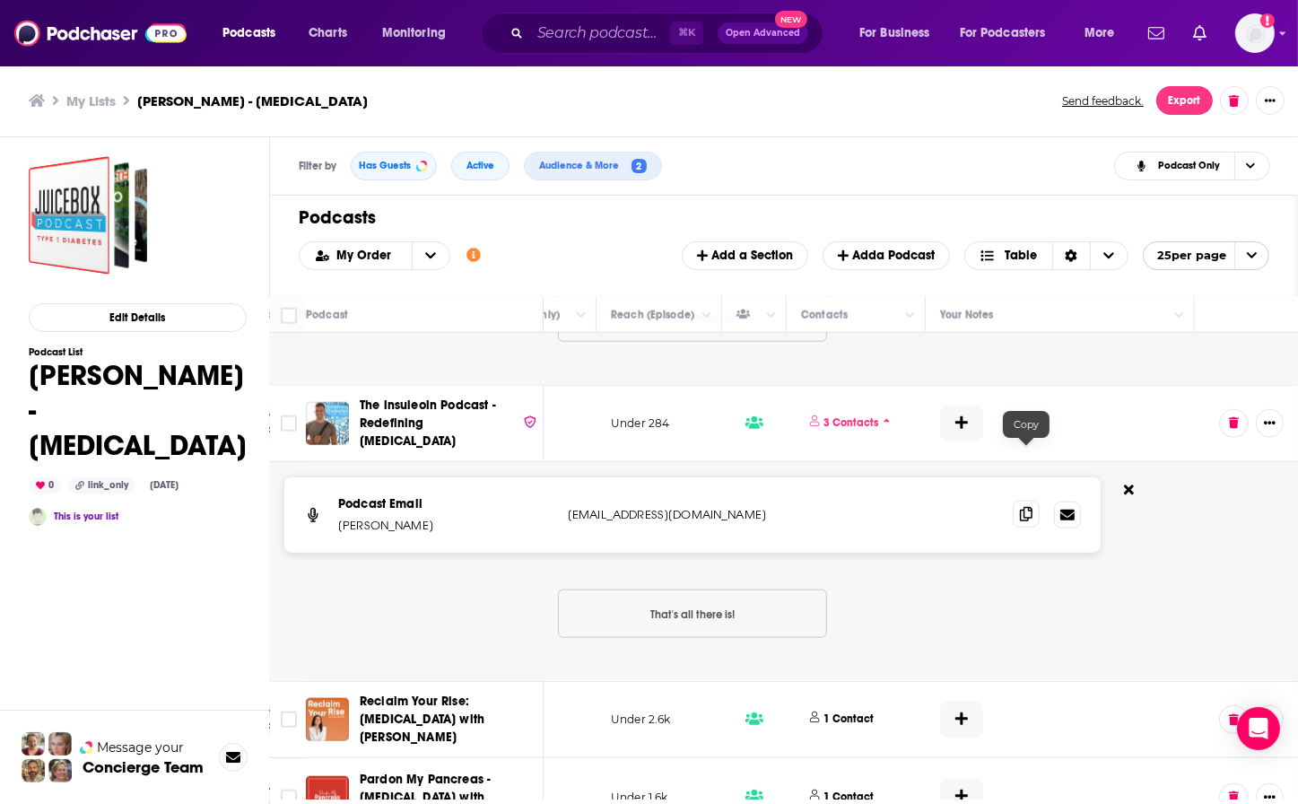
click at [1028, 507] on icon at bounding box center [1026, 514] width 13 height 14
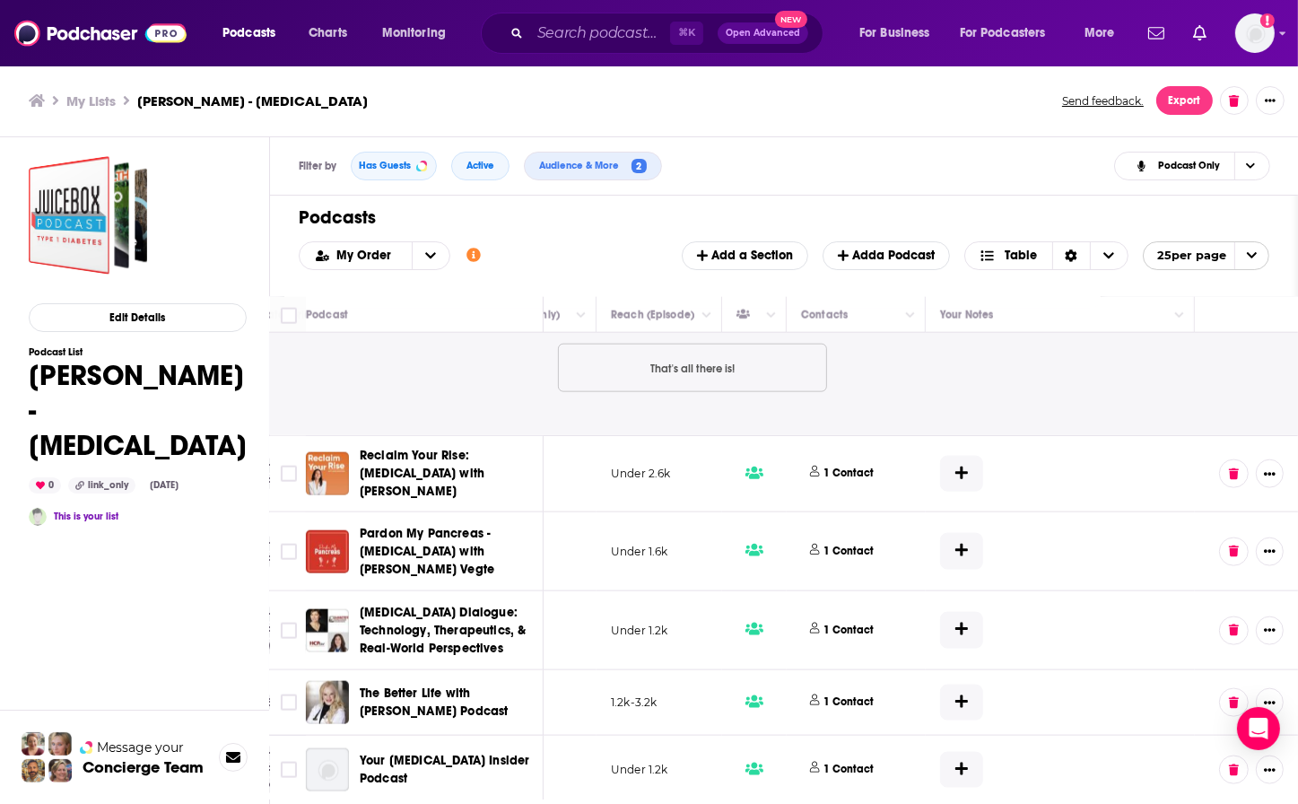
scroll to position [2659, 636]
click at [836, 465] on p "1 Contact" at bounding box center [849, 472] width 50 height 15
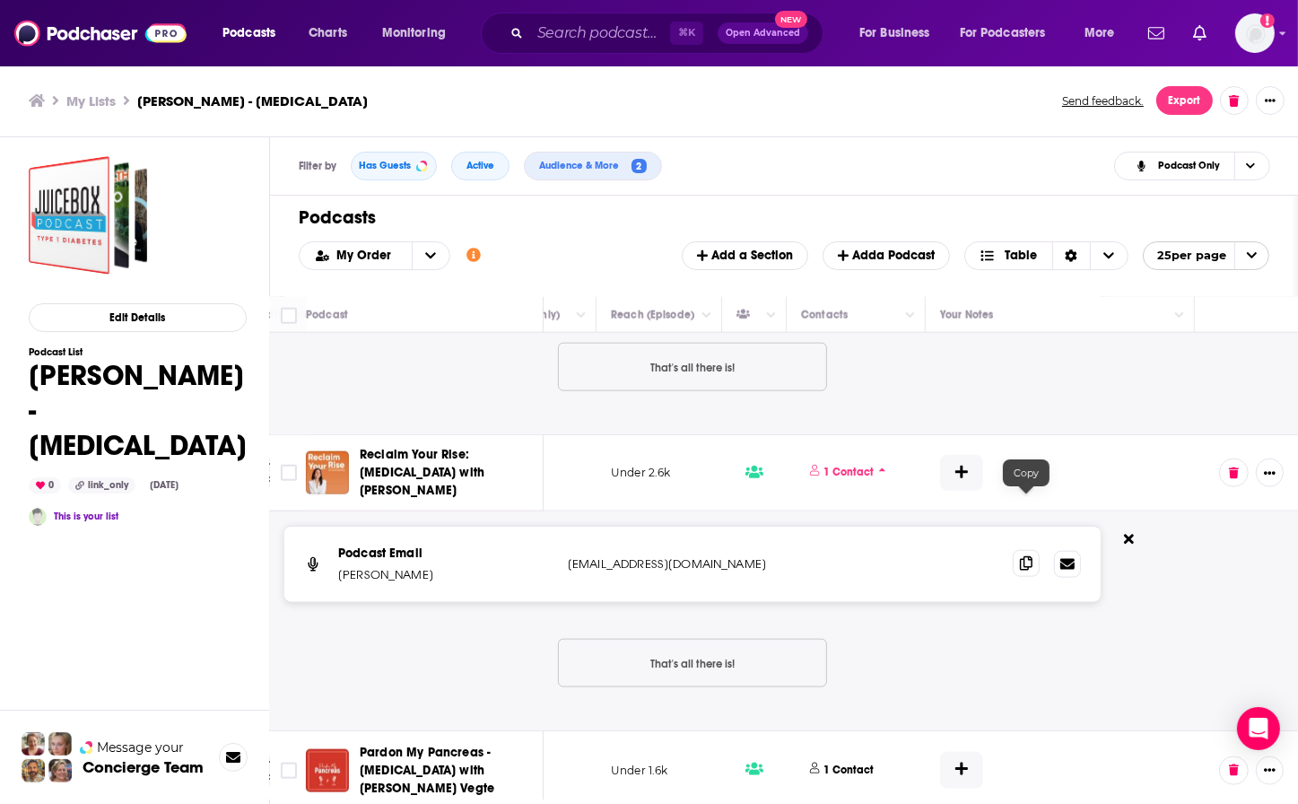
click at [1035, 550] on span at bounding box center [1025, 563] width 27 height 27
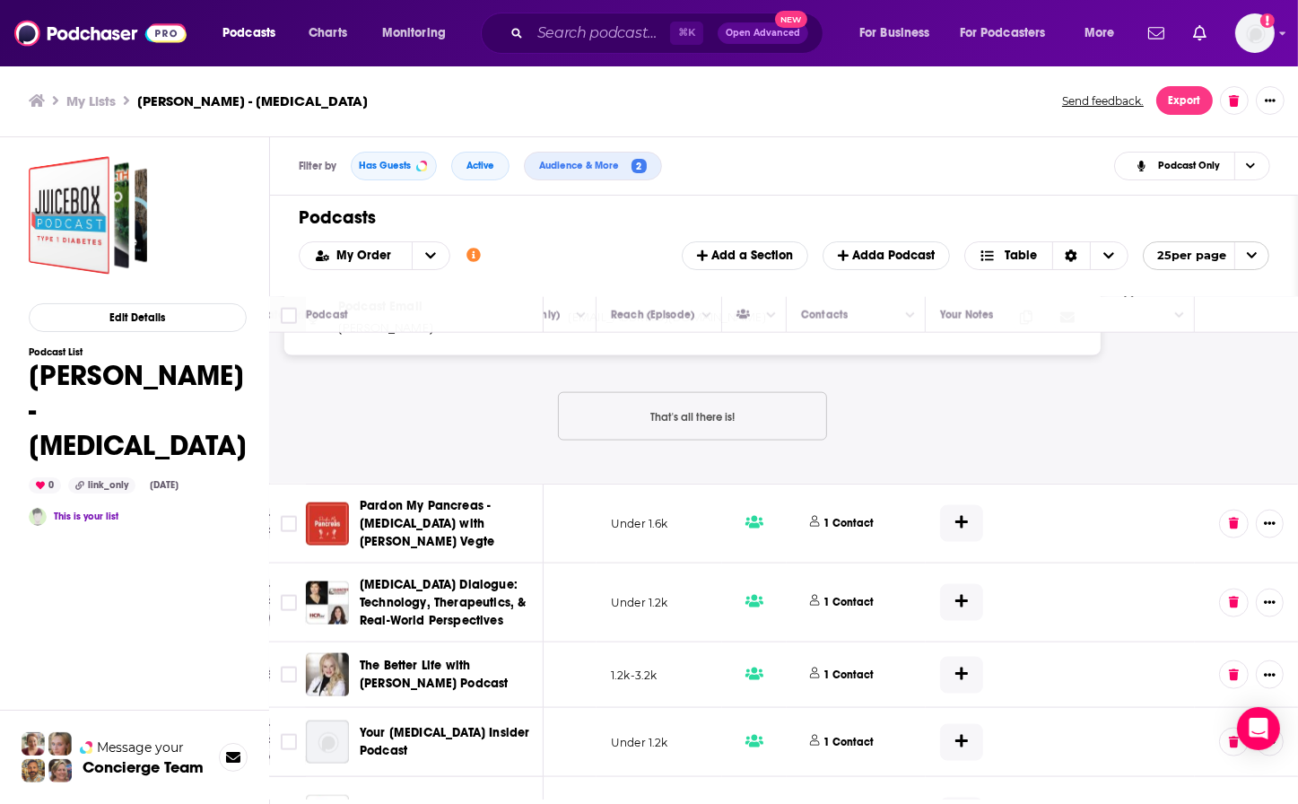
scroll to position [2915, 636]
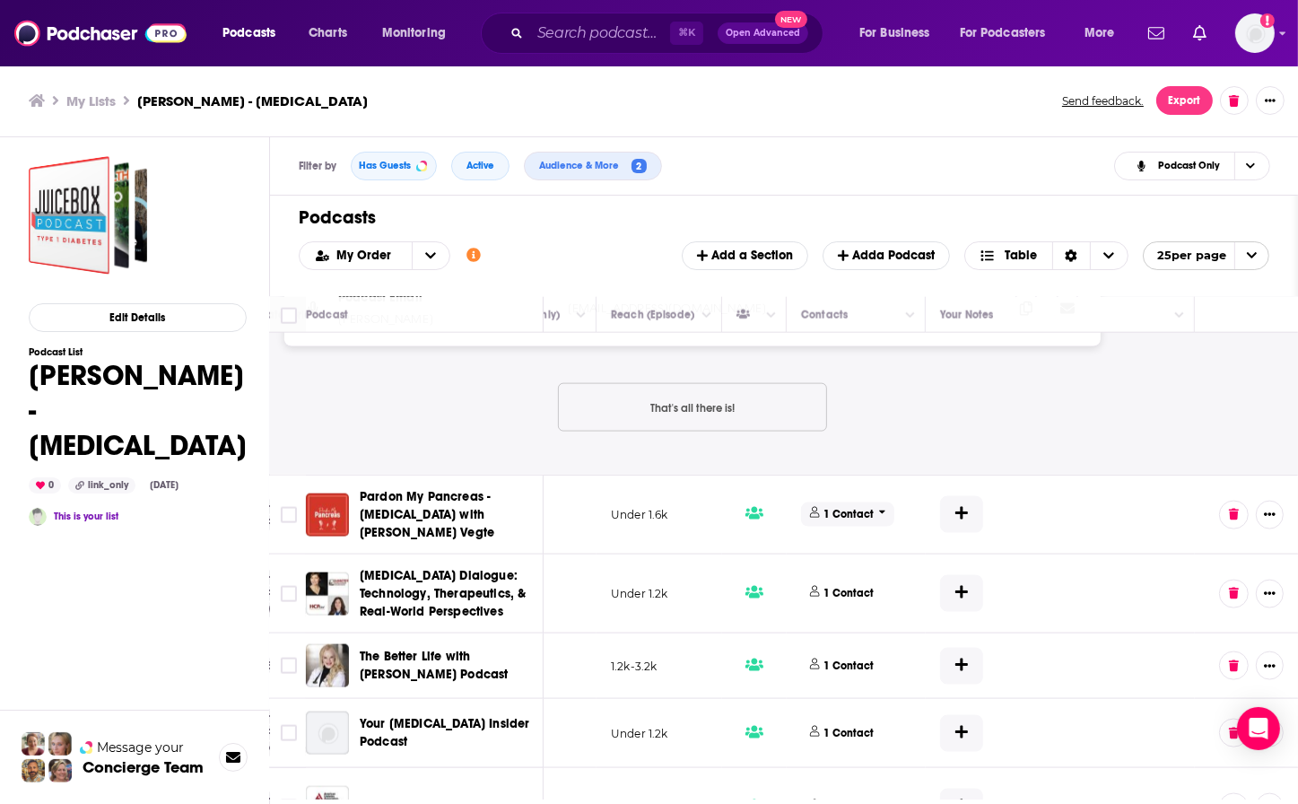
click at [844, 507] on p "1 Contact" at bounding box center [849, 514] width 50 height 15
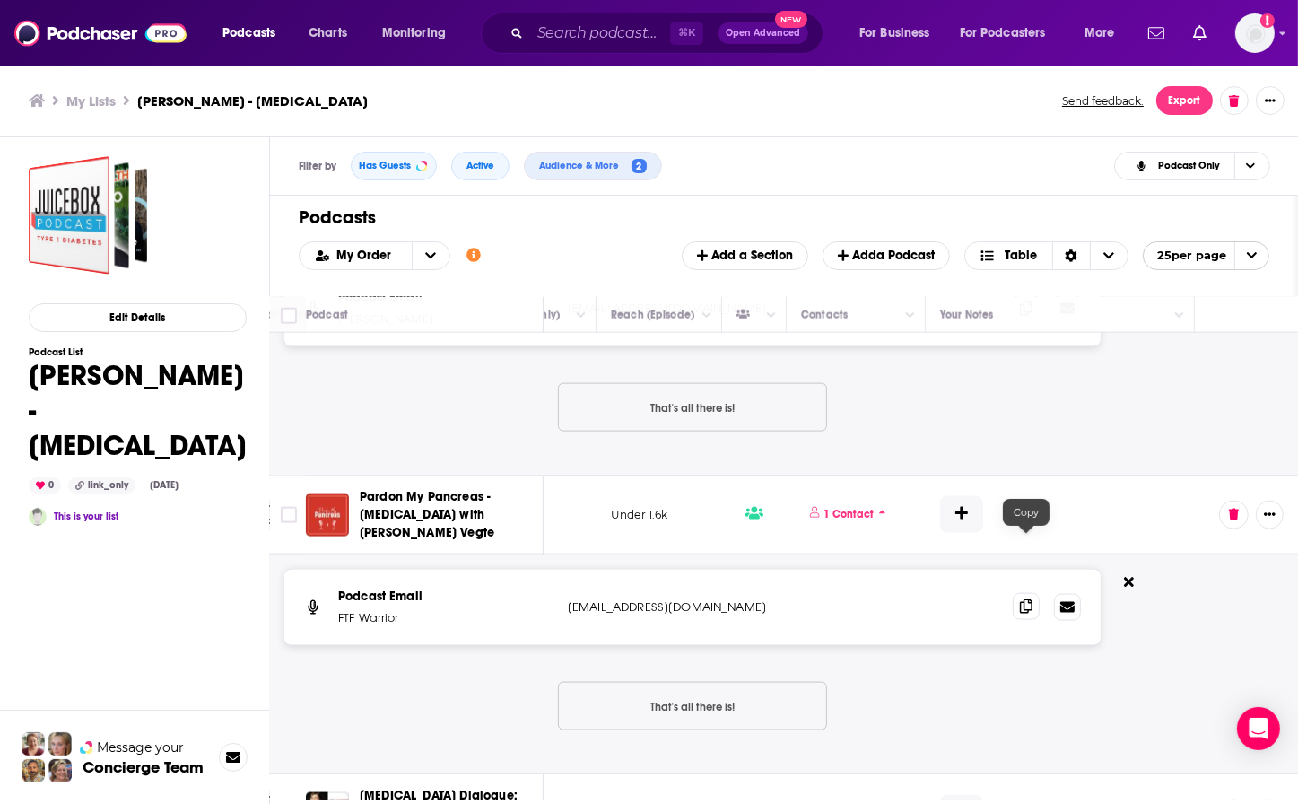
click at [1025, 599] on icon at bounding box center [1026, 606] width 13 height 14
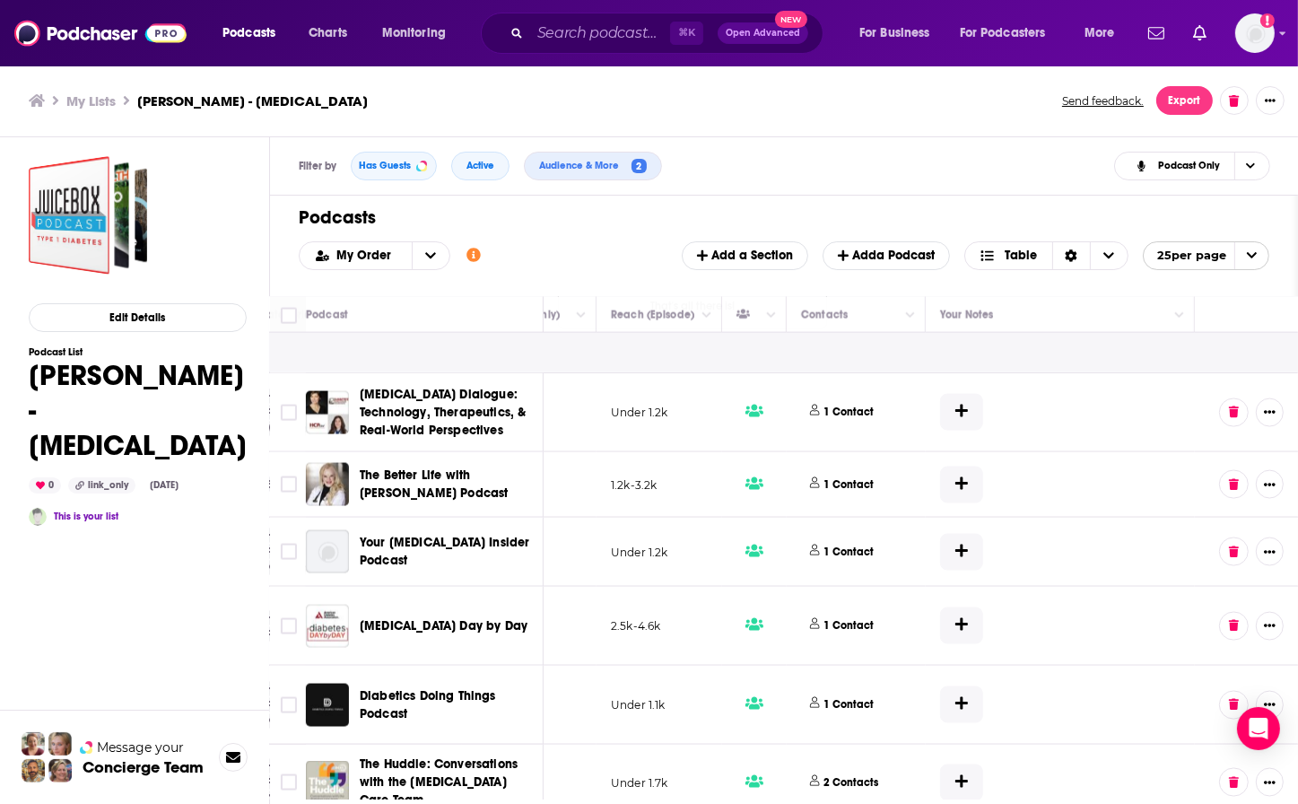
scroll to position [3321, 636]
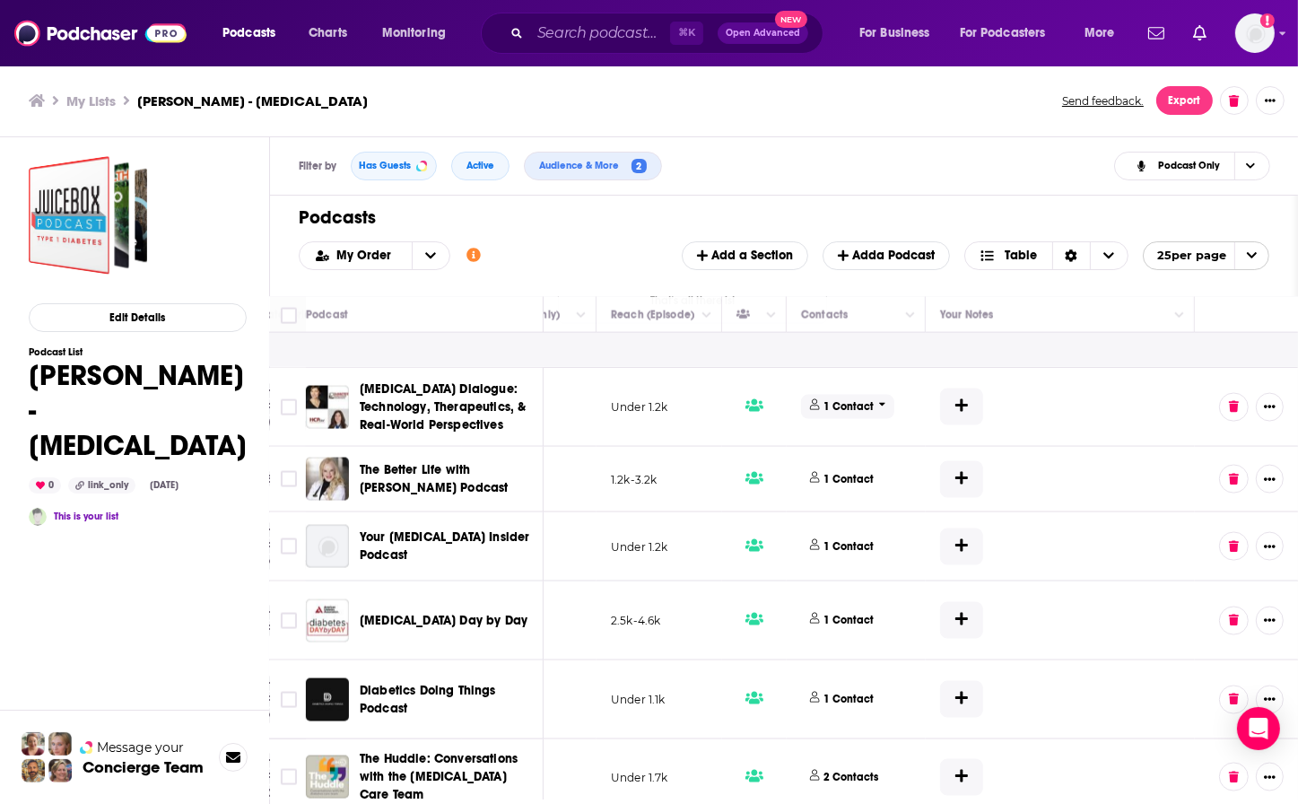
click at [844, 399] on p "1 Contact" at bounding box center [849, 406] width 50 height 15
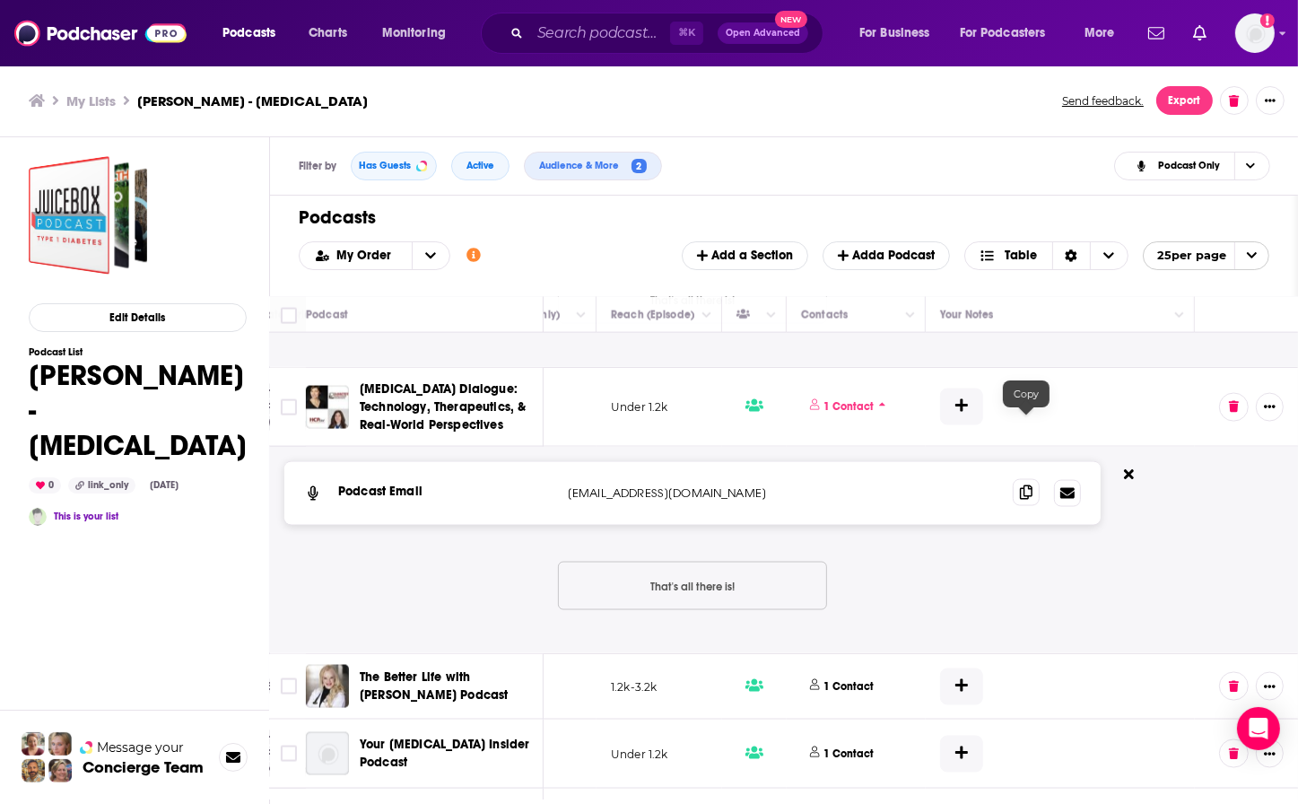
click at [1026, 485] on icon at bounding box center [1026, 492] width 13 height 14
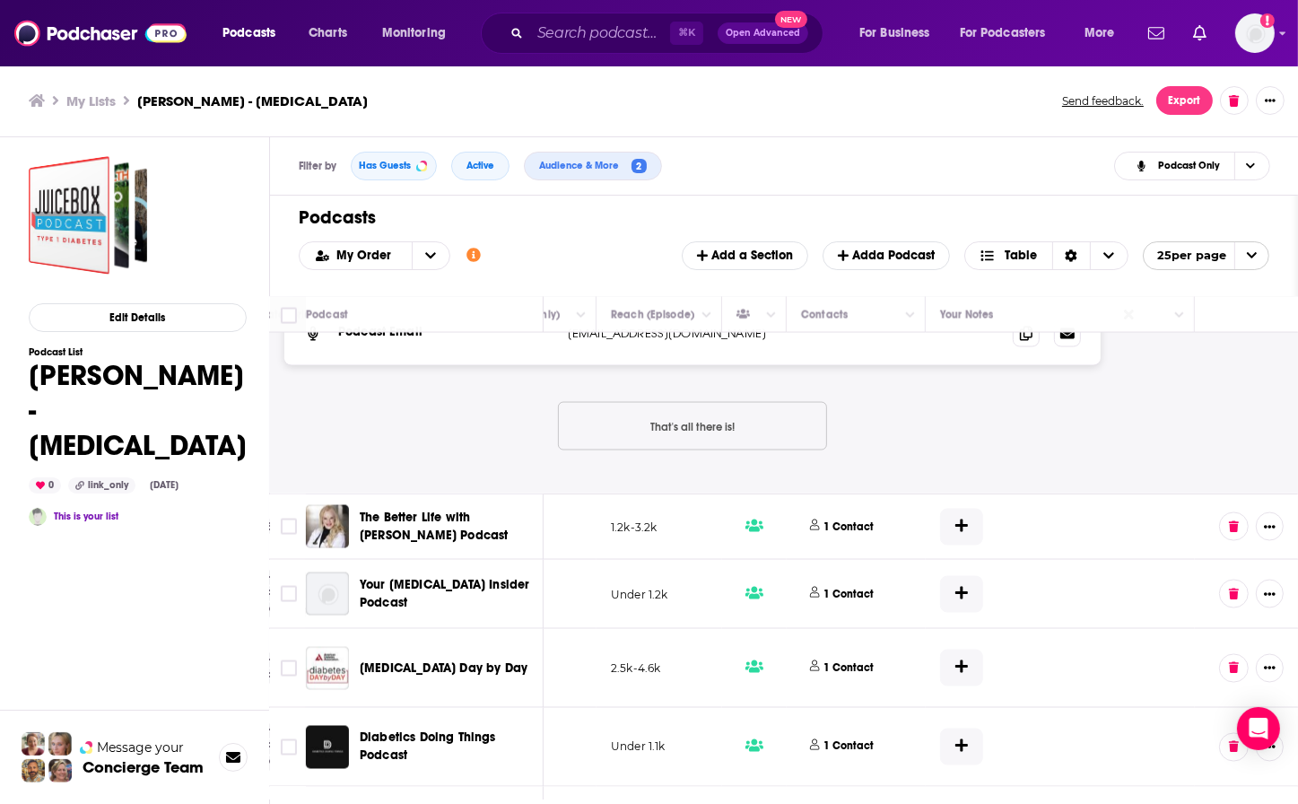
scroll to position [3488, 636]
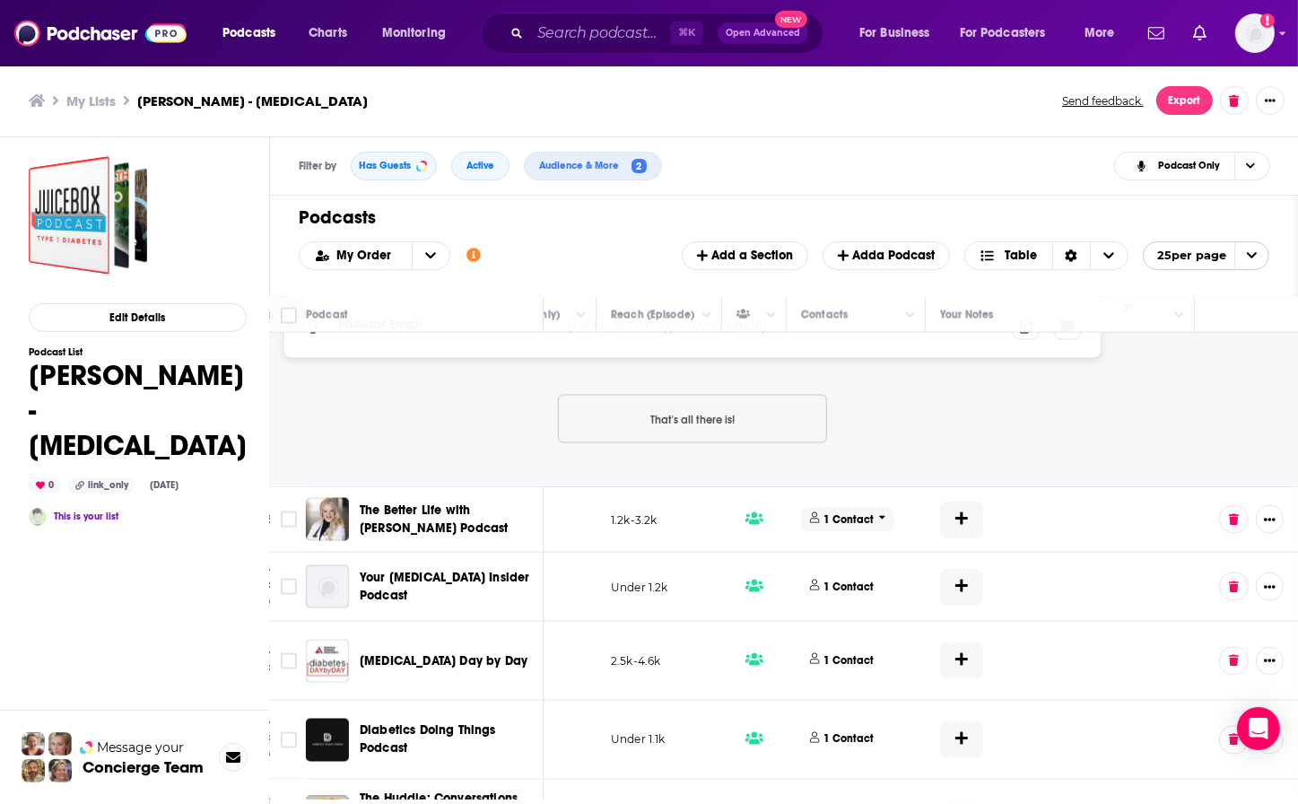
click at [843, 512] on p "1 Contact" at bounding box center [849, 519] width 50 height 15
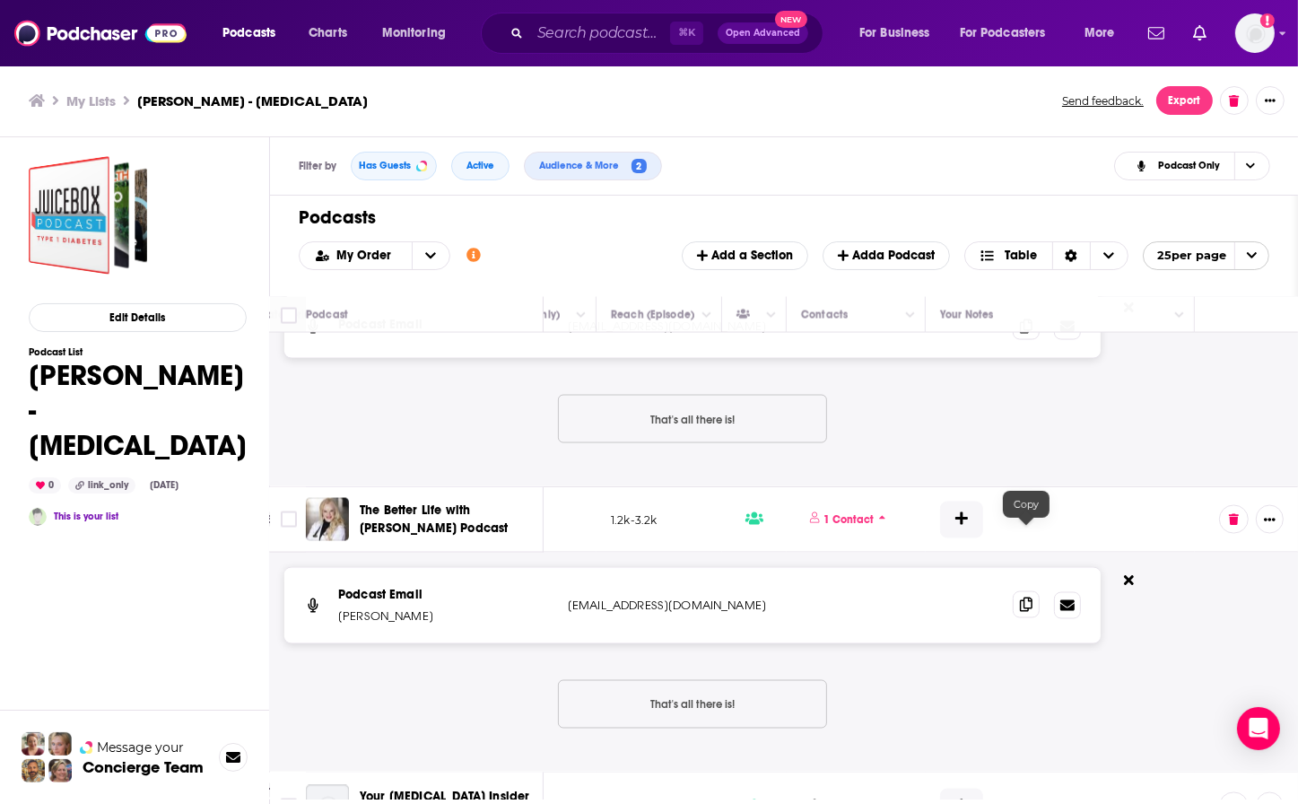
click at [1031, 597] on icon at bounding box center [1026, 604] width 13 height 14
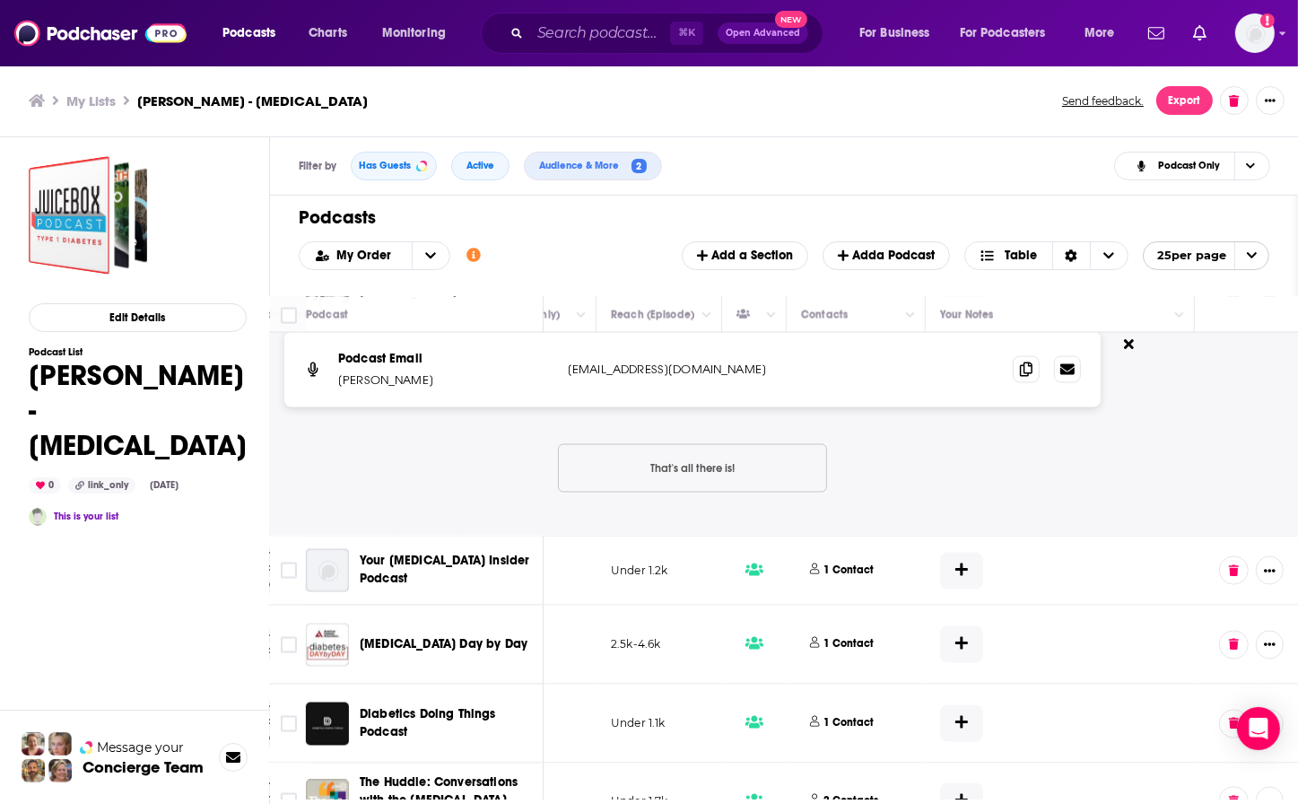
scroll to position [3783, 634]
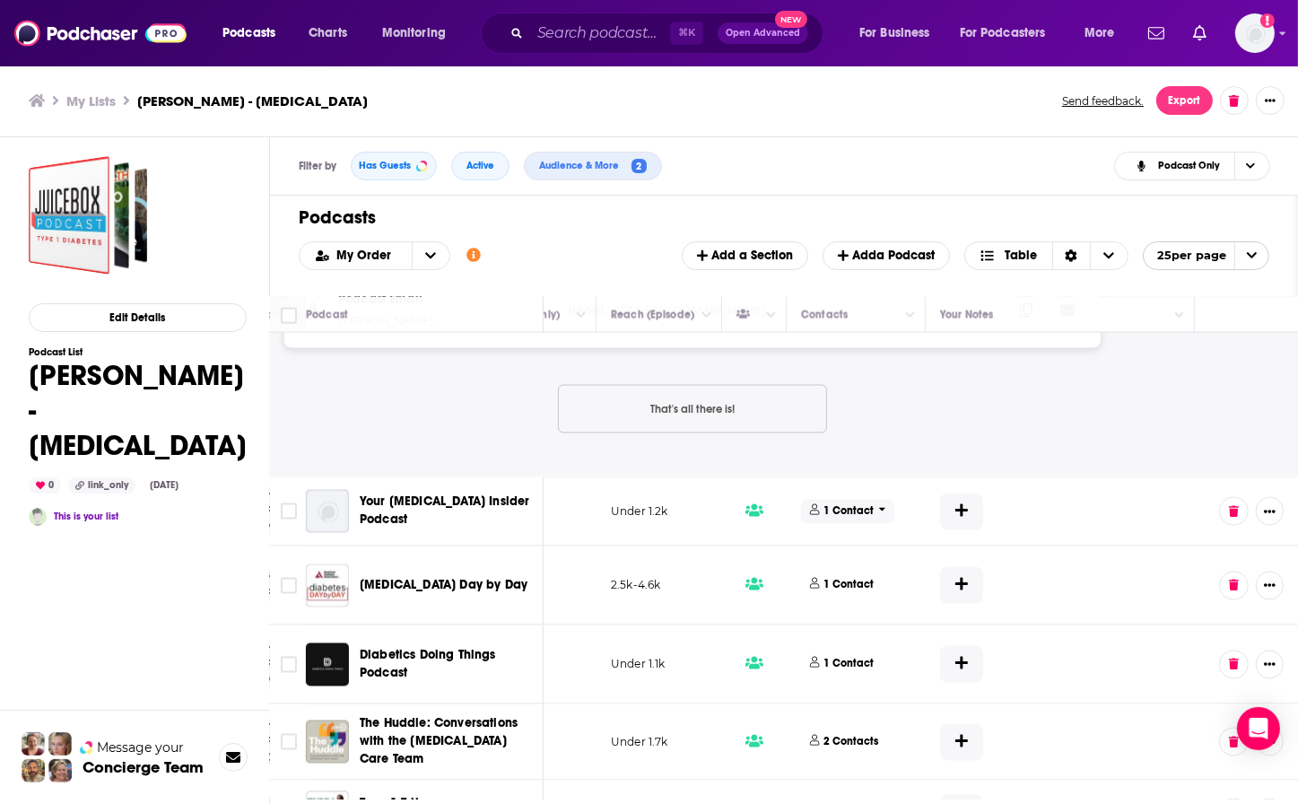
click at [836, 504] on p "1 Contact" at bounding box center [849, 511] width 50 height 15
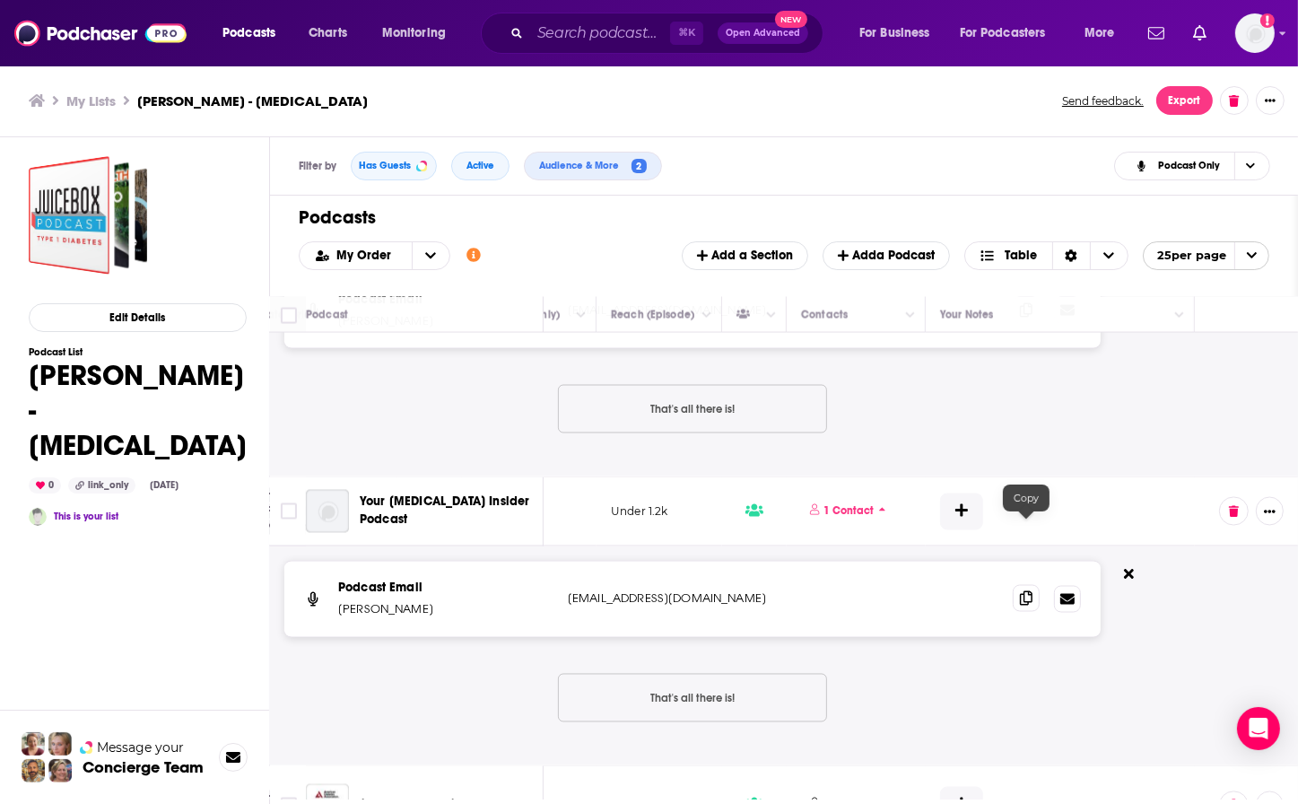
click at [1025, 591] on icon at bounding box center [1026, 598] width 13 height 14
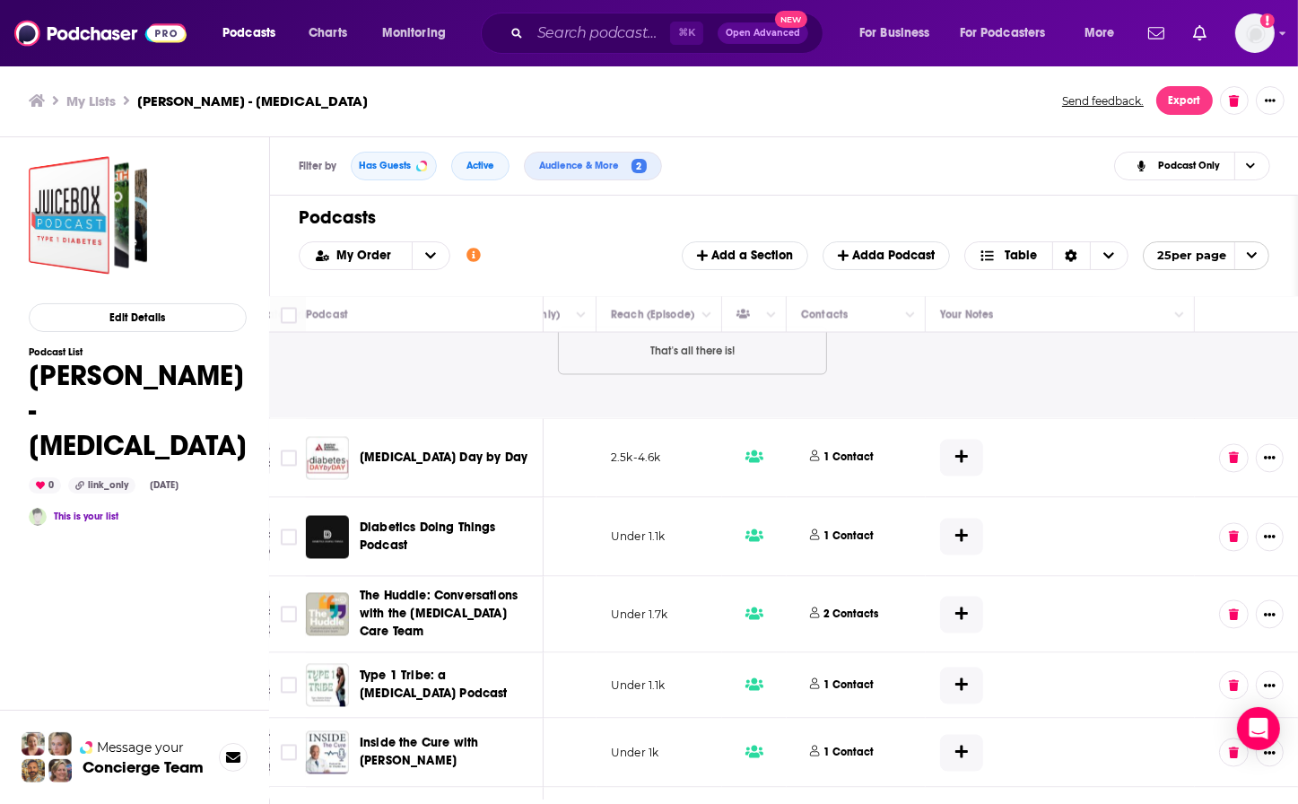
scroll to position [4131, 634]
click at [847, 449] on p "1 Contact" at bounding box center [849, 456] width 50 height 15
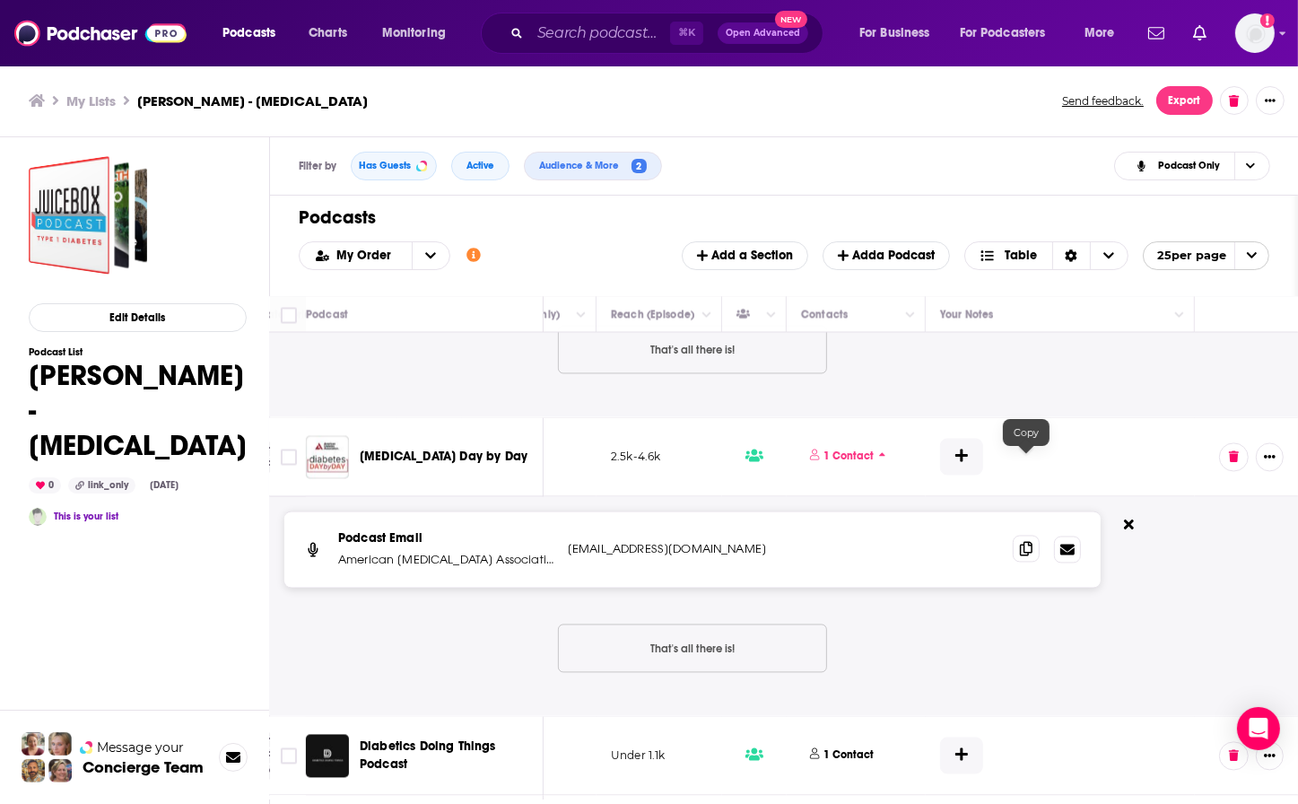
click at [1024, 542] on icon at bounding box center [1026, 549] width 13 height 14
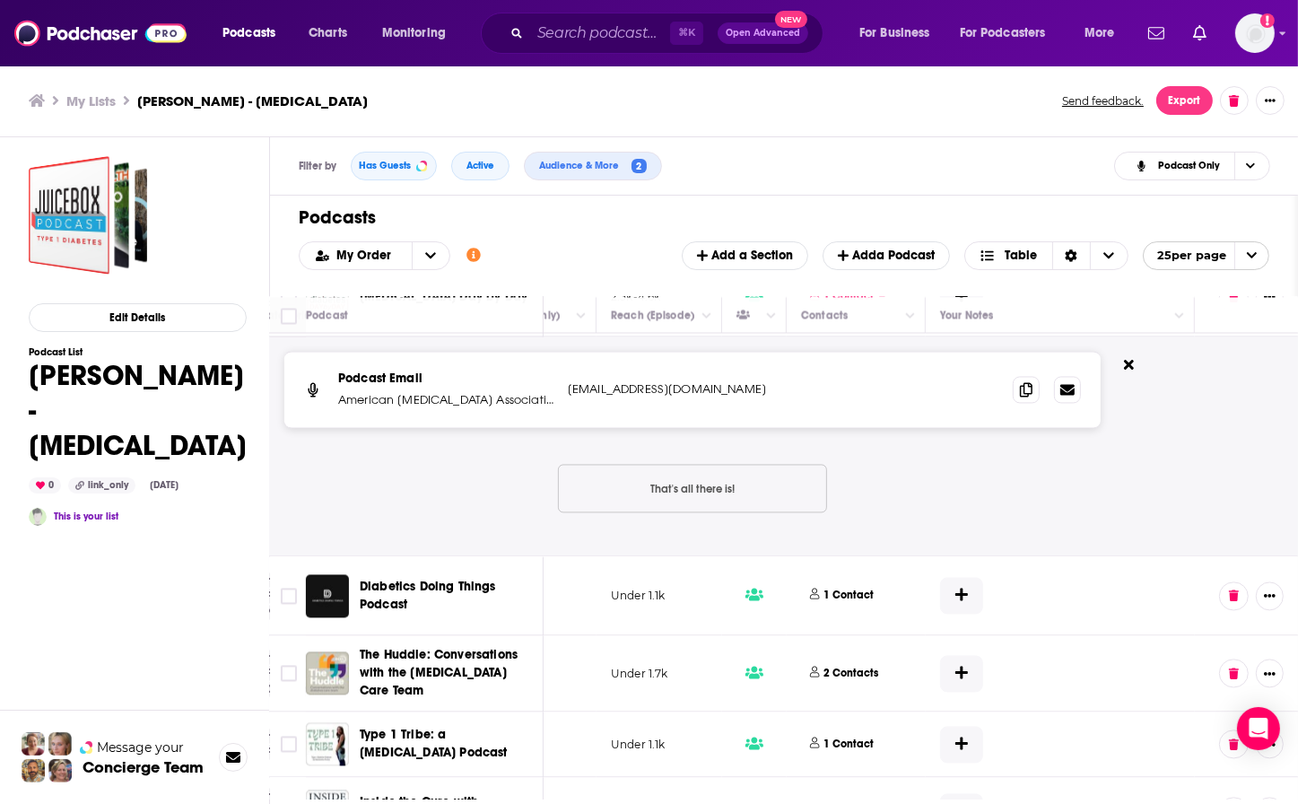
scroll to position [4332, 634]
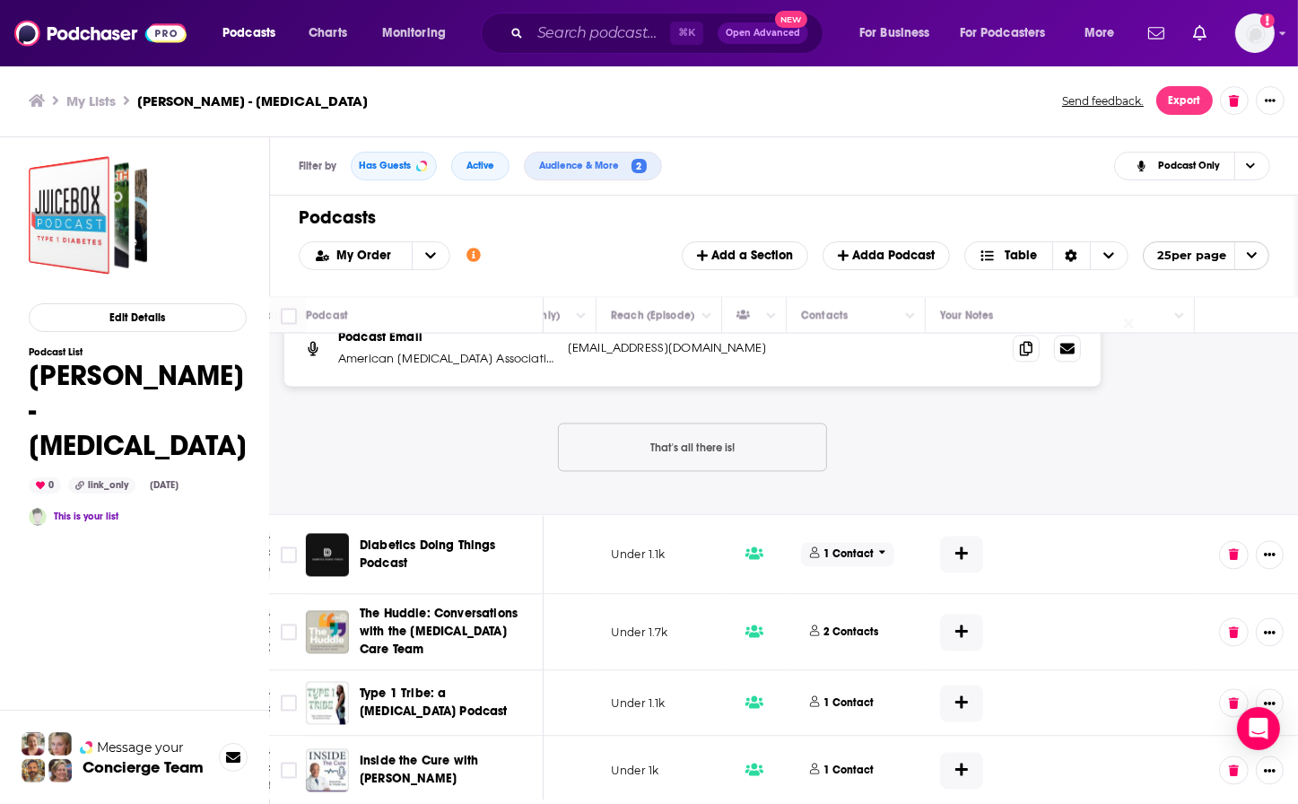
click at [824, 546] on p "1 Contact" at bounding box center [849, 553] width 50 height 15
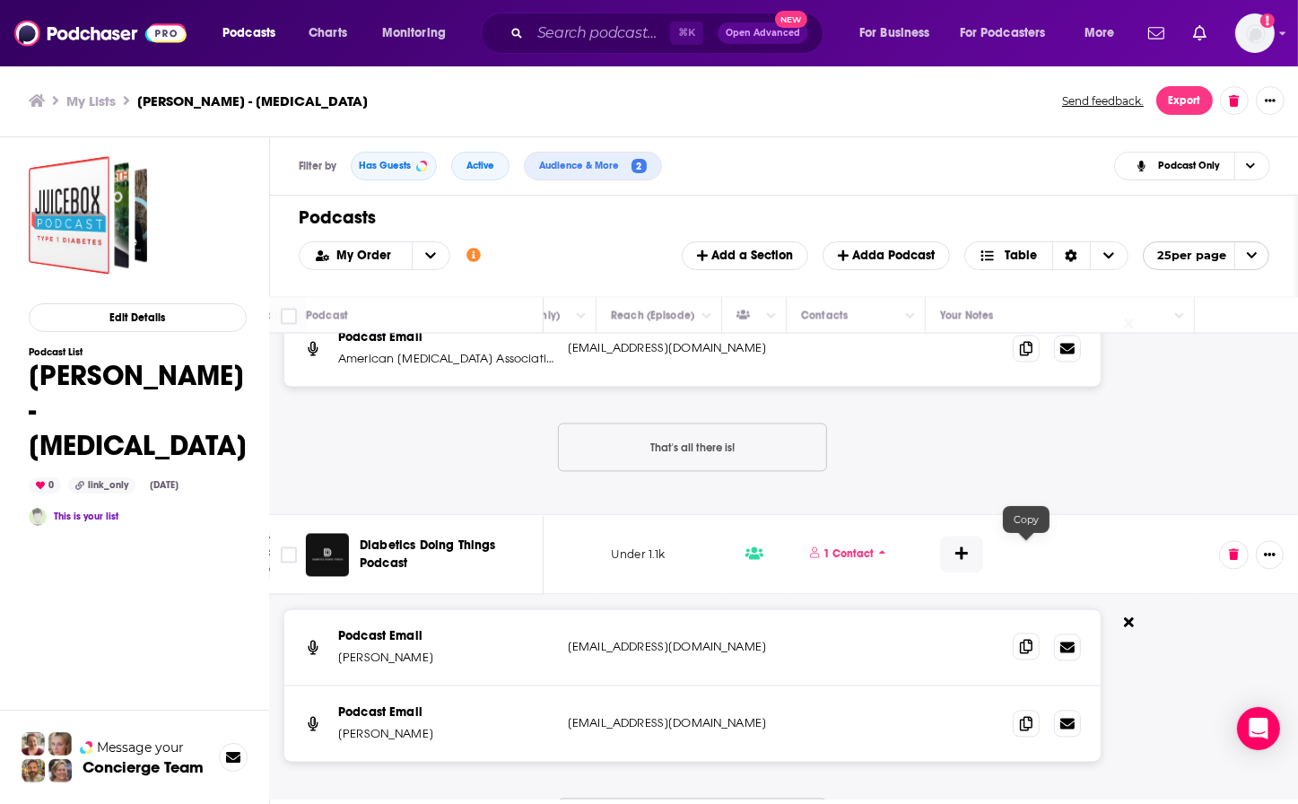
click at [1025, 639] on icon at bounding box center [1026, 646] width 13 height 14
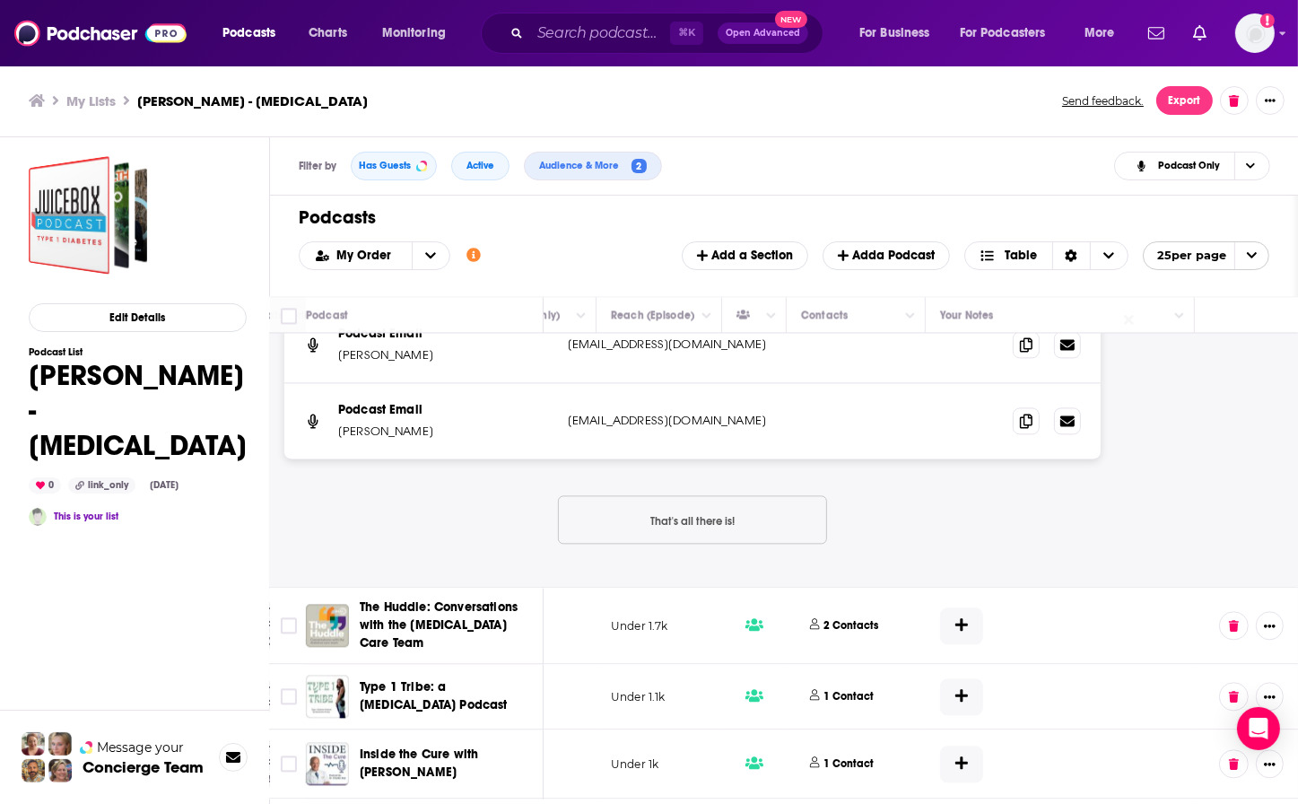
scroll to position [4641, 634]
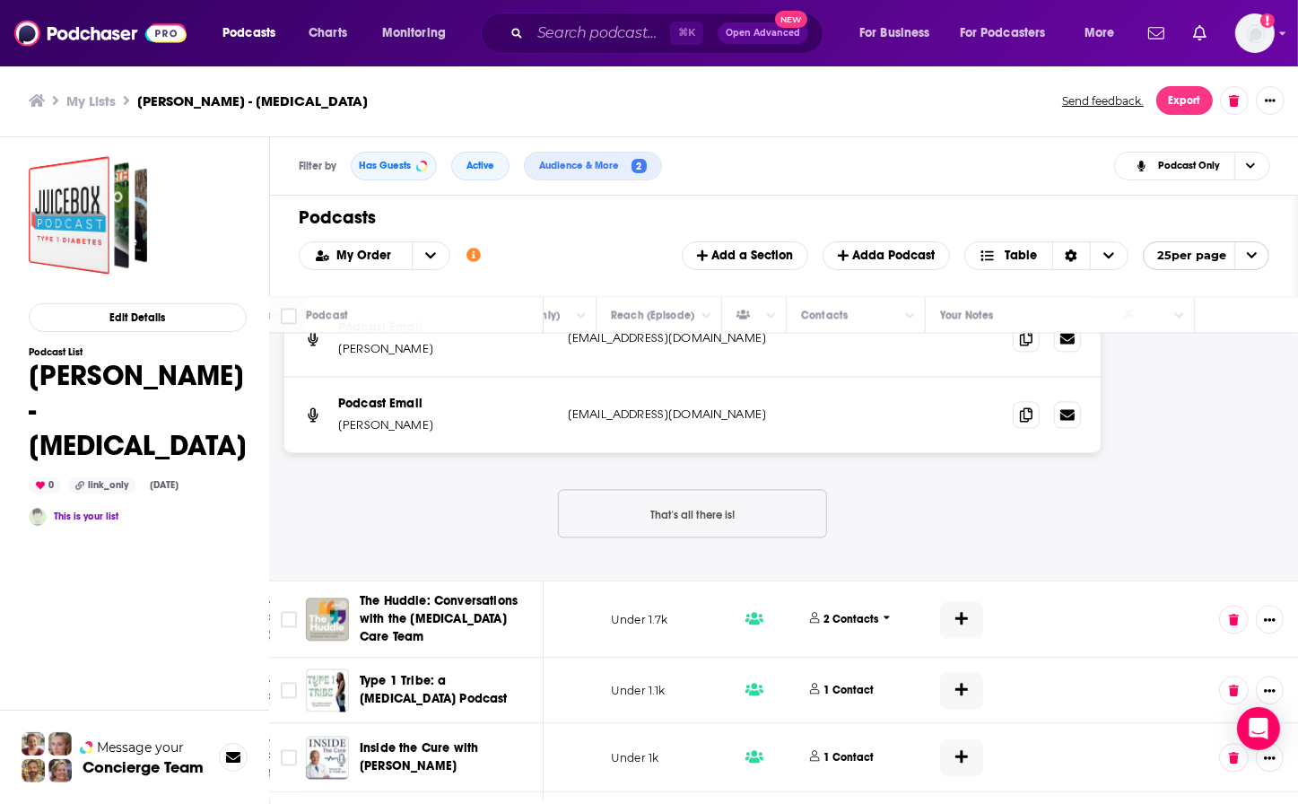
click at [840, 612] on p "2 Contacts" at bounding box center [851, 619] width 55 height 15
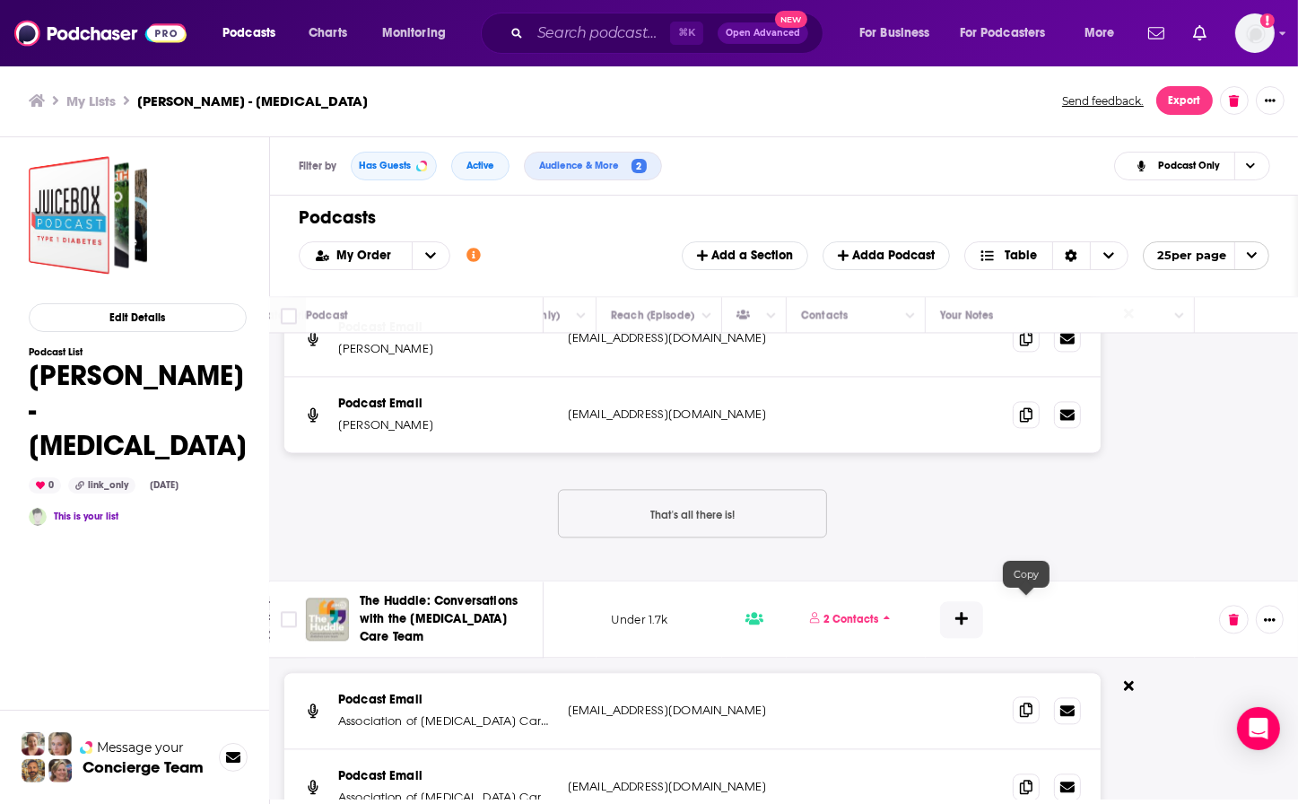
click at [1028, 639] on icon at bounding box center [1026, 709] width 13 height 14
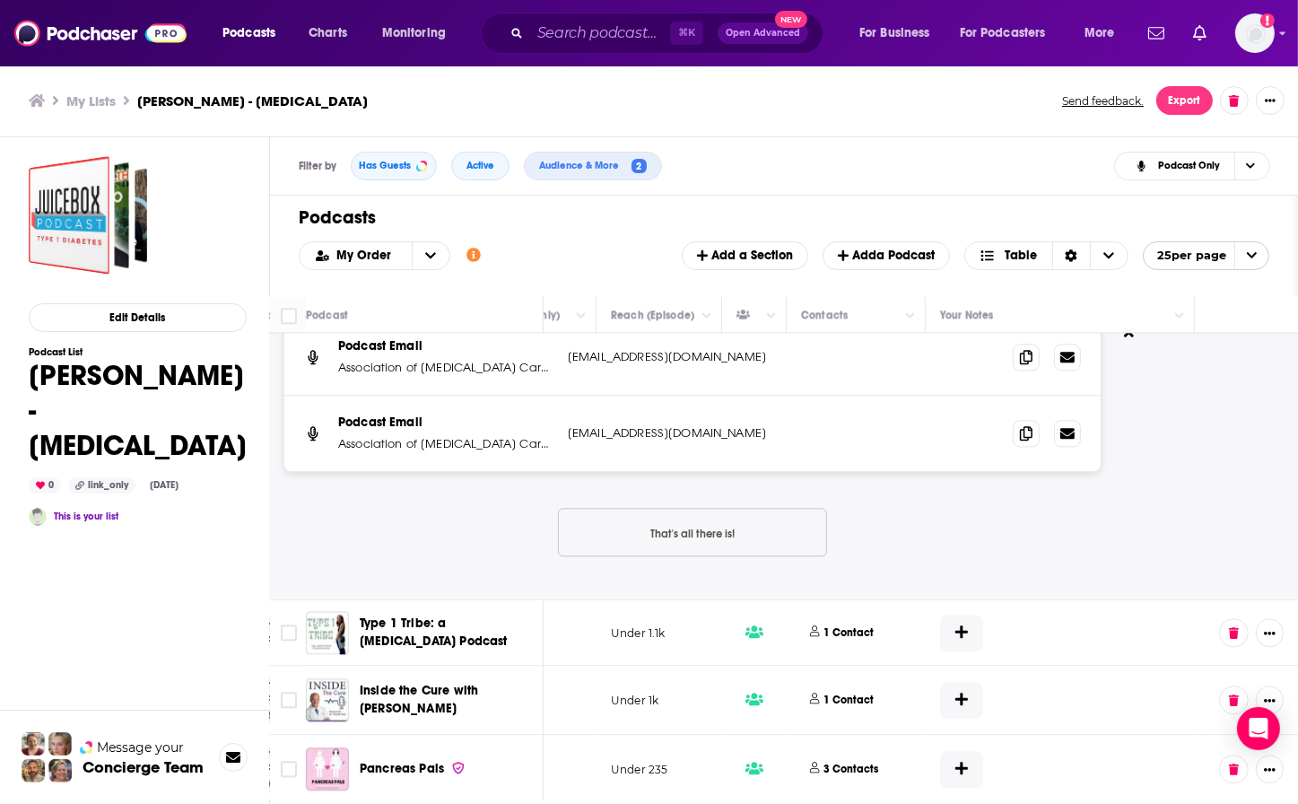
scroll to position [5003, 634]
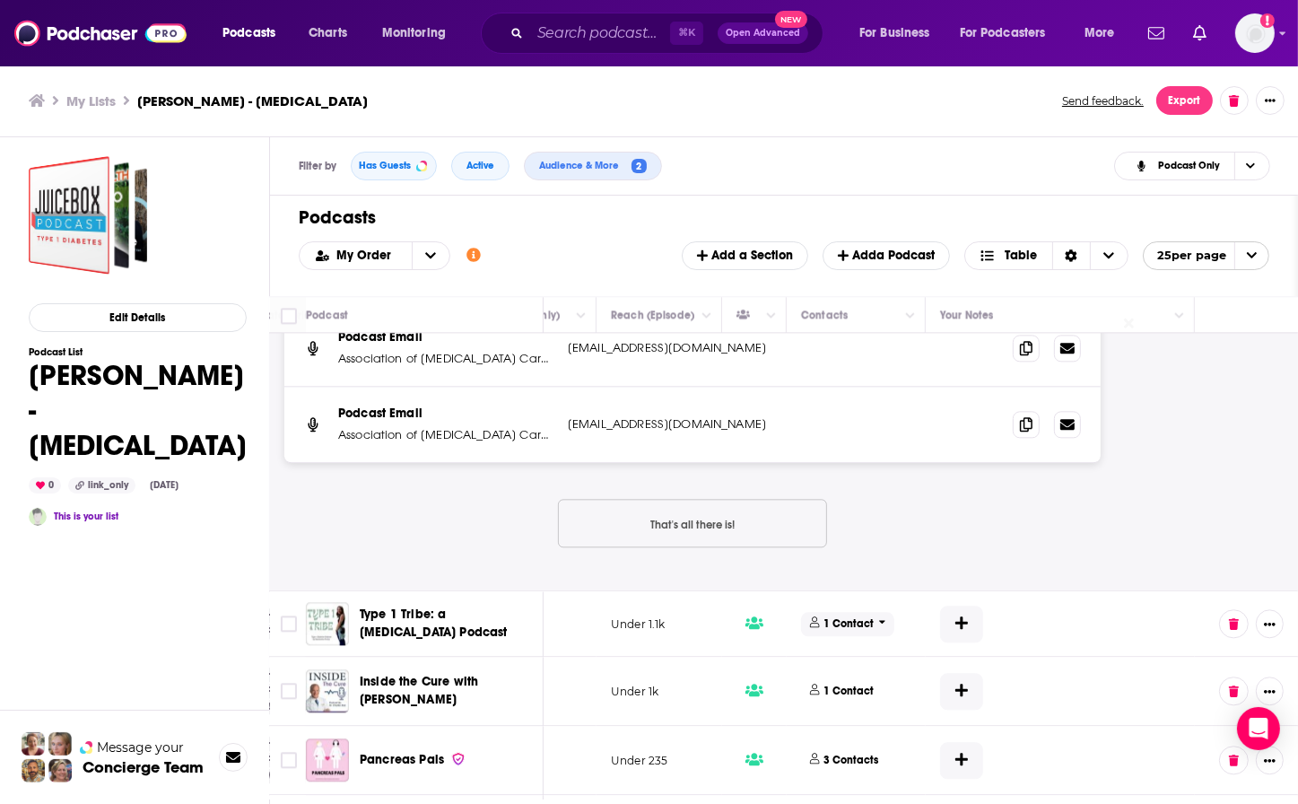
click at [834, 616] on p "1 Contact" at bounding box center [849, 623] width 50 height 15
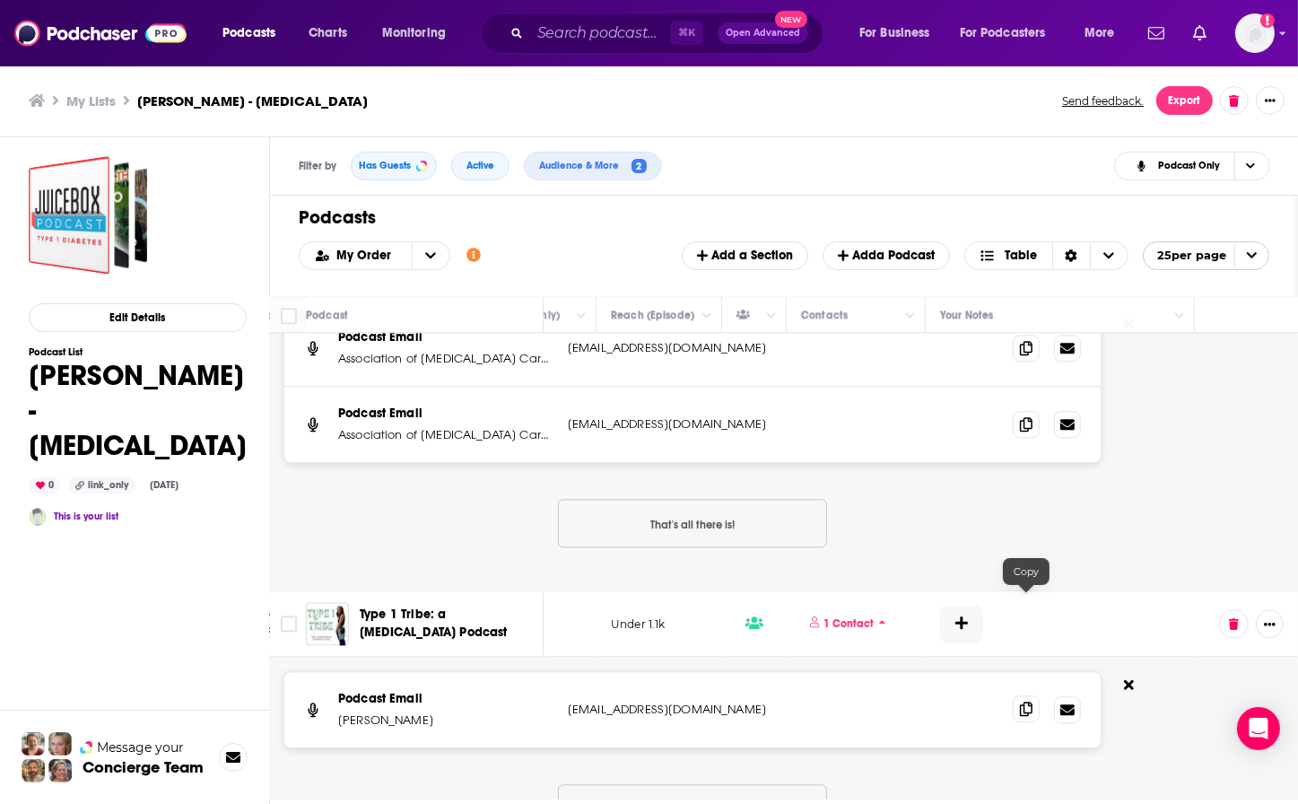
click at [1028, 639] on icon at bounding box center [1026, 708] width 13 height 14
click at [402, 639] on p "[PERSON_NAME]" at bounding box center [445, 720] width 215 height 18
drag, startPoint x: 476, startPoint y: 614, endPoint x: 331, endPoint y: 617, distance: 145.3
click at [338, 639] on p "[PERSON_NAME]" at bounding box center [445, 720] width 215 height 18
copy p "[PERSON_NAME]"
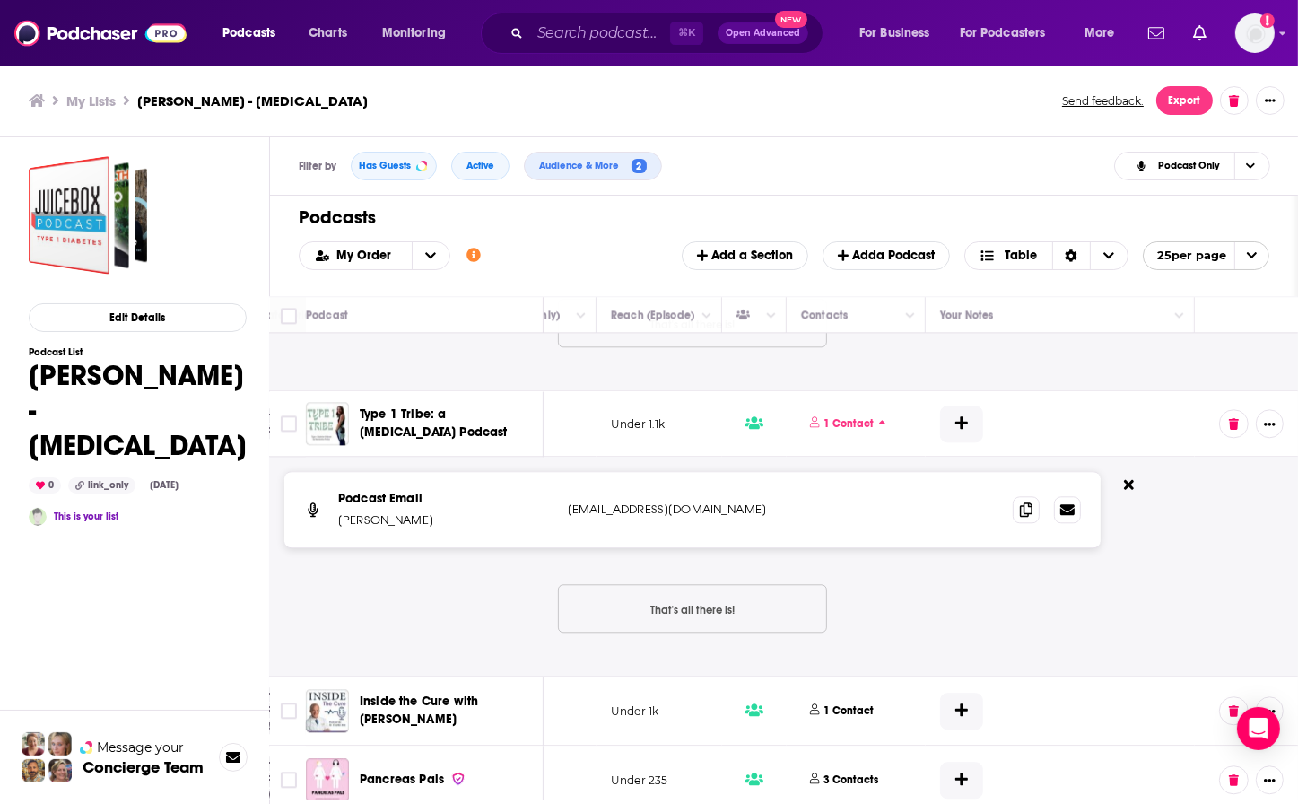
scroll to position [5266, 634]
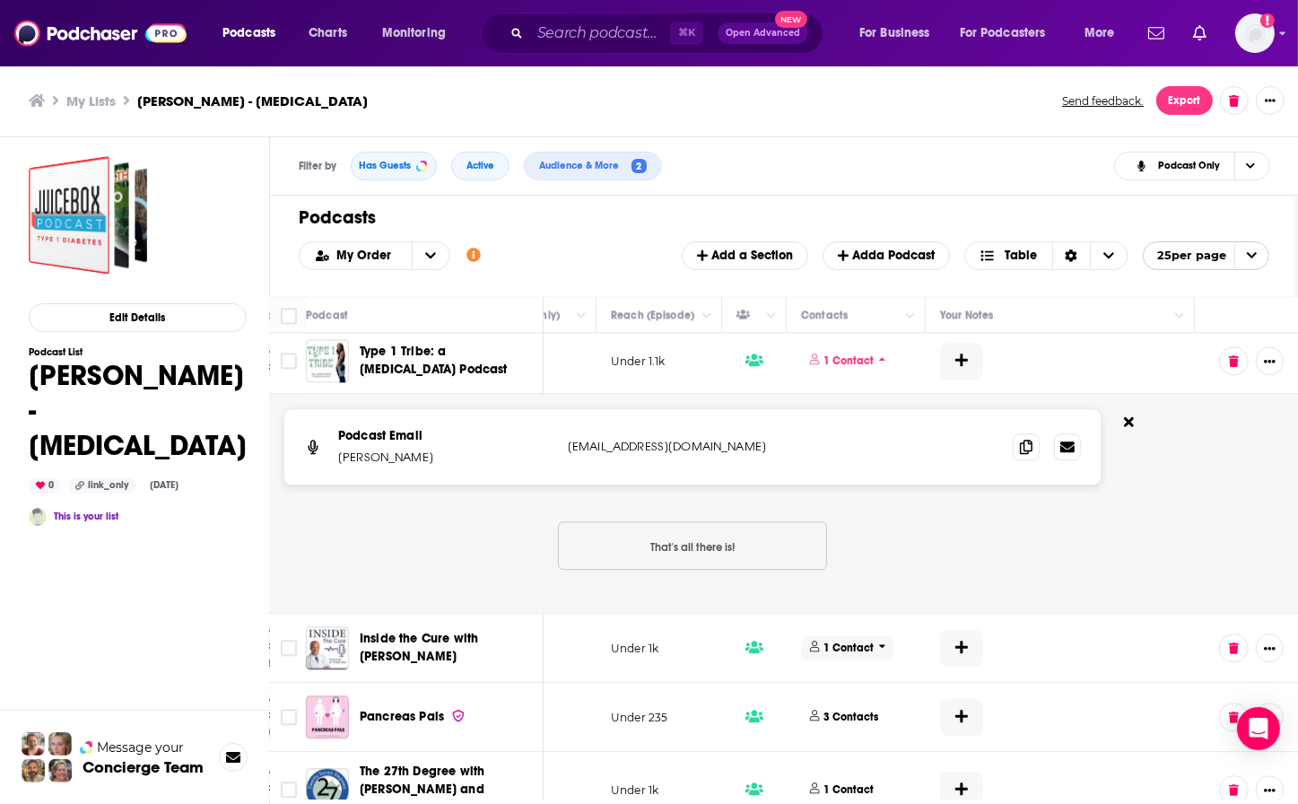
click at [842, 639] on p "1 Contact" at bounding box center [849, 647] width 50 height 15
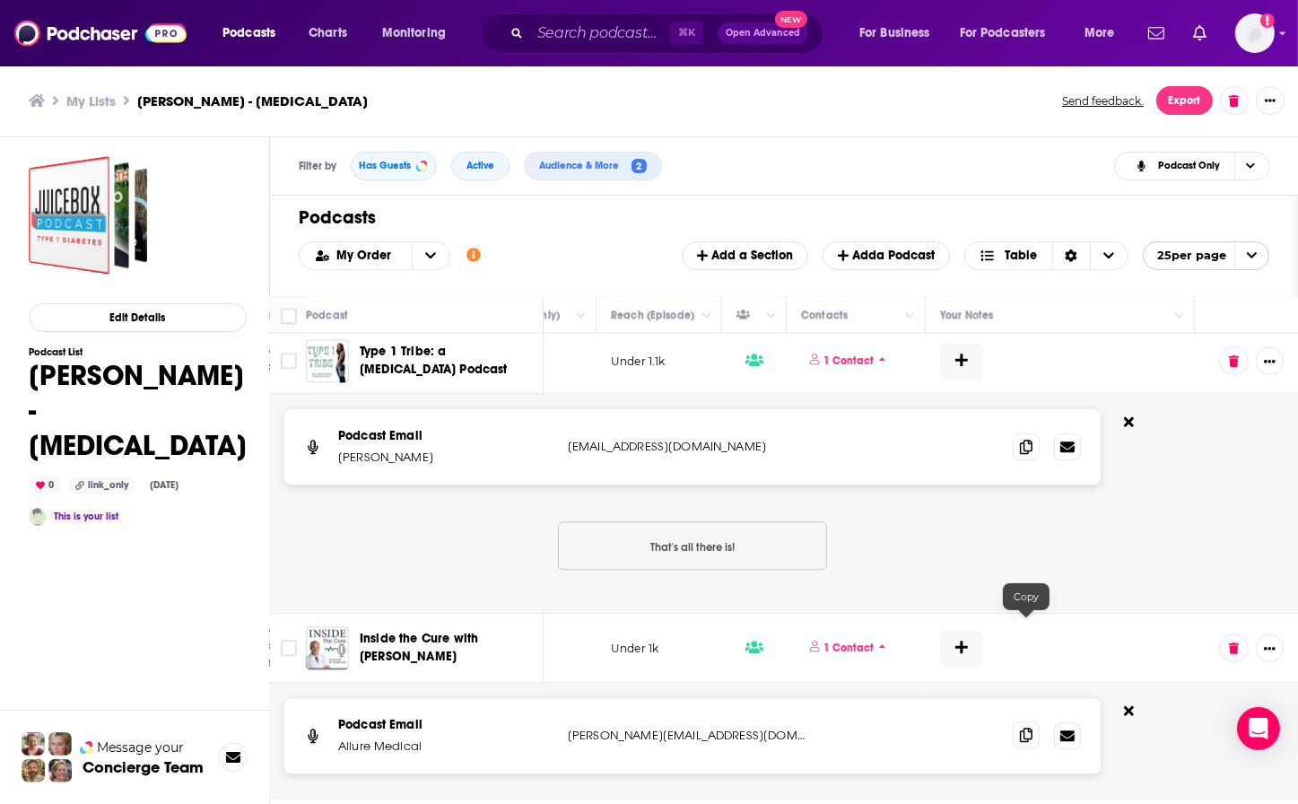
click at [1026, 639] on icon at bounding box center [1026, 734] width 13 height 14
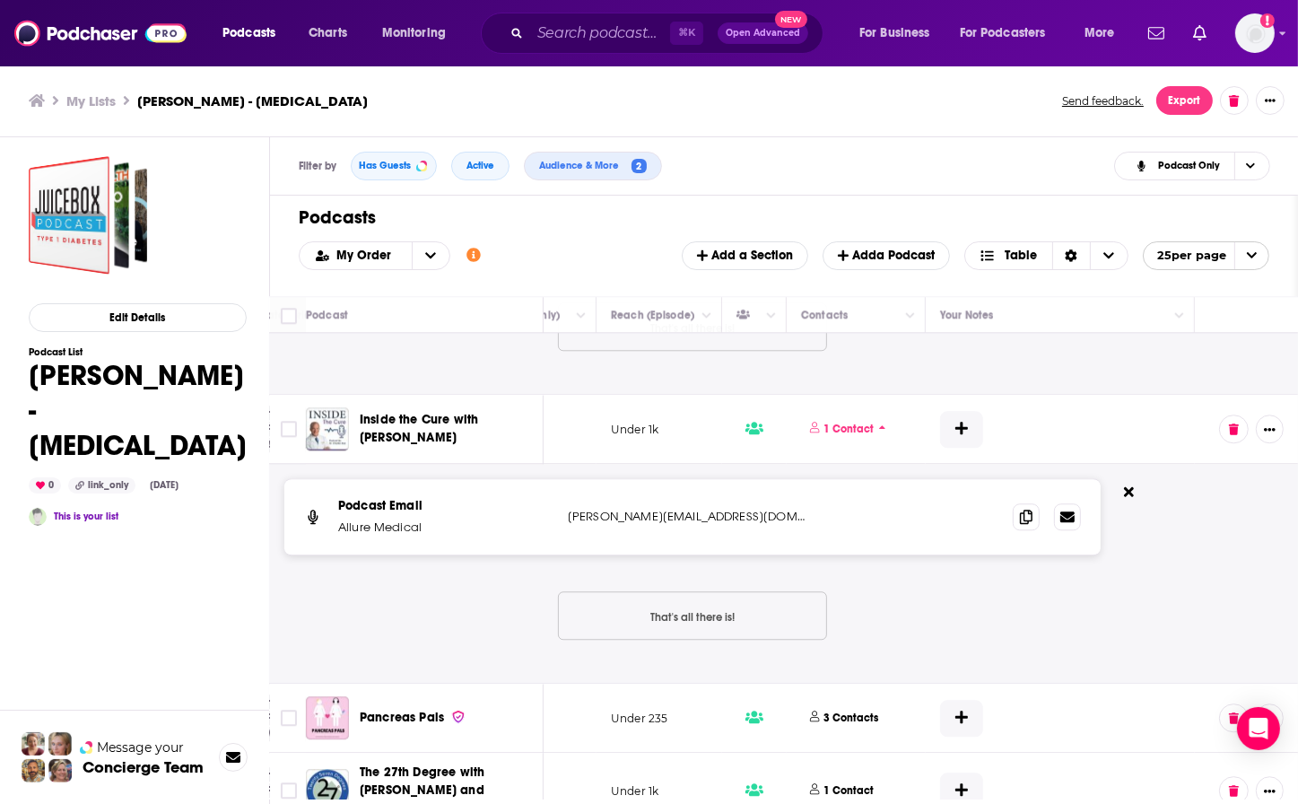
scroll to position [5485, 633]
click at [844, 639] on p "3 Contacts" at bounding box center [851, 717] width 55 height 15
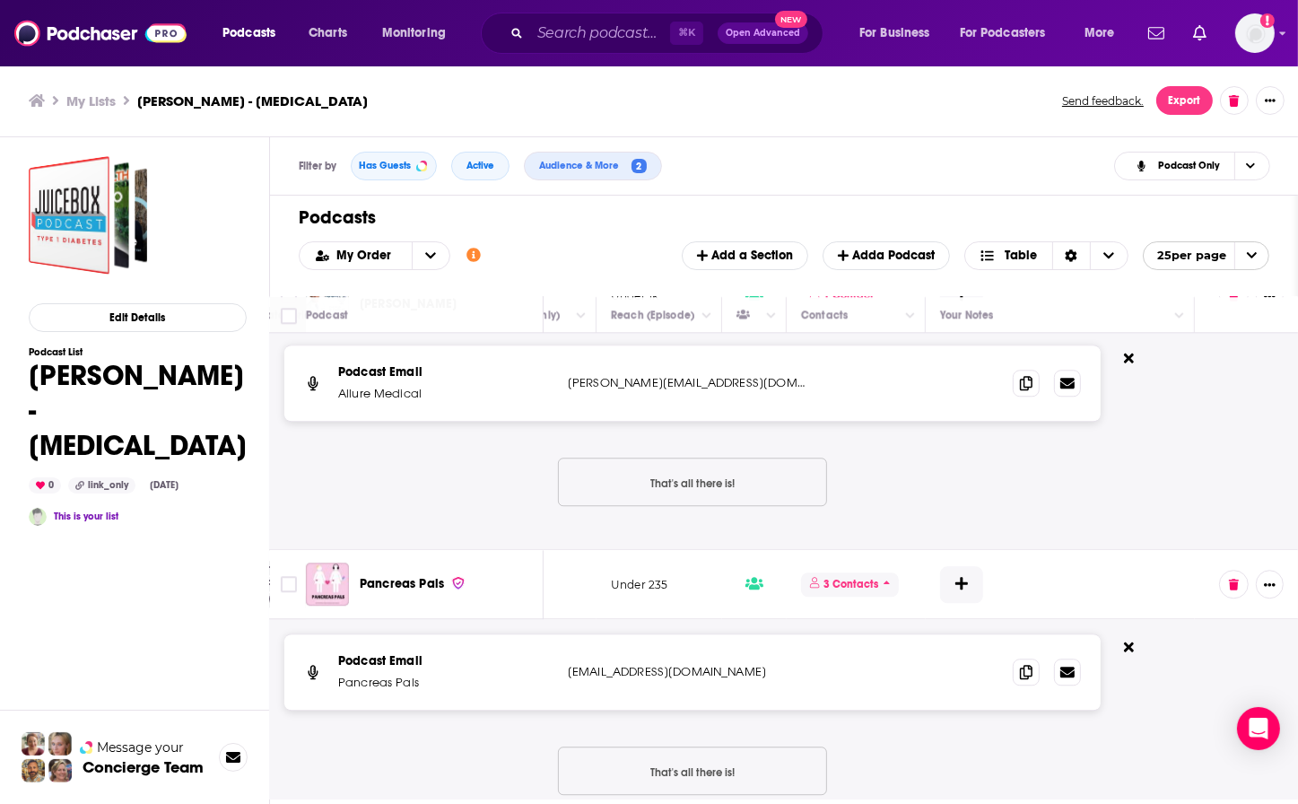
scroll to position [5703, 633]
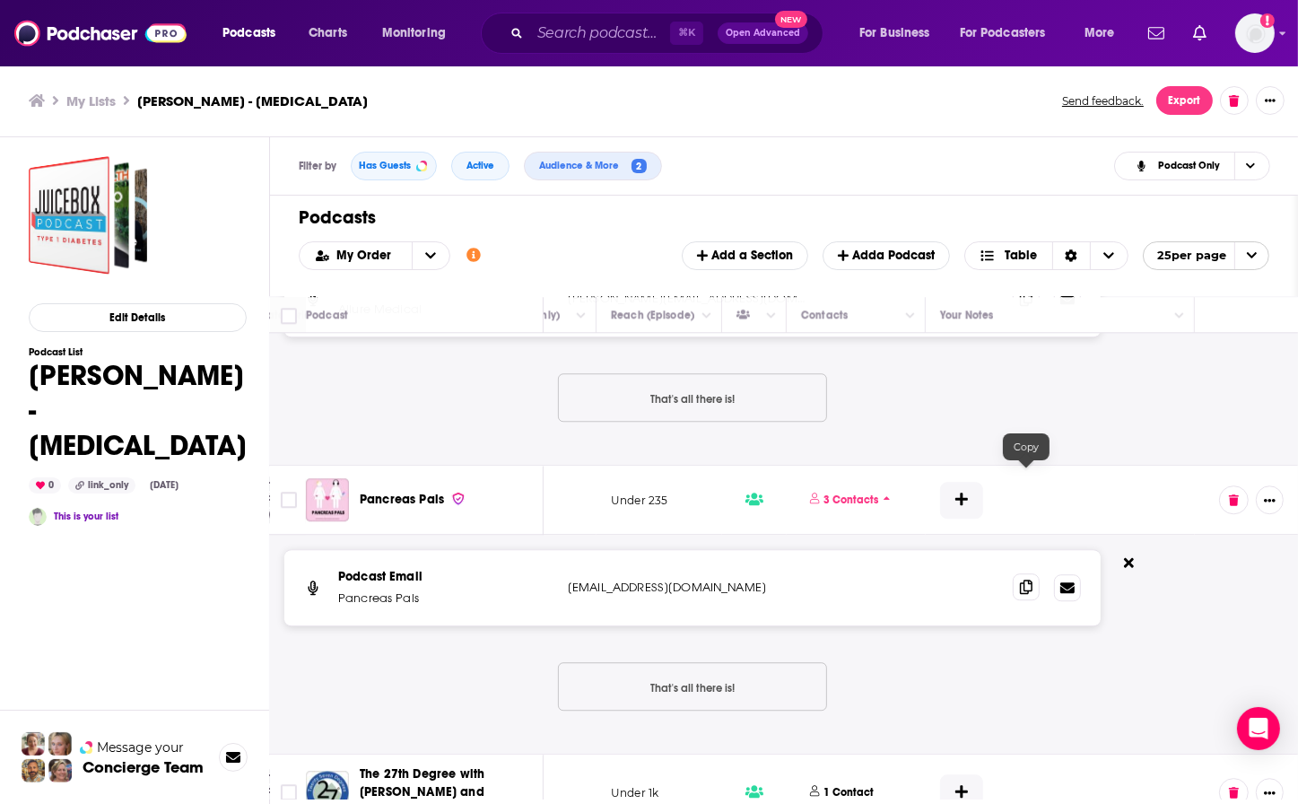
click at [1024, 579] on icon at bounding box center [1026, 586] width 13 height 14
click at [833, 639] on p "1 Contact" at bounding box center [849, 792] width 50 height 15
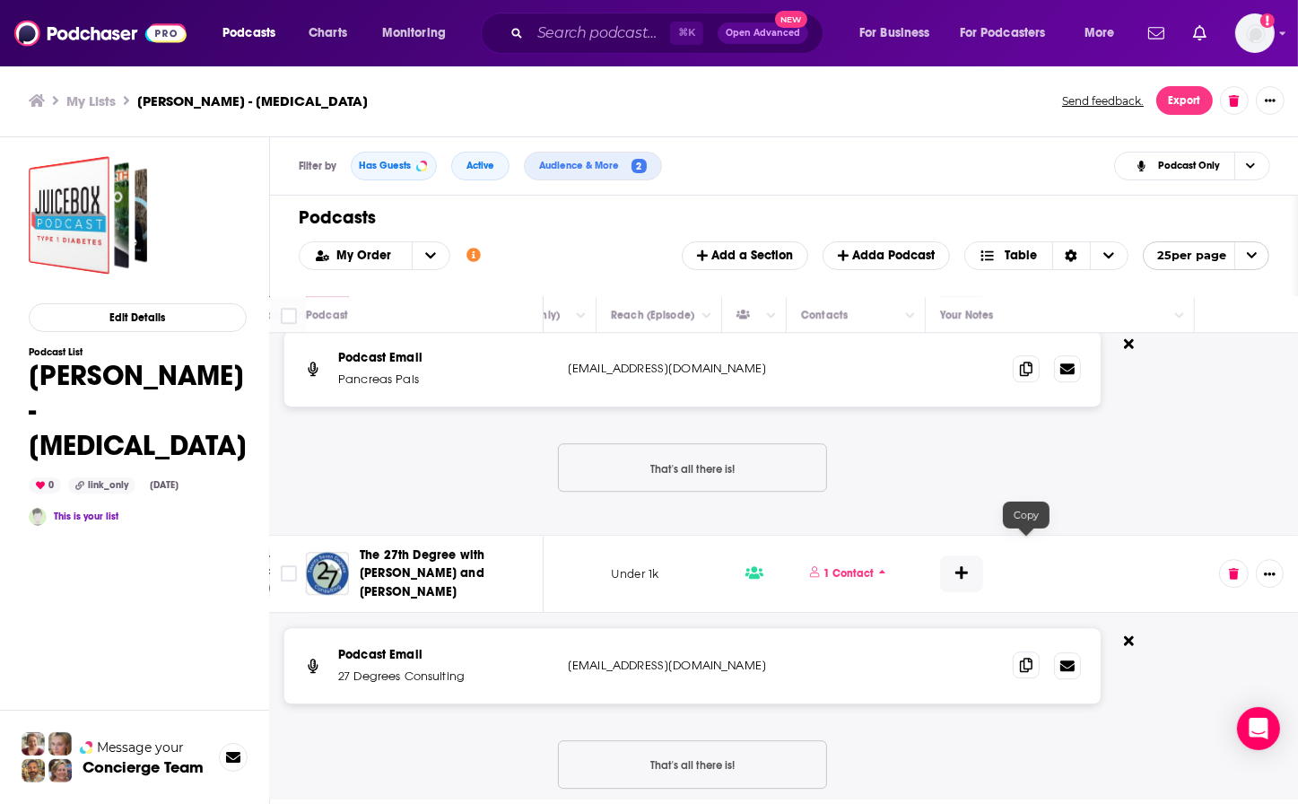
click at [1023, 639] on icon at bounding box center [1026, 664] width 13 height 14
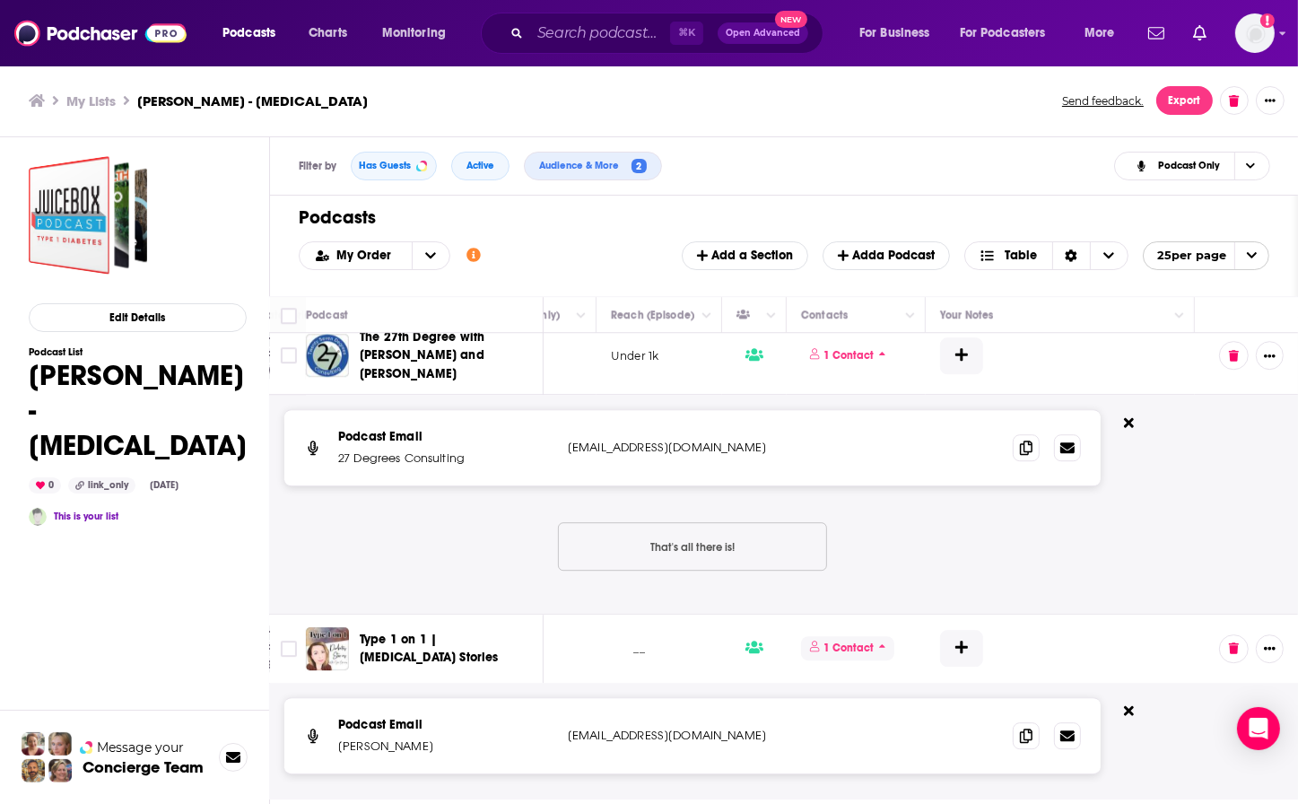
scroll to position [6140, 630]
click at [1021, 639] on icon at bounding box center [1026, 734] width 13 height 14
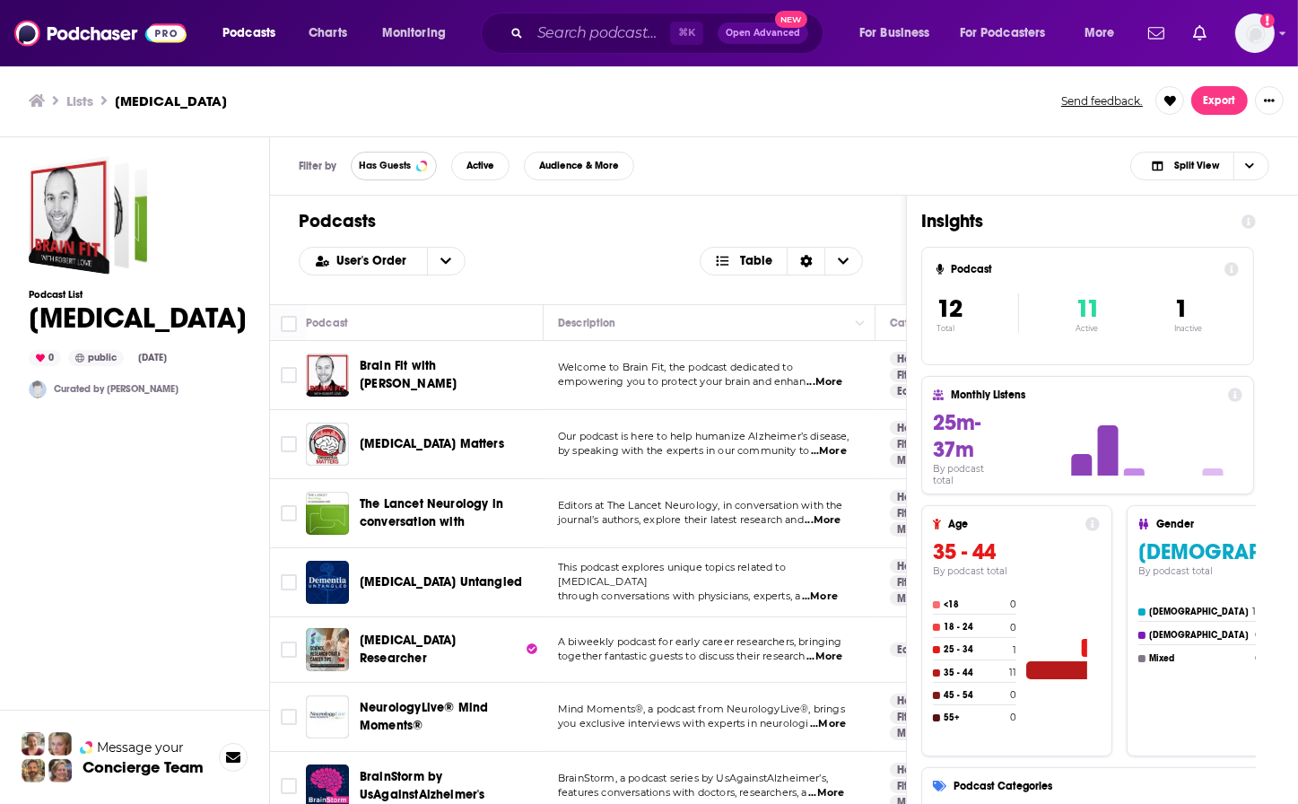
click at [387, 161] on span "Has Guests" at bounding box center [385, 166] width 52 height 10
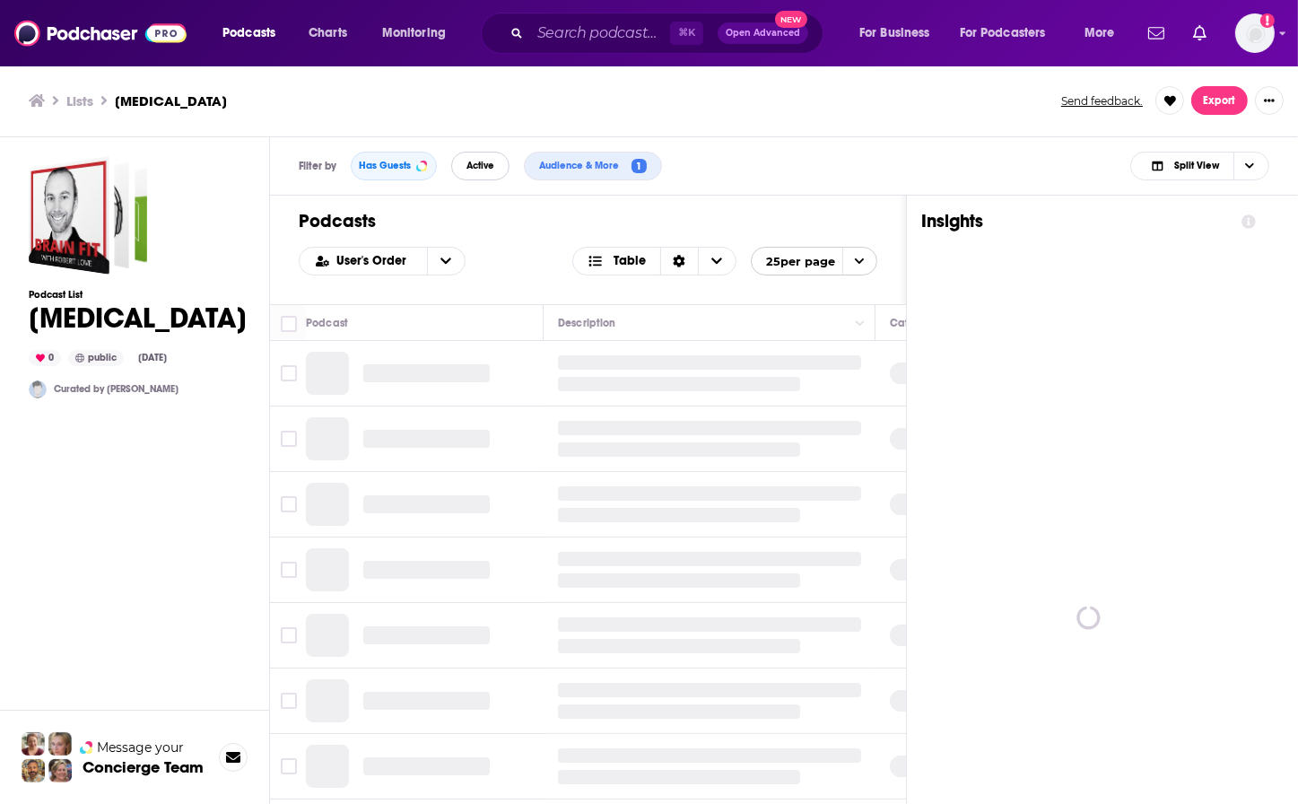
click at [478, 165] on span "Active" at bounding box center [480, 166] width 28 height 10
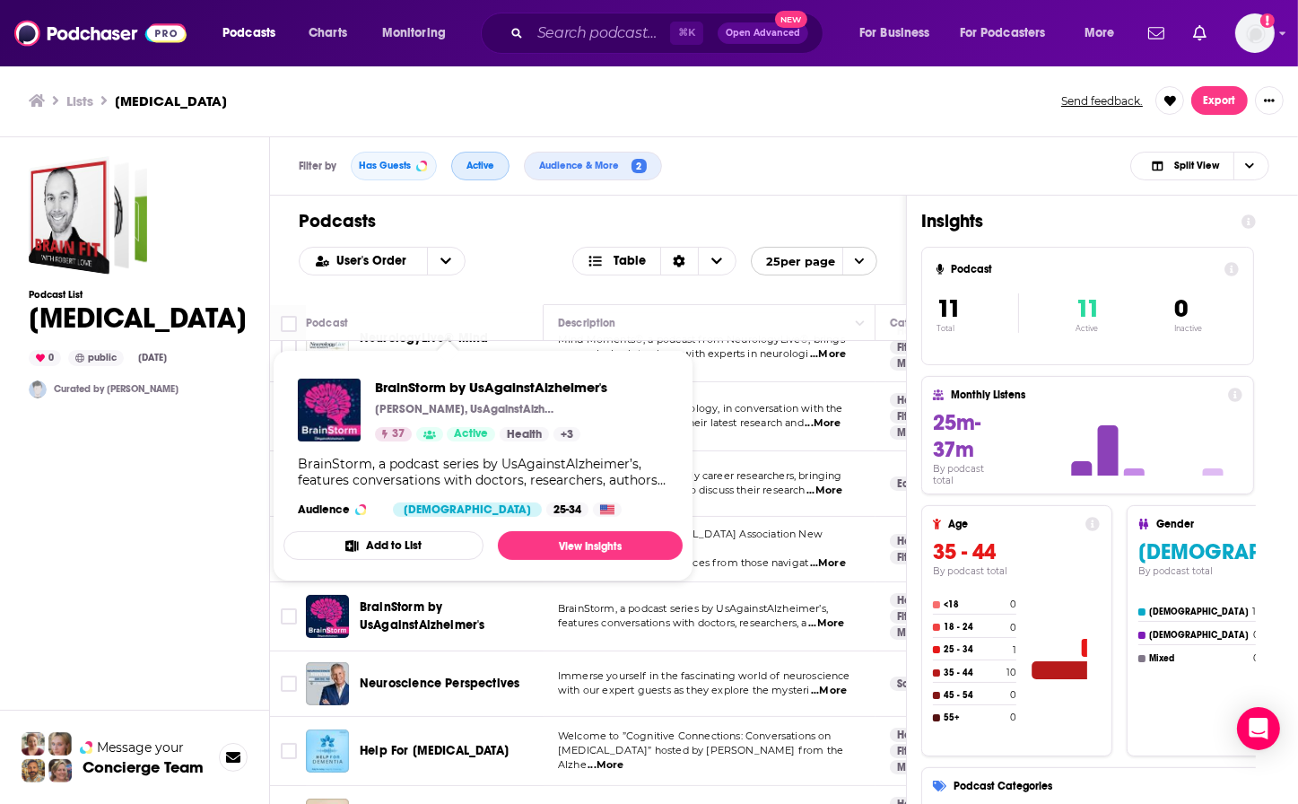
scroll to position [159, 0]
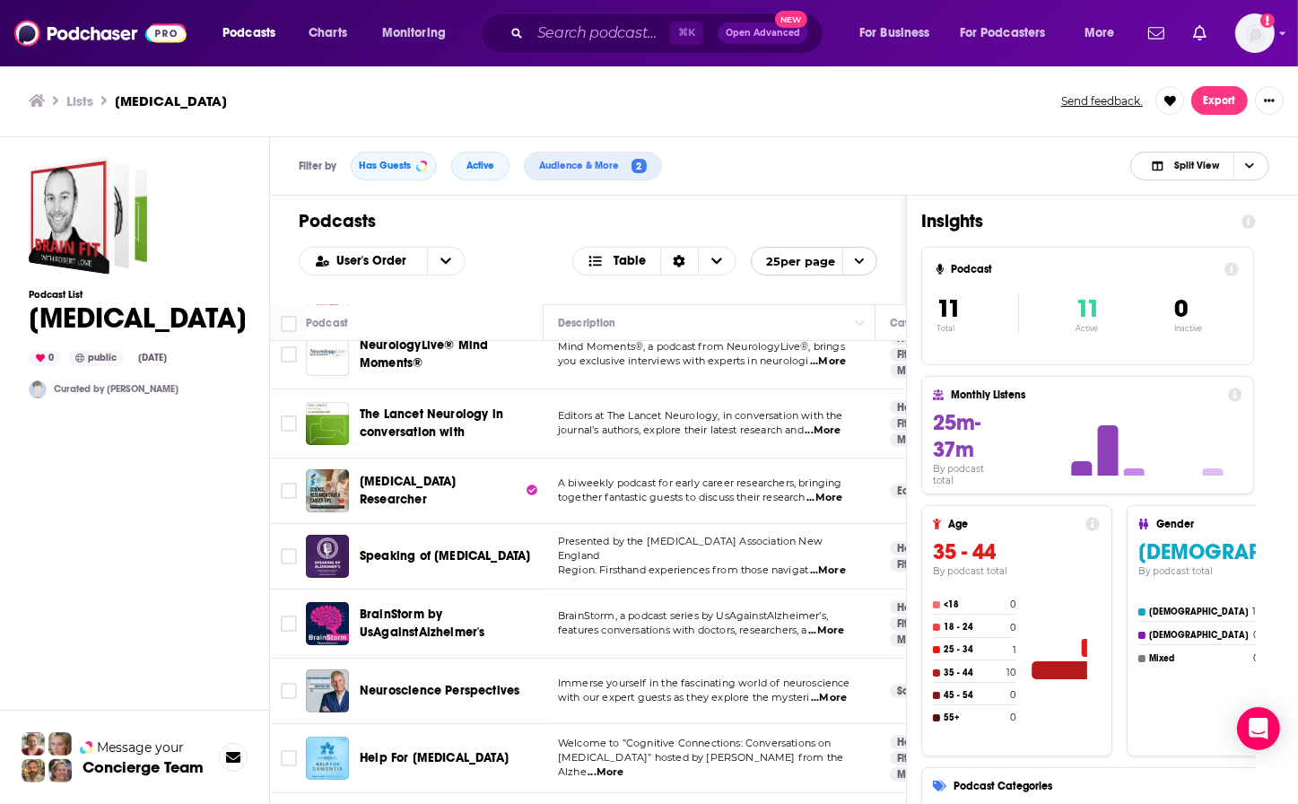
click at [1193, 164] on span "Split View" at bounding box center [1196, 166] width 45 height 10
click at [1202, 227] on span "Podcast Only" at bounding box center [1210, 226] width 89 height 10
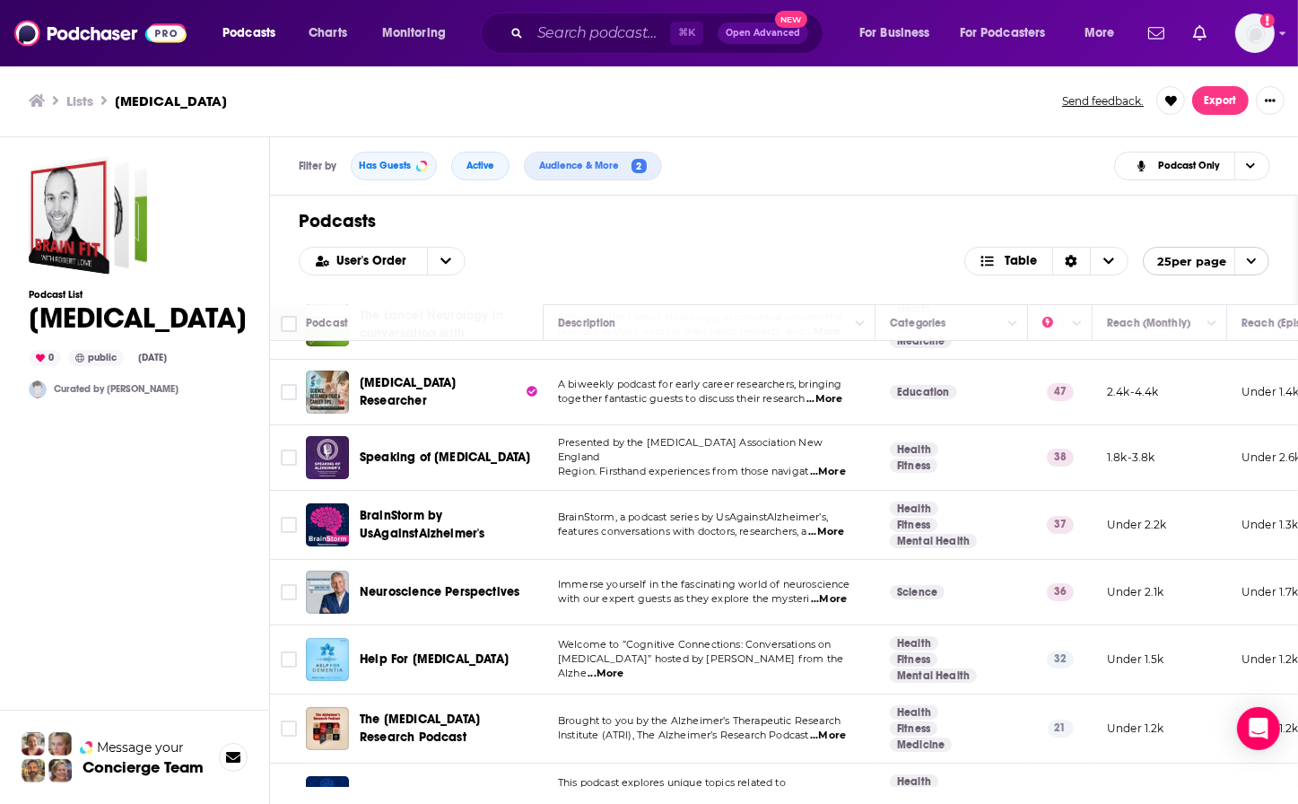
scroll to position [294, 0]
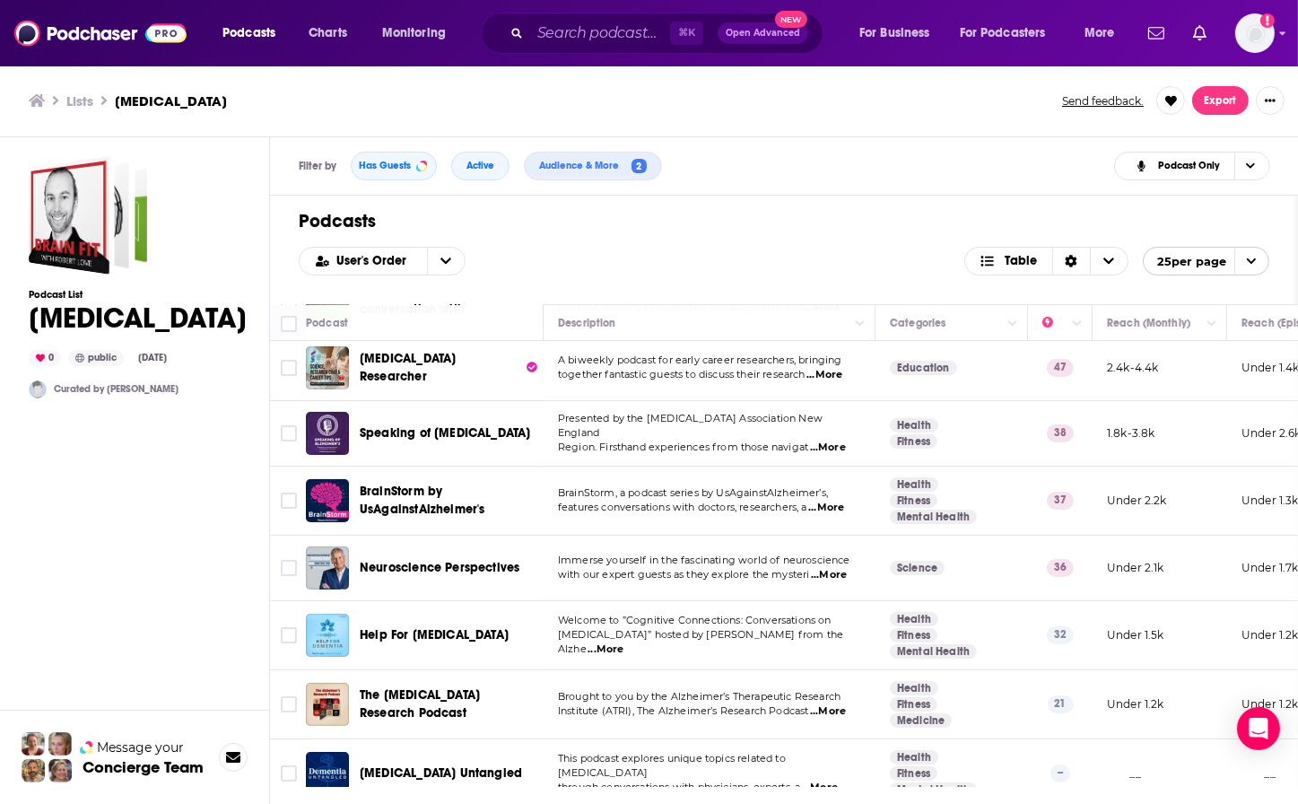
click at [831, 500] on span "...More" at bounding box center [826, 507] width 36 height 14
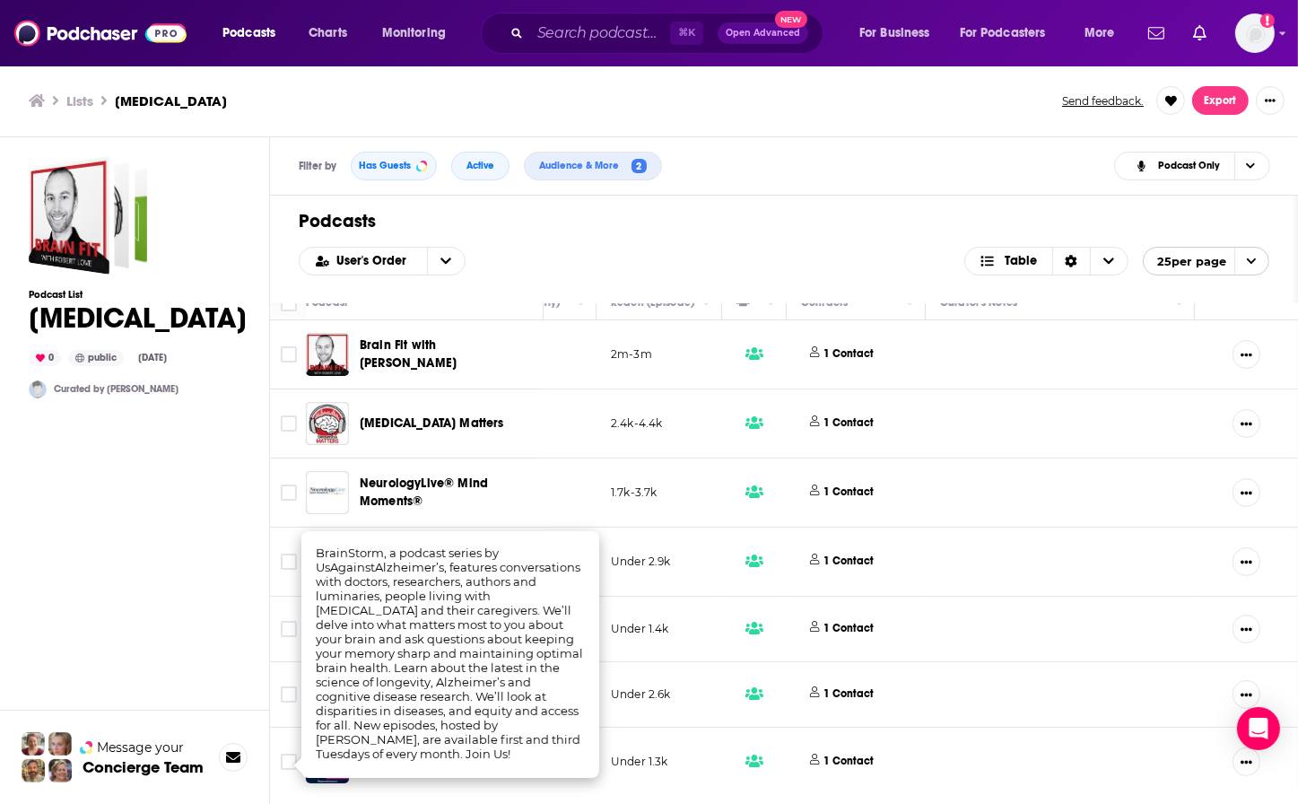
scroll to position [0, 597]
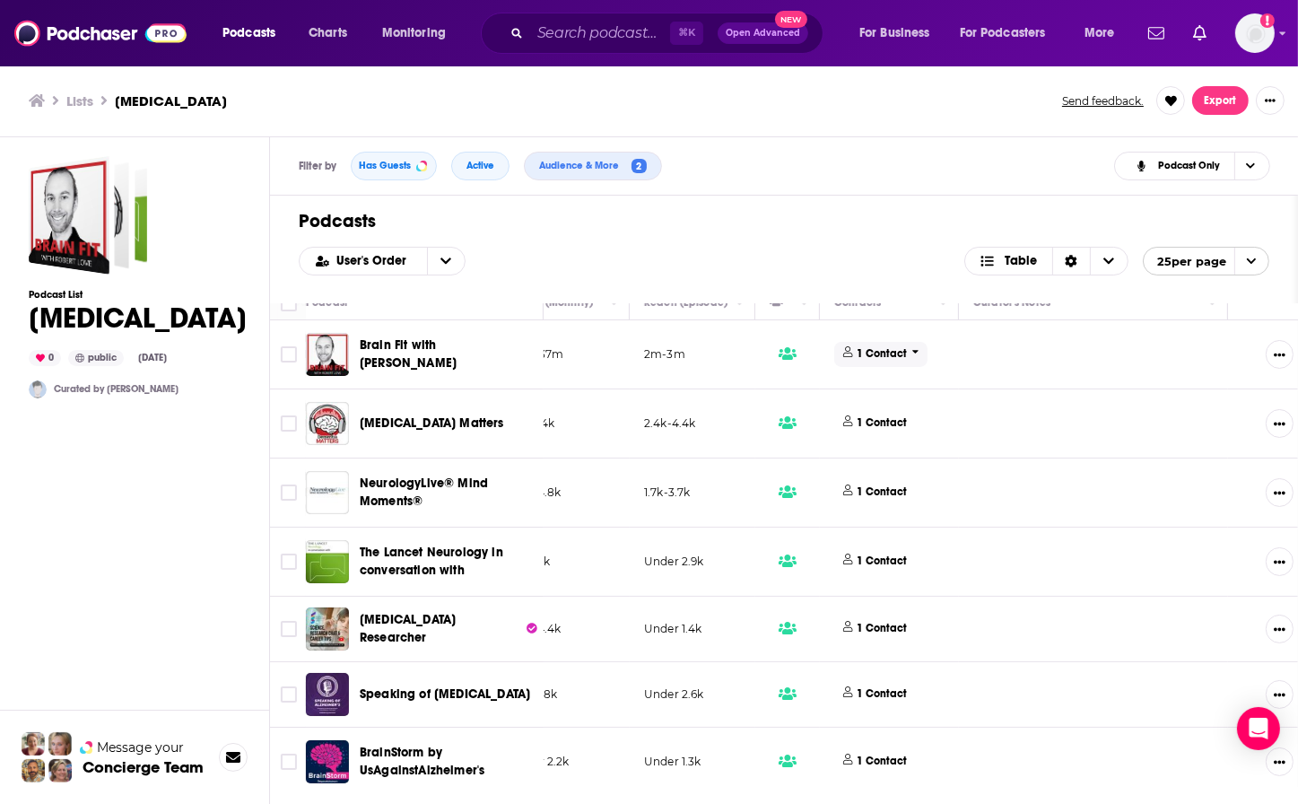
click at [880, 353] on p "1 Contact" at bounding box center [882, 353] width 50 height 15
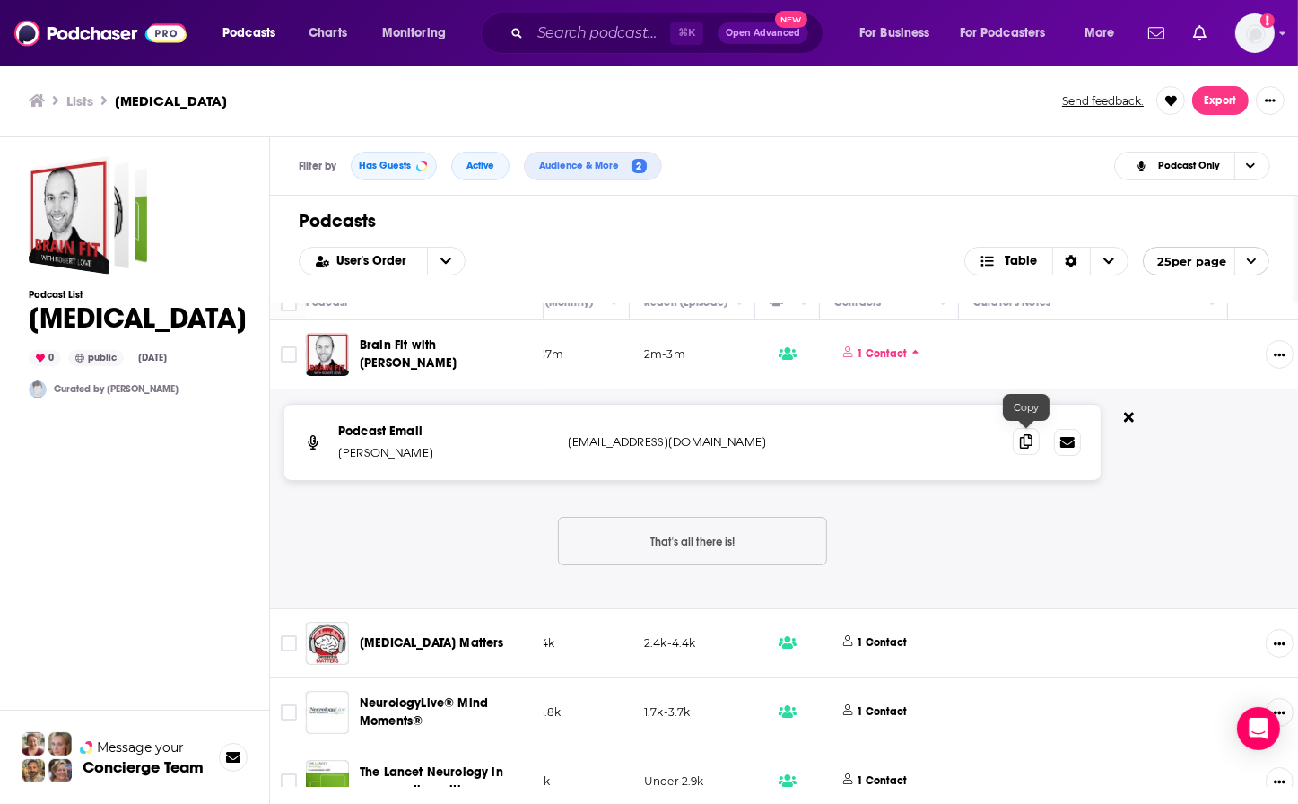
click at [1028, 438] on icon at bounding box center [1026, 441] width 13 height 14
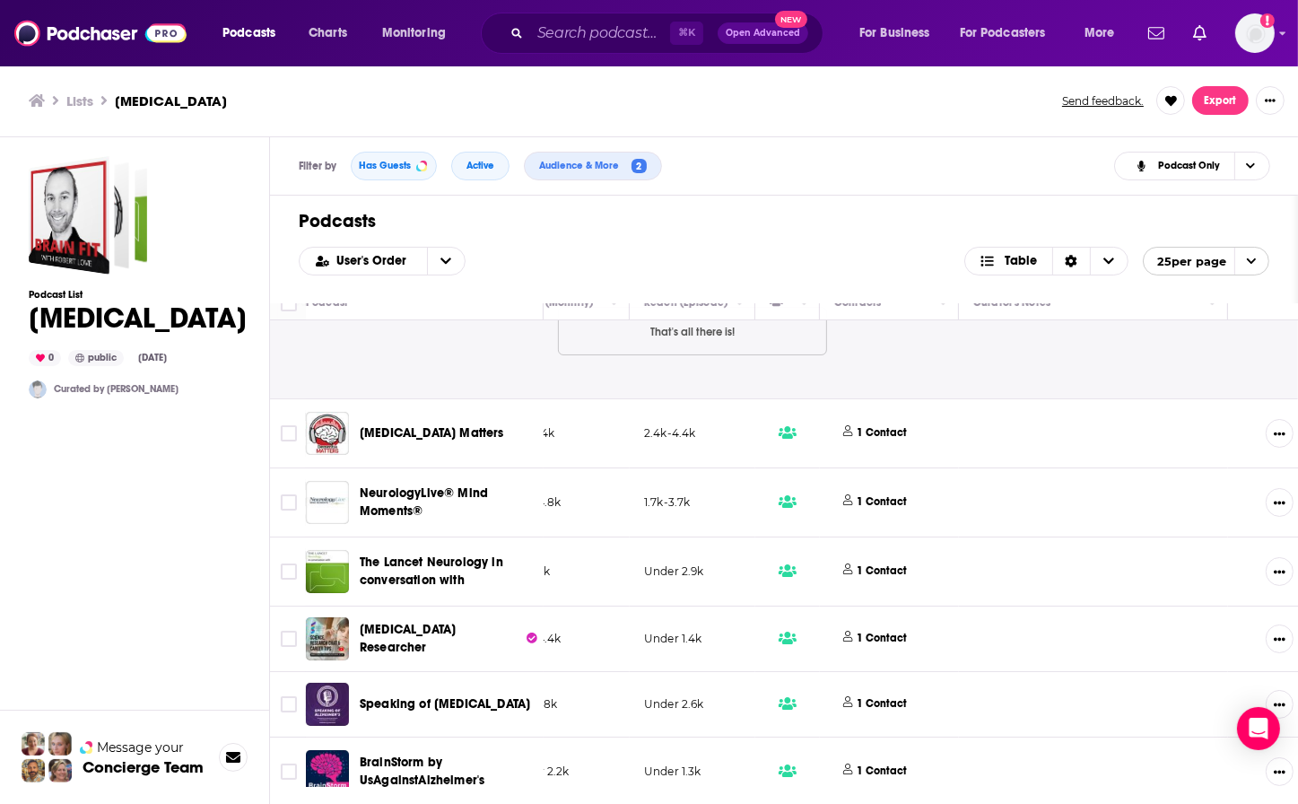
scroll to position [213, 596]
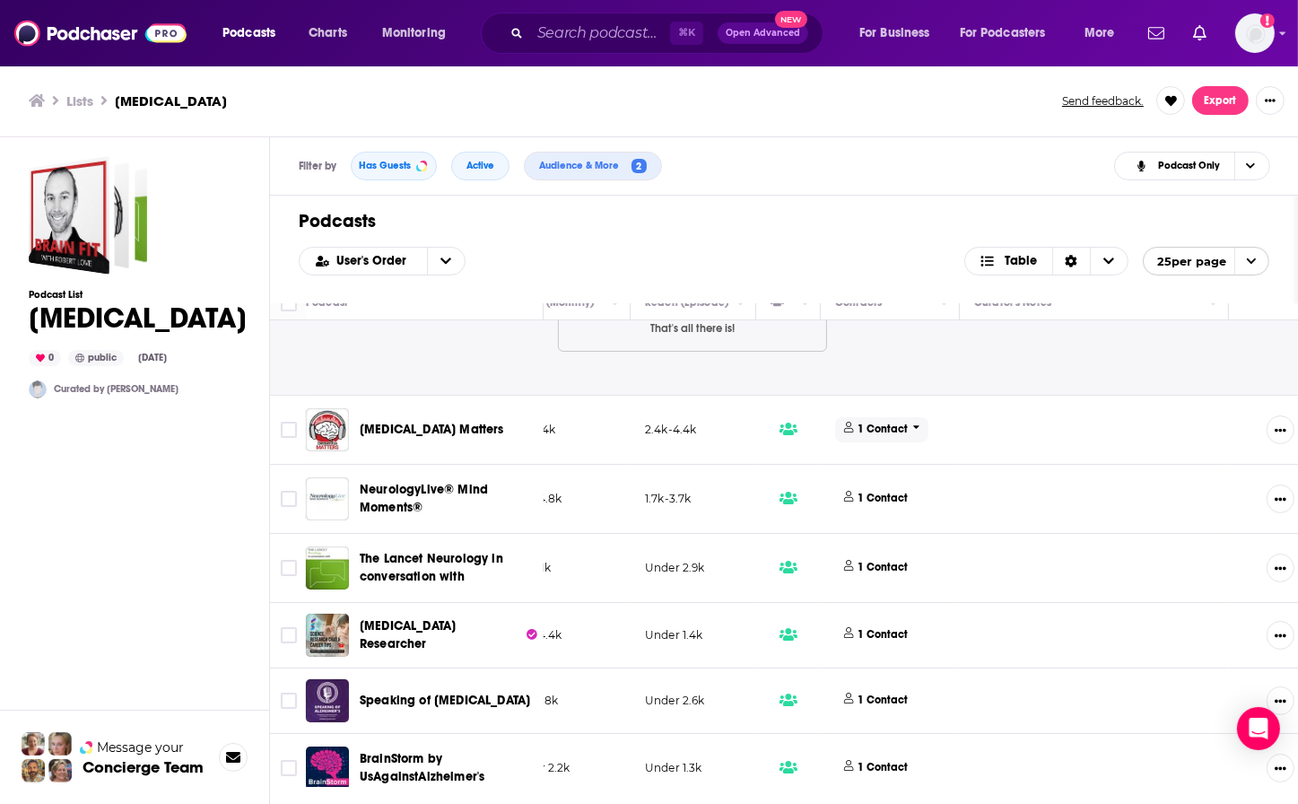
click at [881, 430] on p "1 Contact" at bounding box center [883, 428] width 50 height 15
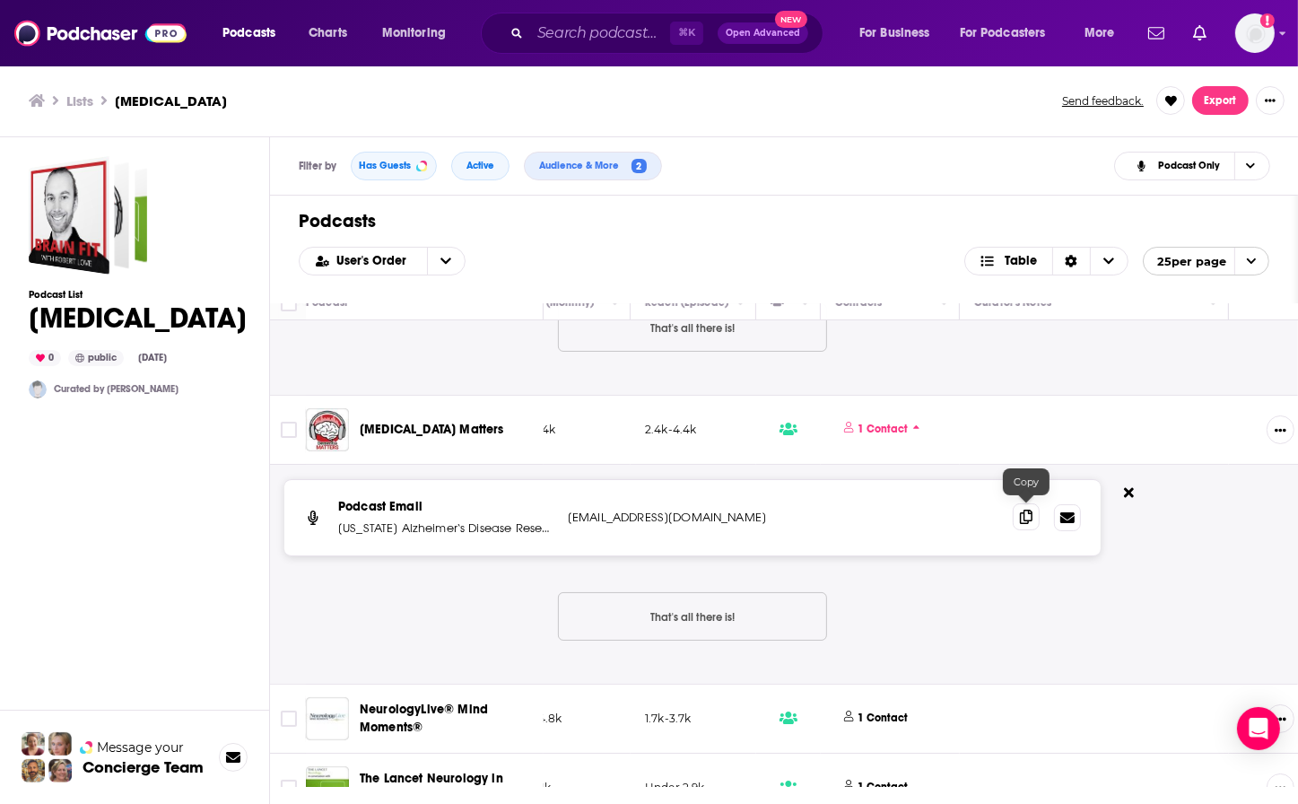
click at [1030, 510] on icon at bounding box center [1026, 516] width 13 height 14
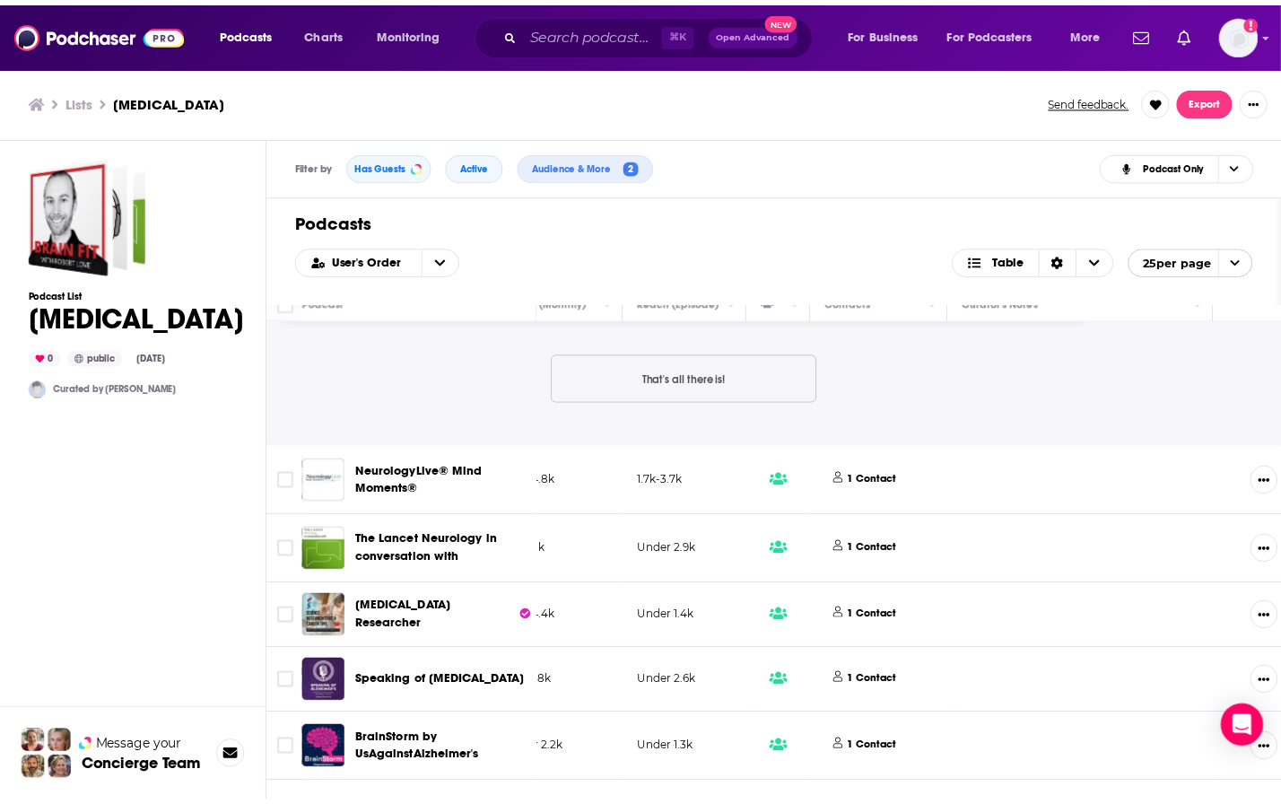
scroll to position [452, 595]
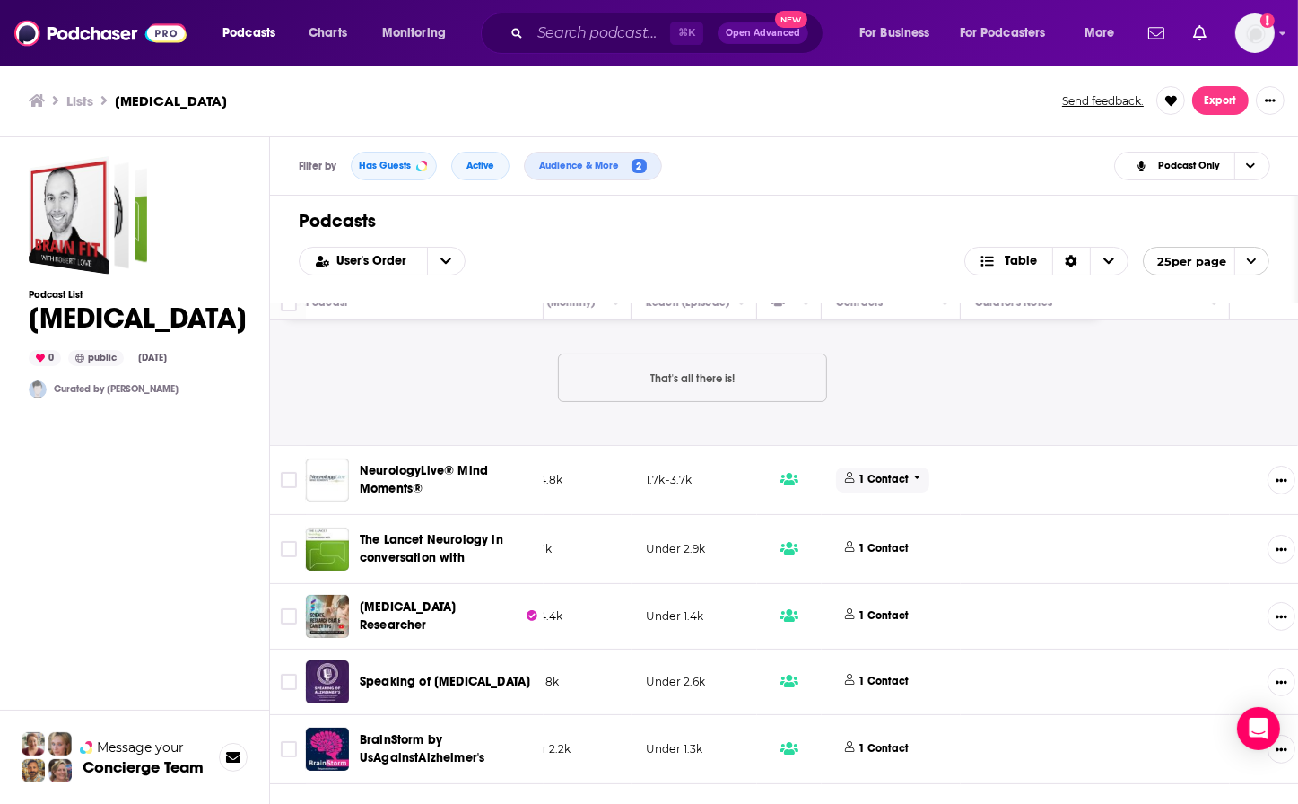
click at [876, 472] on p "1 Contact" at bounding box center [884, 479] width 50 height 15
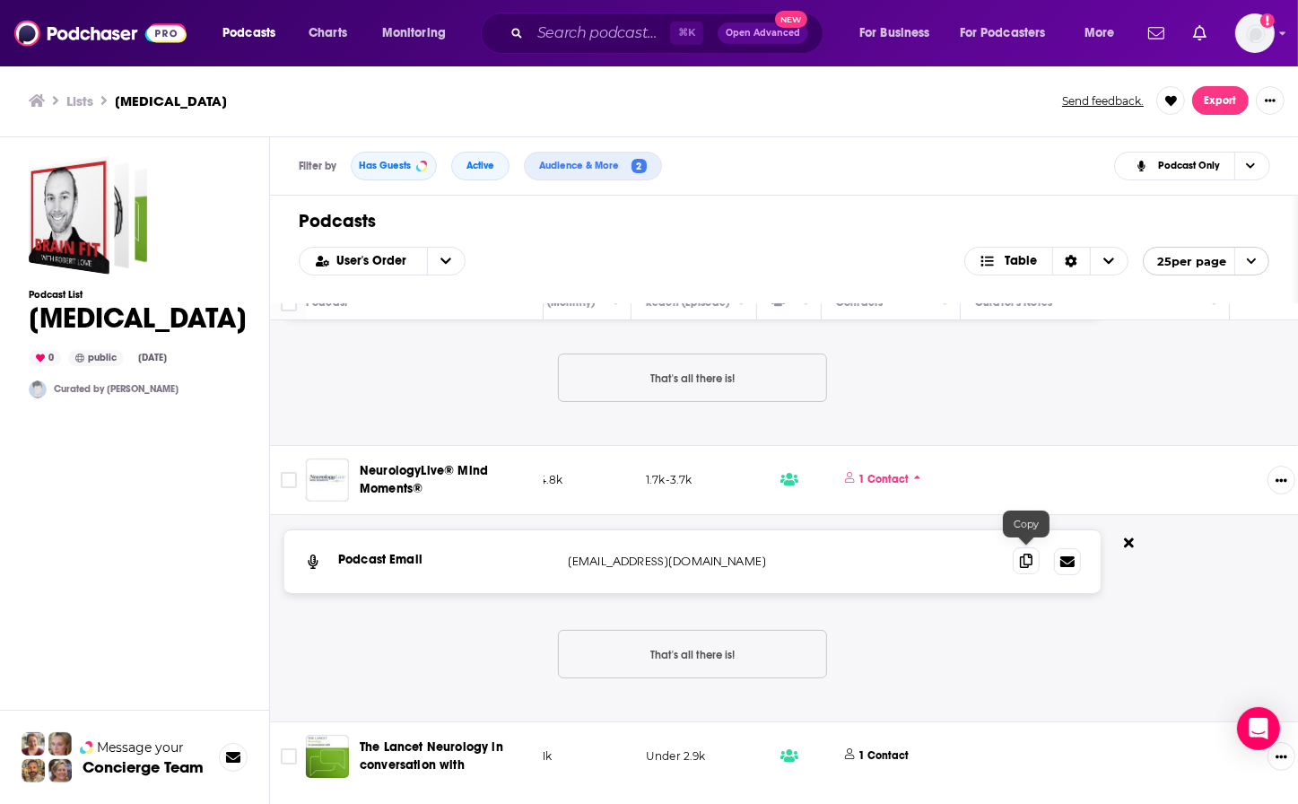
click at [1026, 561] on icon at bounding box center [1026, 560] width 13 height 14
click at [389, 472] on span "NeurologyLive® Mind Moments®" at bounding box center [424, 479] width 128 height 33
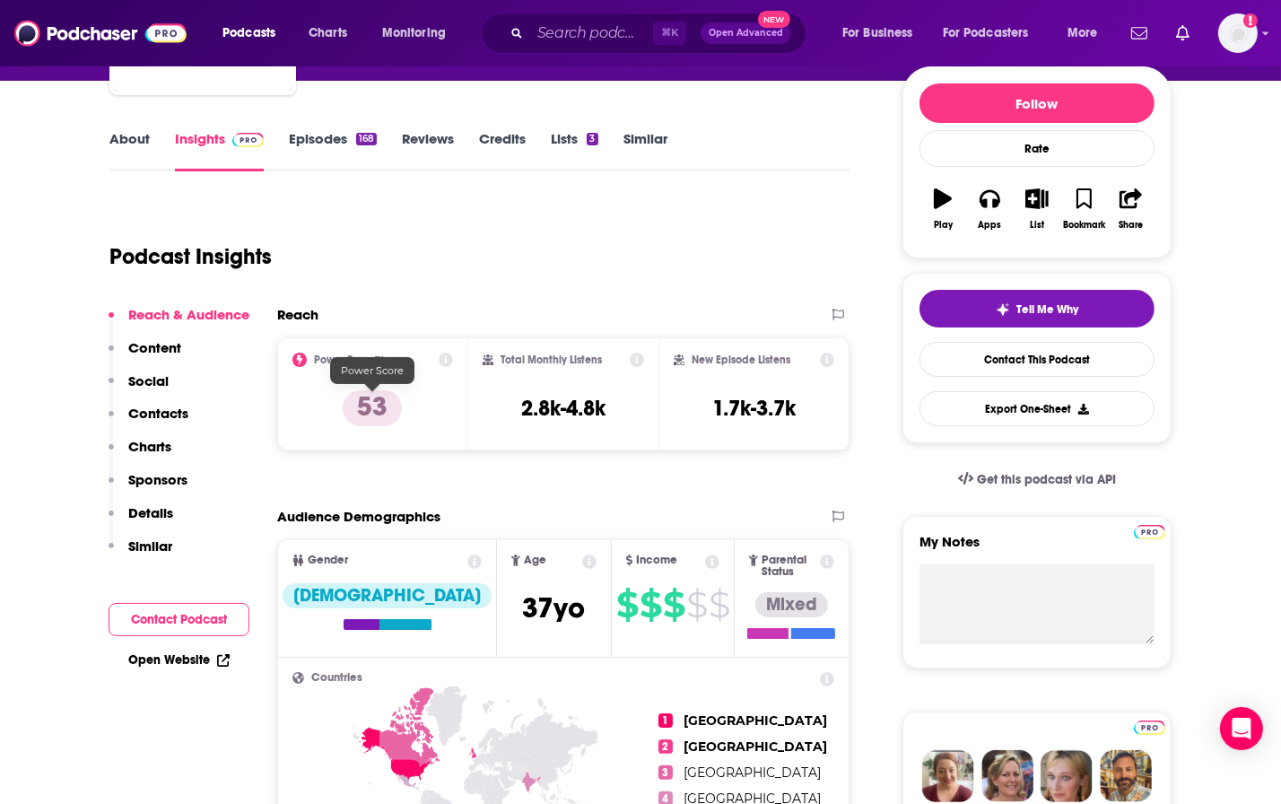
scroll to position [156, 0]
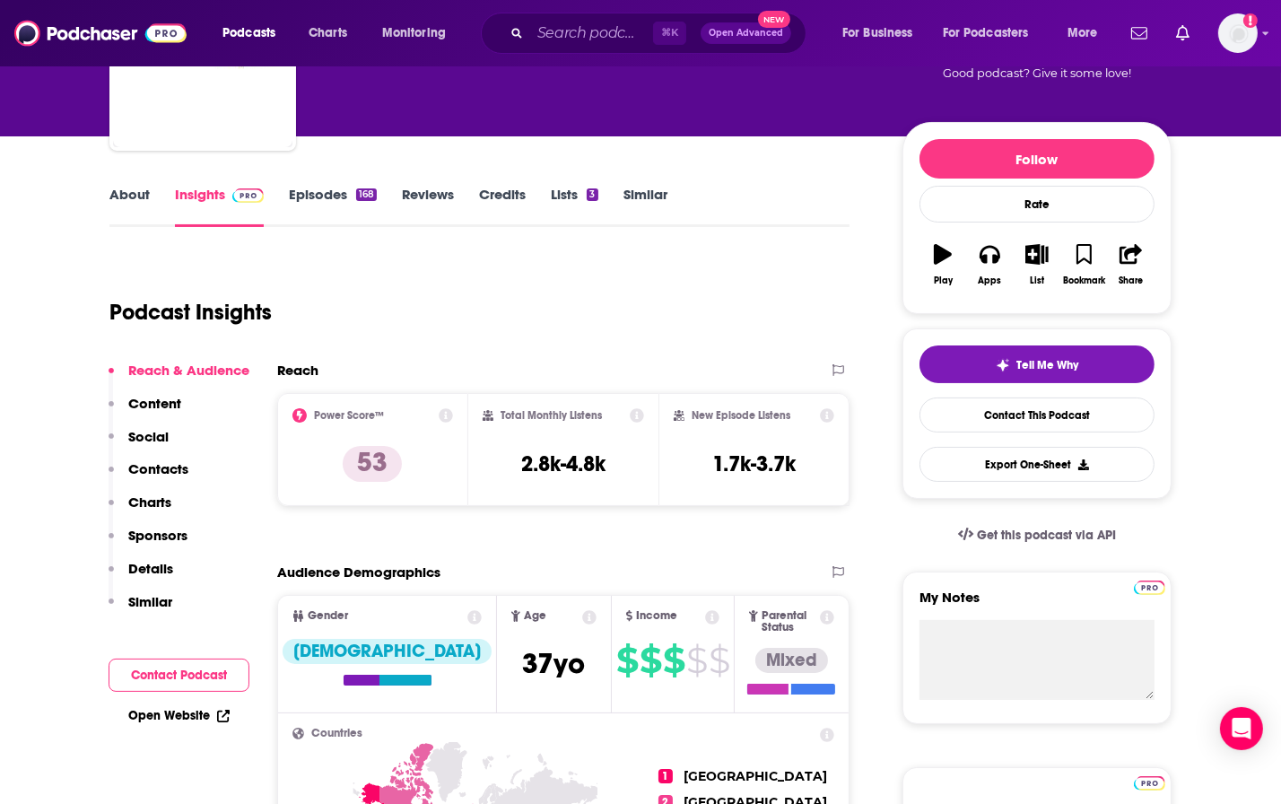
click at [125, 193] on link "About" at bounding box center [129, 206] width 40 height 41
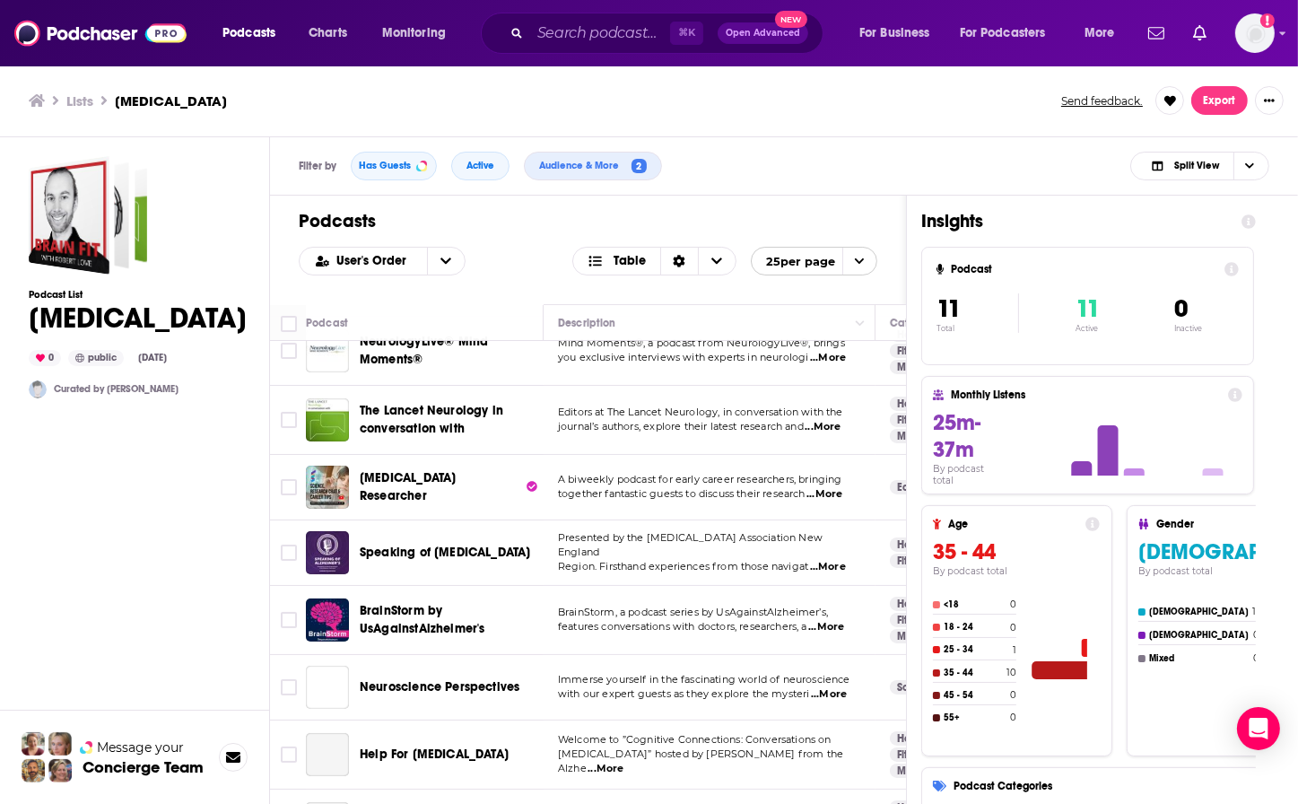
scroll to position [189, 0]
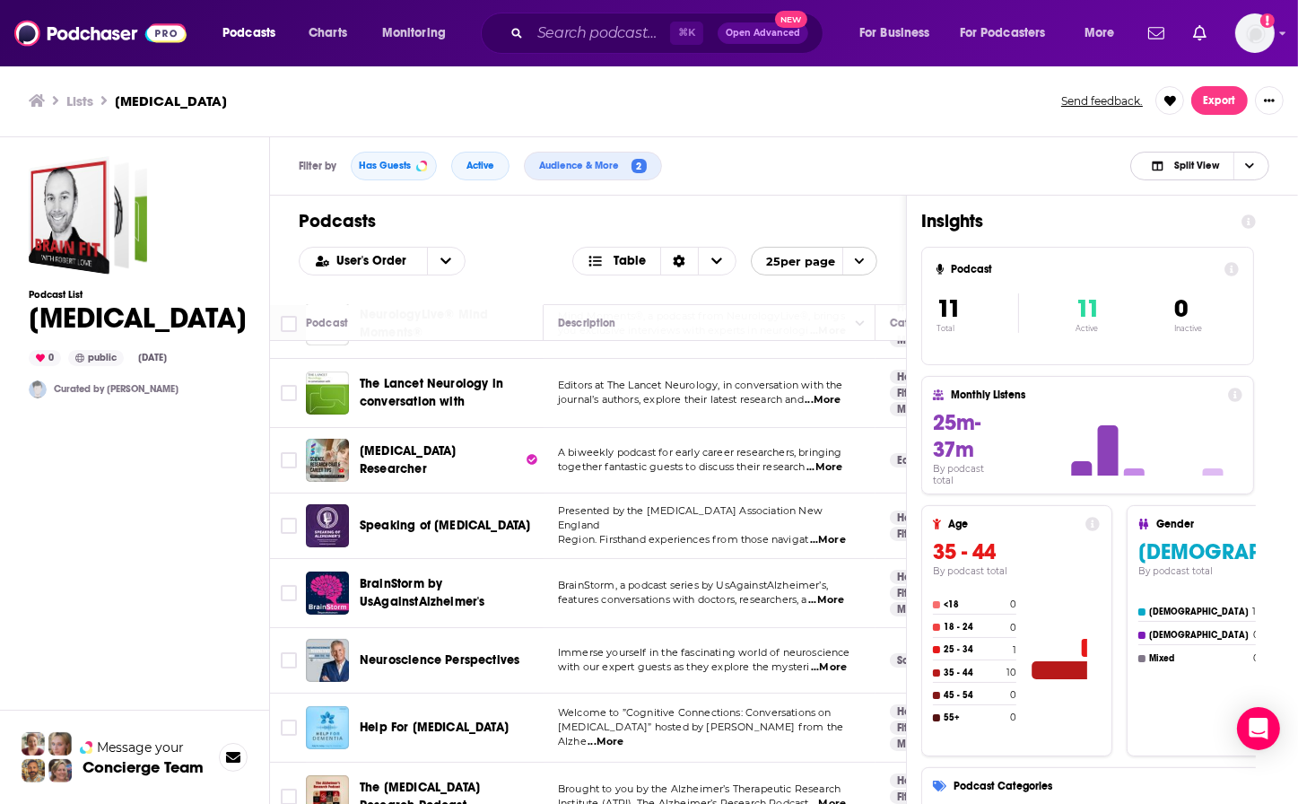
click at [1198, 166] on span "Split View" at bounding box center [1196, 166] width 45 height 10
click at [1184, 225] on span "Podcast Only" at bounding box center [1210, 226] width 89 height 10
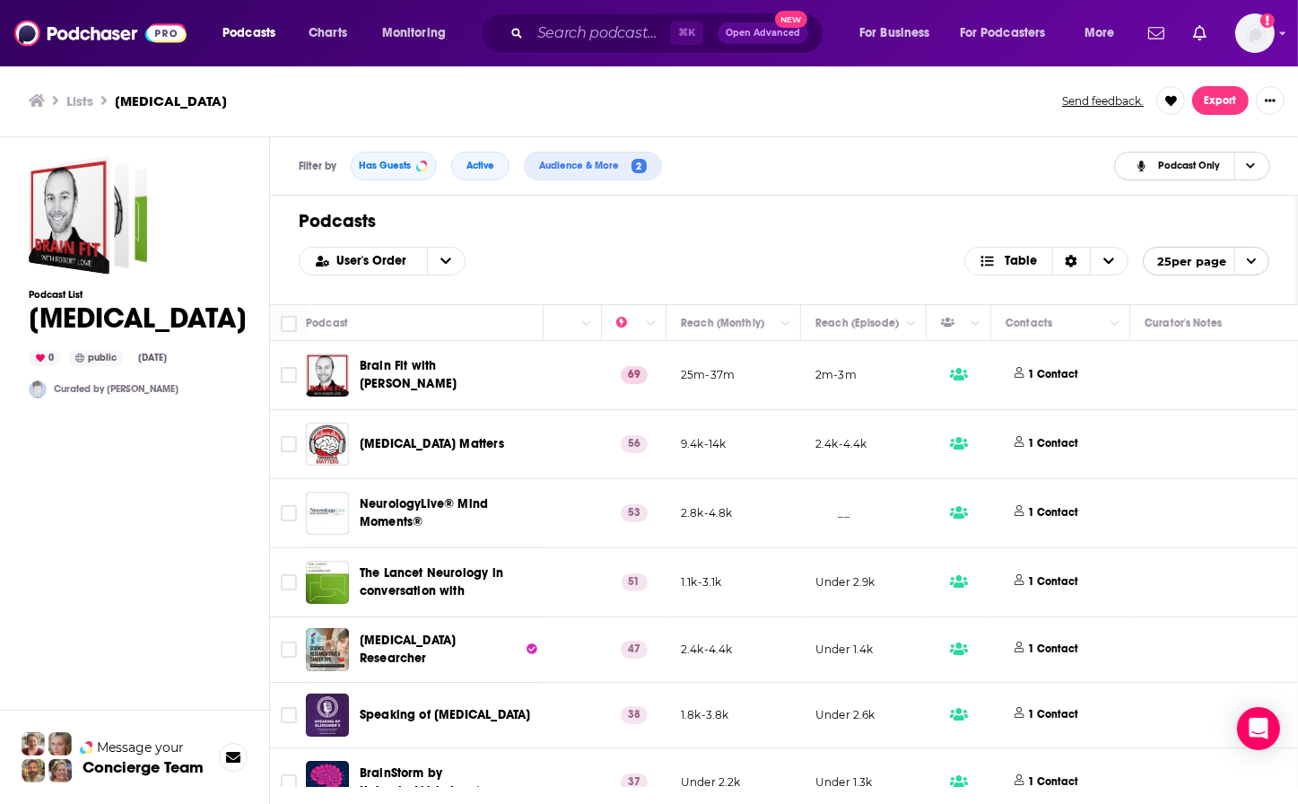
scroll to position [0, 647]
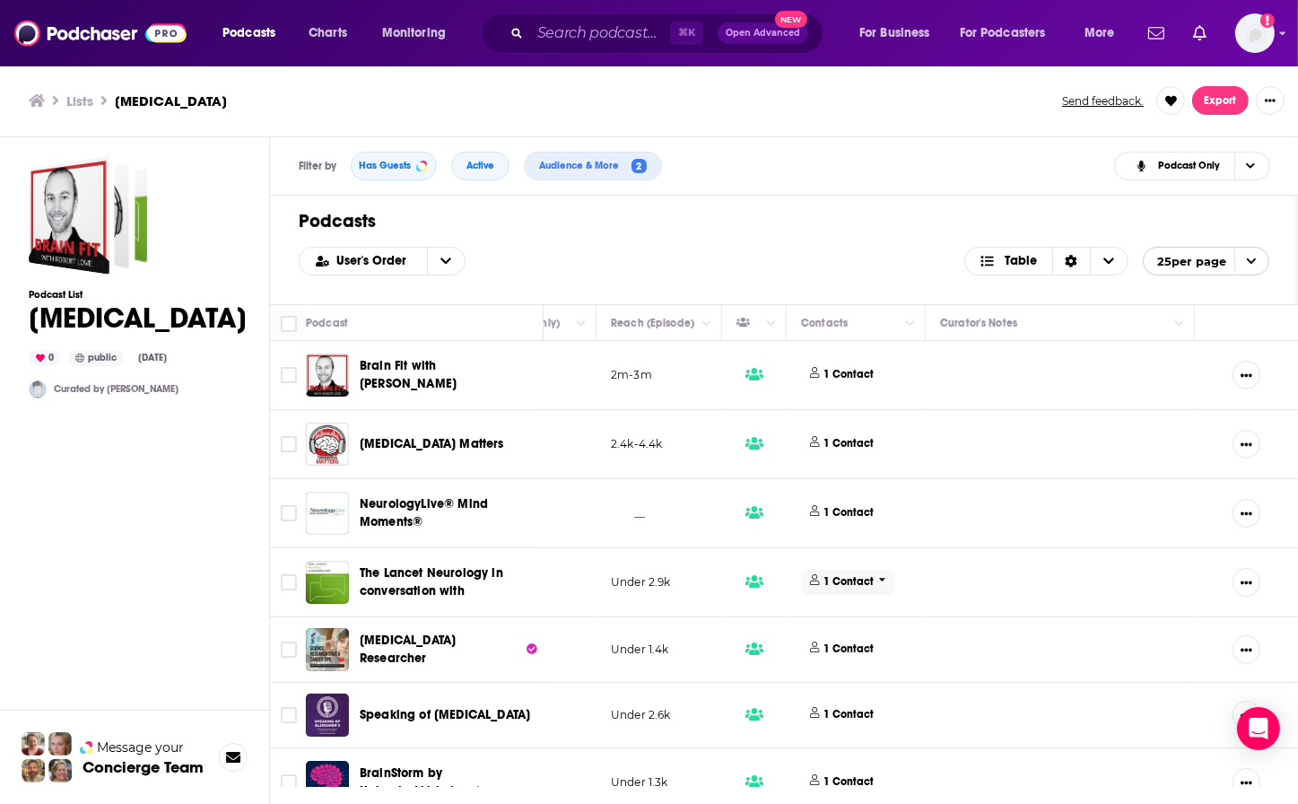
click at [831, 578] on p "1 Contact" at bounding box center [849, 581] width 50 height 15
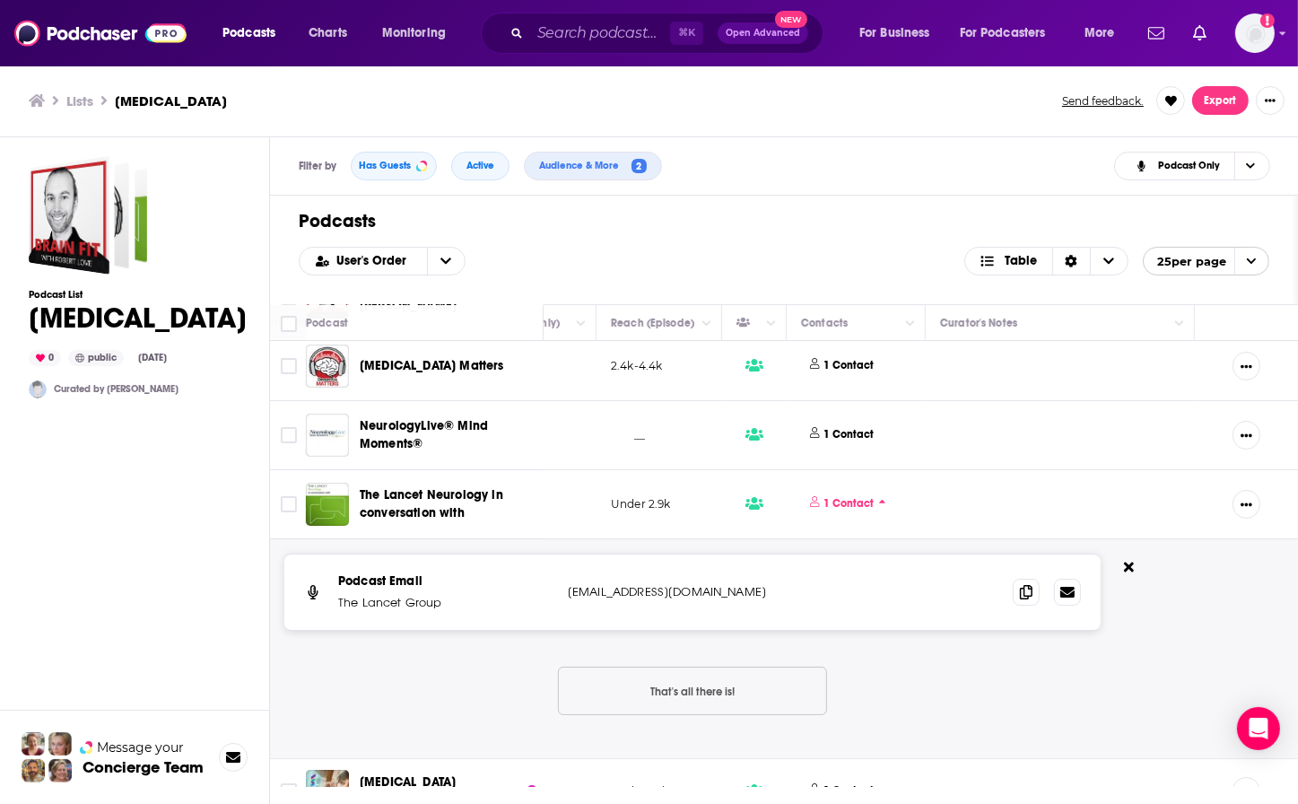
scroll to position [129, 647]
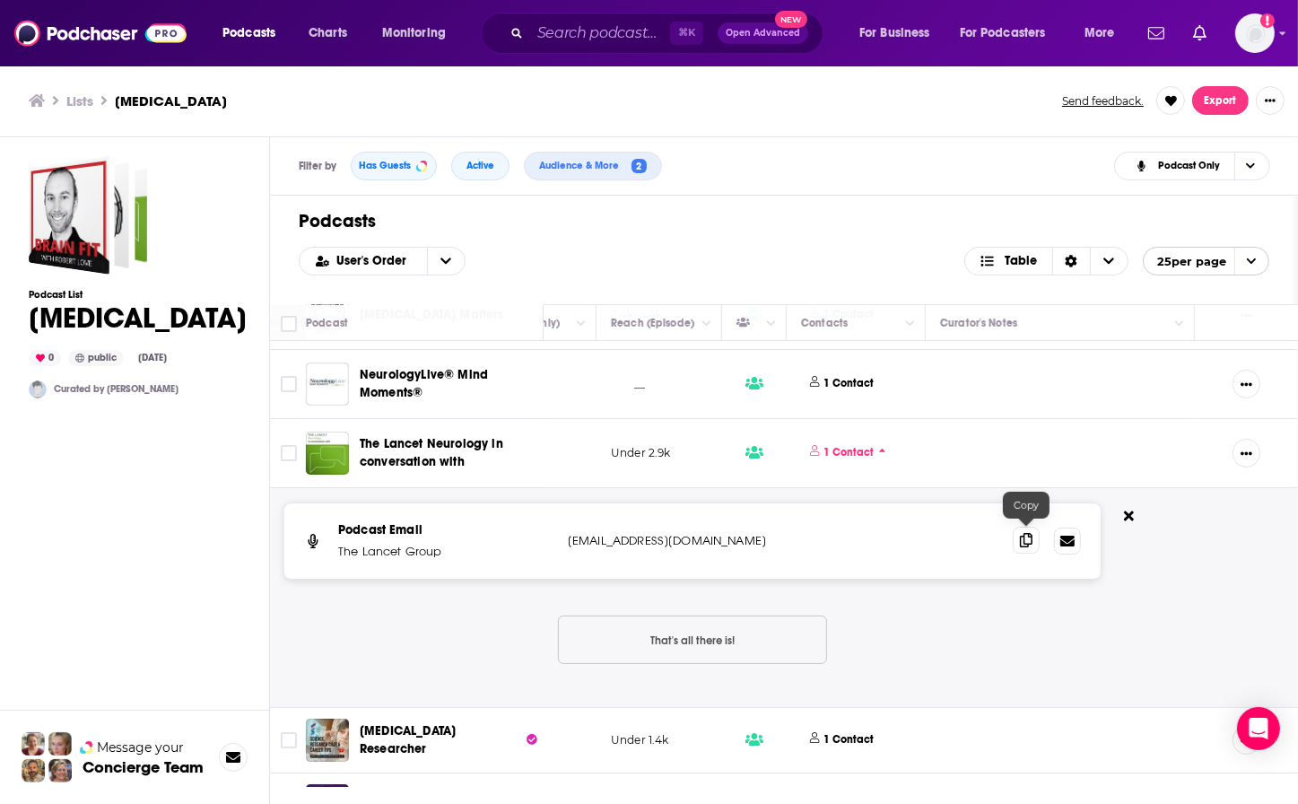
click at [1025, 538] on icon at bounding box center [1026, 540] width 13 height 14
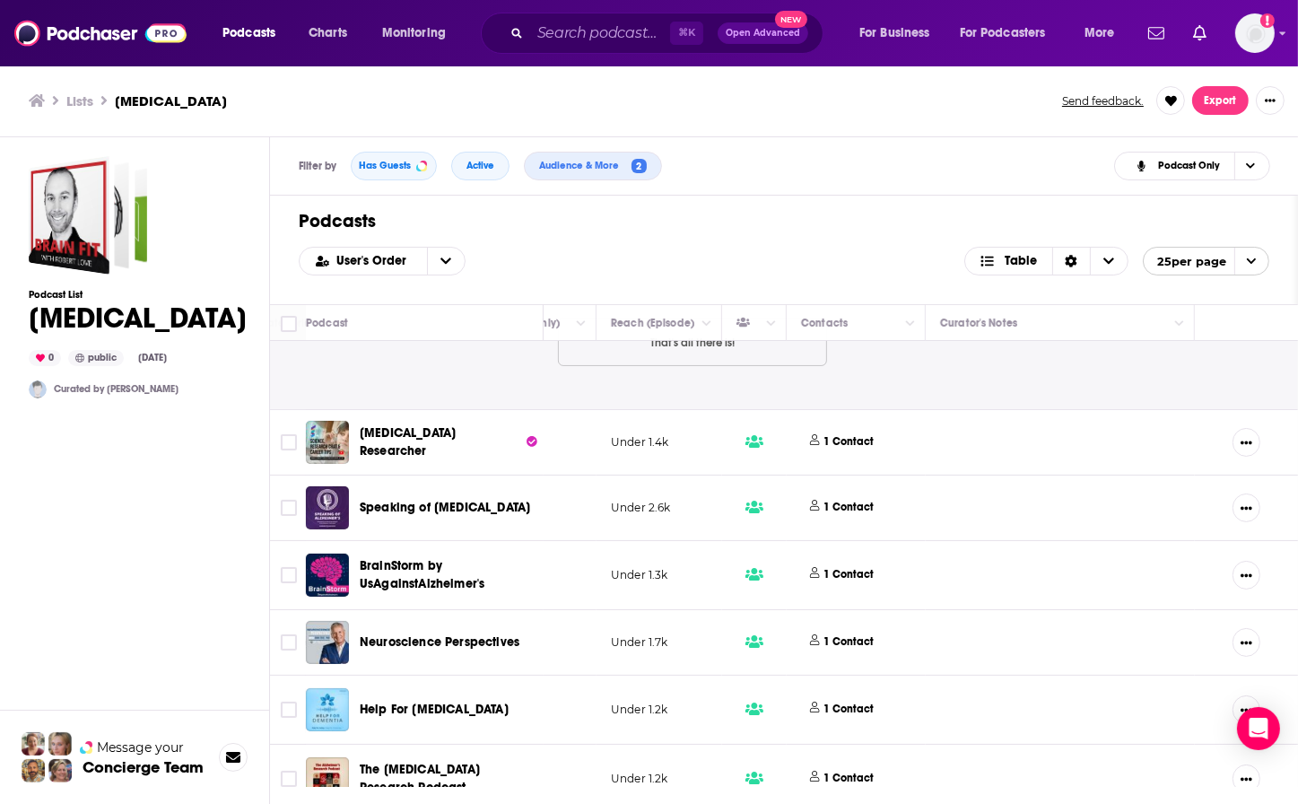
scroll to position [461, 647]
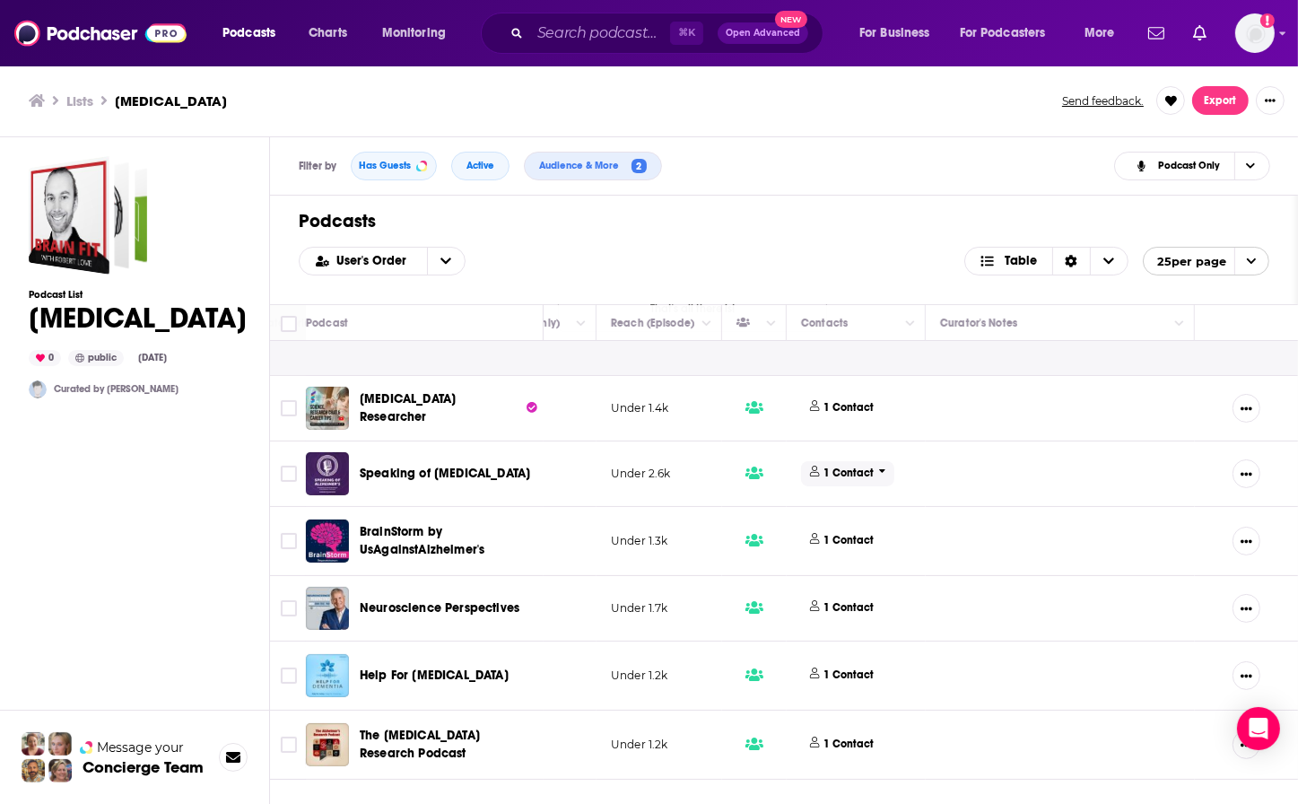
click at [832, 465] on p "1 Contact" at bounding box center [849, 472] width 50 height 15
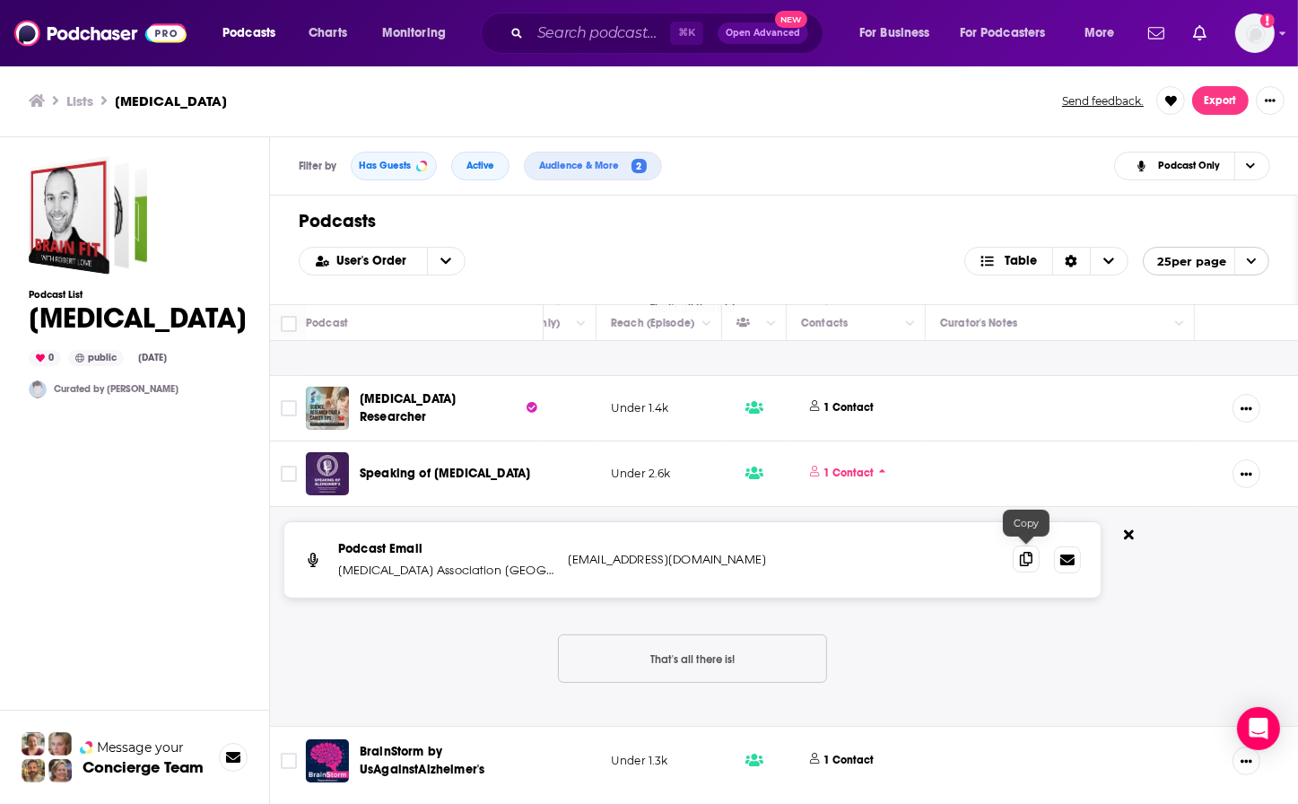
click at [1028, 553] on icon at bounding box center [1026, 559] width 13 height 14
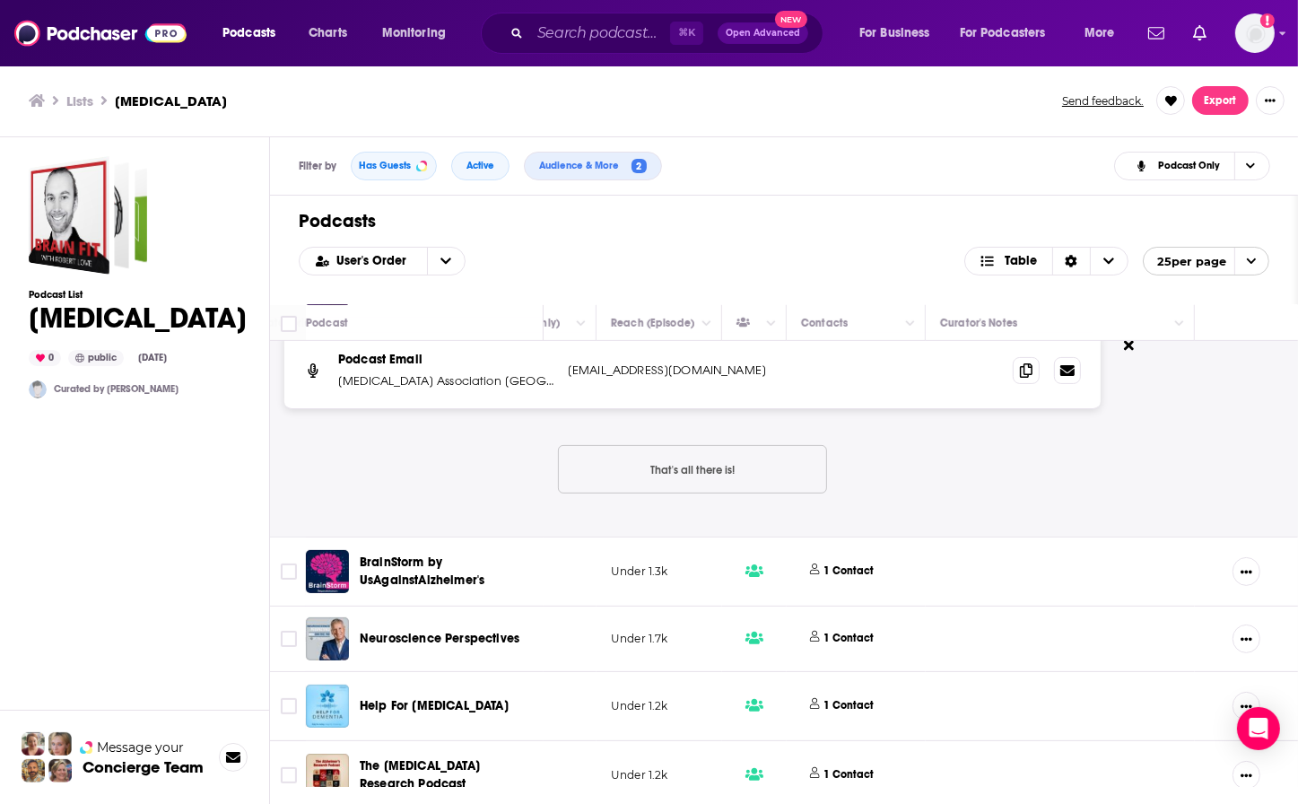
scroll to position [732, 647]
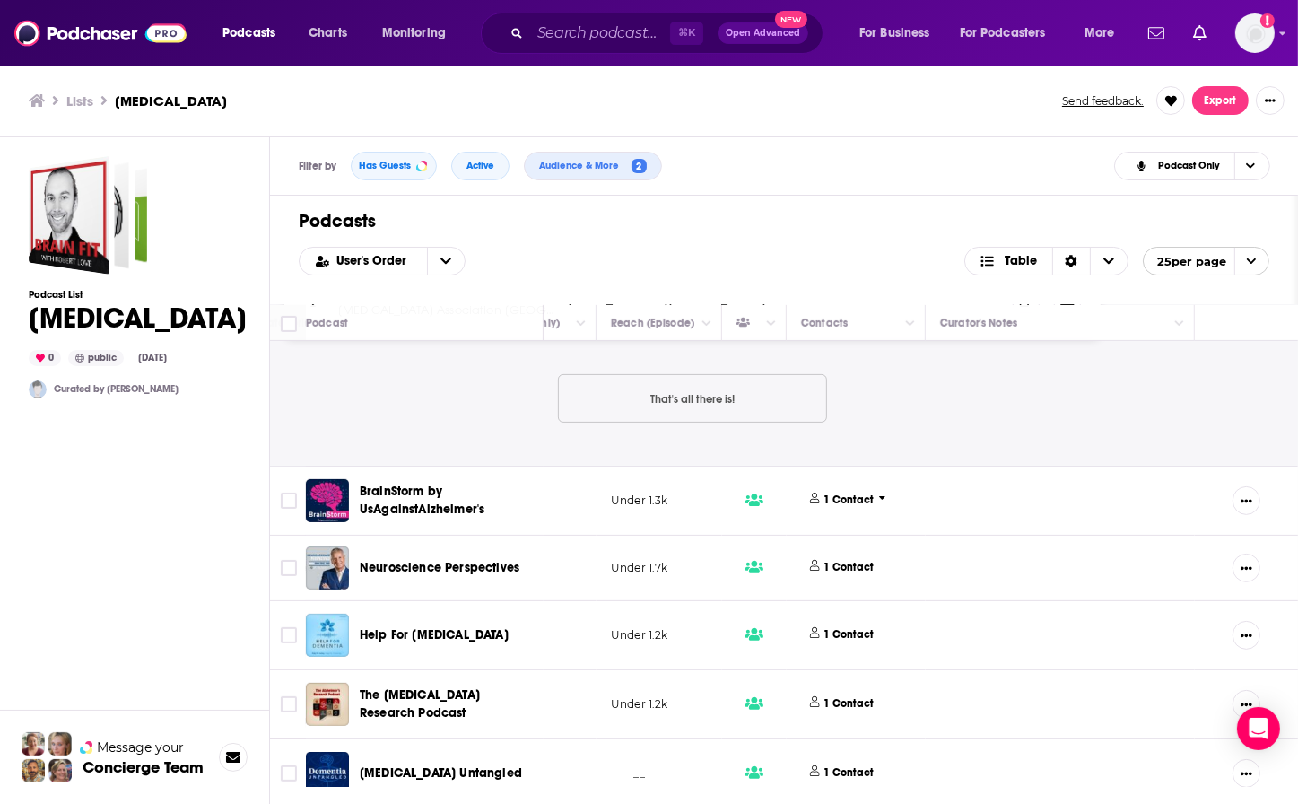
click at [826, 492] on p "1 Contact" at bounding box center [849, 499] width 50 height 15
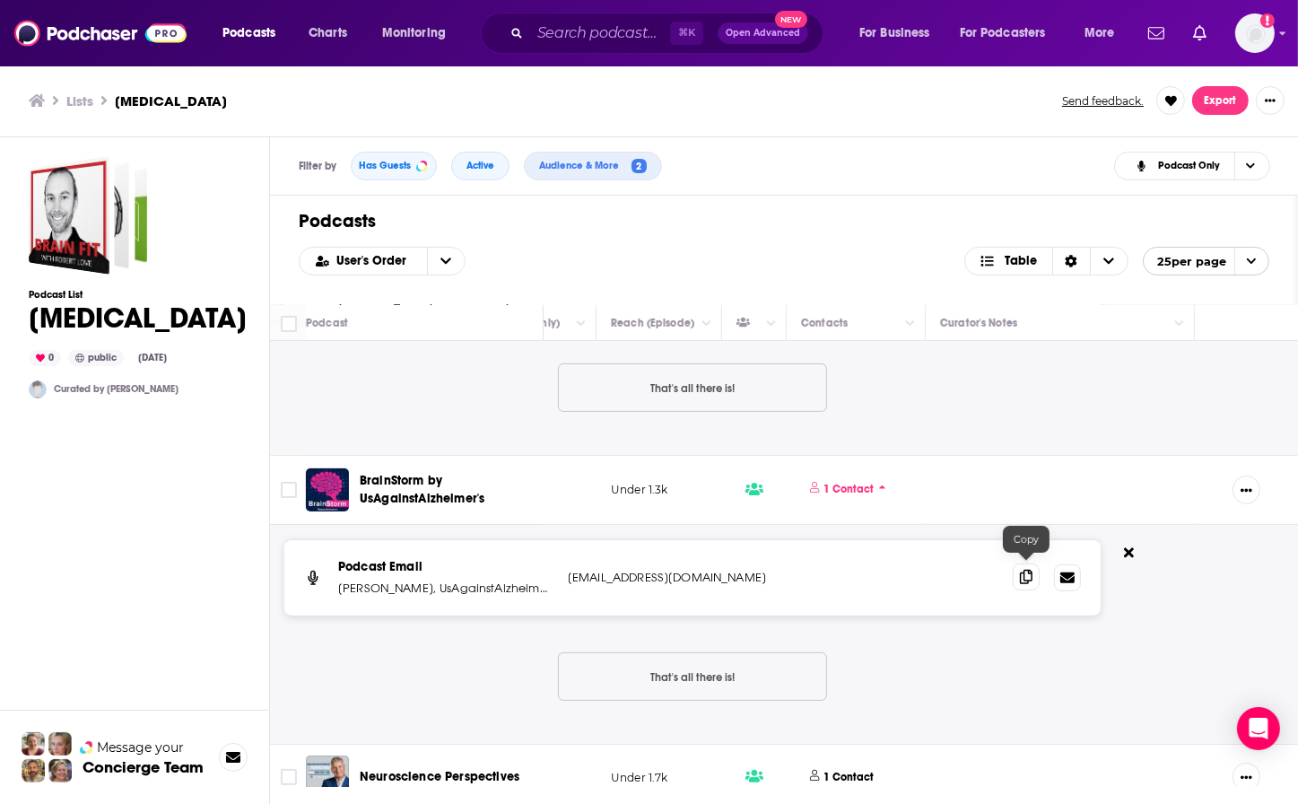
click at [1027, 575] on icon at bounding box center [1026, 576] width 13 height 14
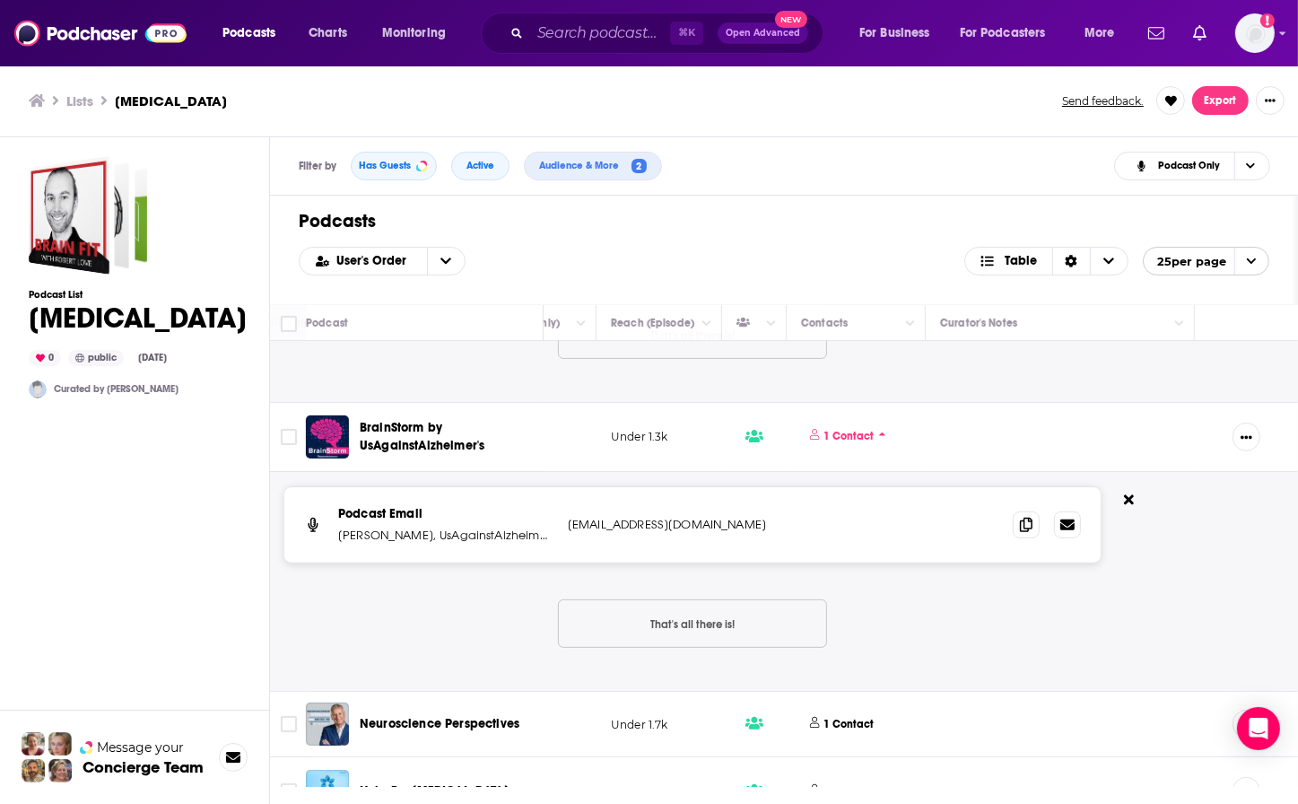
scroll to position [951, 647]
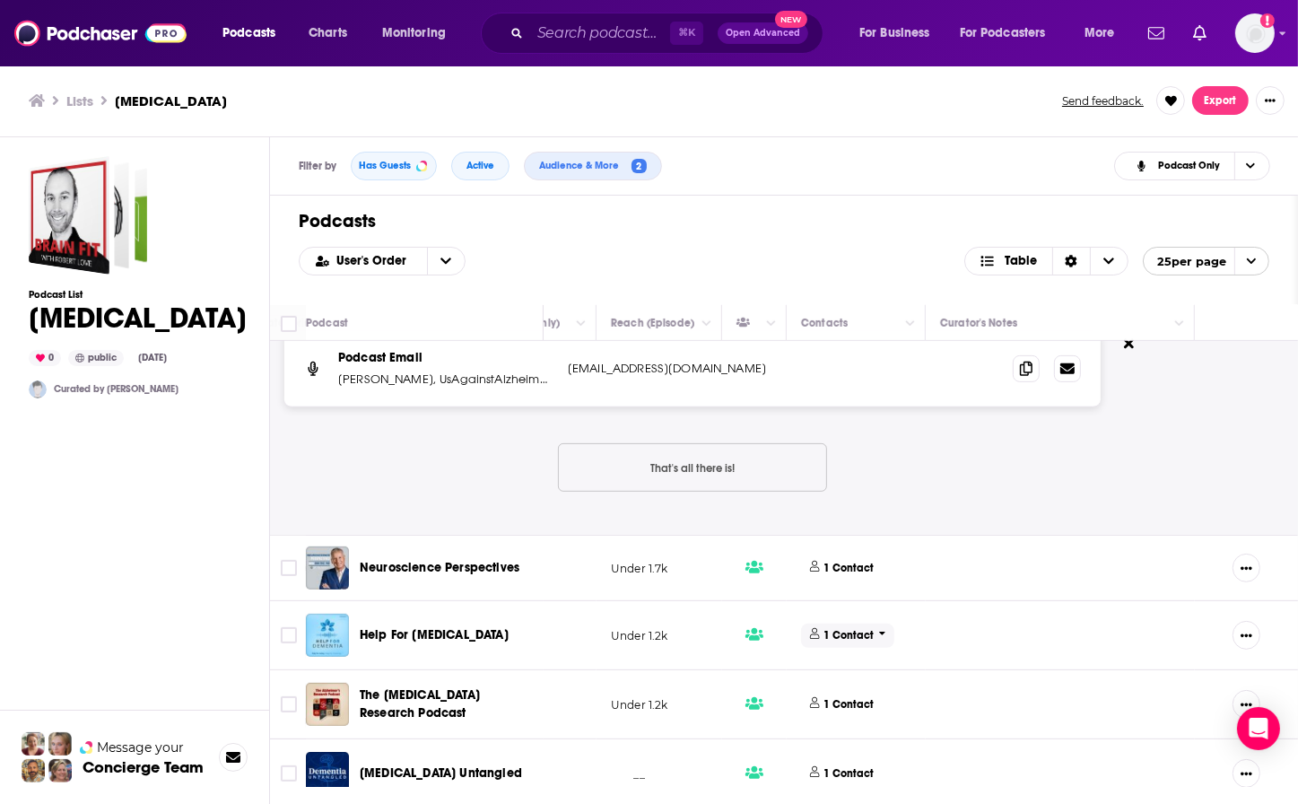
click at [840, 628] on p "1 Contact" at bounding box center [849, 635] width 50 height 15
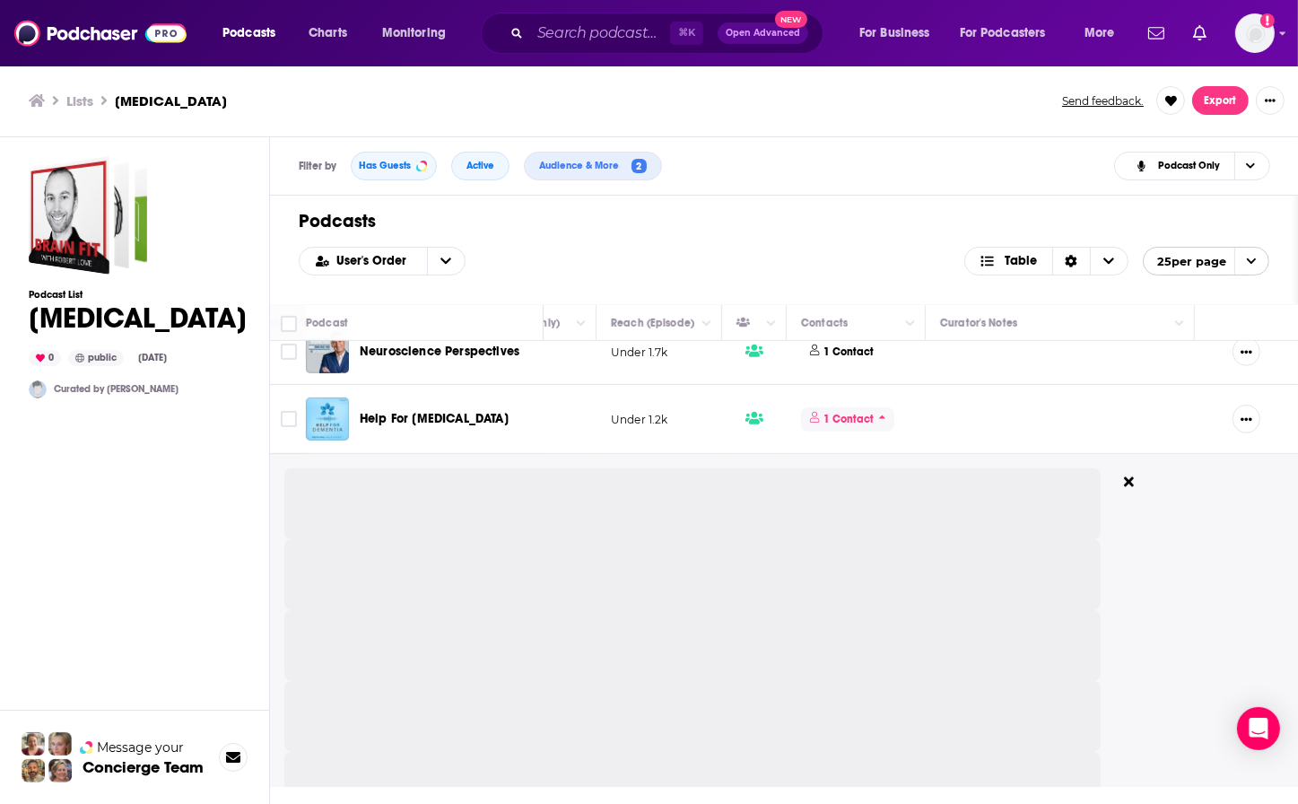
scroll to position [1169, 647]
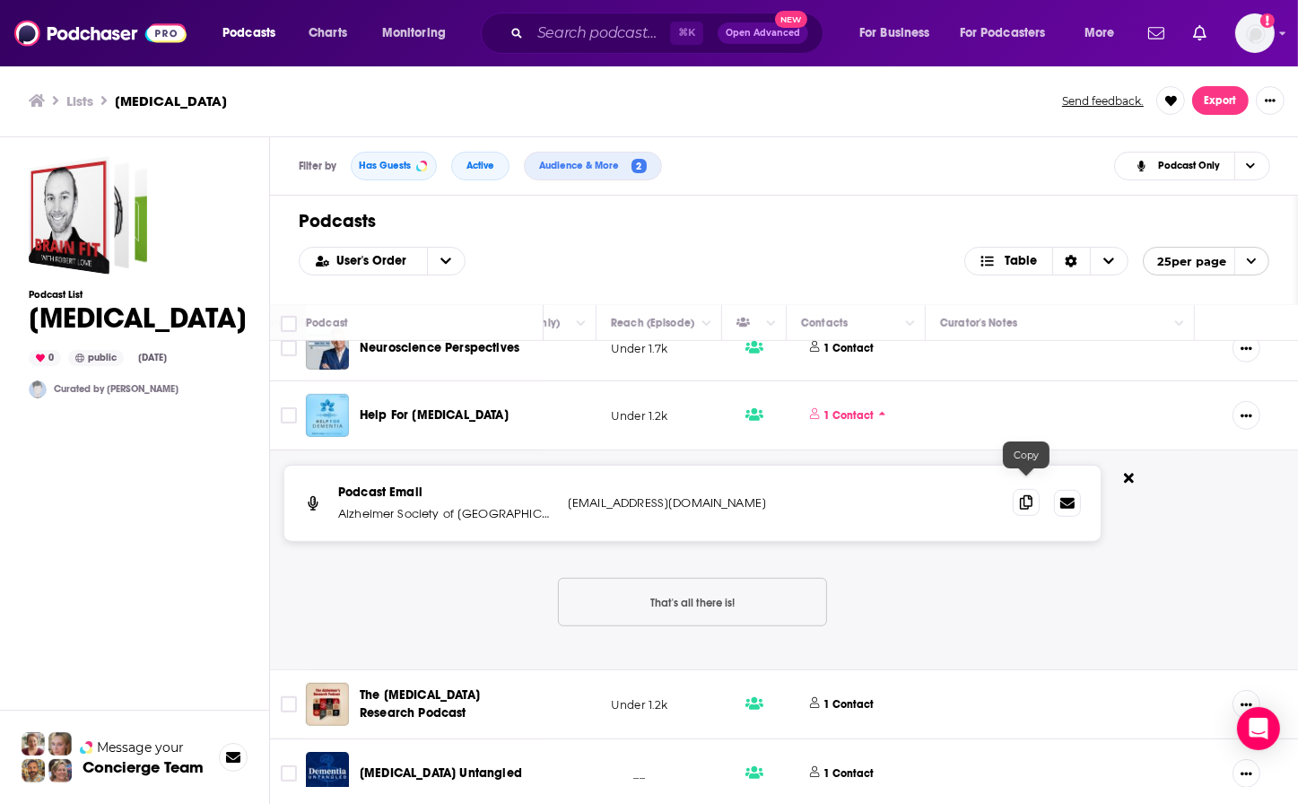
click at [1030, 495] on icon at bounding box center [1026, 502] width 13 height 14
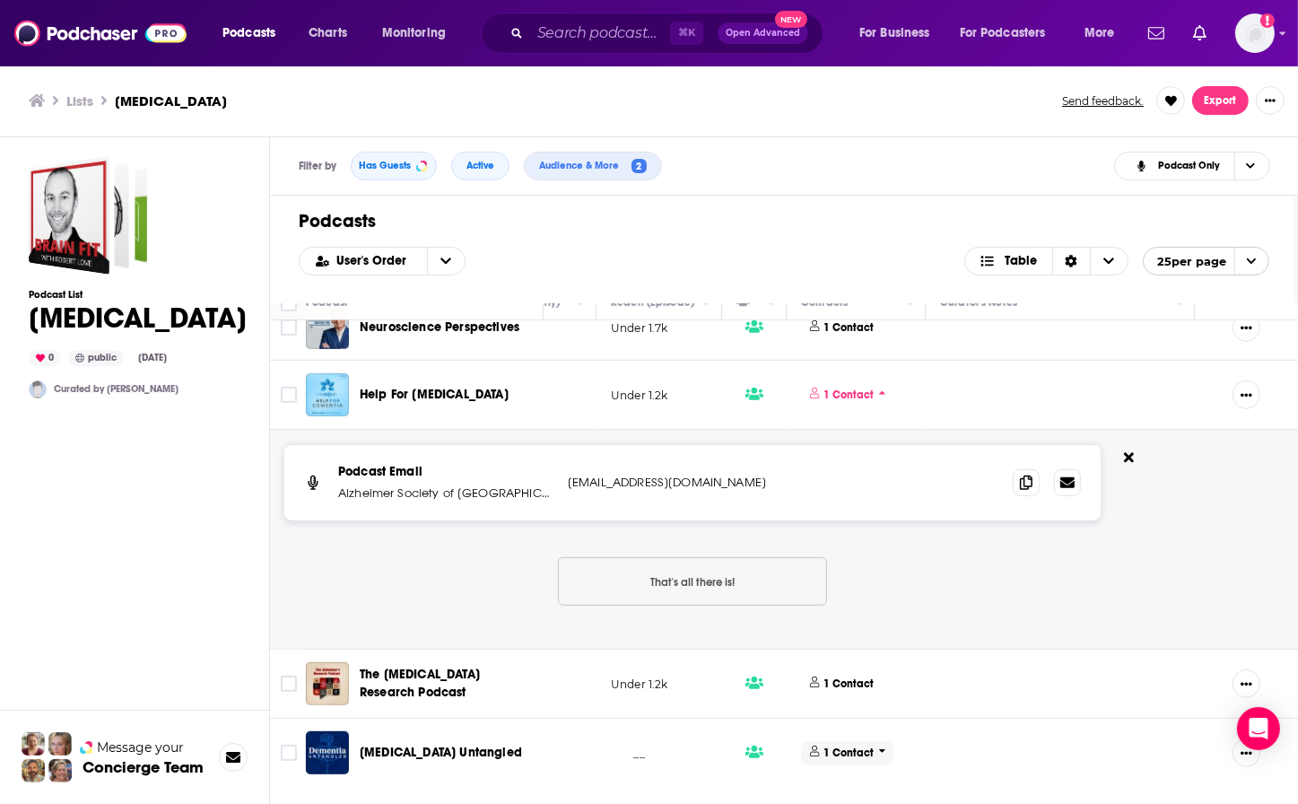
click at [838, 745] on p "1 Contact" at bounding box center [849, 752] width 50 height 15
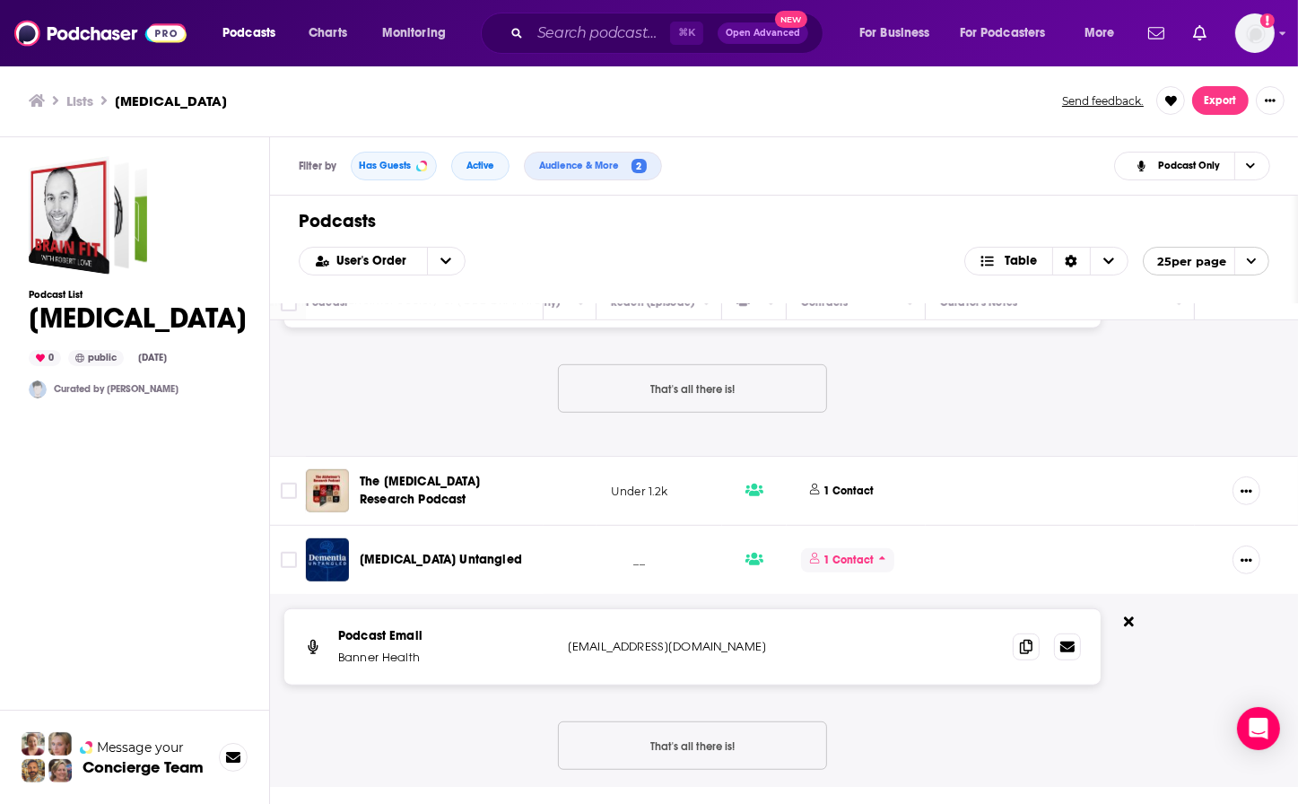
scroll to position [1387, 647]
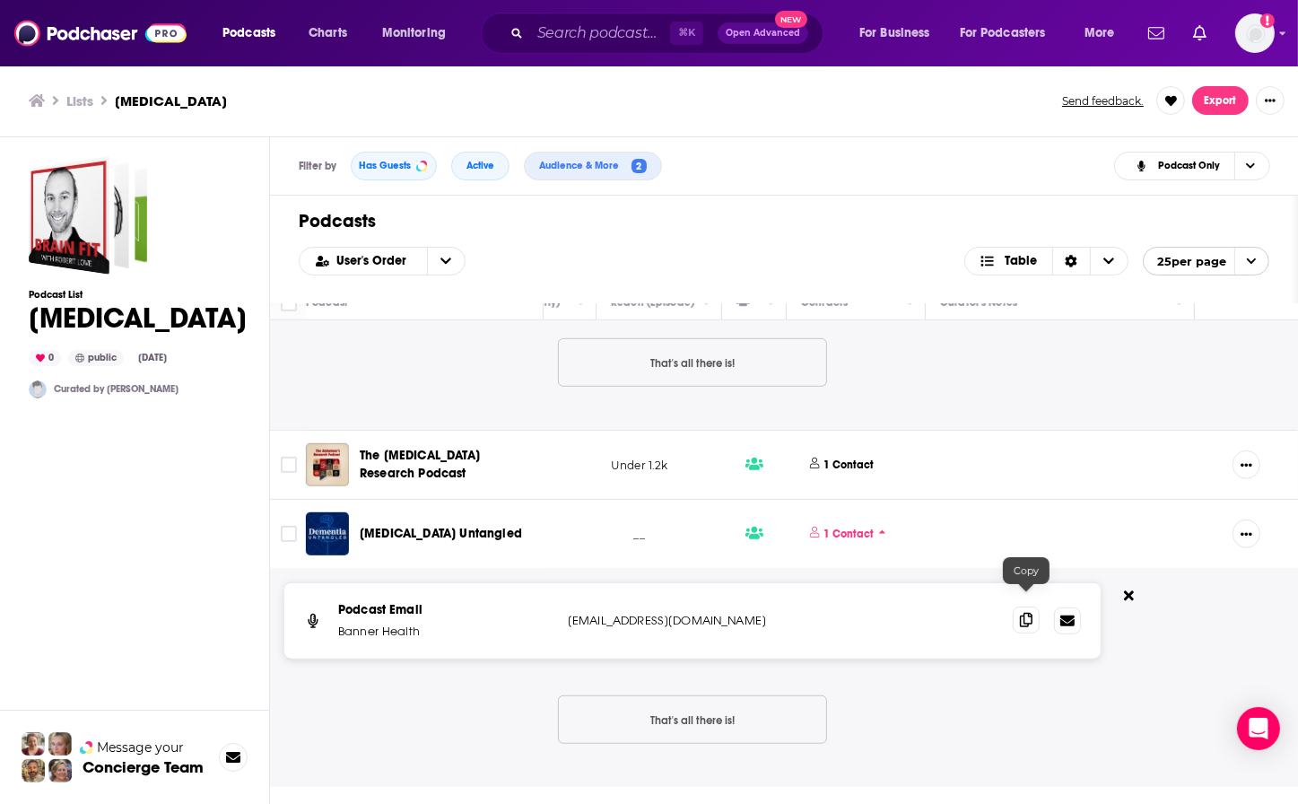
click at [1020, 613] on icon at bounding box center [1026, 620] width 13 height 14
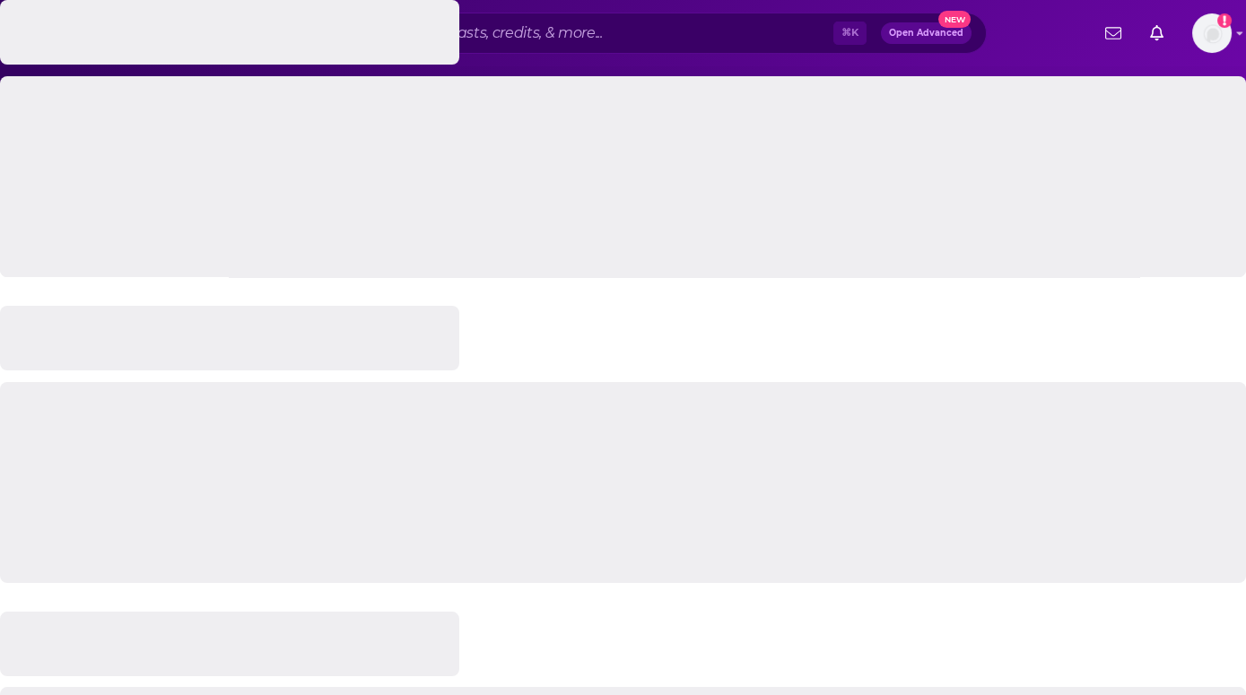
click at [552, 38] on div at bounding box center [623, 138] width 1246 height 277
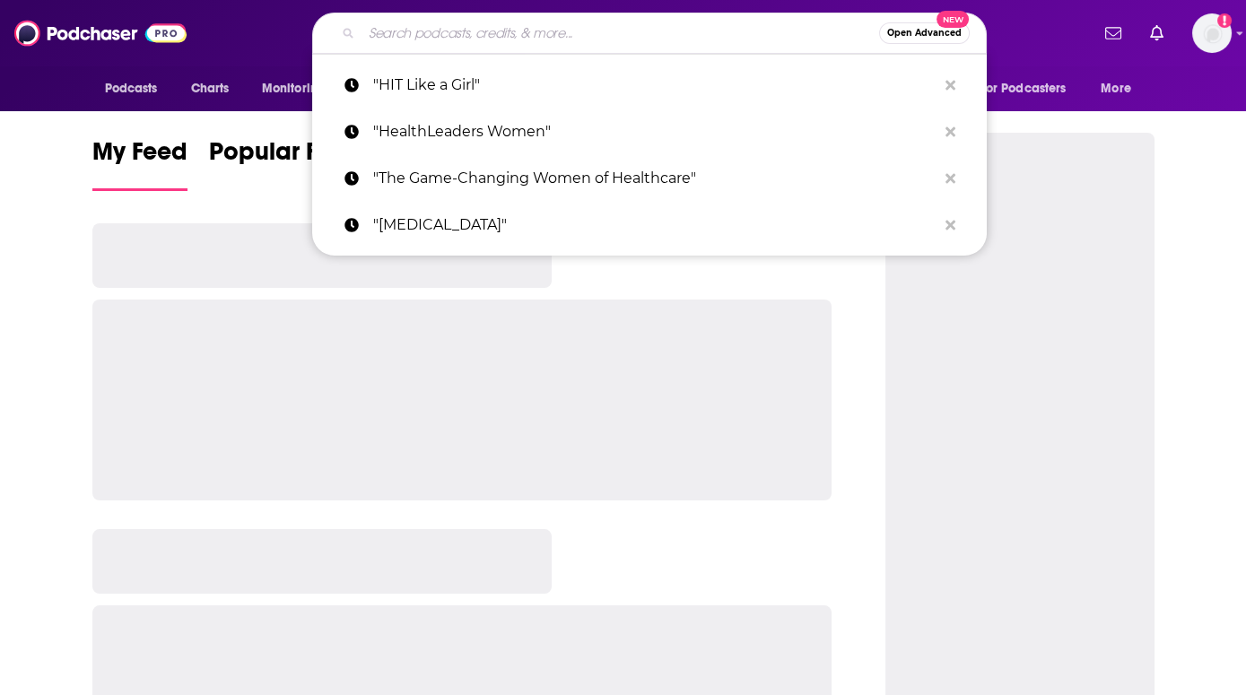
click at [555, 33] on input "Search podcasts, credits, & more..." at bounding box center [619, 33] width 517 height 29
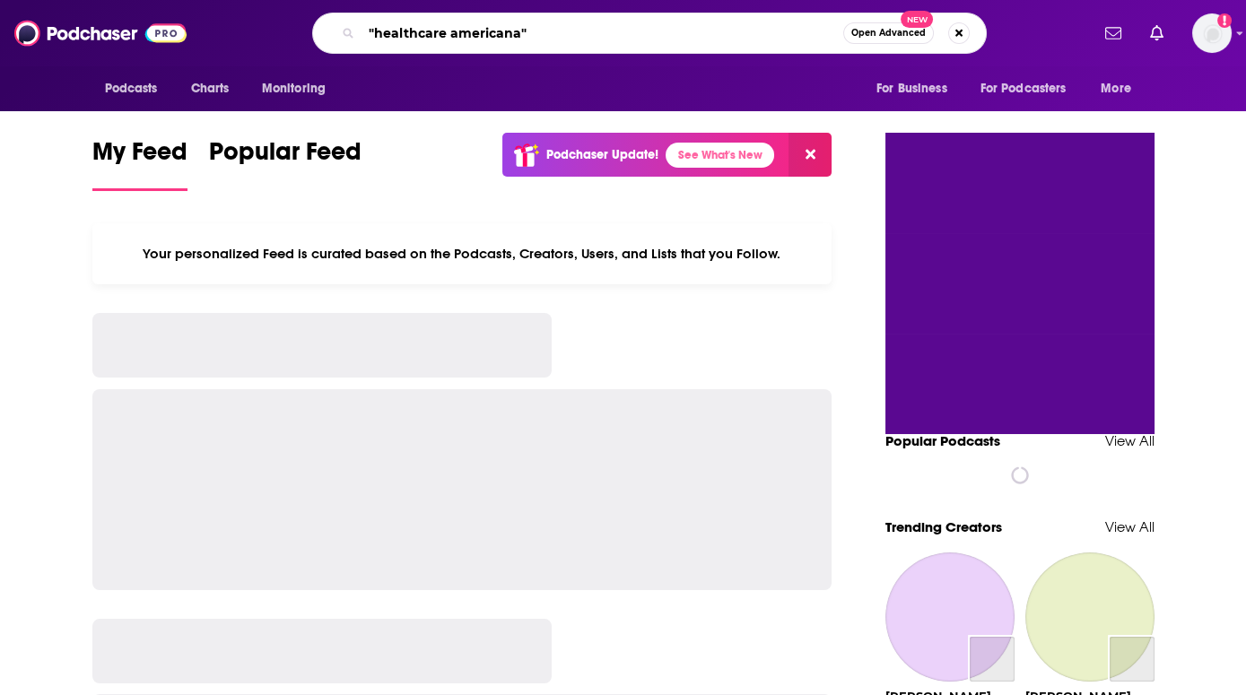
type input ""healthcare americana""
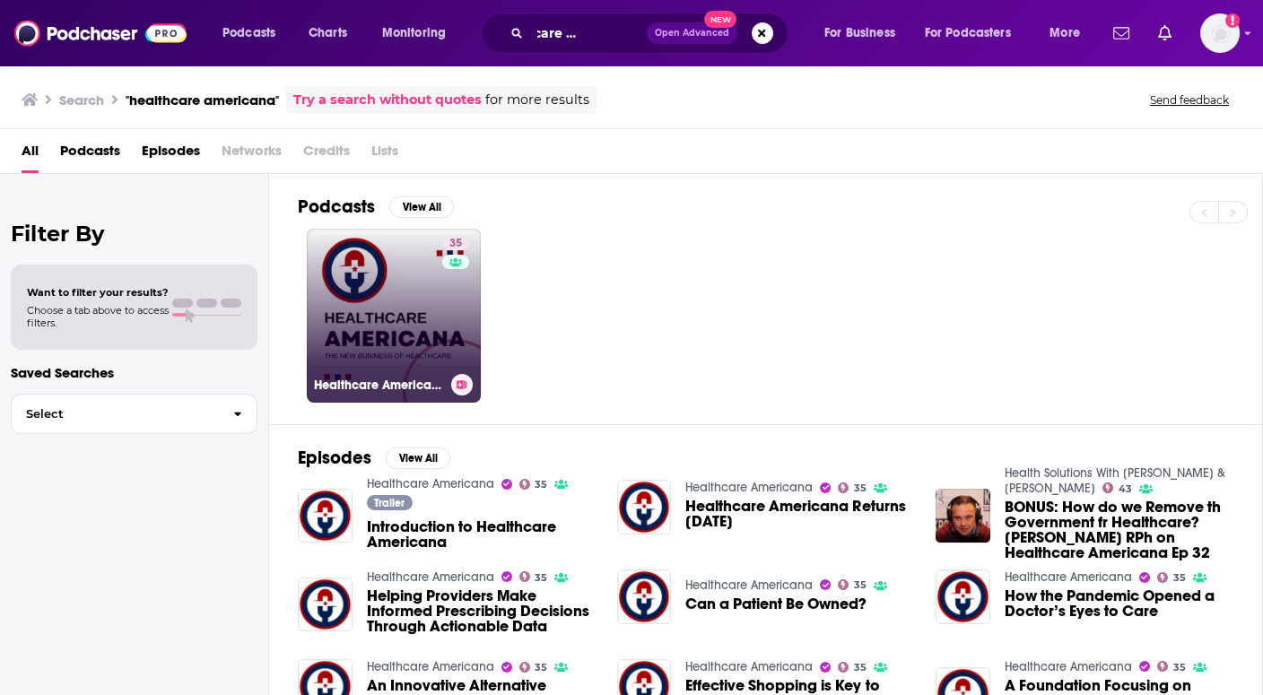
click at [372, 293] on link "35 Healthcare Americana" at bounding box center [394, 316] width 174 height 174
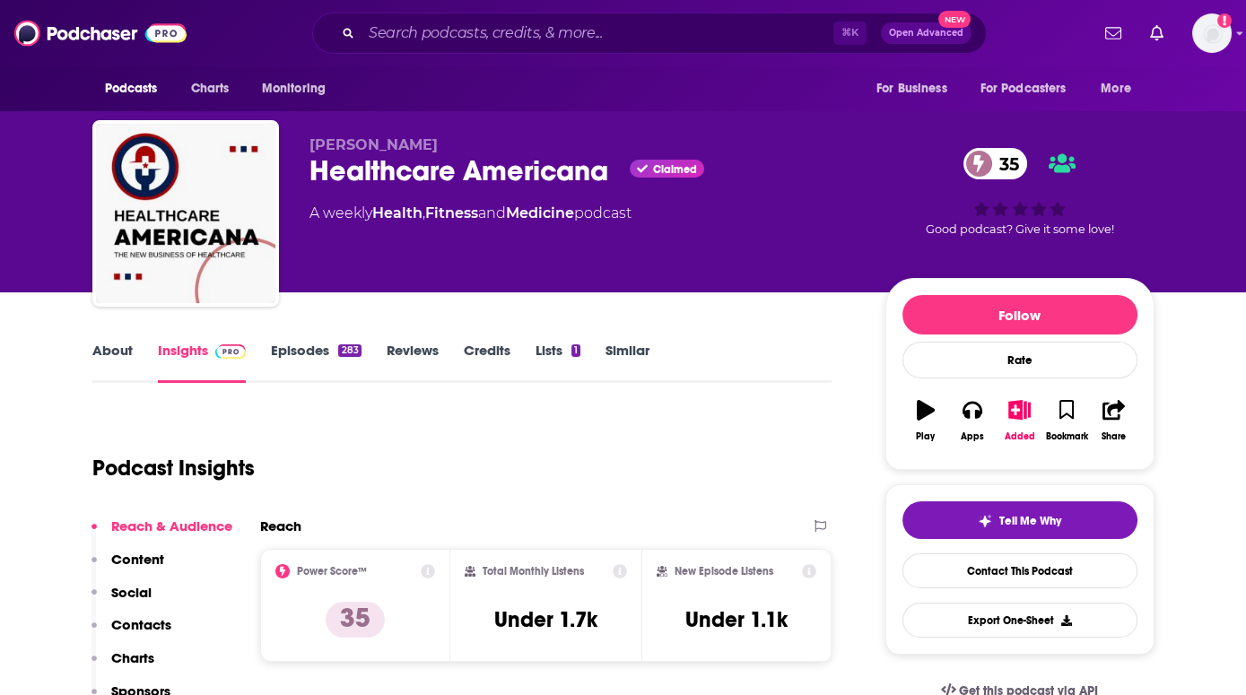
click at [295, 346] on link "Episodes 283" at bounding box center [316, 362] width 90 height 41
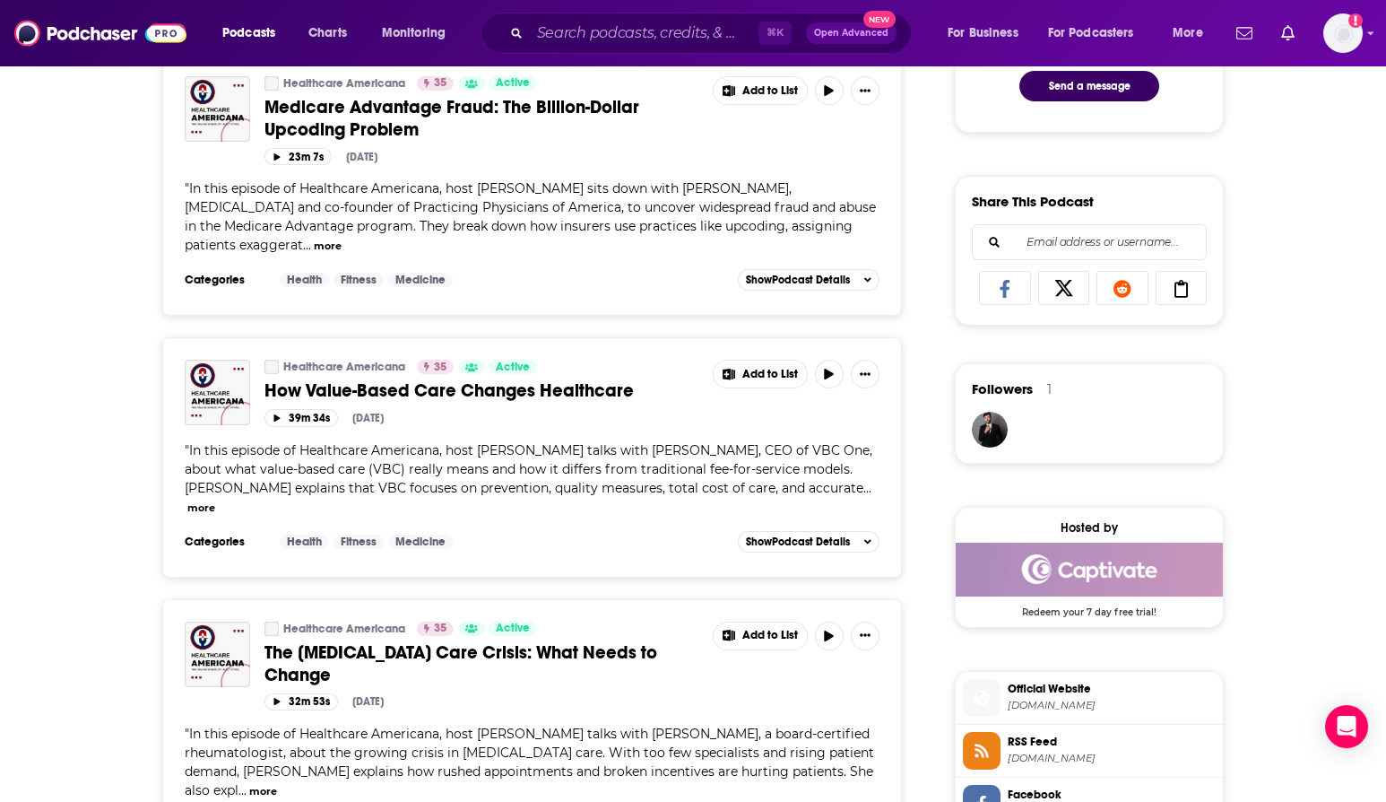
scroll to position [1014, 0]
click at [493, 389] on span "How Value-Based Care Changes Healthcare" at bounding box center [449, 391] width 369 height 22
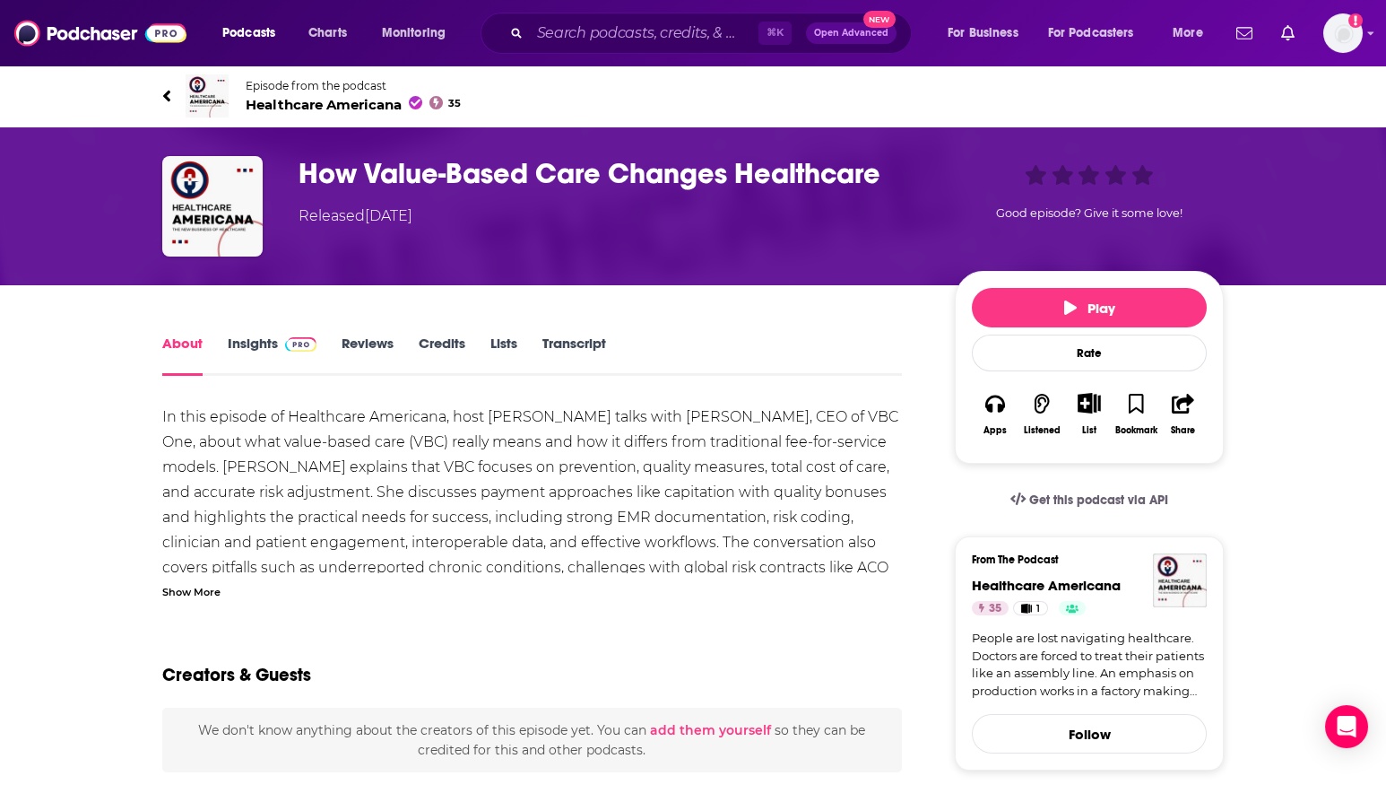
click at [245, 344] on link "Insights" at bounding box center [272, 355] width 89 height 41
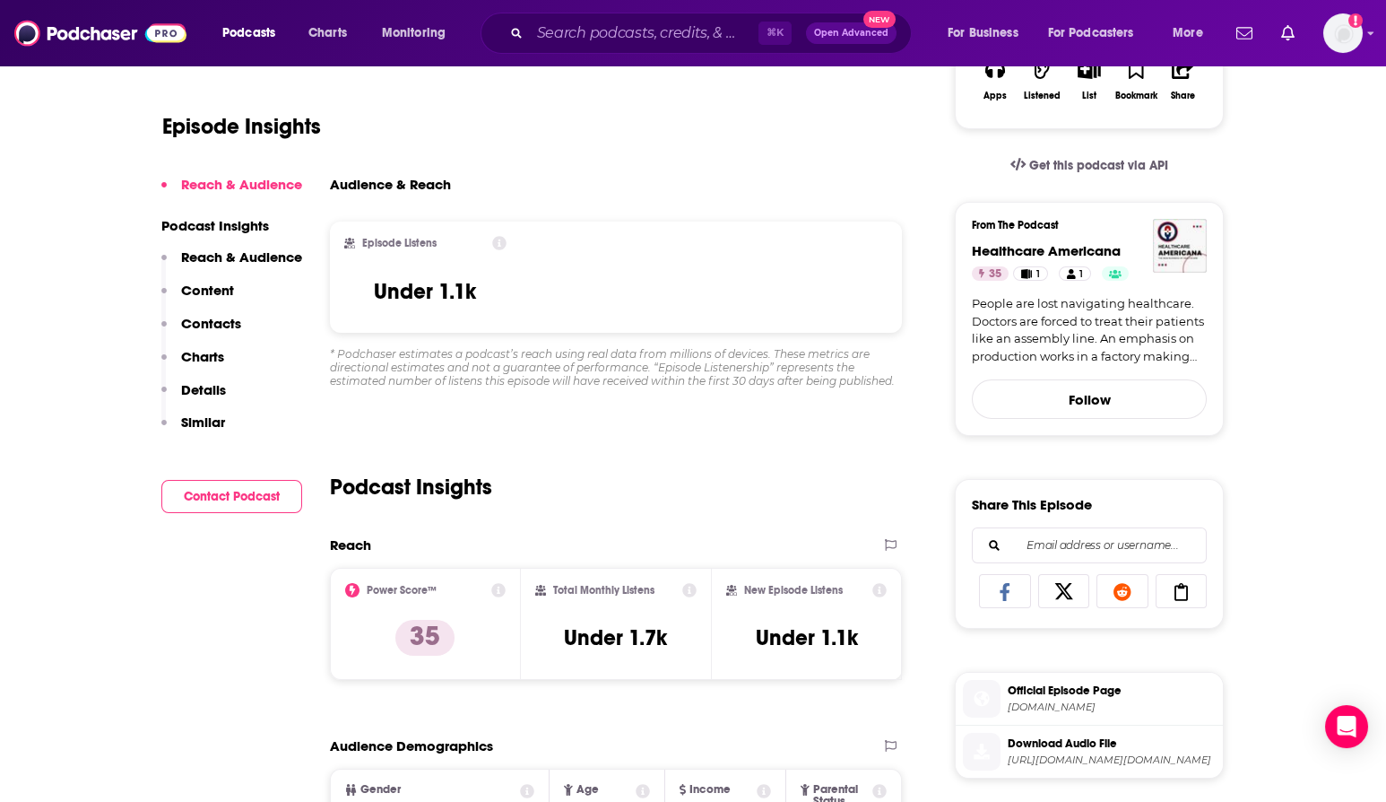
scroll to position [339, 0]
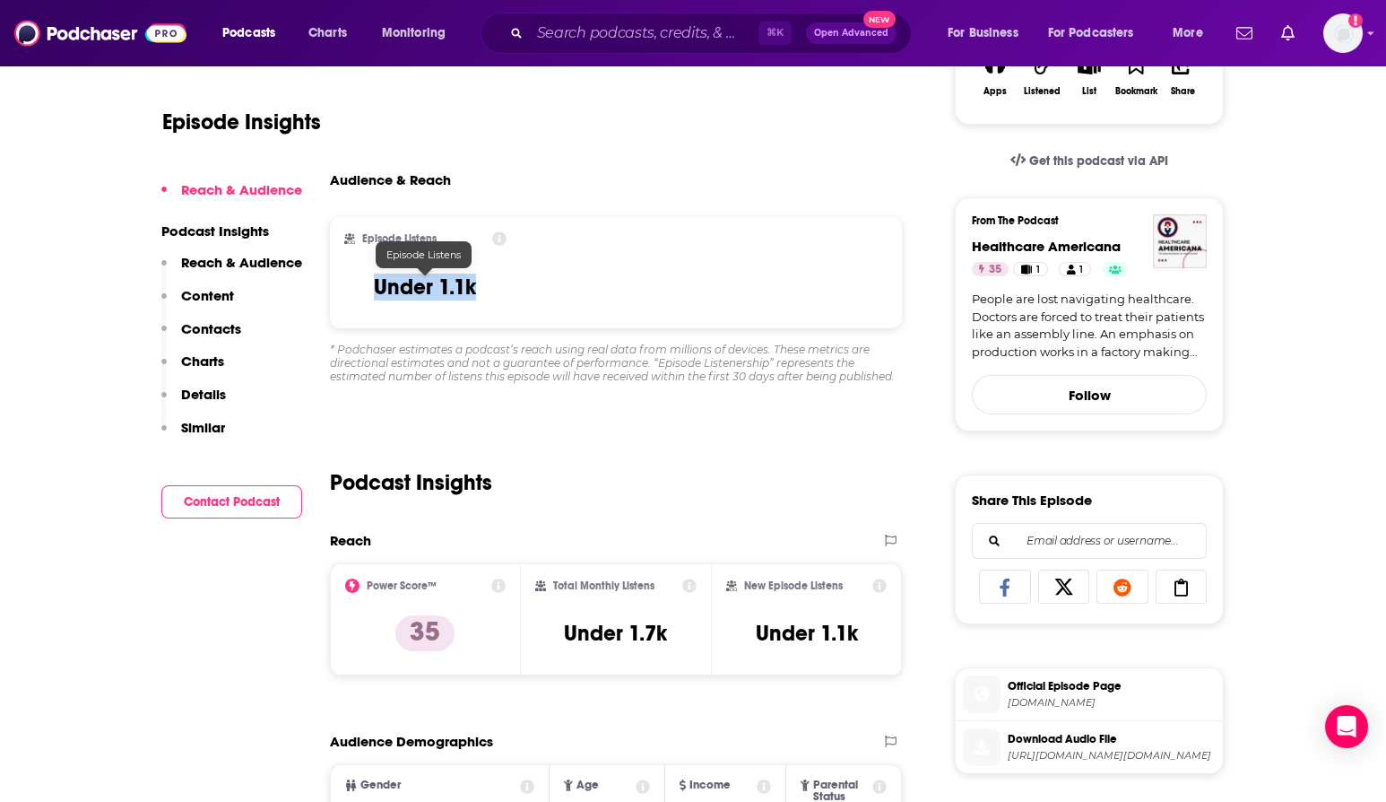
click at [474, 289] on div "Episode Listens Under 1.1k" at bounding box center [425, 272] width 162 height 83
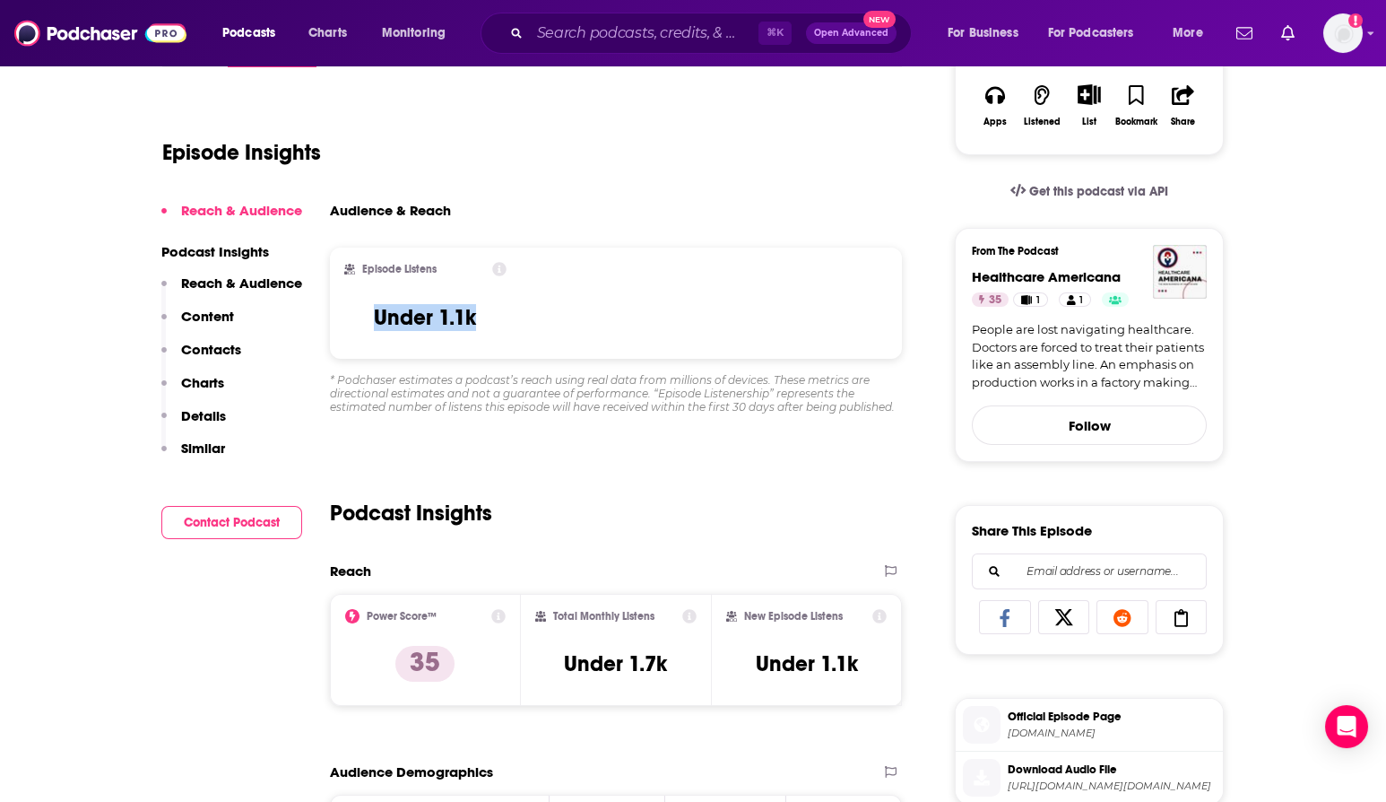
scroll to position [236, 0]
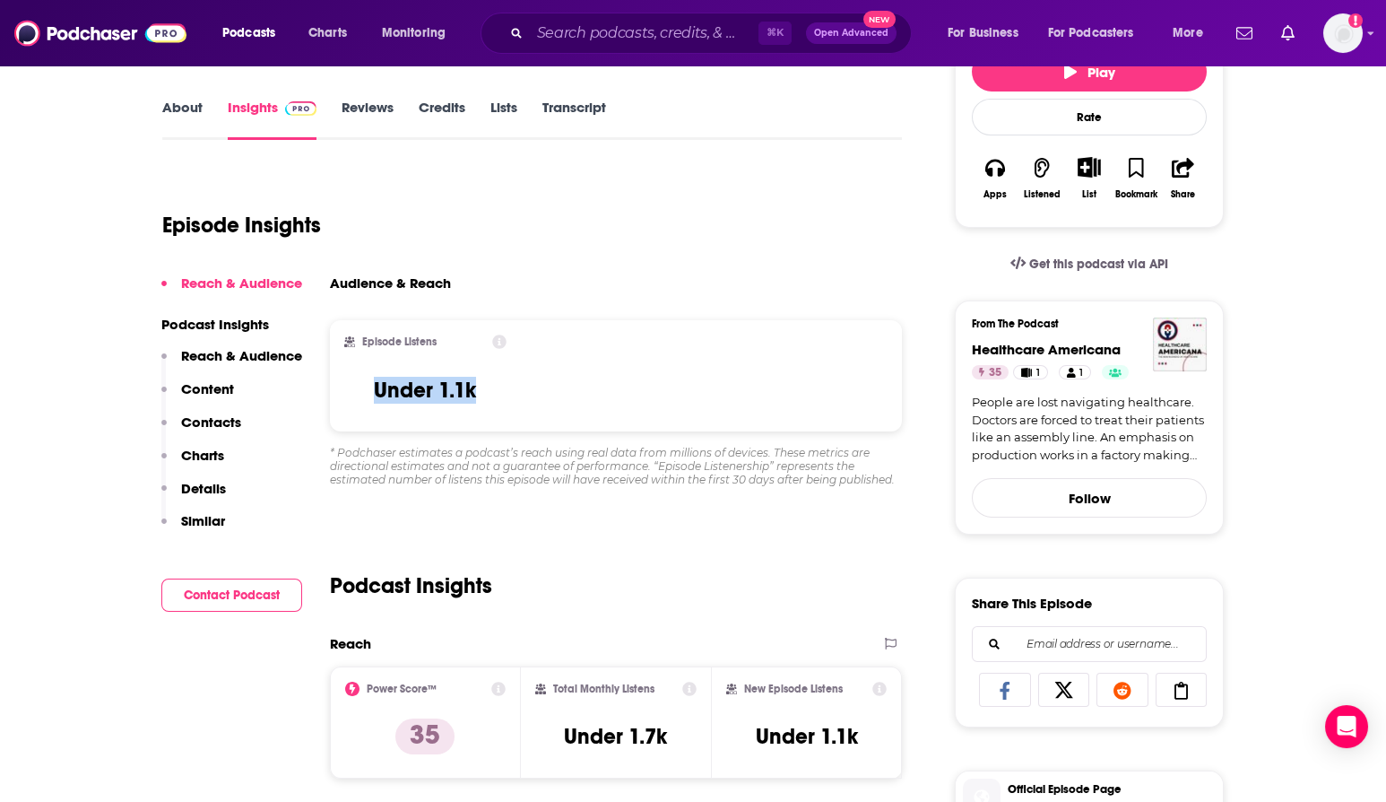
click at [500, 340] on icon at bounding box center [499, 342] width 14 height 14
click at [695, 464] on div "* Podchaser estimates a podcast’s reach using real data from millions of device…" at bounding box center [616, 466] width 572 height 40
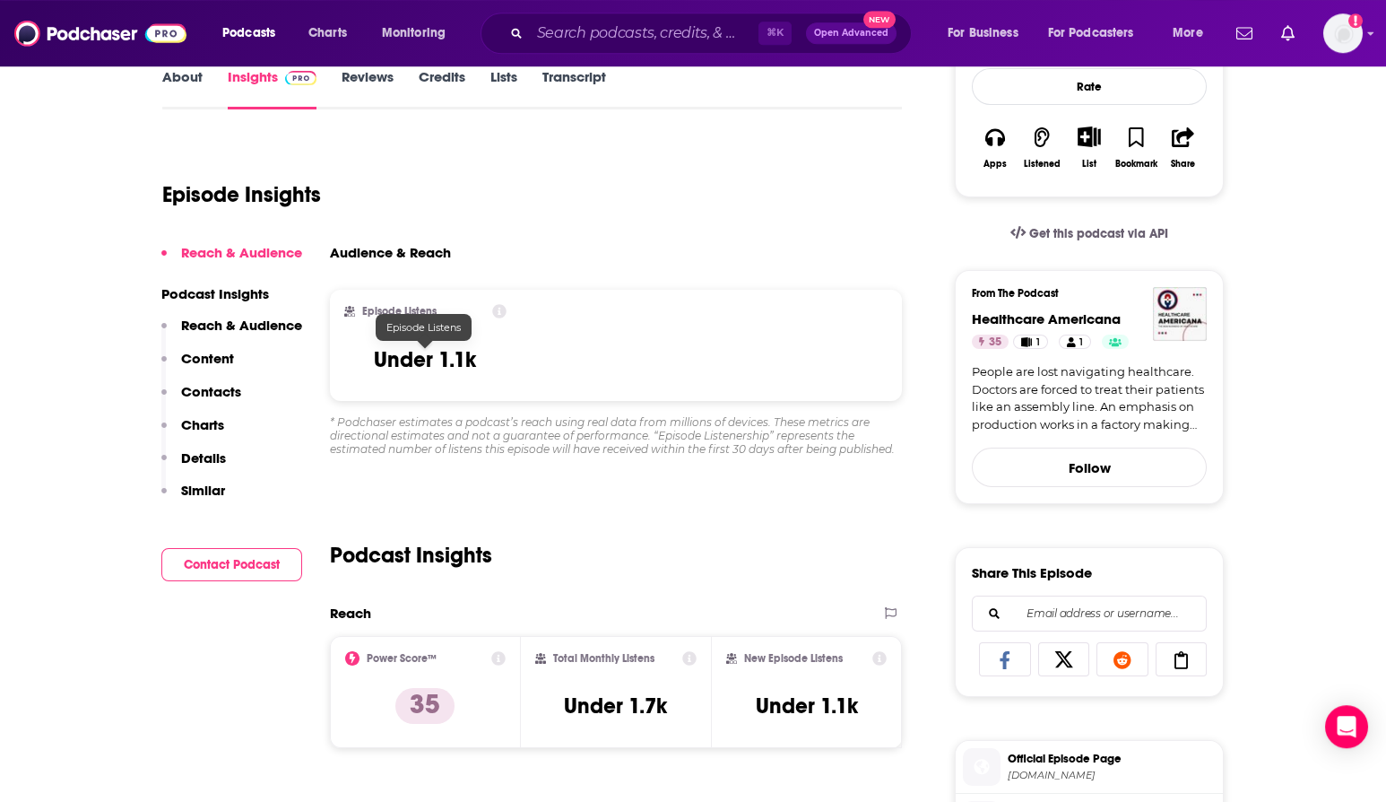
scroll to position [258, 0]
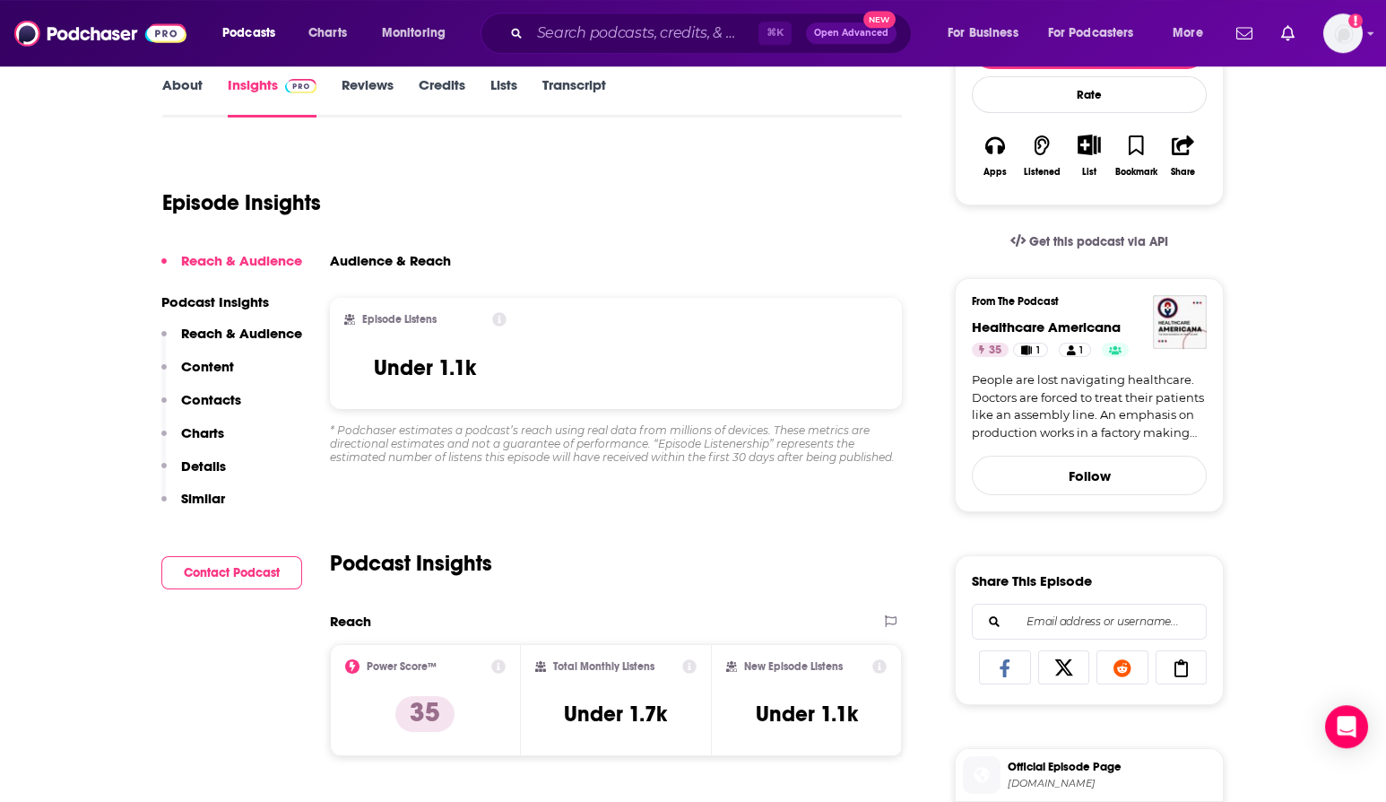
click at [499, 319] on icon at bounding box center [499, 319] width 14 height 14
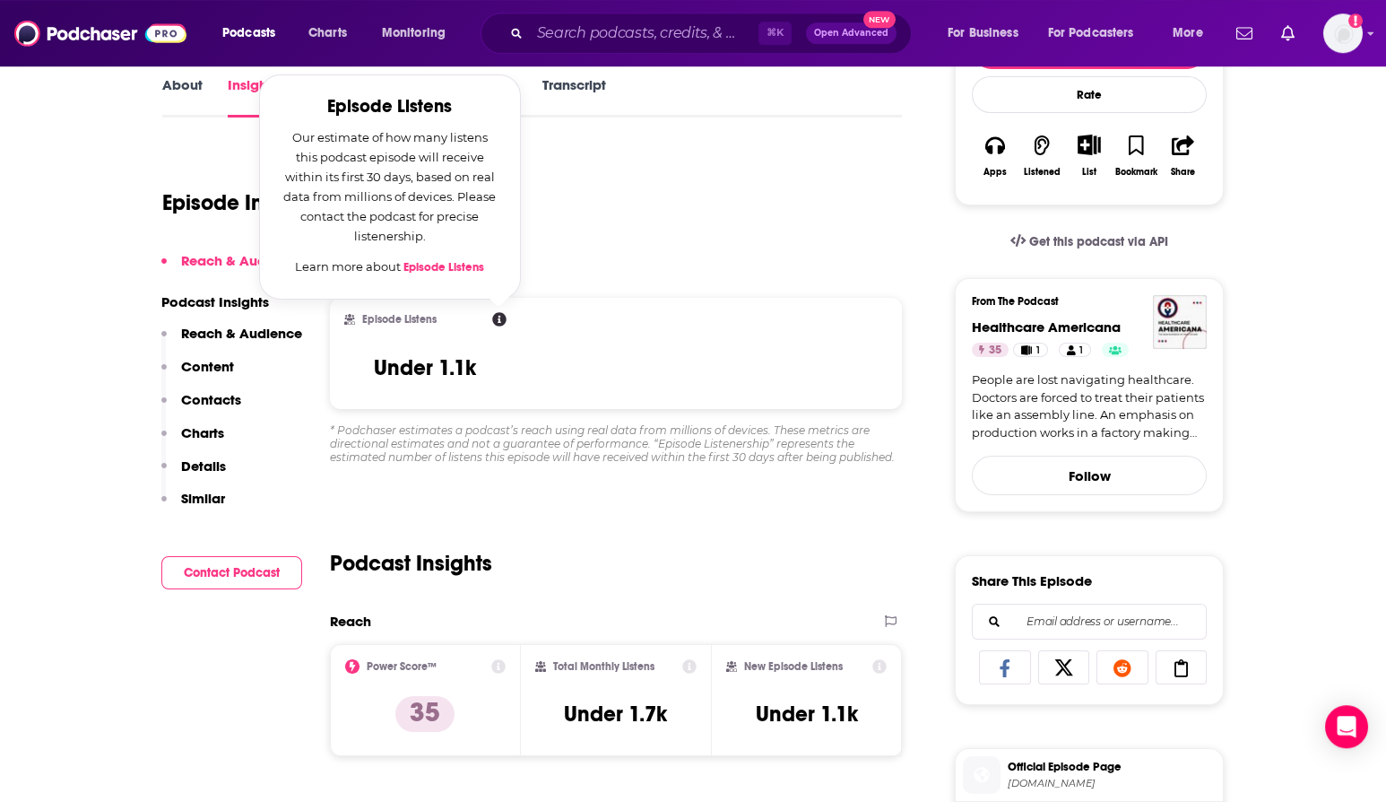
click at [626, 274] on div "Audience & Reach" at bounding box center [616, 267] width 572 height 31
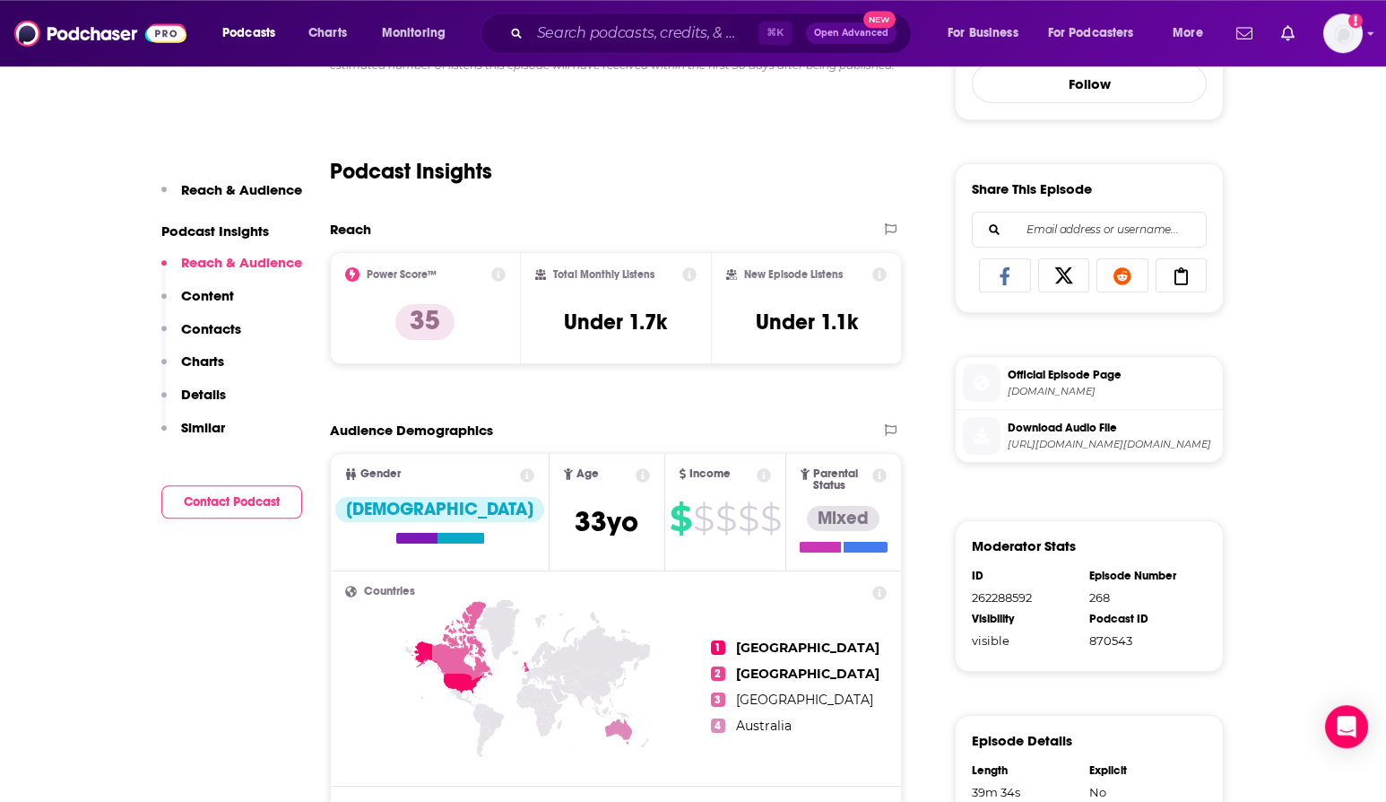
scroll to position [659, 0]
